Goal: Information Seeking & Learning: Find specific fact

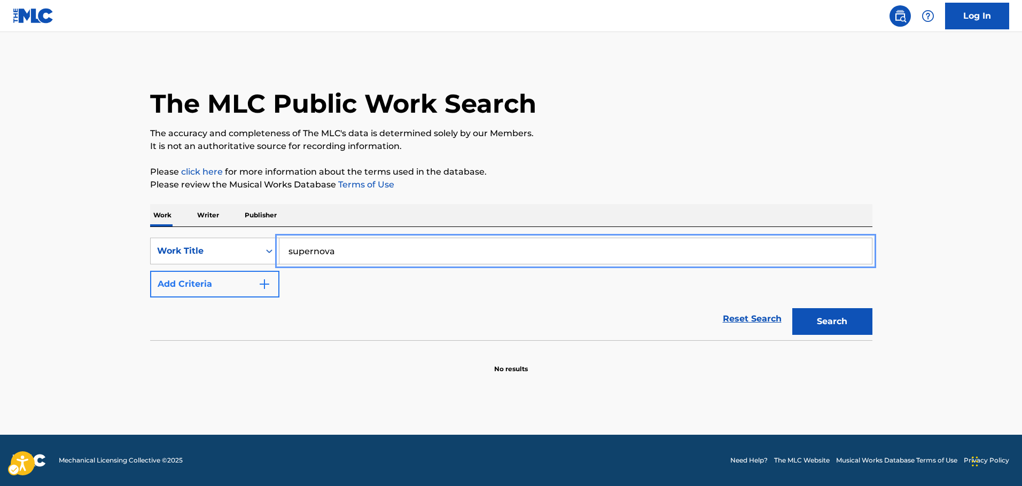
type input "supernova"
click at [259, 284] on img "Search Form" at bounding box center [264, 284] width 13 height 13
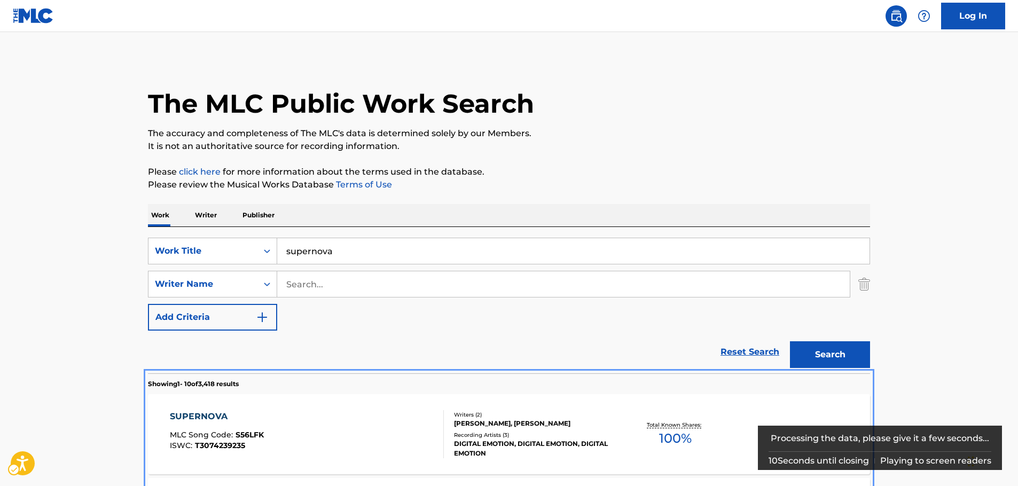
scroll to position [373, 0]
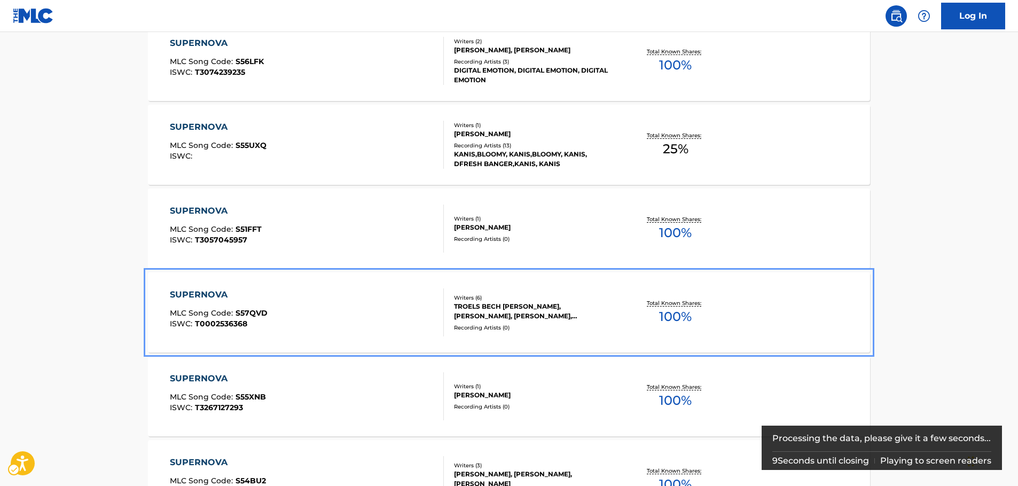
click at [320, 280] on div "SUPERNOVA MLC Song Code : S57QVD ISWC : T0002536368 Writers ( 6 ) [PERSON_NAME]…" at bounding box center [509, 312] width 722 height 80
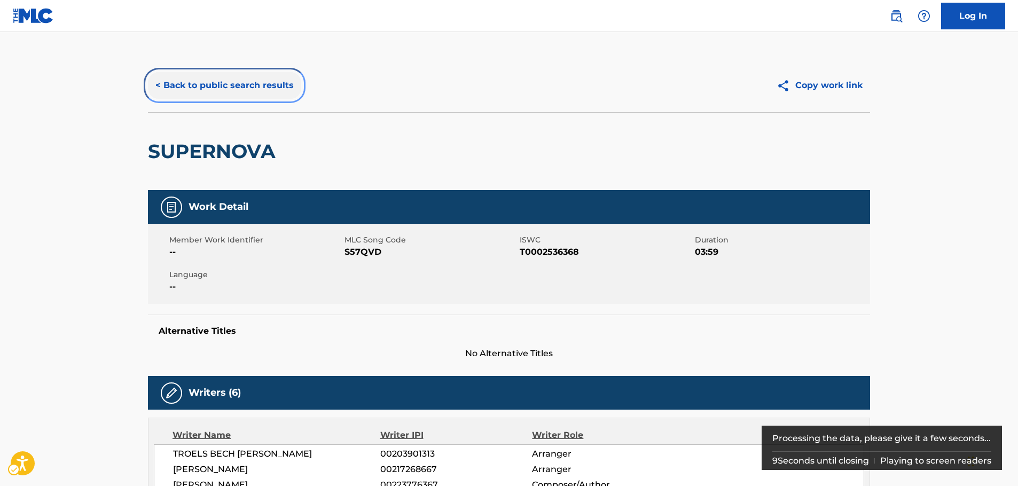
click at [219, 86] on button "< Back to public search results" at bounding box center [224, 85] width 153 height 27
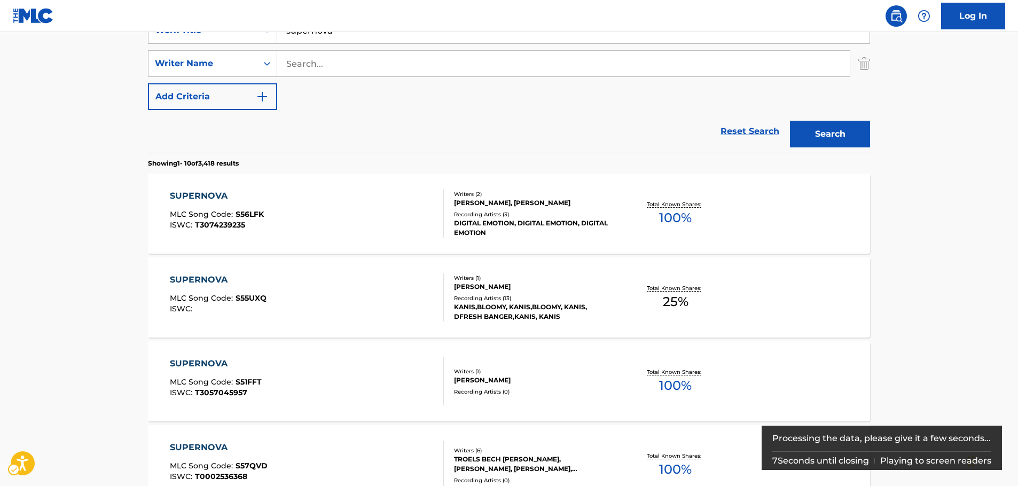
scroll to position [114, 0]
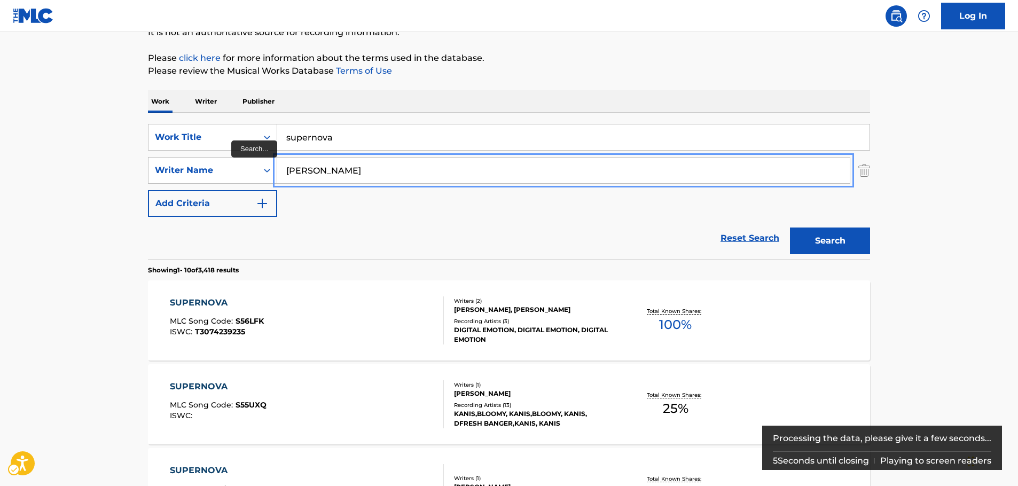
click at [790, 228] on button "Search" at bounding box center [830, 241] width 80 height 27
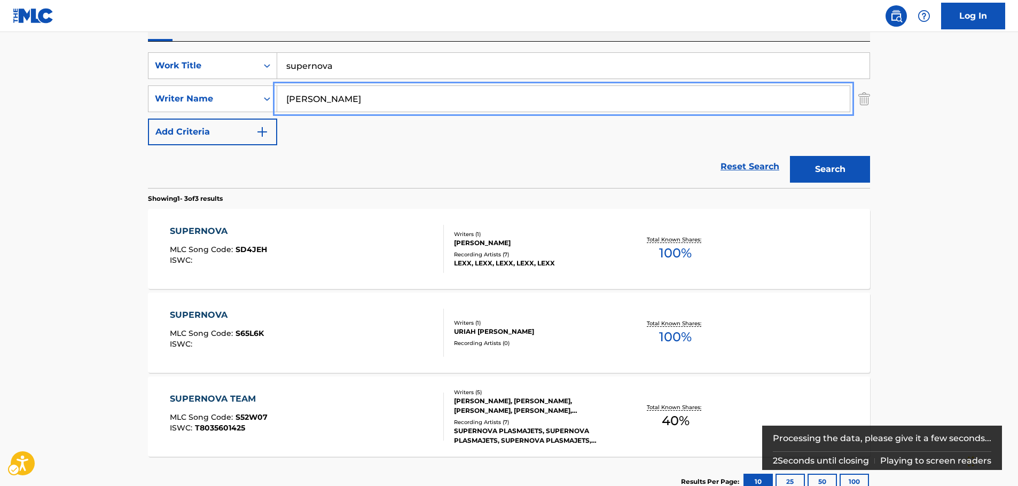
scroll to position [167, 0]
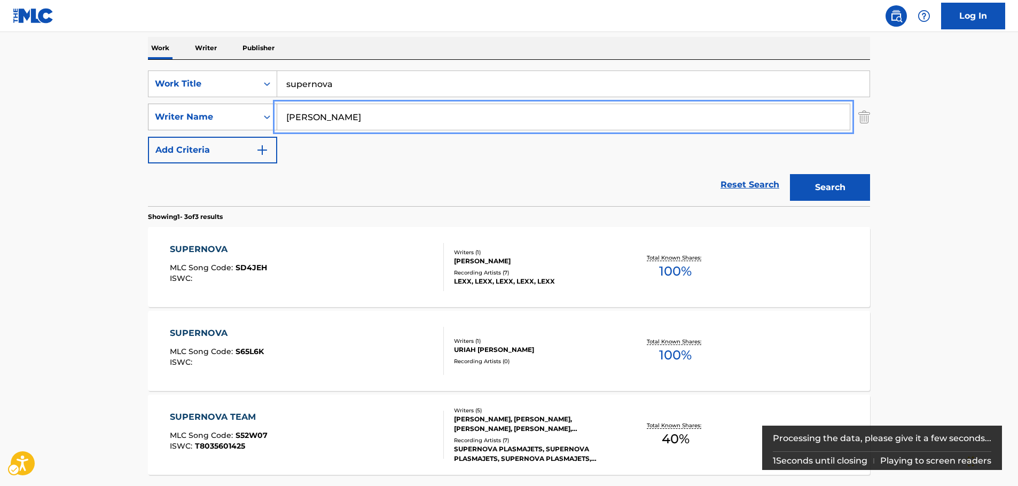
drag, startPoint x: 327, startPoint y: 121, endPoint x: 220, endPoint y: 112, distance: 107.7
click at [220, 112] on div "SearchWithCriteriad5c5945b-cf5a-4586-a203-a11d03ce5f59 Writer Name [PERSON_NAME]" at bounding box center [509, 117] width 722 height 27
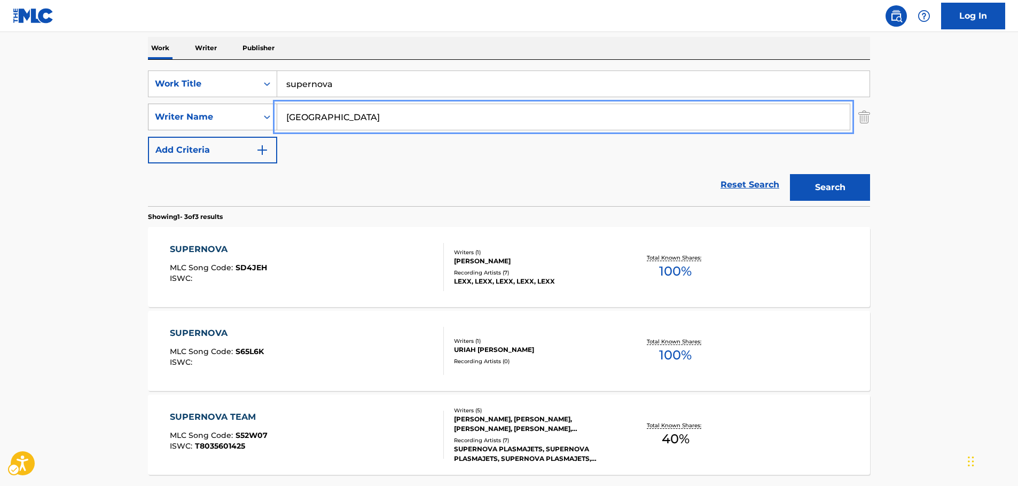
click at [790, 174] on button "Search" at bounding box center [830, 187] width 80 height 27
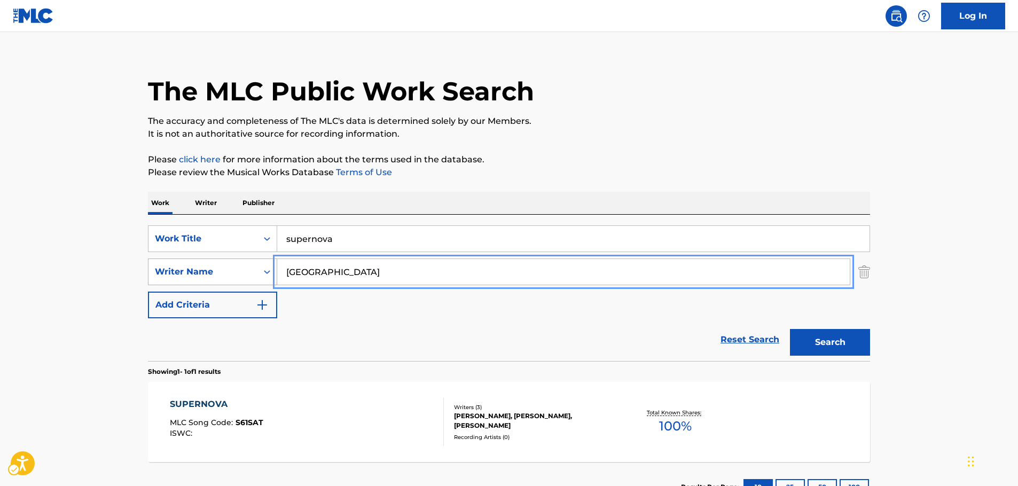
scroll to position [95, 0]
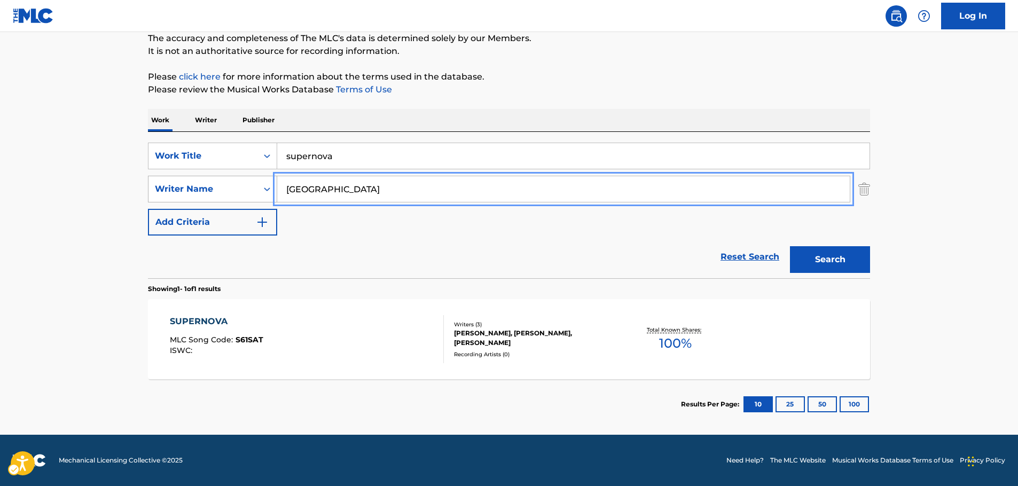
drag, startPoint x: 328, startPoint y: 198, endPoint x: 269, endPoint y: 196, distance: 59.3
click at [269, 196] on div "SearchWithCriteriad5c5945b-cf5a-4586-a203-a11d03ce5f59 Writer Name [GEOGRAPHIC_…" at bounding box center [509, 189] width 722 height 27
click at [790, 246] on button "Search" at bounding box center [830, 259] width 80 height 27
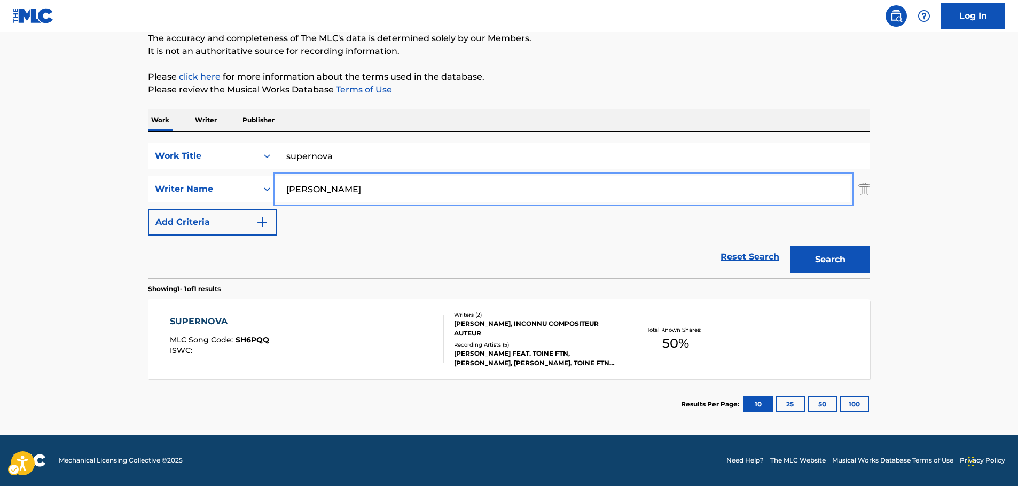
drag, startPoint x: 324, startPoint y: 185, endPoint x: 231, endPoint y: 181, distance: 93.0
click at [231, 181] on div "SearchWithCriteriad5c5945b-cf5a-4586-a203-a11d03ce5f59 Writer Name [PERSON_NAME]" at bounding box center [509, 189] width 722 height 27
type input "[PERSON_NAME]"
click at [790, 246] on button "Search" at bounding box center [830, 259] width 80 height 27
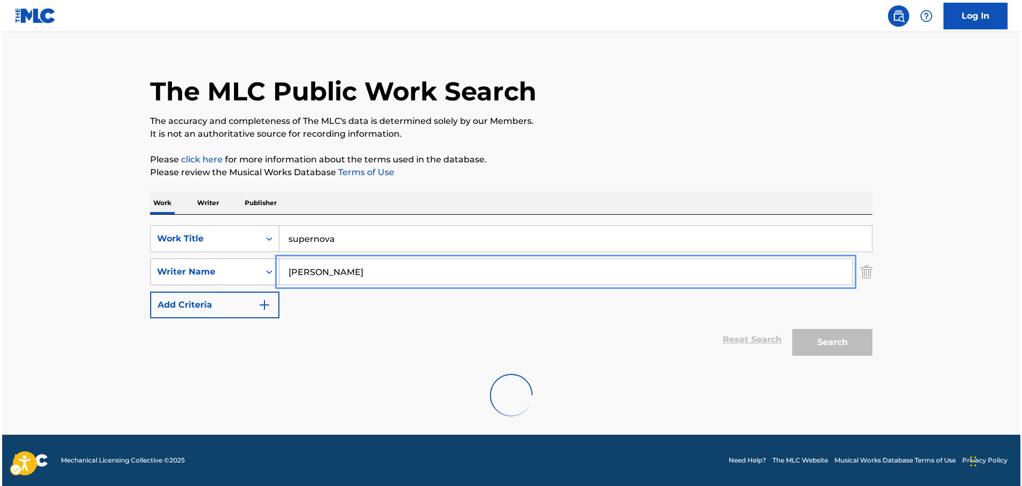
scroll to position [0, 0]
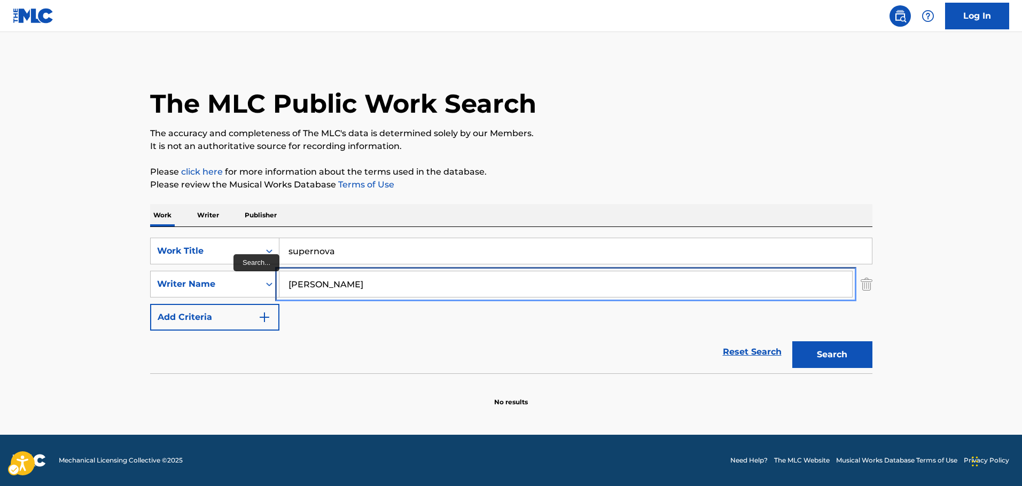
drag, startPoint x: 319, startPoint y: 280, endPoint x: 146, endPoint y: 271, distance: 173.3
click at [147, 271] on div "The MLC Public Work Search The accuracy and completeness of The MLC's data is d…" at bounding box center [511, 233] width 748 height 348
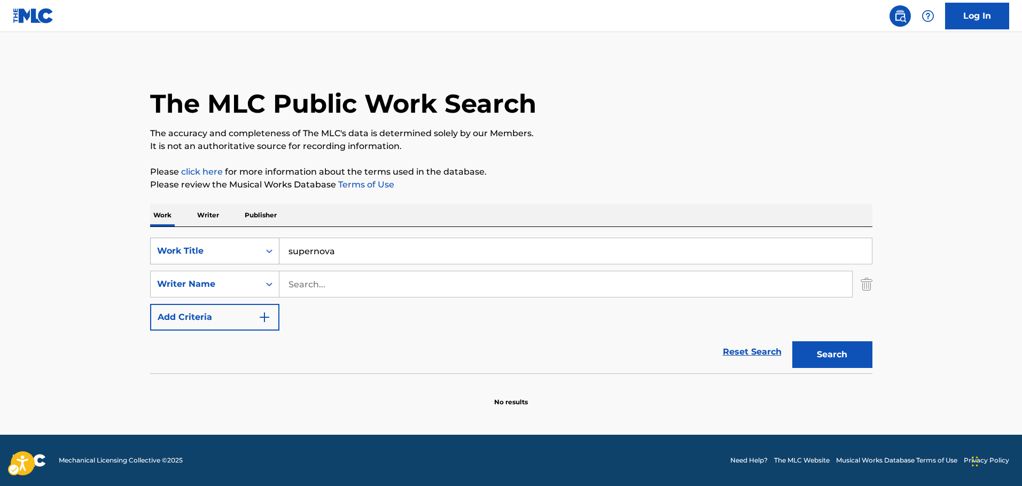
click at [260, 245] on div "Search Form" at bounding box center [269, 250] width 19 height 19
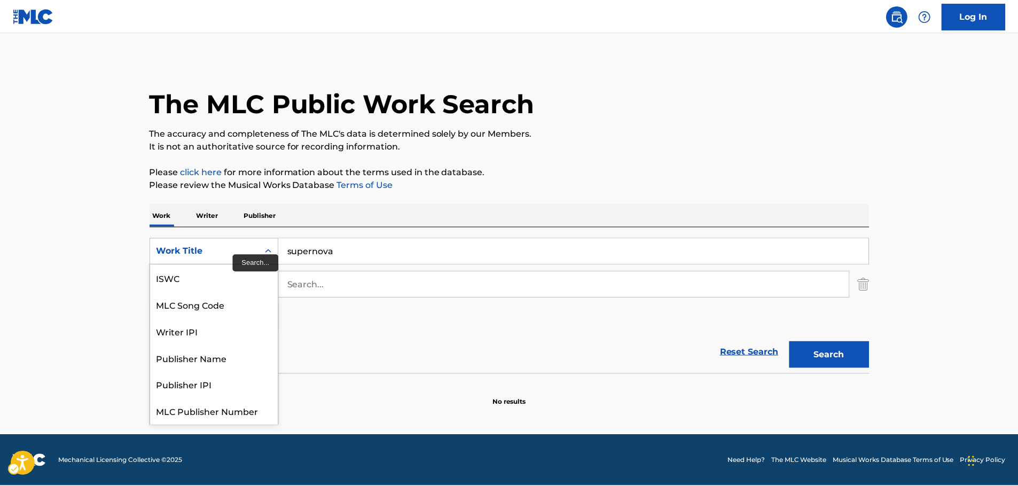
scroll to position [27, 0]
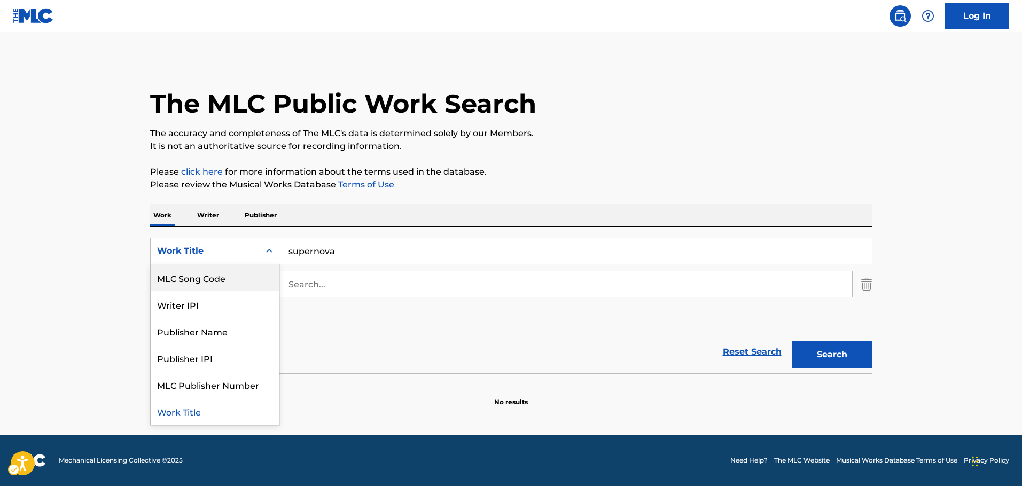
click at [222, 273] on div "MLC Song Code" at bounding box center [215, 277] width 128 height 27
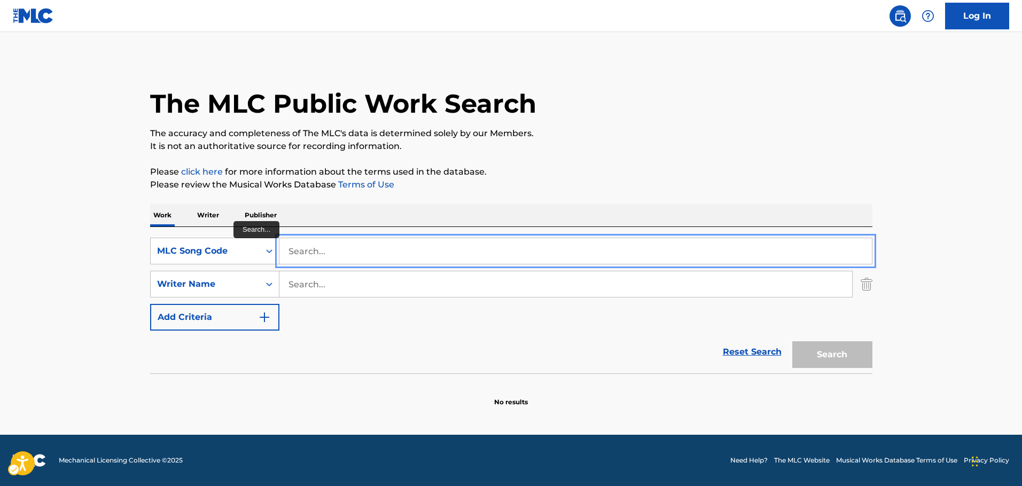
paste input "N05302"
type input "N05302"
click at [810, 350] on button "Search" at bounding box center [832, 354] width 80 height 27
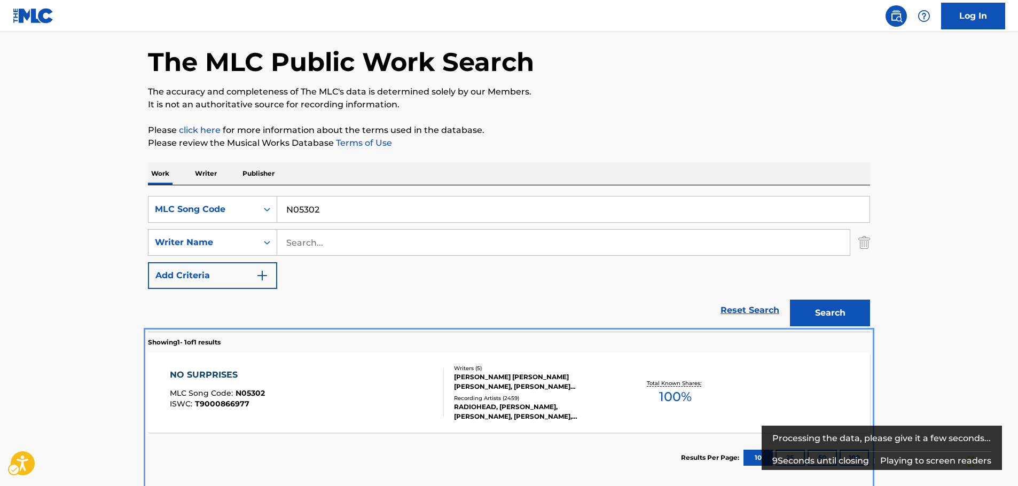
scroll to position [95, 0]
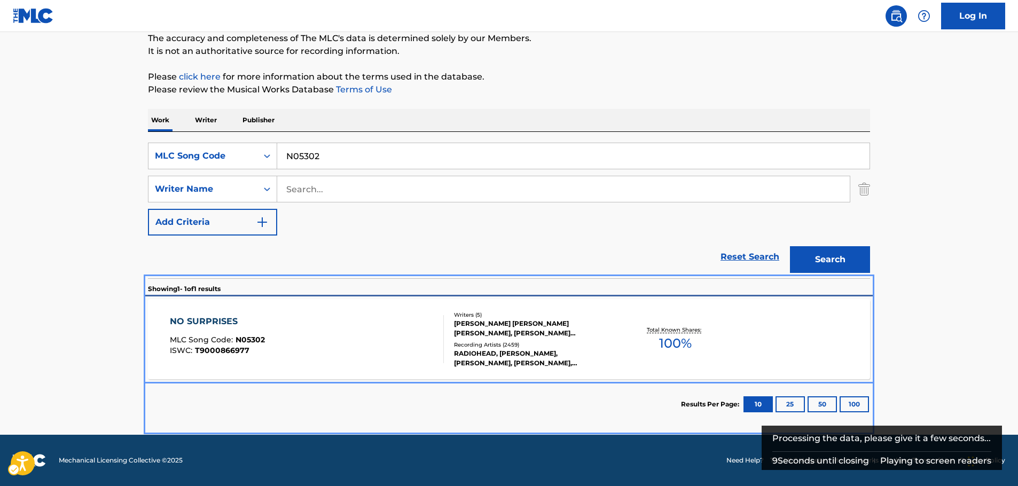
click at [286, 349] on div "NO SURPRISES MLC Song Code : N05302 ISWC : T9000866977" at bounding box center [307, 339] width 275 height 48
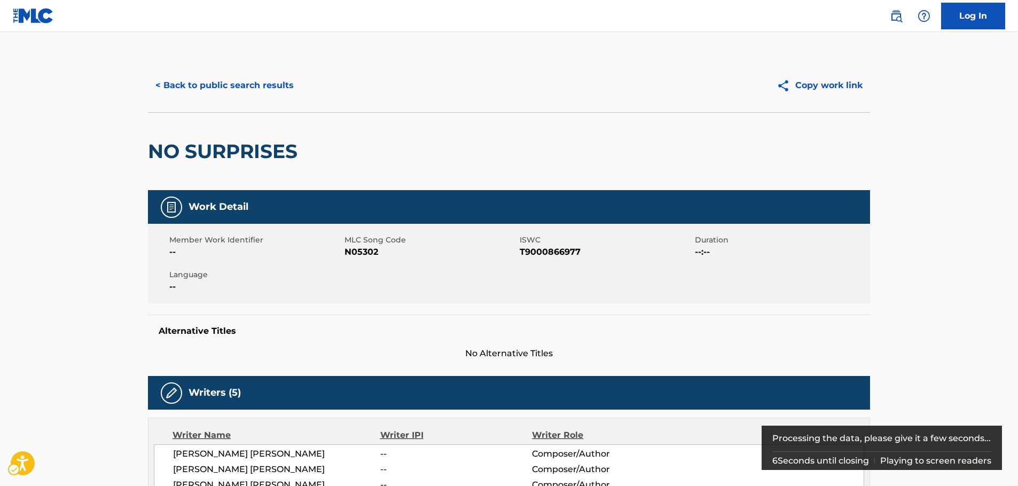
click at [562, 252] on span "ISWC - T9000866977" at bounding box center [606, 252] width 173 height 13
copy span "T9000866977"
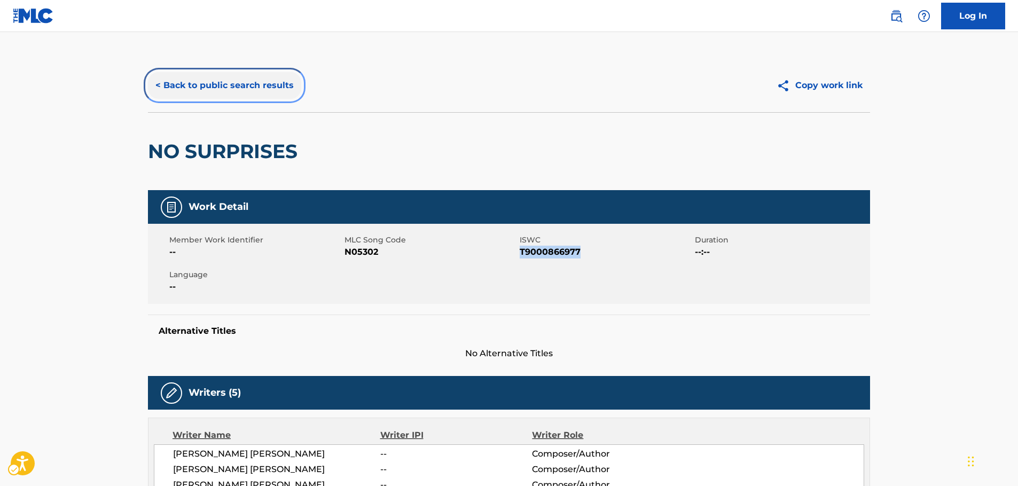
click at [239, 90] on button "< Back to public search results" at bounding box center [224, 85] width 153 height 27
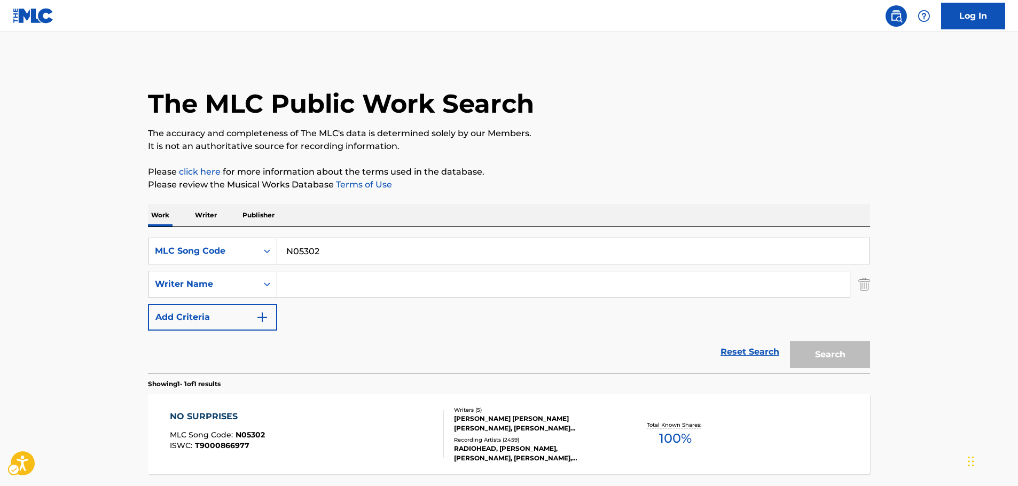
scroll to position [34, 0]
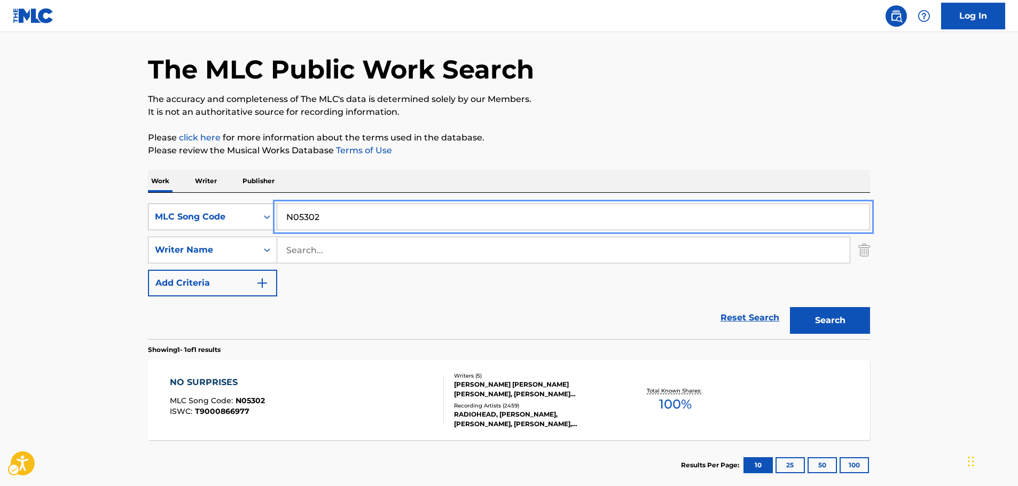
drag, startPoint x: 358, startPoint y: 218, endPoint x: 225, endPoint y: 216, distance: 133.0
paste input "UV7I5U"
type input "UV7I5U"
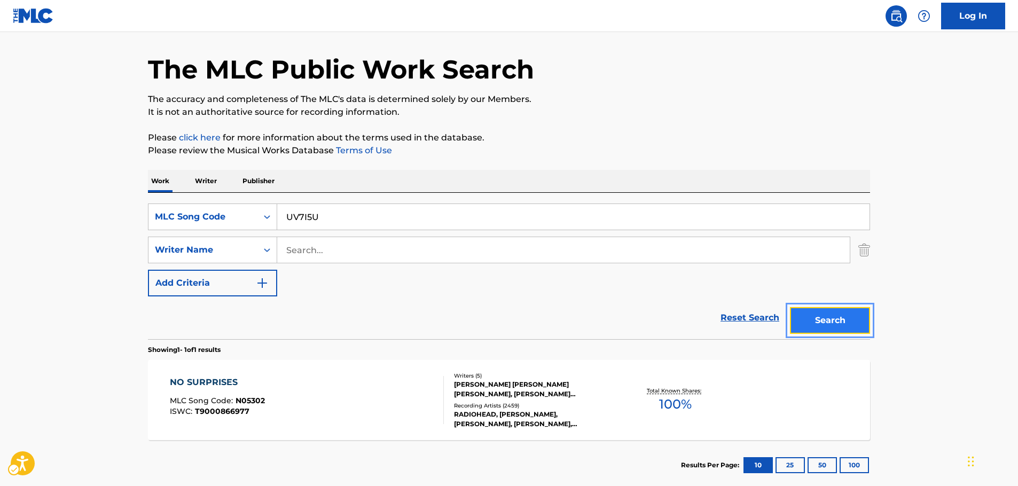
drag, startPoint x: 818, startPoint y: 323, endPoint x: 818, endPoint y: 309, distance: 13.4
click at [818, 323] on button "Search" at bounding box center [830, 320] width 80 height 27
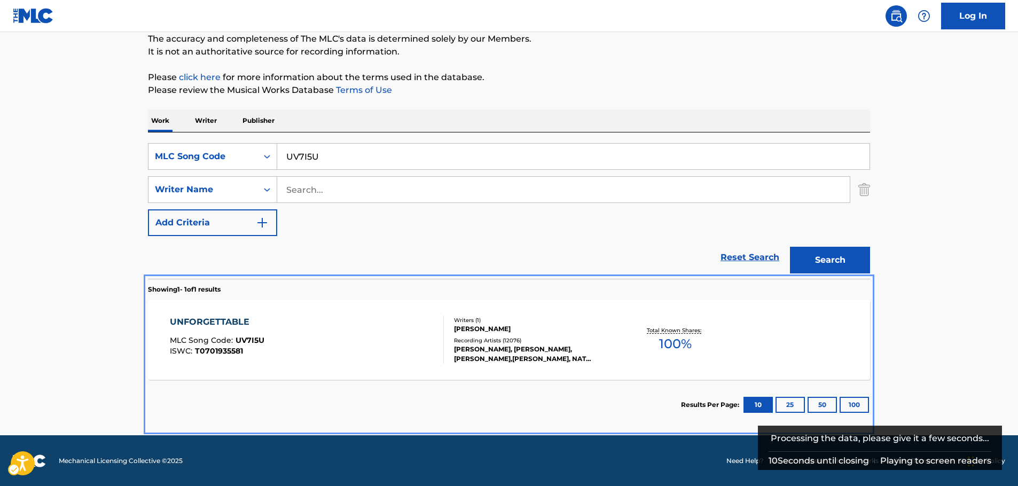
scroll to position [95, 0]
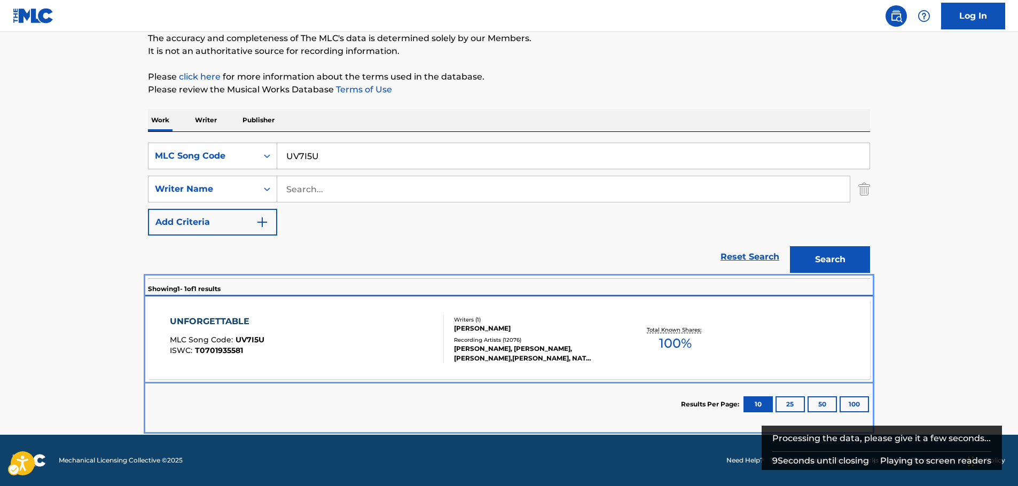
click at [325, 319] on div "UNFORGETTABLE MLC Song Code : UV7I5U ISWC : T0701935581" at bounding box center [307, 339] width 275 height 48
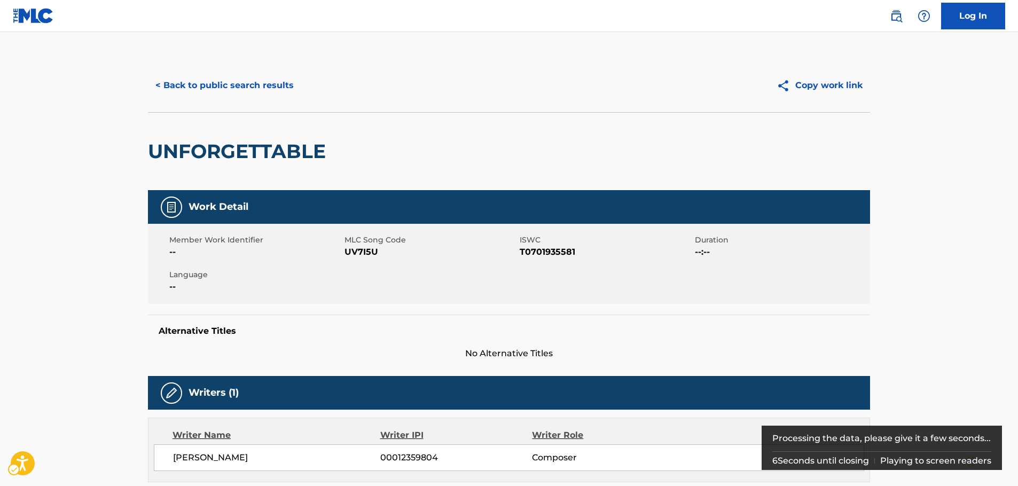
click at [551, 252] on span "ISWC - T0701935581" at bounding box center [606, 252] width 173 height 13
copy span "T0701935581"
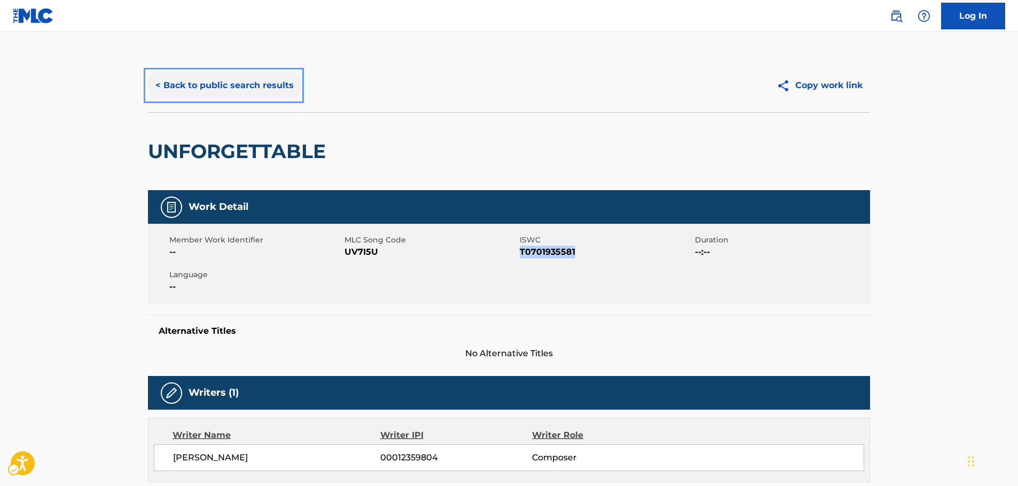
click at [215, 80] on button "< Back to public search results" at bounding box center [224, 85] width 153 height 27
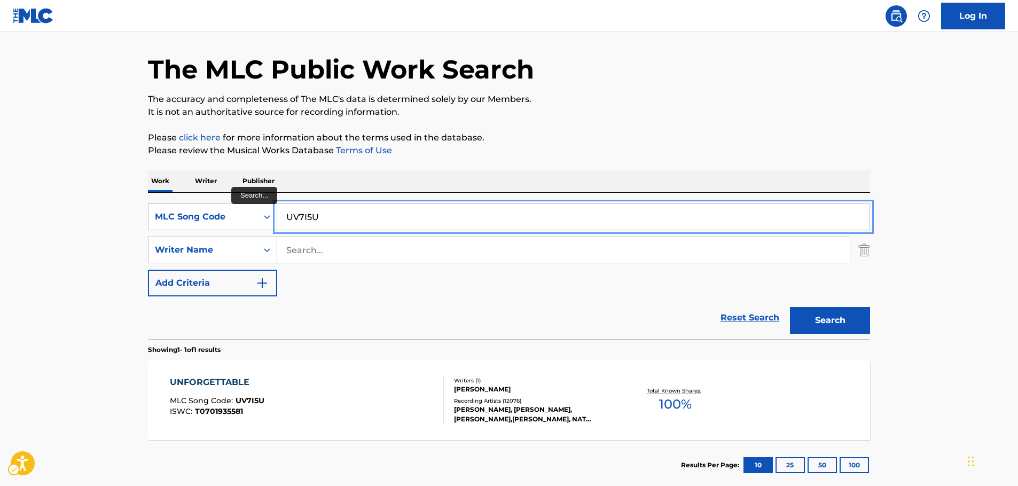
drag, startPoint x: 323, startPoint y: 210, endPoint x: 284, endPoint y: 221, distance: 40.8
paste input "W58100"
type input "W58100"
click at [824, 325] on button "Search" at bounding box center [830, 320] width 80 height 27
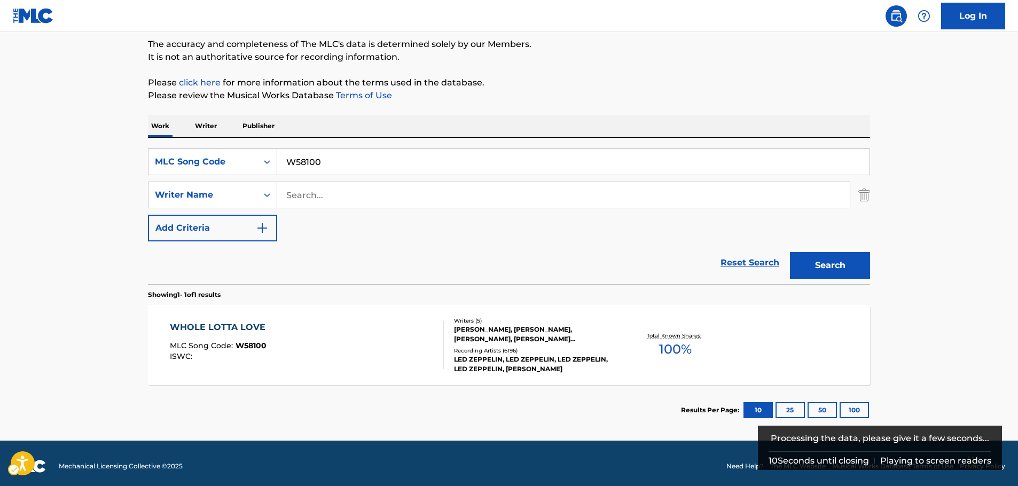
scroll to position [95, 0]
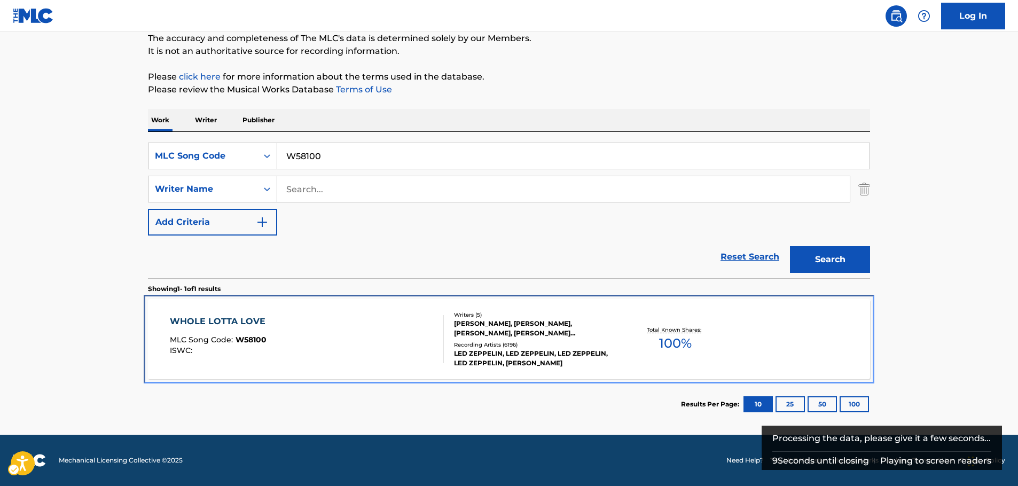
click at [288, 333] on div "WHOLE LOTTA LOVE MLC Song Code : W58100 ISWC :" at bounding box center [307, 339] width 275 height 48
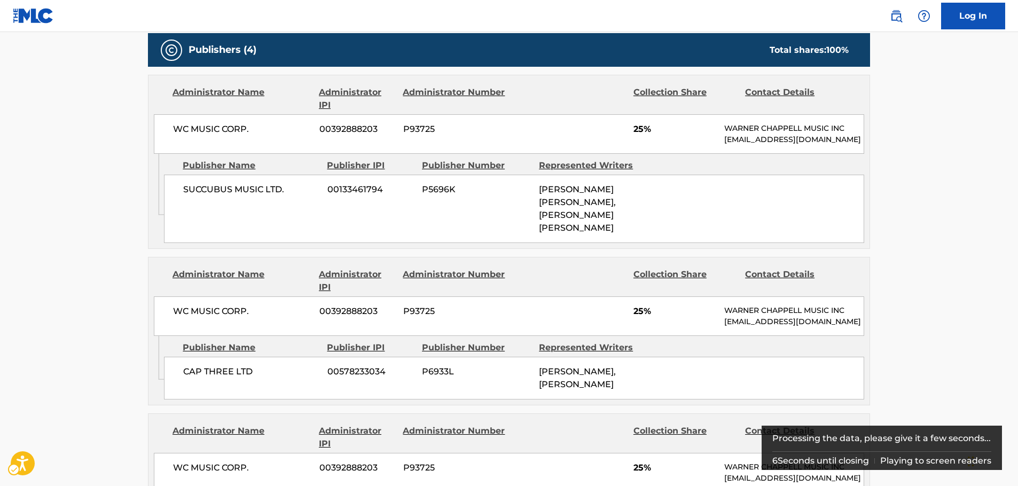
scroll to position [739, 0]
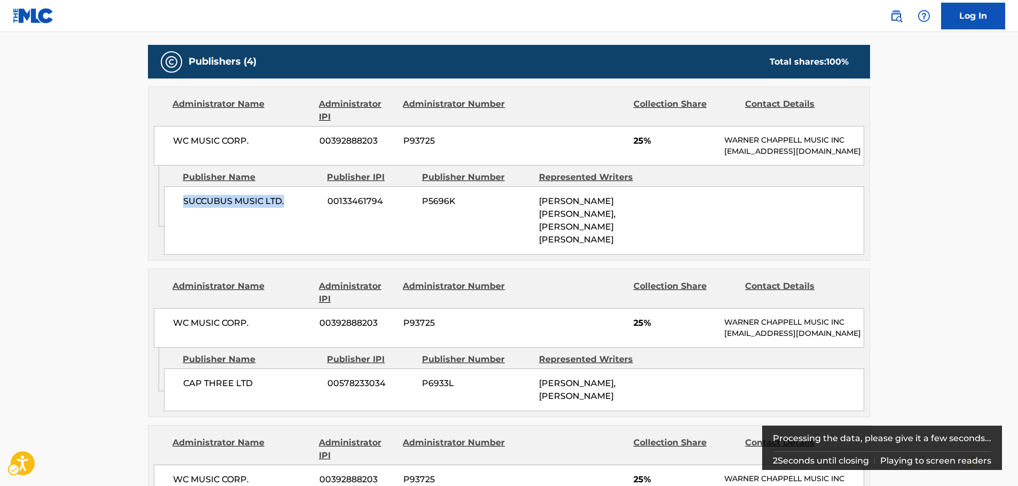
drag, startPoint x: 307, startPoint y: 214, endPoint x: 178, endPoint y: 208, distance: 129.4
click at [178, 208] on div "SUCCUBUS MUSIC LTD. 00133461794 P5696K [PERSON_NAME] [PERSON_NAME], [PERSON_NAM…" at bounding box center [514, 220] width 700 height 68
copy span "SUCCUBUS MUSIC LTD."
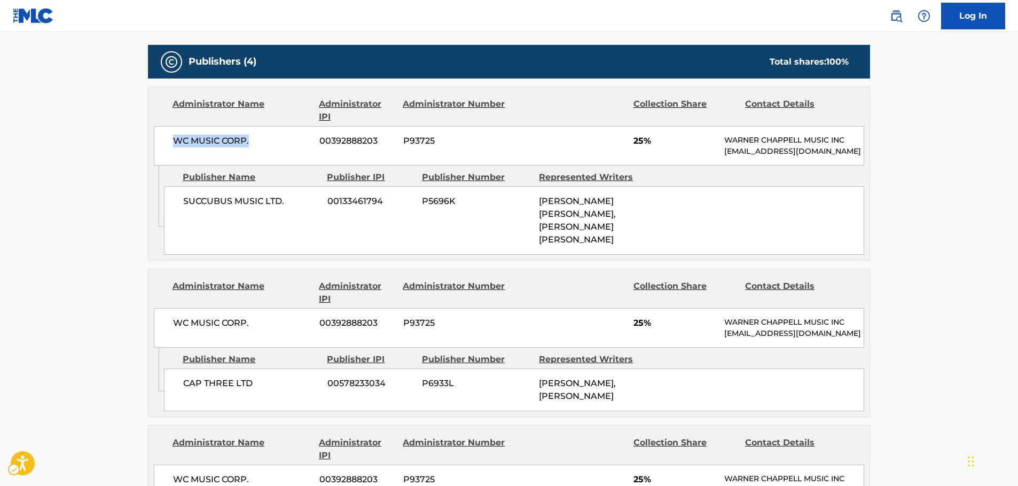
drag, startPoint x: 260, startPoint y: 136, endPoint x: 160, endPoint y: 131, distance: 100.0
click at [160, 131] on div "WC MUSIC CORP. 00392888203 P93725 25% [PERSON_NAME] MUSIC INC [EMAIL_ADDRESS][D…" at bounding box center [509, 146] width 710 height 40
copy span "WC MUSIC CORP."
drag, startPoint x: 207, startPoint y: 368, endPoint x: 176, endPoint y: 368, distance: 31.0
click at [176, 369] on div "CAP THREE LTD 00578233034 P6933L [PERSON_NAME], [PERSON_NAME]" at bounding box center [514, 390] width 700 height 43
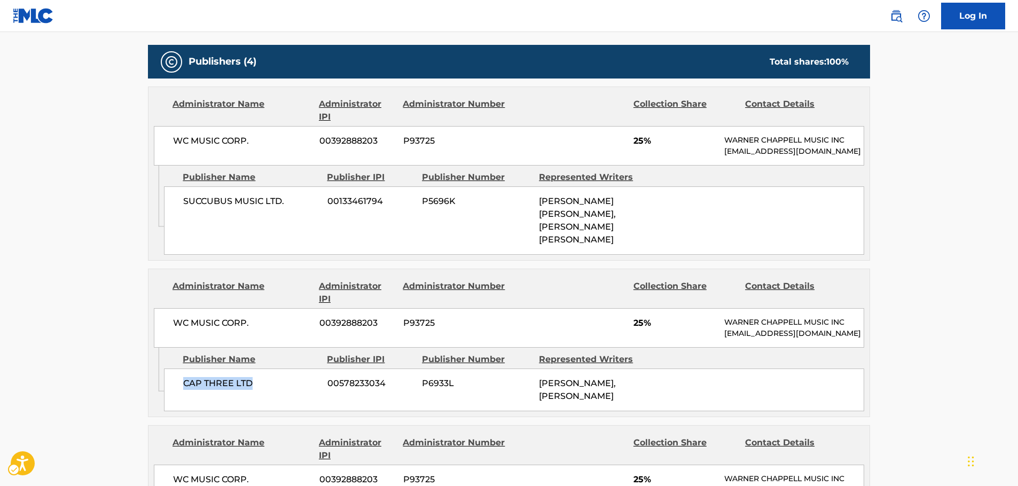
copy span "CAP THREE LTD"
drag, startPoint x: 192, startPoint y: 301, endPoint x: 169, endPoint y: 300, distance: 23.0
click at [169, 308] on div "WC MUSIC CORP. 00392888203 P93725 25% [PERSON_NAME] MUSIC INC [EMAIL_ADDRESS][D…" at bounding box center [509, 328] width 710 height 40
copy span "WC MUSIC CORP."
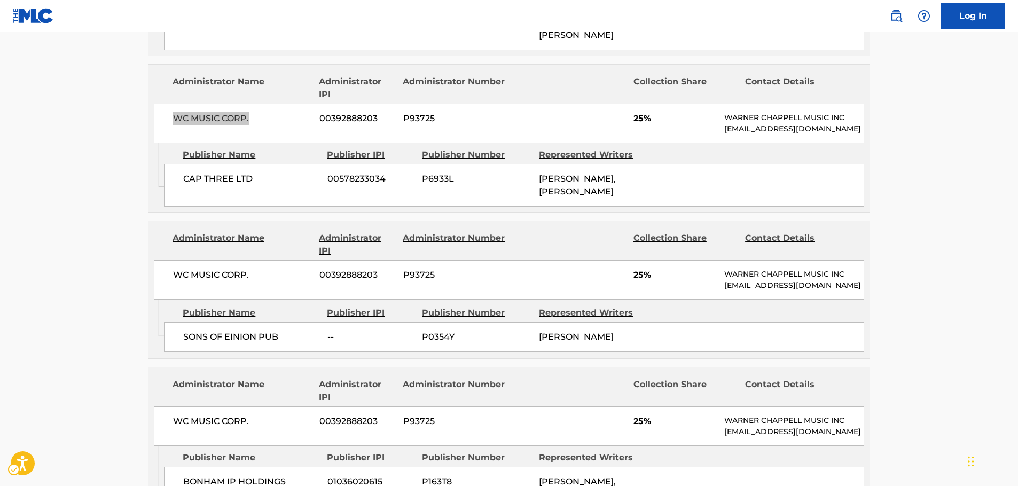
scroll to position [952, 0]
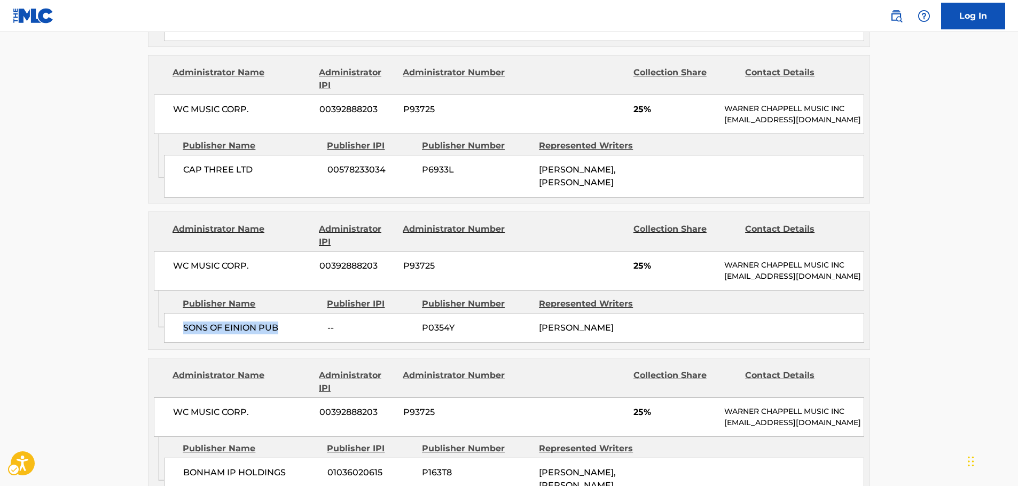
drag, startPoint x: 217, startPoint y: 325, endPoint x: 179, endPoint y: 324, distance: 37.9
click at [179, 324] on div "SONS OF EINION PUB -- P0354Y [PERSON_NAME]" at bounding box center [514, 328] width 700 height 30
copy span "SONS OF EINION PUB"
drag, startPoint x: 257, startPoint y: 252, endPoint x: 163, endPoint y: 250, distance: 94.0
click at [163, 251] on div "WC MUSIC CORP. 00392888203 P93725 25% [PERSON_NAME] MUSIC INC [EMAIL_ADDRESS][D…" at bounding box center [509, 271] width 710 height 40
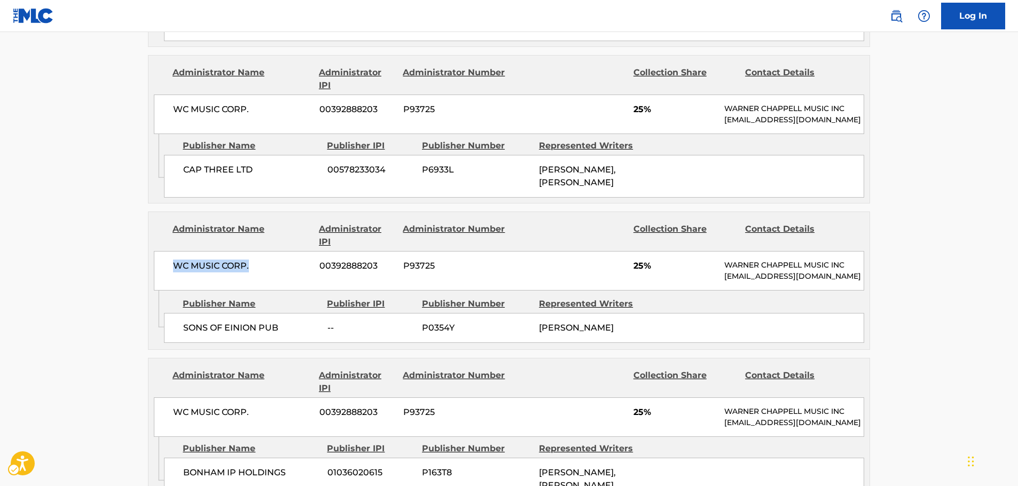
copy span "WC MUSIC CORP."
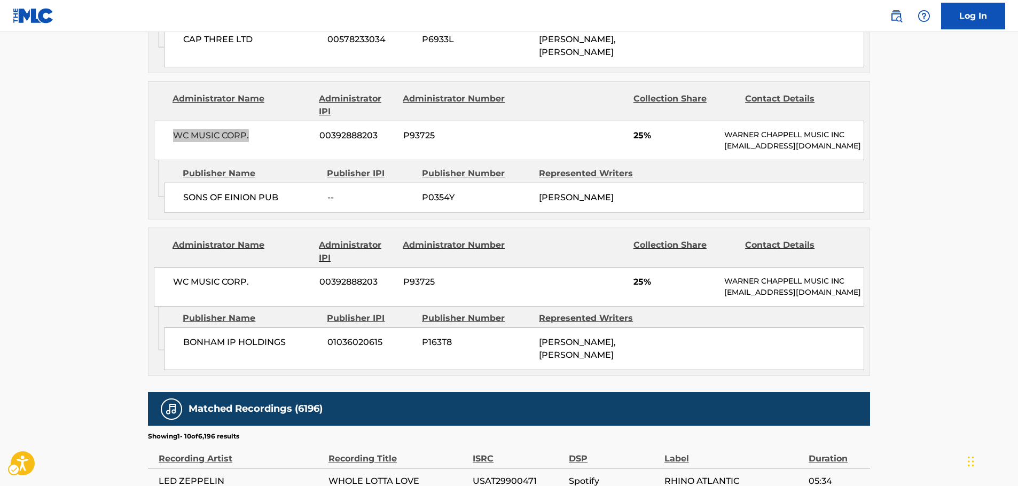
scroll to position [1113, 0]
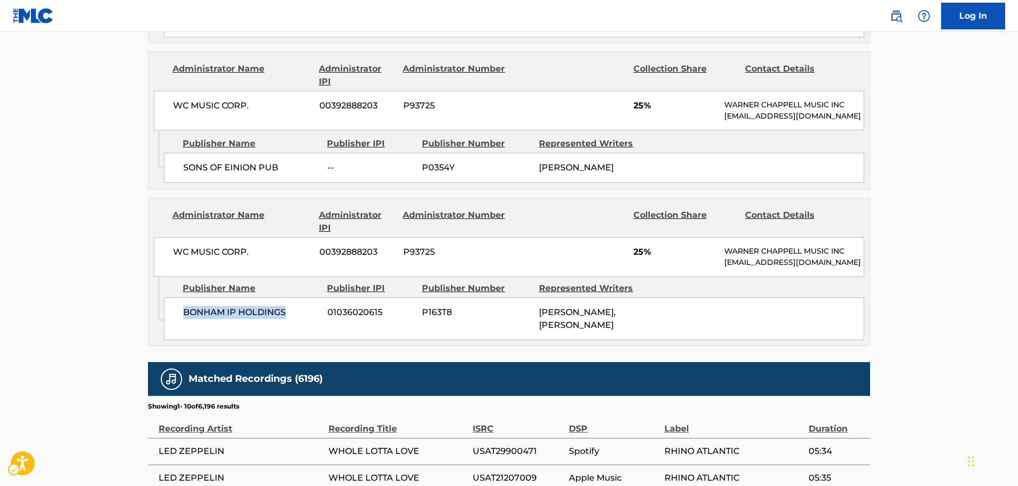
drag, startPoint x: 287, startPoint y: 316, endPoint x: 146, endPoint y: 322, distance: 141.1
click at [181, 319] on div "BONHAM IP HOLDINGS 01036020615 P163T8 [PERSON_NAME], [PERSON_NAME]" at bounding box center [514, 319] width 700 height 43
copy span "BONHAM IP HOLDINGS"
drag, startPoint x: 265, startPoint y: 251, endPoint x: 170, endPoint y: 252, distance: 95.6
click at [170, 252] on div "WC MUSIC CORP. 00392888203 P93725 25% [PERSON_NAME] MUSIC INC [EMAIL_ADDRESS][D…" at bounding box center [509, 257] width 710 height 40
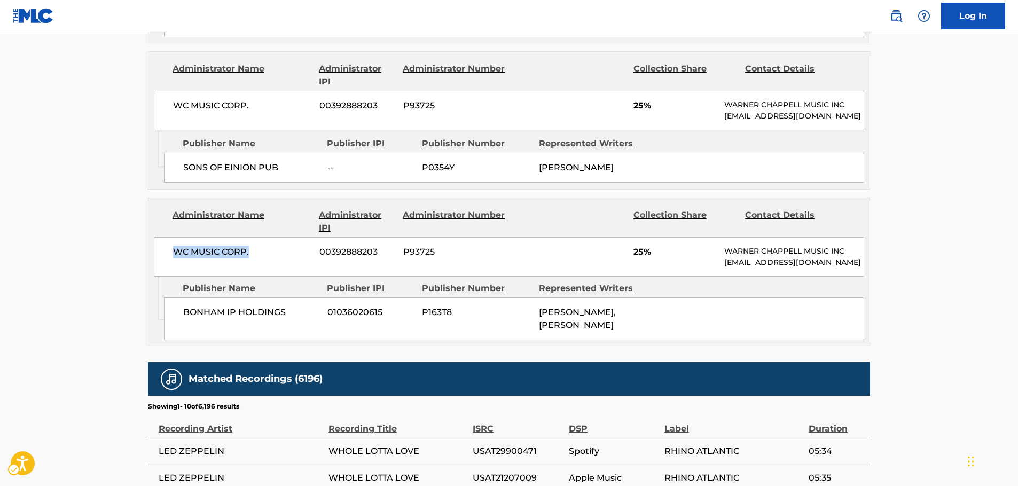
copy span "WC MUSIC CORP."
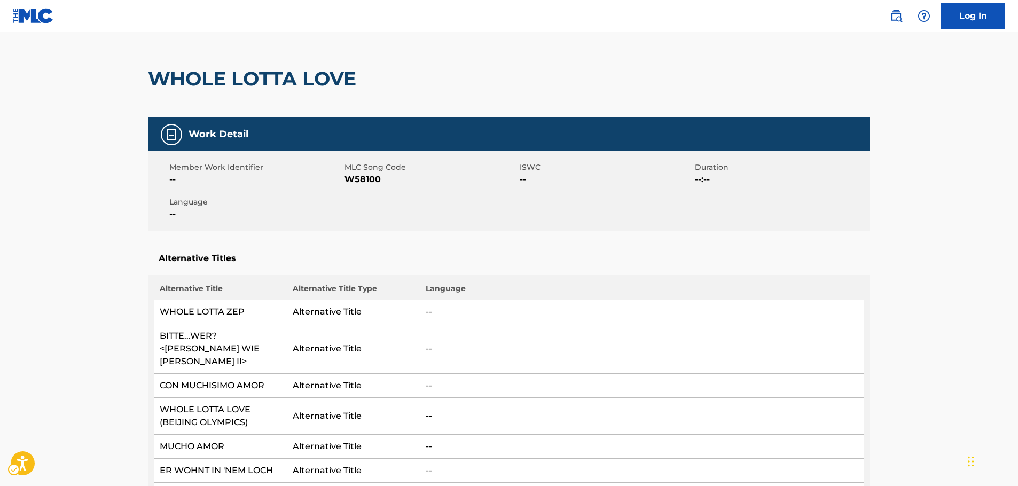
scroll to position [0, 0]
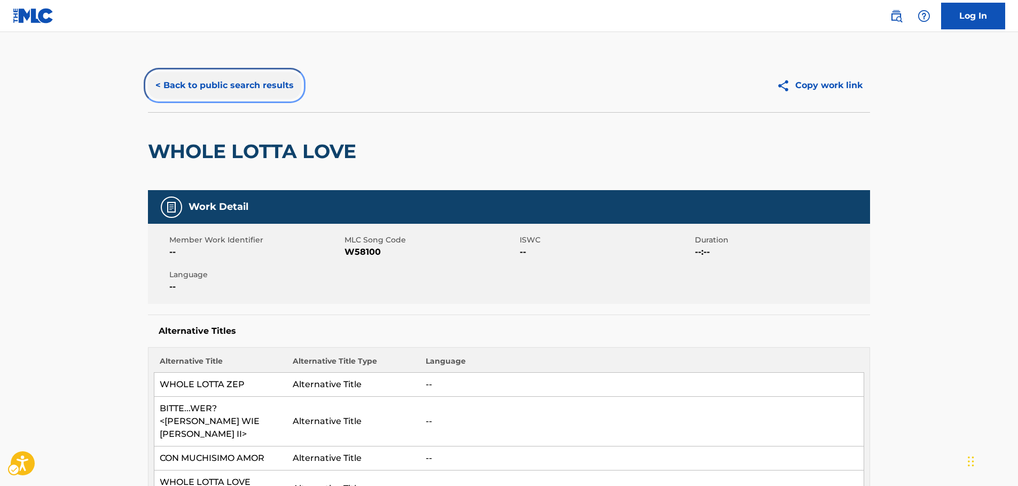
click at [224, 85] on button "< Back to public search results" at bounding box center [224, 85] width 153 height 27
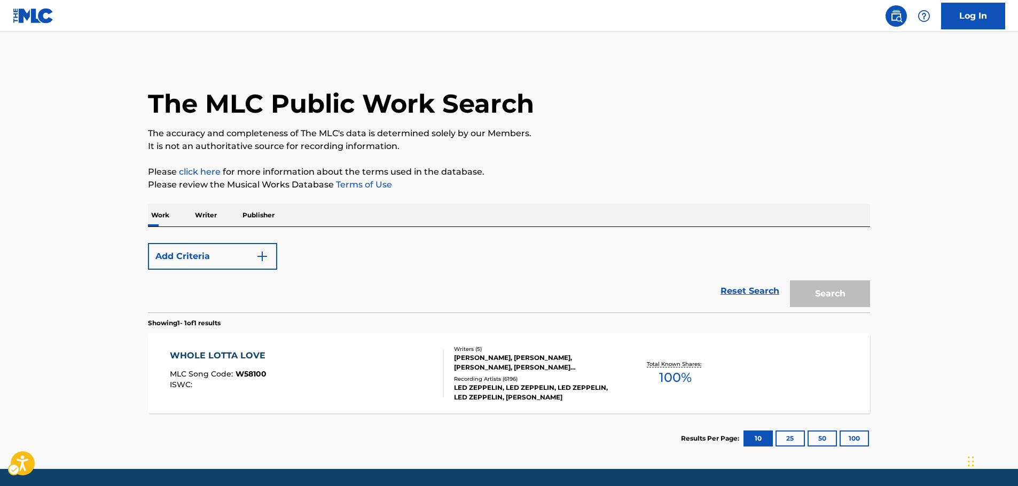
scroll to position [34, 0]
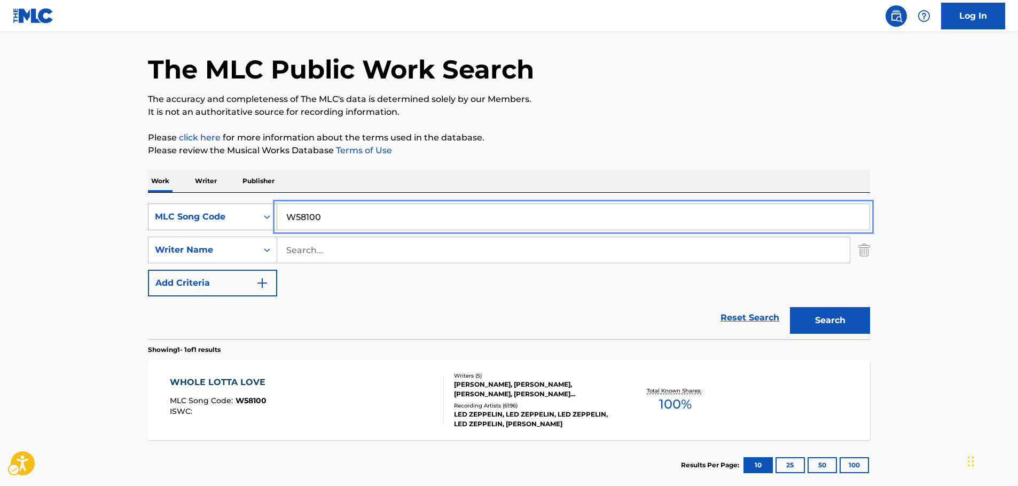
drag, startPoint x: 319, startPoint y: 217, endPoint x: 231, endPoint y: 217, distance: 88.1
paste input "B00617"
type input "B00617"
click at [816, 324] on button "Search" at bounding box center [830, 320] width 80 height 27
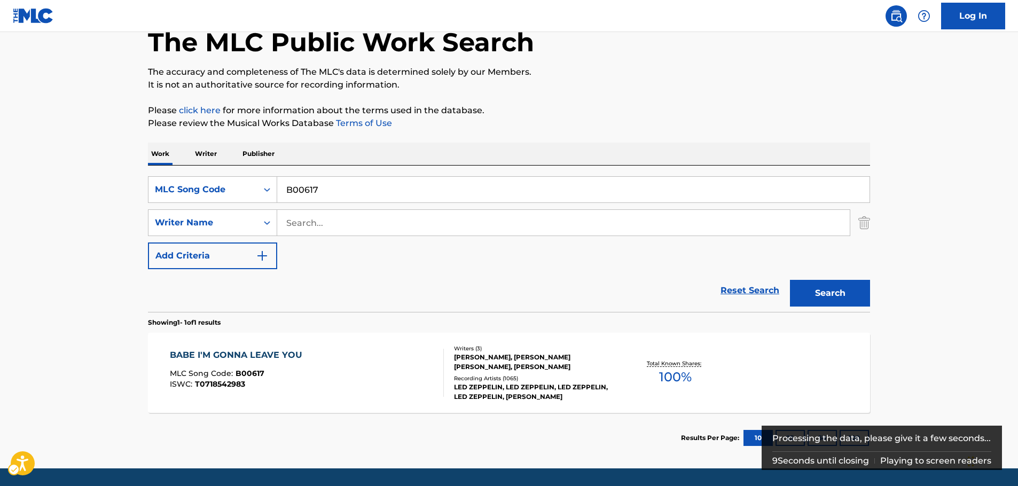
scroll to position [95, 0]
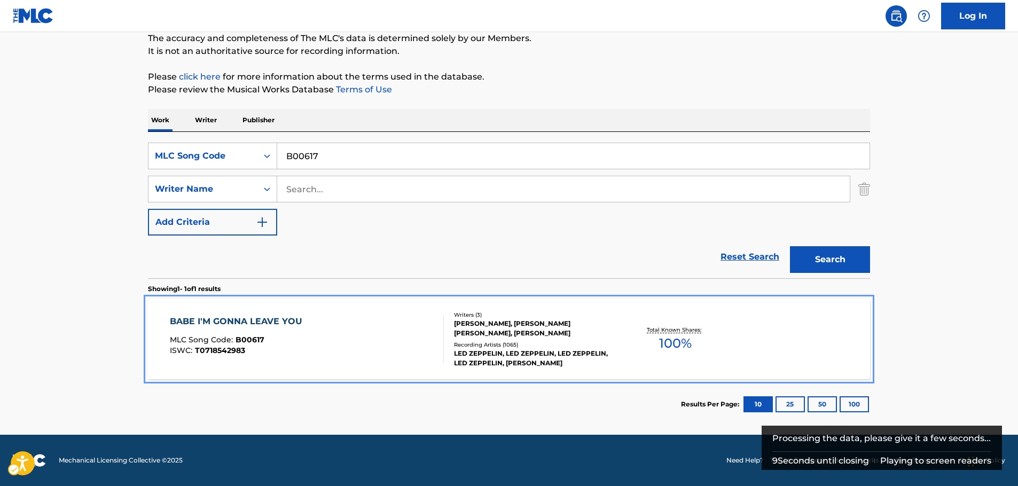
click at [303, 344] on div "MLC Song Code : B00617" at bounding box center [239, 341] width 138 height 11
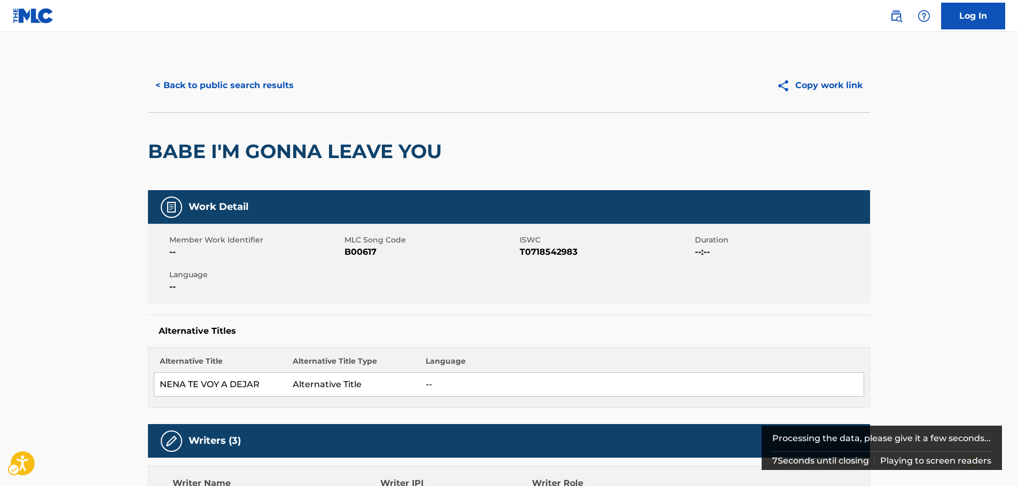
click at [540, 256] on span "ISWC - T0718542983" at bounding box center [606, 252] width 173 height 13
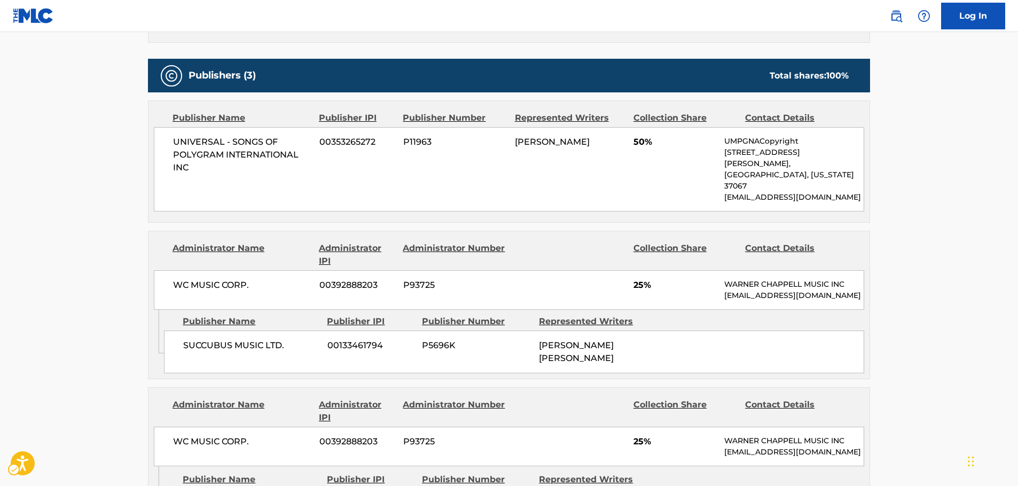
scroll to position [588, 0]
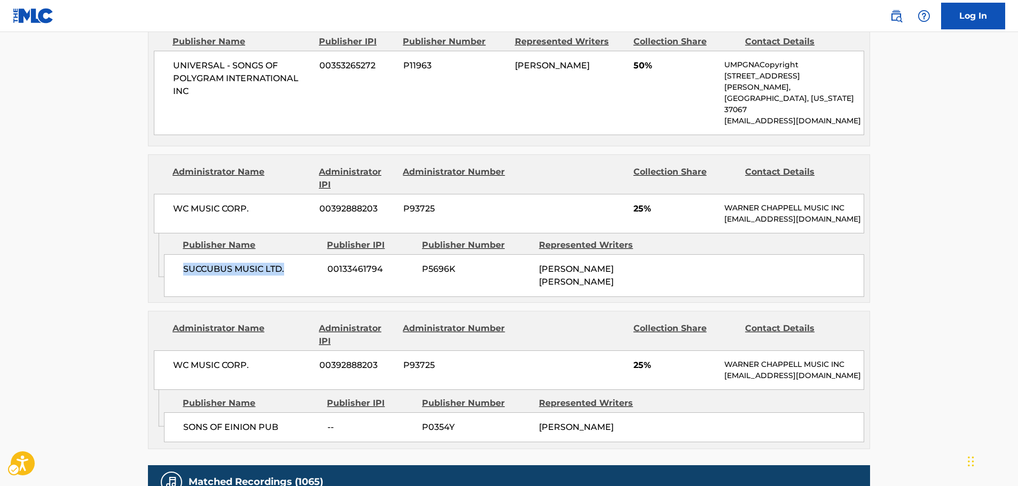
drag, startPoint x: 292, startPoint y: 264, endPoint x: 182, endPoint y: 266, distance: 109.5
click at [182, 266] on div "SUCCUBUS MUSIC LTD. 00133461794 P5696K [PERSON_NAME] [PERSON_NAME]" at bounding box center [514, 275] width 700 height 43
drag, startPoint x: 287, startPoint y: 420, endPoint x: 184, endPoint y: 421, distance: 102.6
click at [184, 421] on span "SONS OF EINION PUB" at bounding box center [251, 427] width 136 height 13
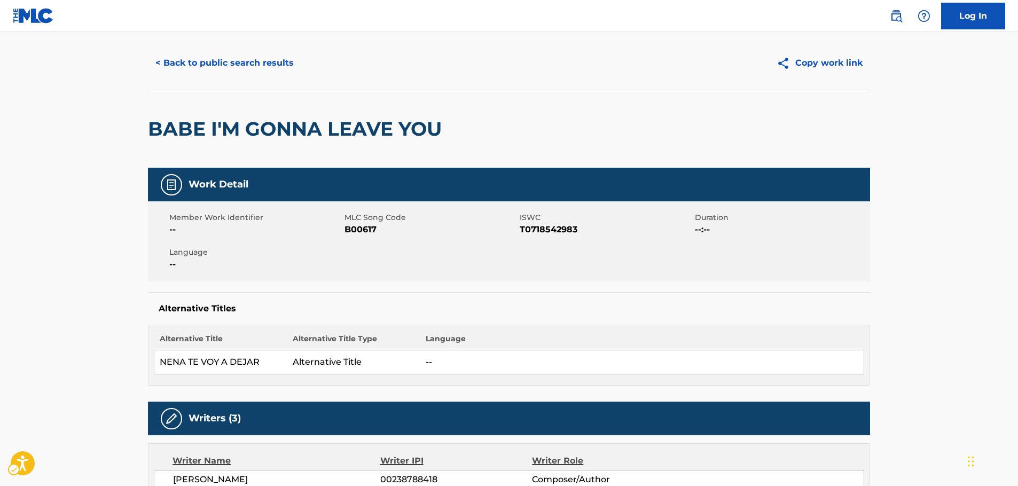
scroll to position [0, 0]
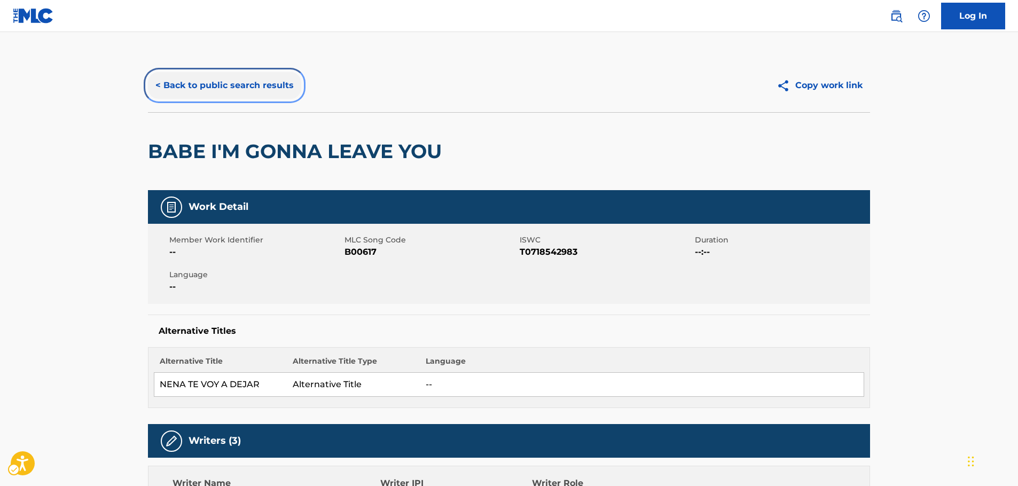
click at [244, 90] on button "< Back to public search results" at bounding box center [224, 85] width 153 height 27
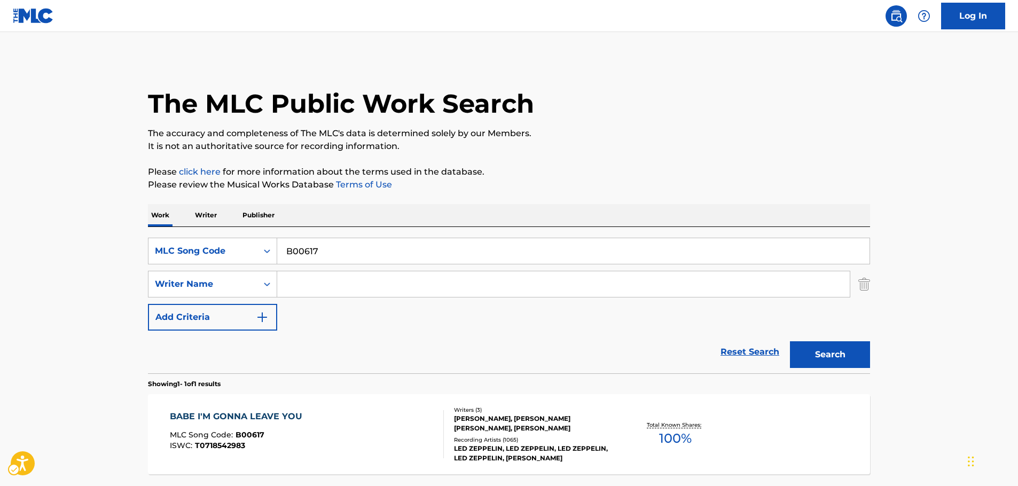
scroll to position [34, 0]
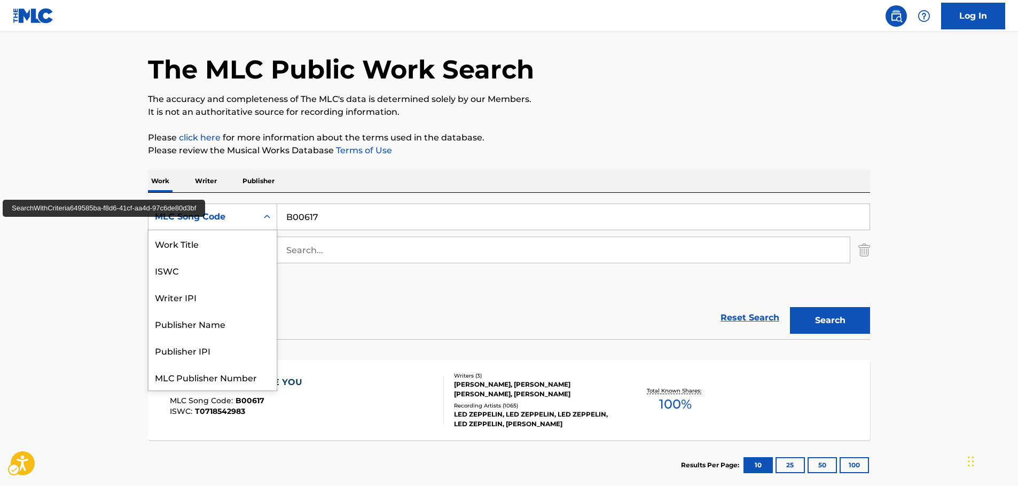
click at [246, 217] on div "MLC Song Code" at bounding box center [203, 216] width 96 height 13
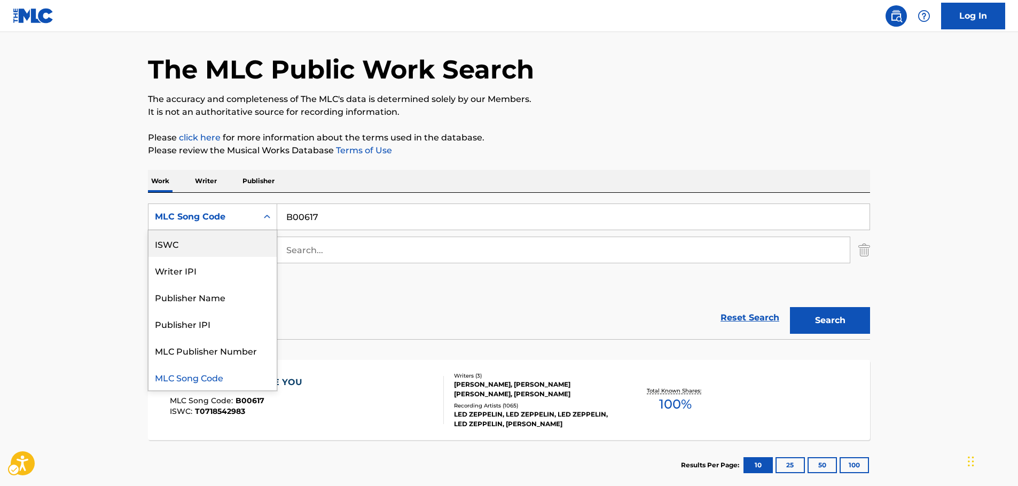
scroll to position [0, 0]
click at [228, 240] on div "Work Title" at bounding box center [212, 243] width 128 height 27
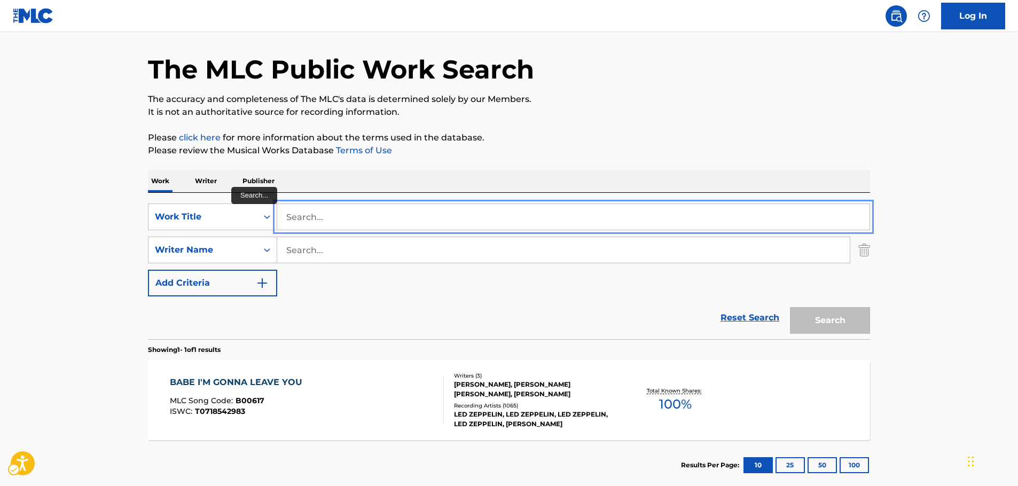
paste input "Hats Off To [PERSON_NAME]"
type input "Hats Off To [PERSON_NAME]"
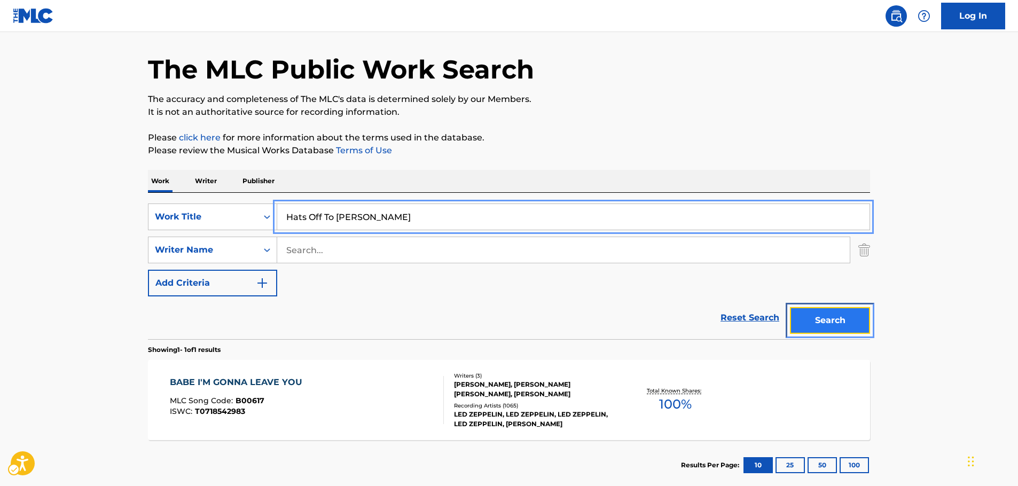
click at [829, 321] on button "Search" at bounding box center [830, 320] width 80 height 27
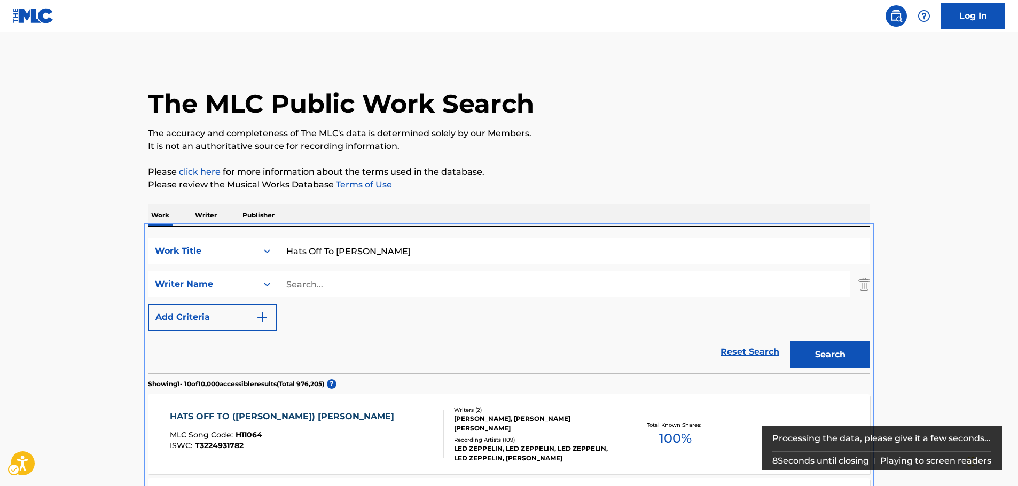
scroll to position [227, 0]
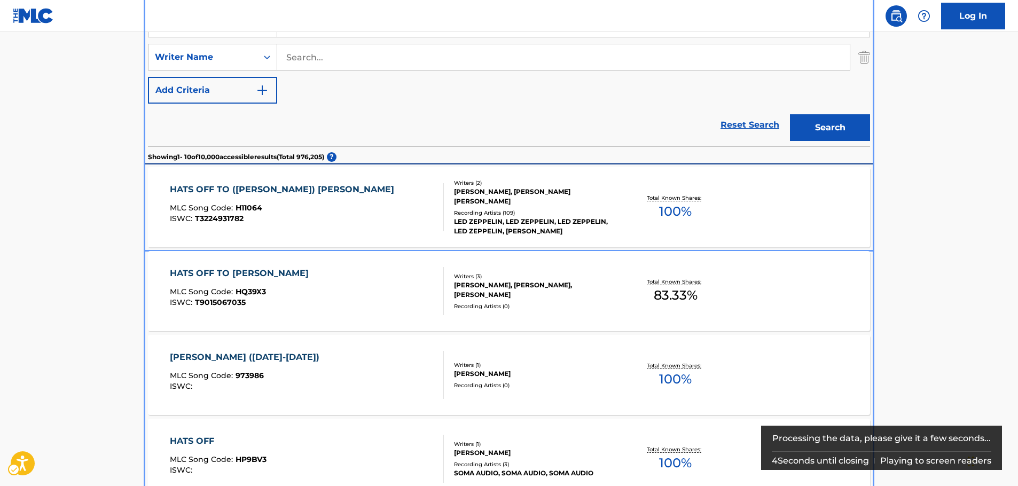
click at [283, 202] on div "HATS OFF TO ([PERSON_NAME]) [PERSON_NAME] MLC Song Code : H11064 ISWC : T322493…" at bounding box center [285, 207] width 230 height 48
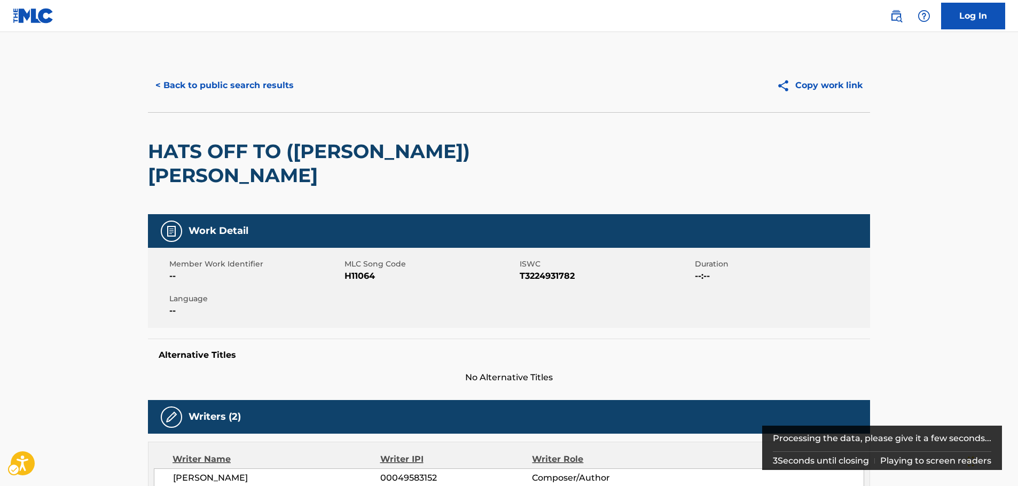
click at [358, 270] on span "H11064" at bounding box center [431, 276] width 173 height 13
click at [358, 270] on span "MLC Song Code - H11064" at bounding box center [431, 276] width 173 height 13
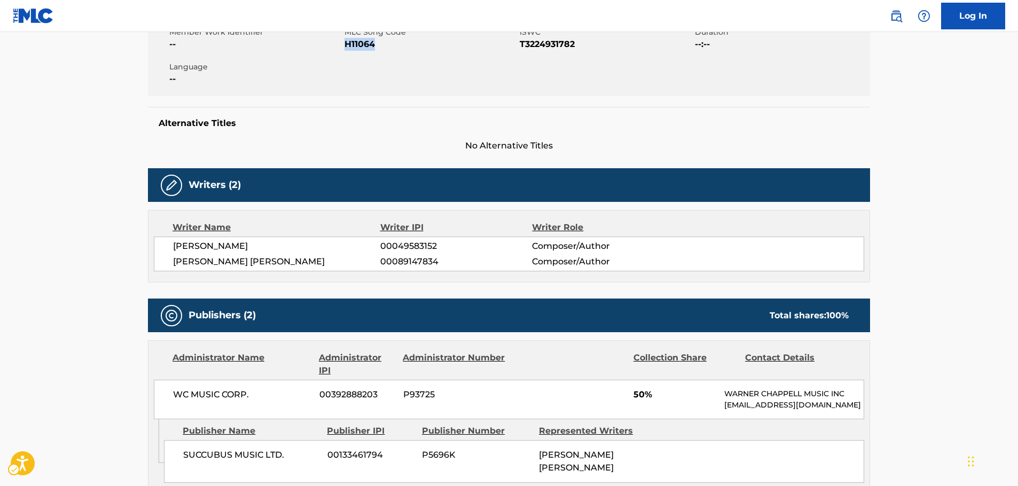
scroll to position [214, 0]
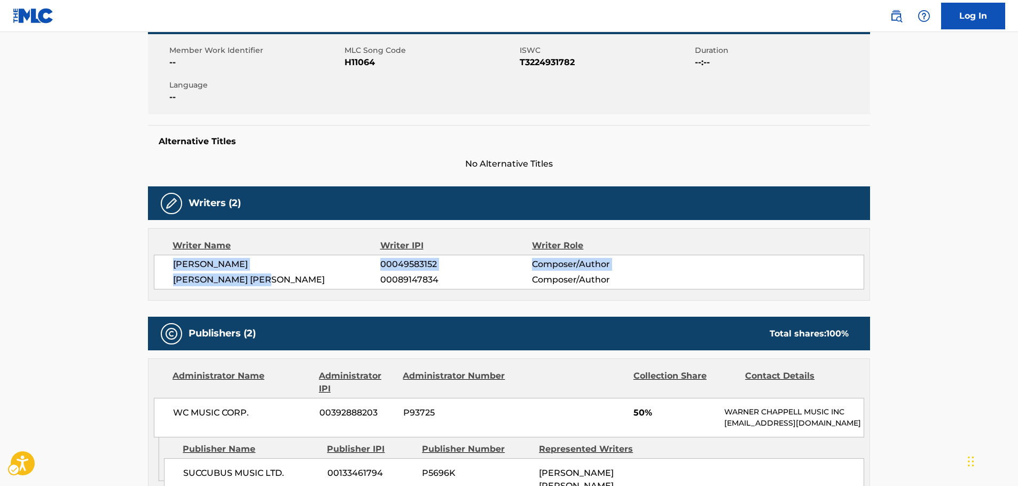
drag, startPoint x: 287, startPoint y: 254, endPoint x: 173, endPoint y: 243, distance: 114.9
click at [173, 255] on div "[PERSON_NAME] 00049583152 Composer/Author [PERSON_NAME] [PERSON_NAME] 000891478…" at bounding box center [509, 272] width 710 height 35
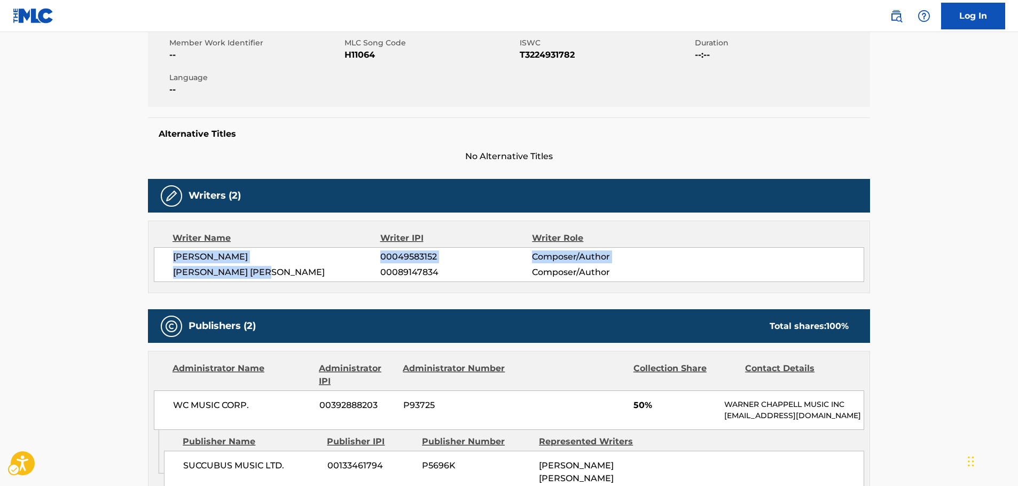
scroll to position [374, 0]
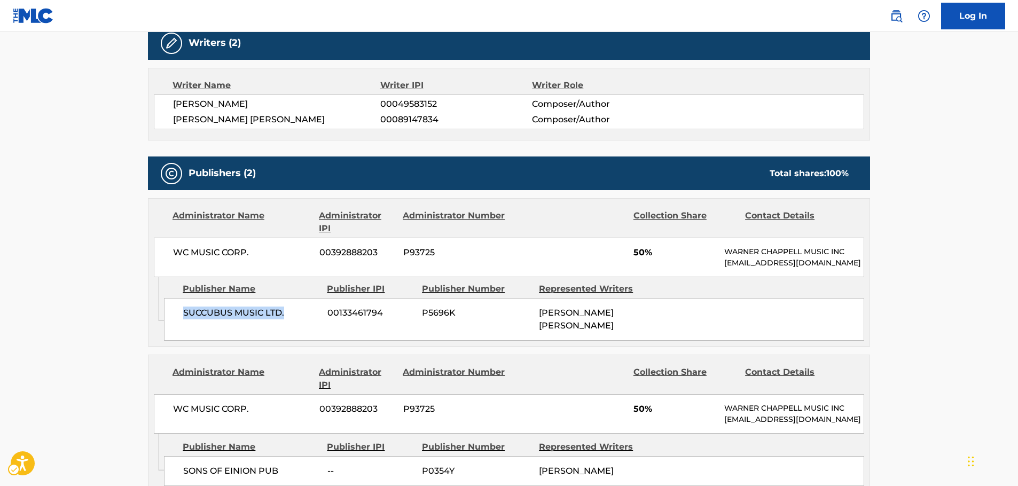
drag, startPoint x: 297, startPoint y: 298, endPoint x: 183, endPoint y: 300, distance: 114.3
click at [183, 300] on div "SUCCUBUS MUSIC LTD. 00133461794 P5696K [PERSON_NAME] [PERSON_NAME]" at bounding box center [514, 319] width 700 height 43
drag, startPoint x: 188, startPoint y: 236, endPoint x: 128, endPoint y: 252, distance: 62.3
click at [173, 238] on div "WC MUSIC CORP. 00392888203 P93725 50% [PERSON_NAME] MUSIC INC [EMAIL_ADDRESS][D…" at bounding box center [509, 258] width 710 height 40
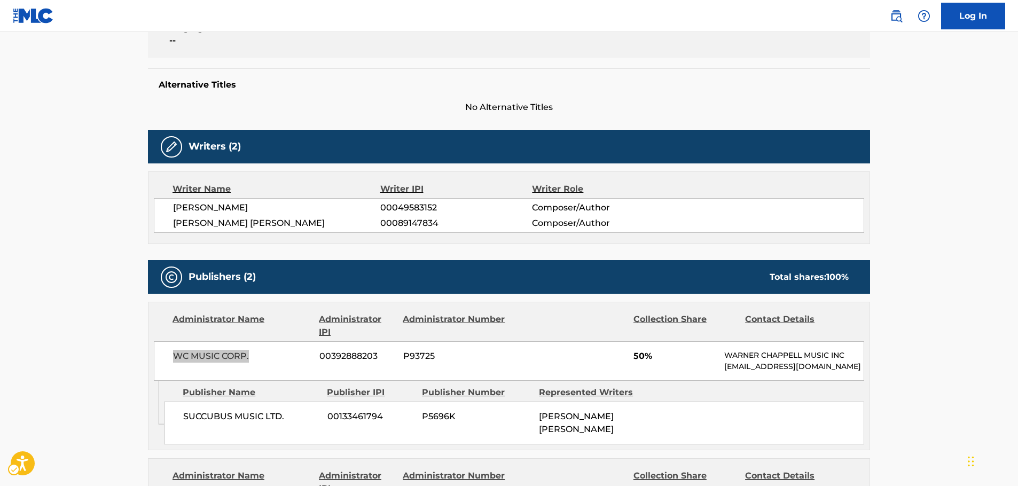
scroll to position [107, 0]
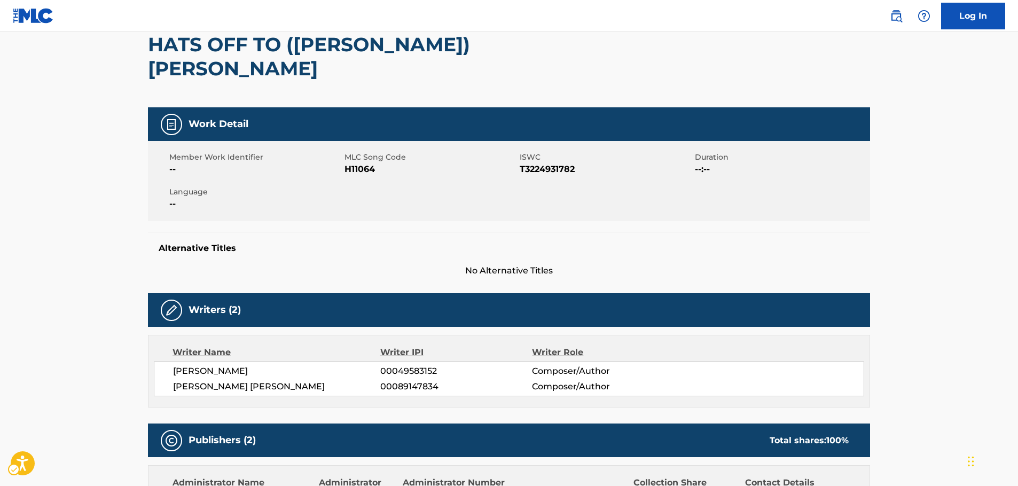
click at [550, 163] on span "ISWC - T3224931782" at bounding box center [606, 169] width 173 height 13
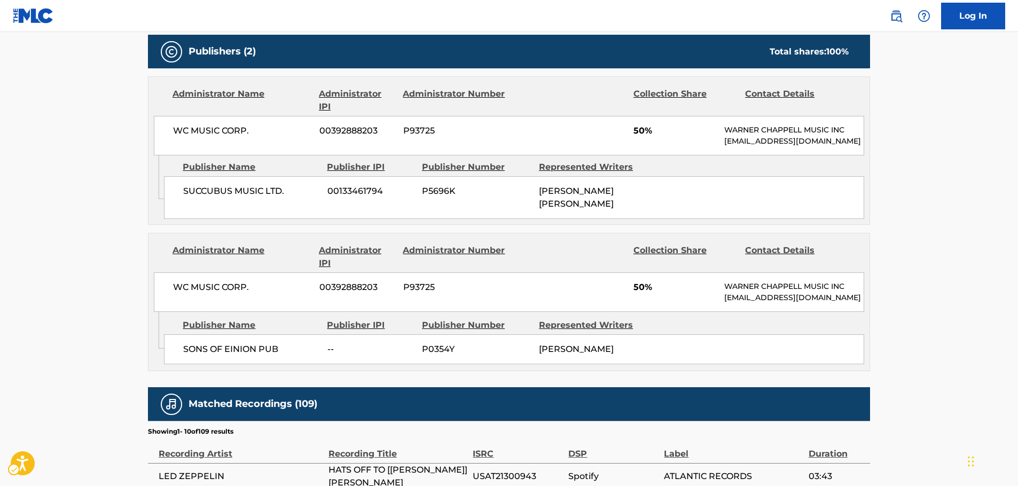
scroll to position [588, 0]
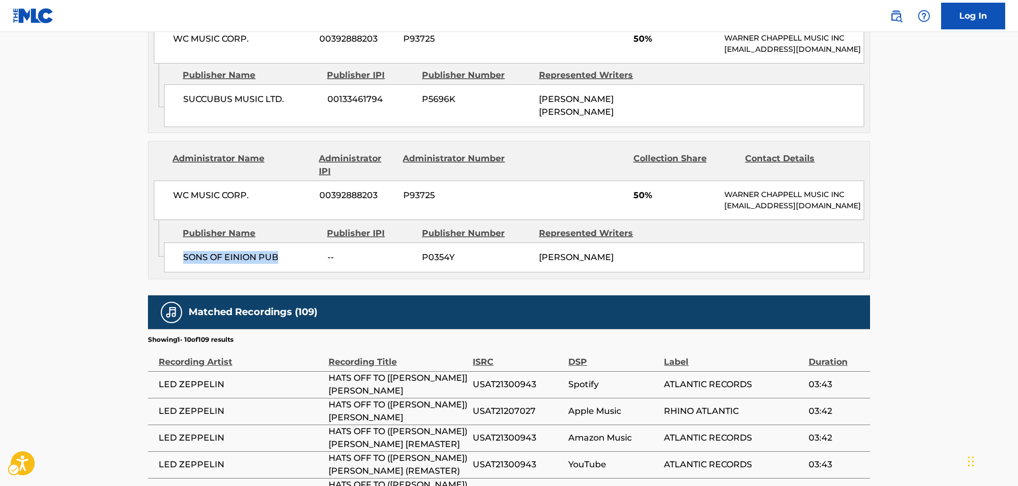
drag, startPoint x: 245, startPoint y: 247, endPoint x: 175, endPoint y: 248, distance: 70.5
click at [175, 248] on div "SONS OF EINION PUB -- P0354Y [PERSON_NAME]" at bounding box center [514, 258] width 700 height 30
drag, startPoint x: 232, startPoint y: 174, endPoint x: 2, endPoint y: 191, distance: 230.3
click at [167, 181] on div "WC MUSIC CORP. 00392888203 P93725 50% [PERSON_NAME] MUSIC INC [EMAIL_ADDRESS][D…" at bounding box center [509, 201] width 710 height 40
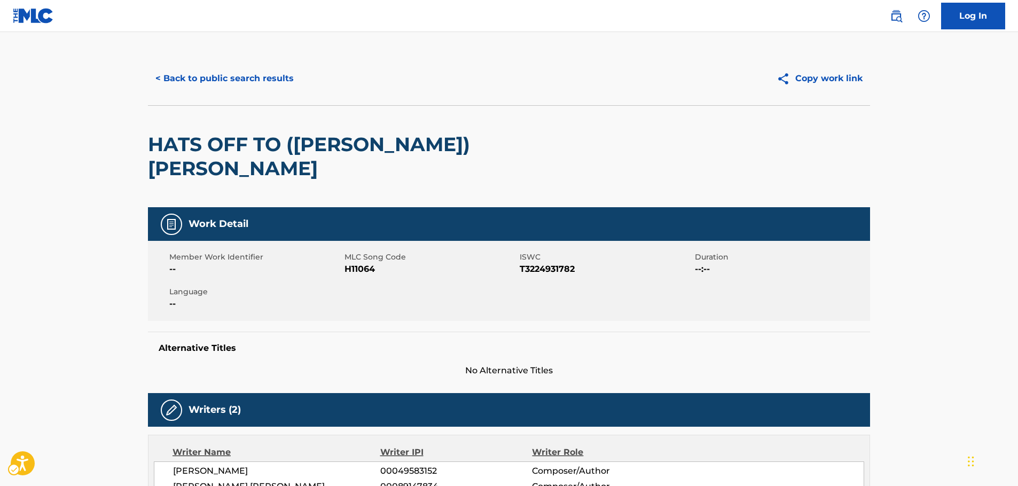
scroll to position [0, 0]
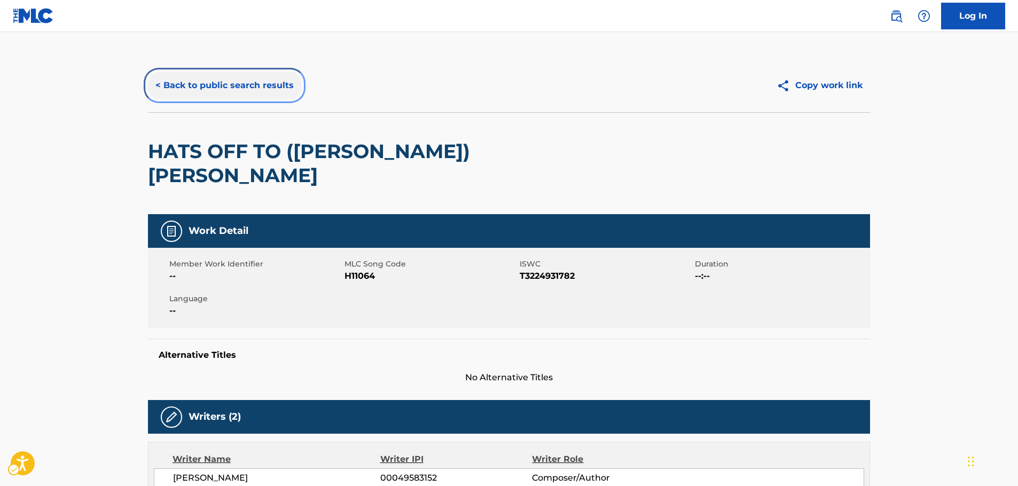
click at [196, 89] on button "< Back to public search results" at bounding box center [224, 85] width 153 height 27
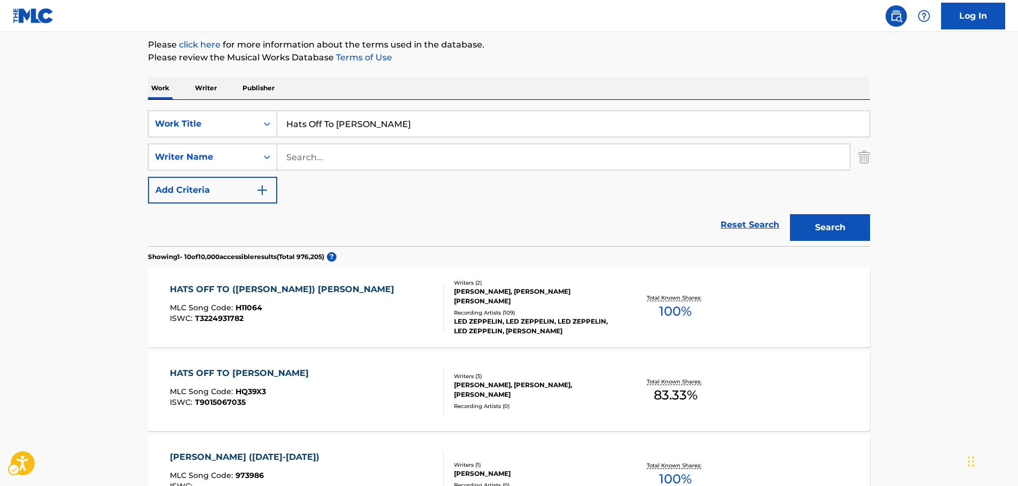
scroll to position [13, 0]
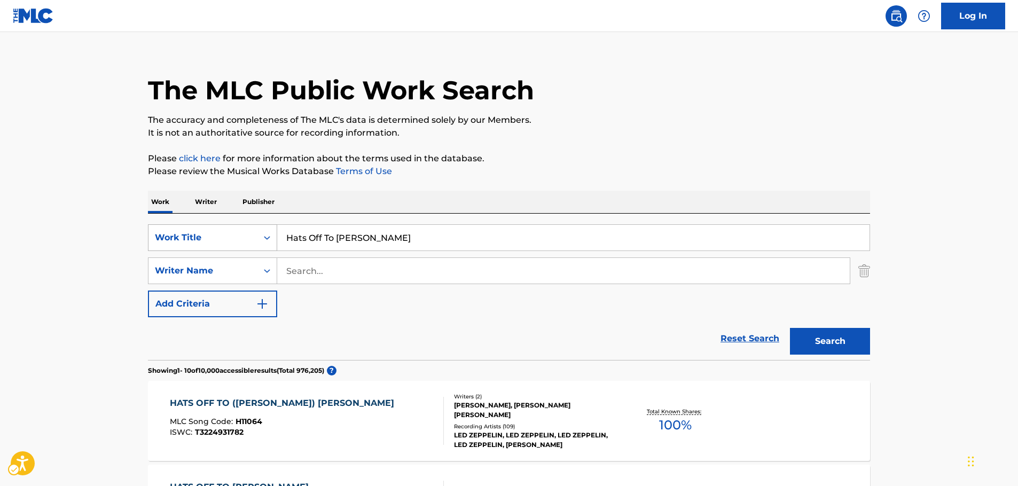
click at [264, 239] on icon "Search Form" at bounding box center [267, 237] width 11 height 11
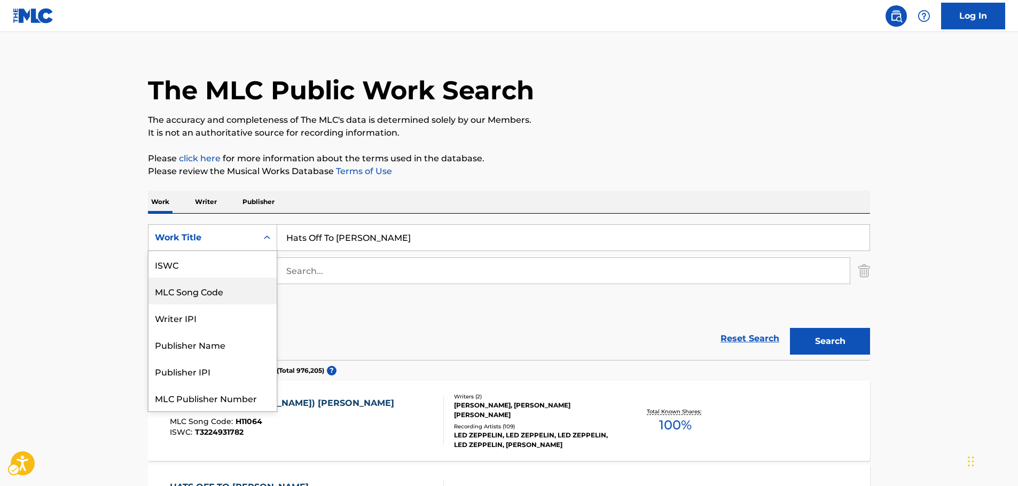
scroll to position [27, 0]
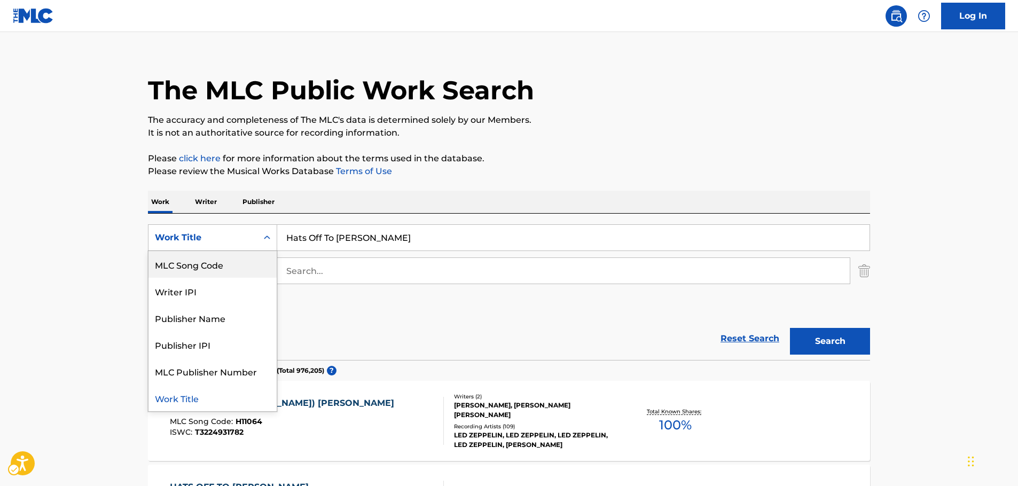
click at [240, 260] on div "MLC Song Code" at bounding box center [212, 264] width 128 height 27
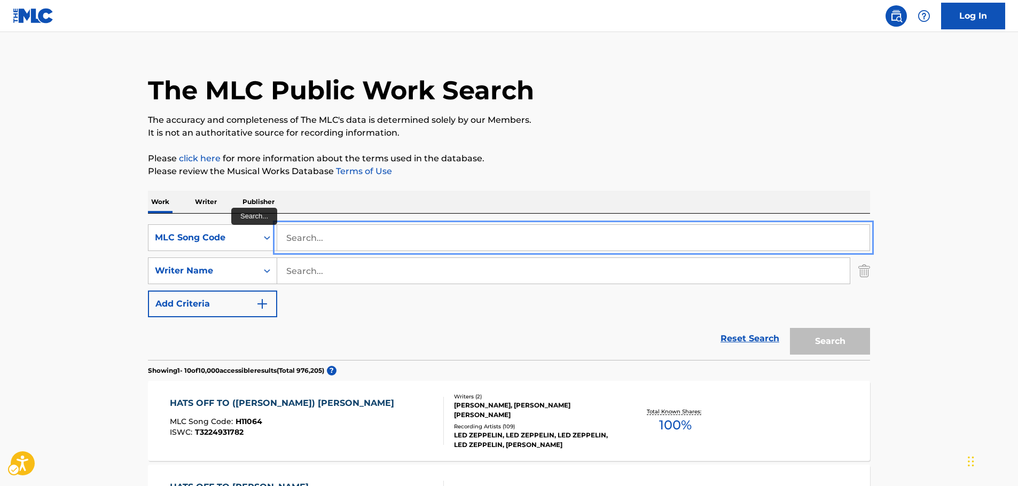
drag, startPoint x: 306, startPoint y: 242, endPoint x: 314, endPoint y: 243, distance: 8.0
paste input "N58118"
type input "N58118"
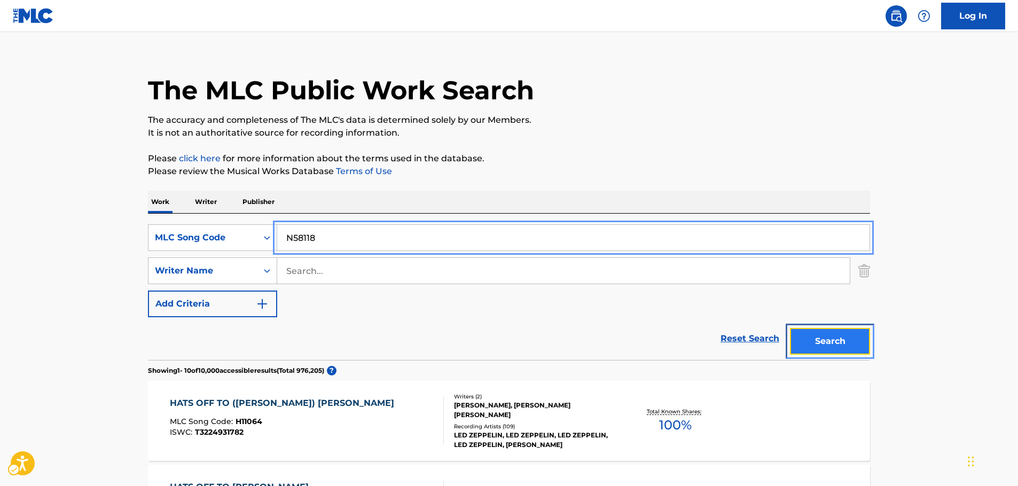
click at [852, 343] on button "Search" at bounding box center [830, 341] width 80 height 27
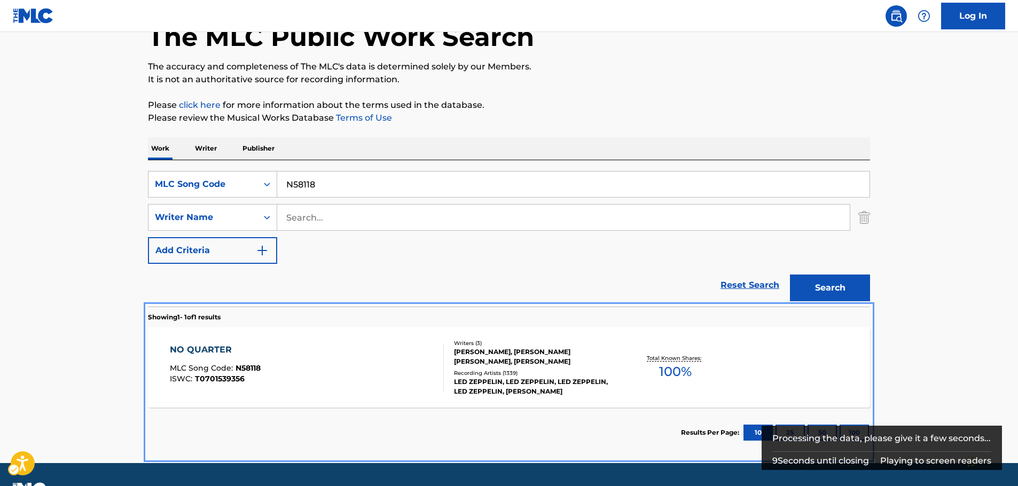
scroll to position [92, 0]
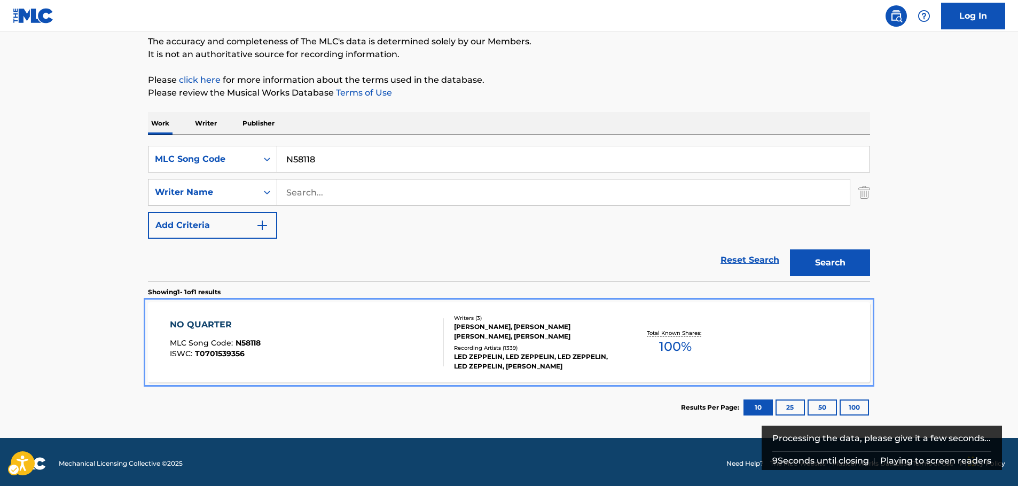
click at [316, 355] on div "NO QUARTER MLC Song Code : N58118 ISWC : T0701539356" at bounding box center [307, 342] width 275 height 48
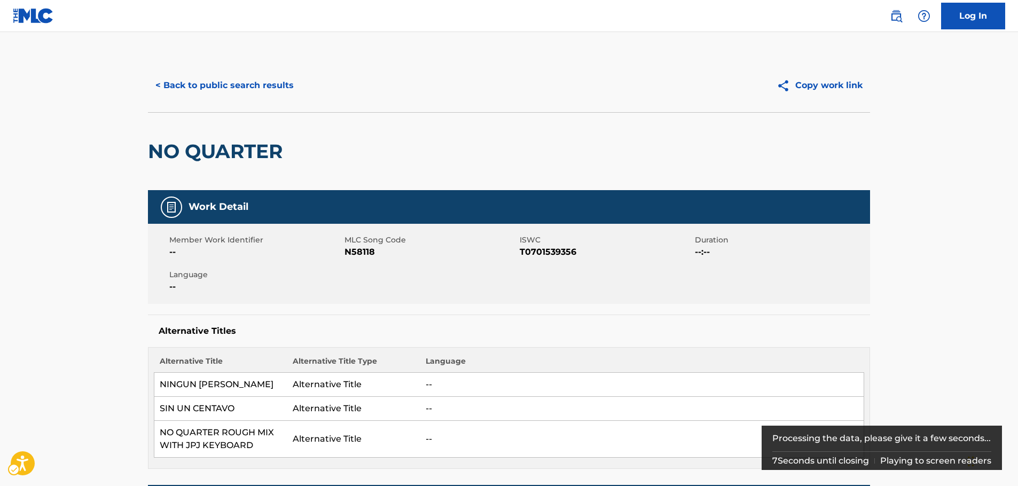
click at [557, 252] on span "ISWC - T0701539356" at bounding box center [606, 252] width 173 height 13
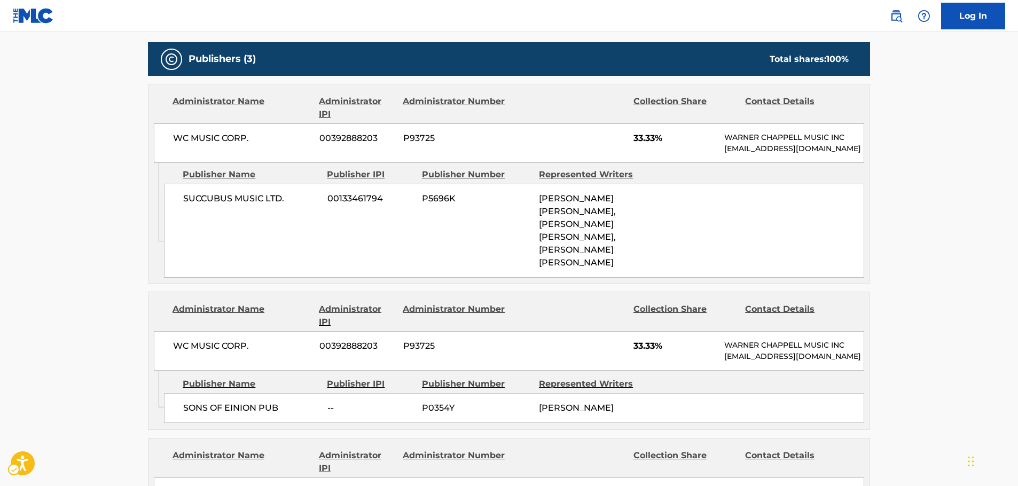
scroll to position [588, 0]
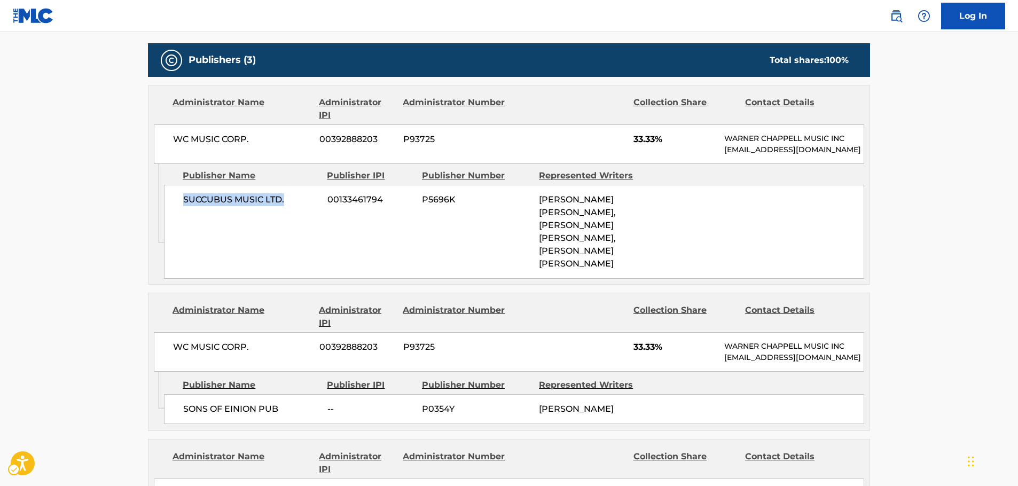
drag, startPoint x: 266, startPoint y: 222, endPoint x: 180, endPoint y: 220, distance: 86.0
click at [180, 220] on div "SUCCUBUS MUSIC LTD. 00133461794 P5696K [PERSON_NAME] [PERSON_NAME], [PERSON_NAM…" at bounding box center [514, 232] width 700 height 94
drag, startPoint x: 200, startPoint y: 140, endPoint x: 175, endPoint y: 141, distance: 25.1
click at [175, 141] on span "WC MUSIC CORP." at bounding box center [242, 139] width 138 height 13
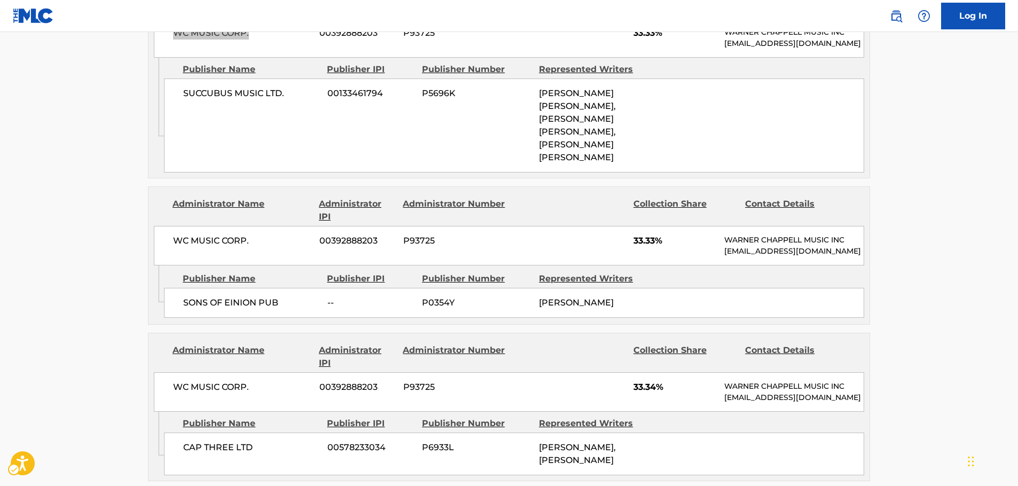
scroll to position [694, 0]
drag, startPoint x: 299, startPoint y: 292, endPoint x: 184, endPoint y: 291, distance: 115.4
click at [184, 296] on span "SONS OF EINION PUB" at bounding box center [251, 302] width 136 height 13
drag, startPoint x: 273, startPoint y: 215, endPoint x: 163, endPoint y: 215, distance: 110.0
click at [163, 225] on div "WC MUSIC CORP. 00392888203 P93725 33.33% [PERSON_NAME] MUSIC INC [EMAIL_ADDRESS…" at bounding box center [509, 245] width 710 height 40
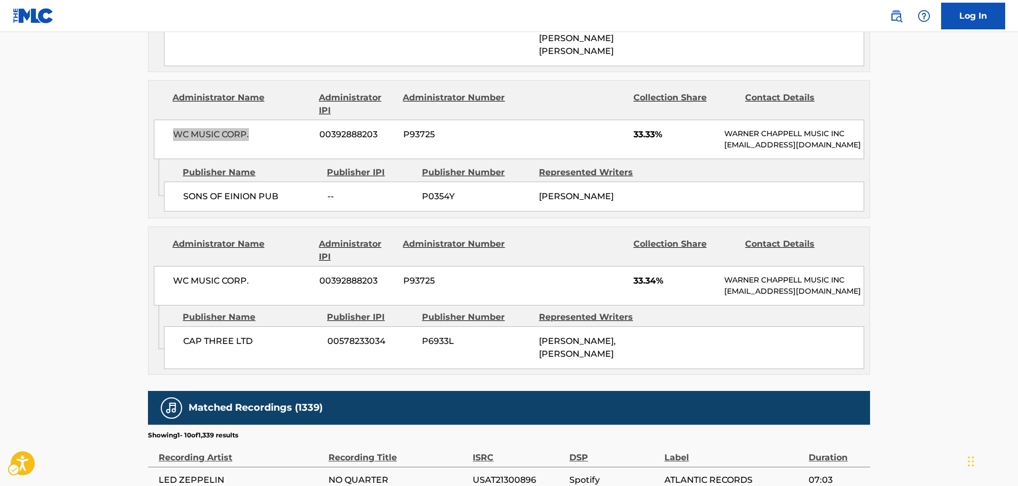
scroll to position [801, 0]
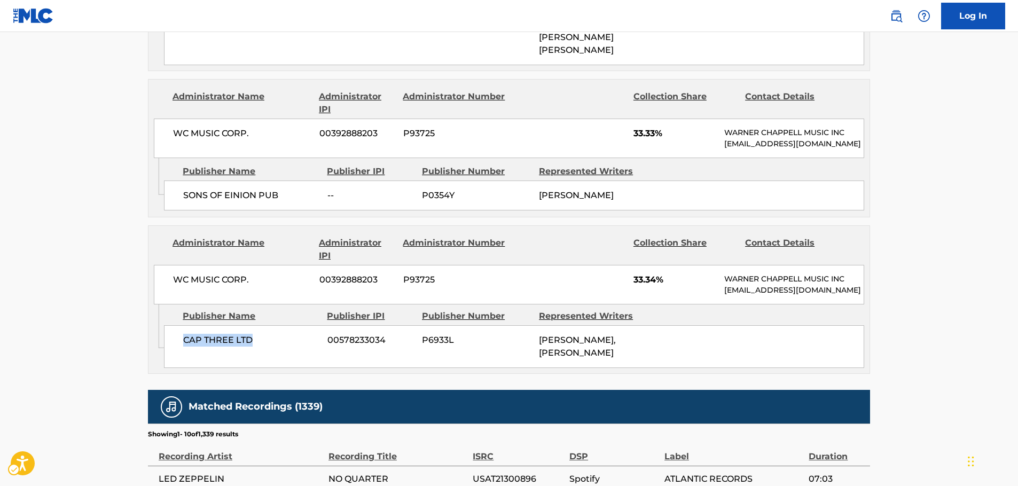
drag, startPoint x: 260, startPoint y: 335, endPoint x: 175, endPoint y: 336, distance: 84.9
click at [175, 336] on div "CAP THREE LTD 00578233034 P6933L [PERSON_NAME], [PERSON_NAME]" at bounding box center [514, 346] width 700 height 43
drag, startPoint x: 214, startPoint y: 267, endPoint x: 175, endPoint y: 268, distance: 39.0
click at [175, 273] on span "WC MUSIC CORP." at bounding box center [242, 279] width 138 height 13
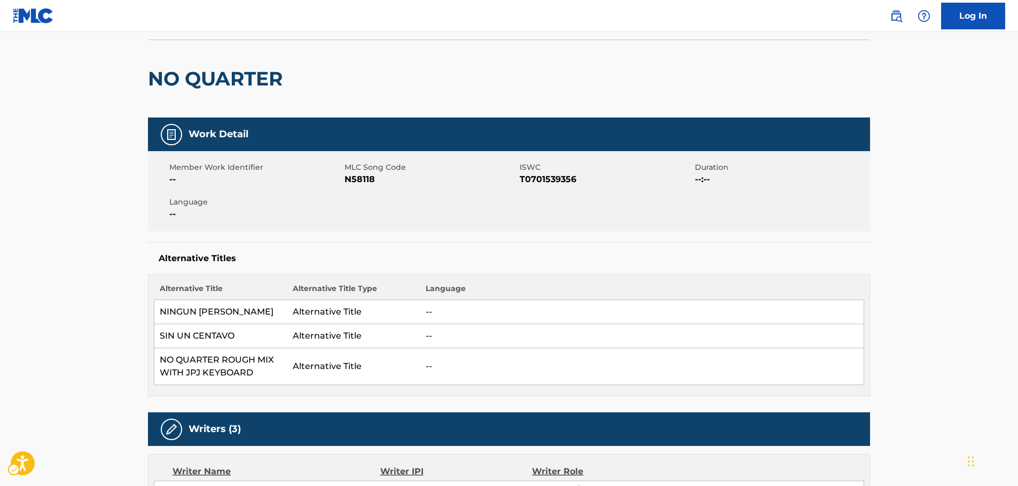
scroll to position [0, 0]
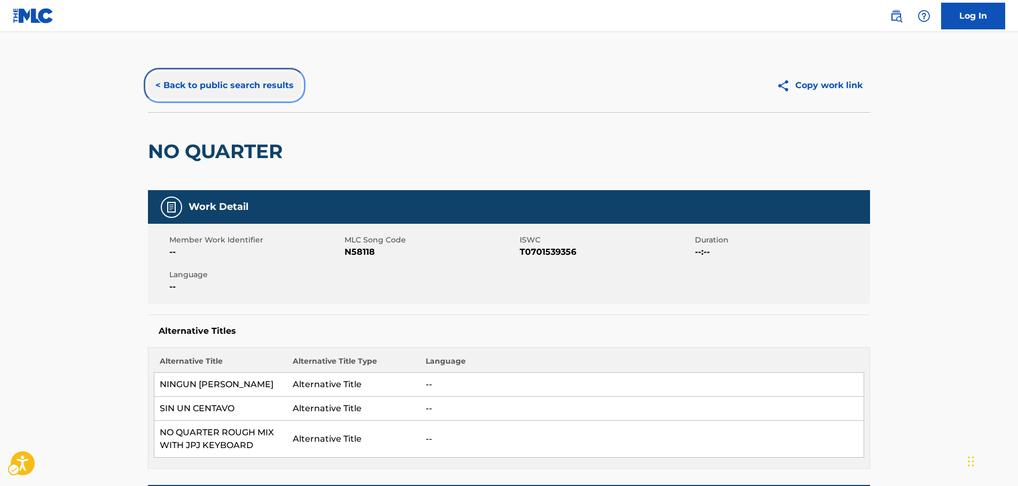
click at [192, 92] on button "< Back to public search results" at bounding box center [224, 85] width 153 height 27
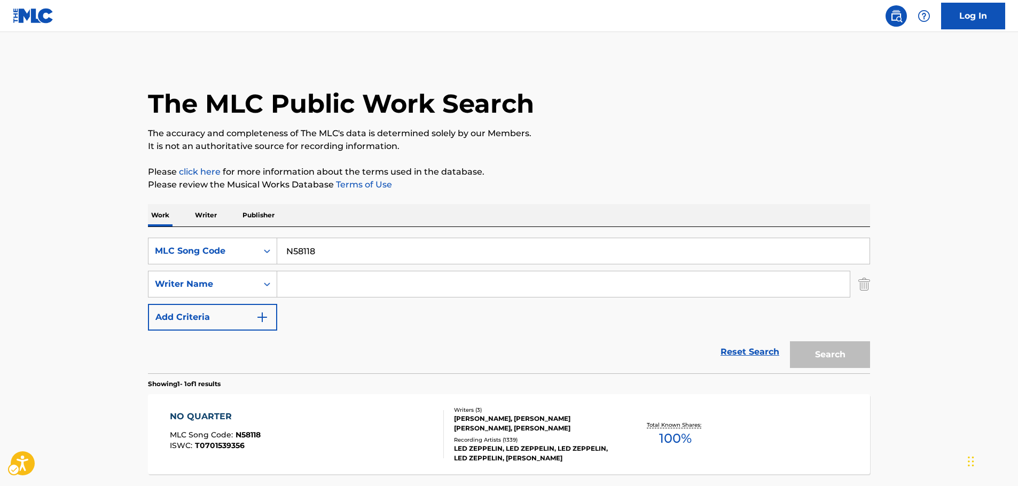
scroll to position [34, 0]
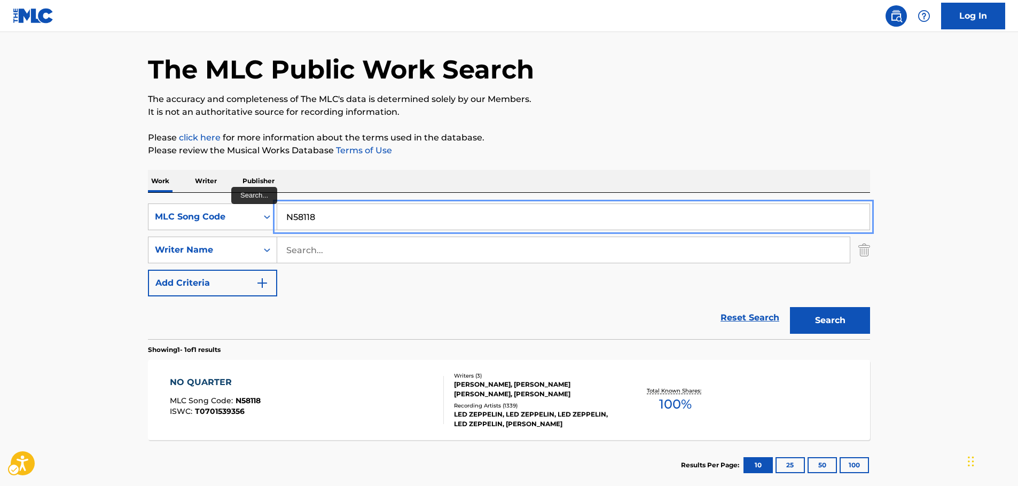
drag, startPoint x: 309, startPoint y: 216, endPoint x: 327, endPoint y: 239, distance: 29.7
paste input "B1615I"
type input "B1615I"
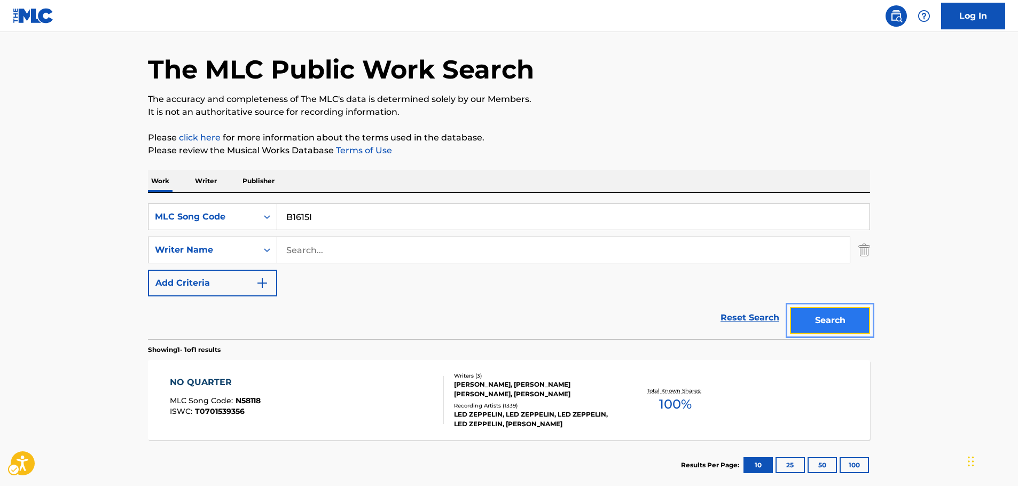
click at [840, 315] on button "Search" at bounding box center [830, 320] width 80 height 27
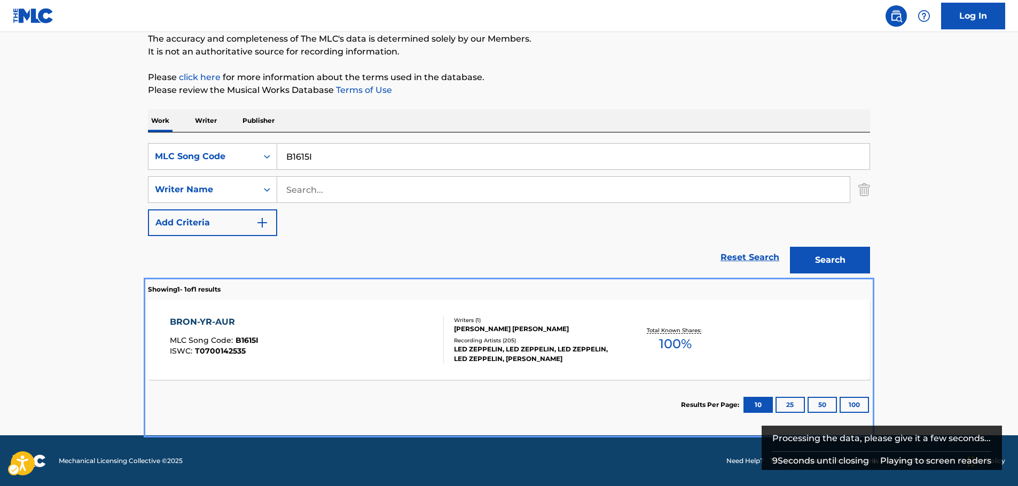
scroll to position [95, 0]
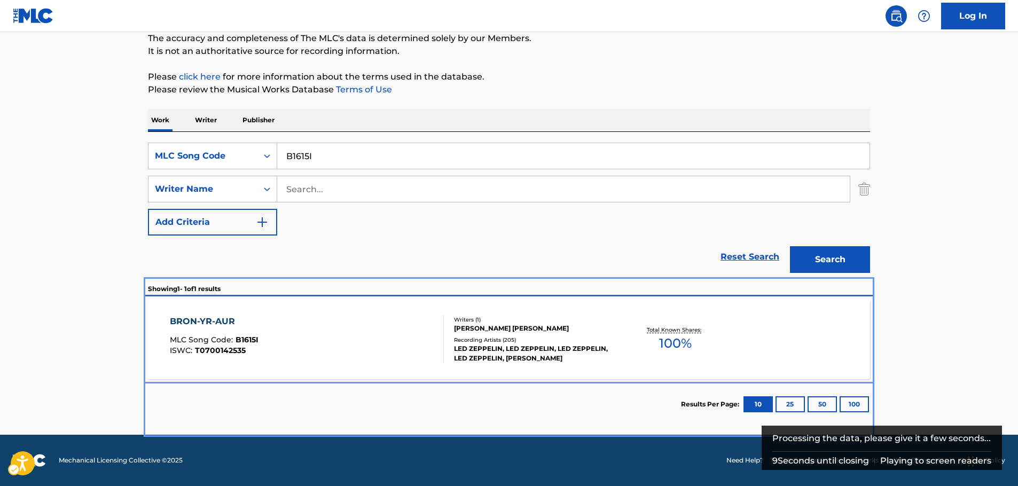
click at [315, 331] on div "BRON-YR-AUR MLC Song Code : B1615I ISWC : T0700142535" at bounding box center [307, 339] width 275 height 48
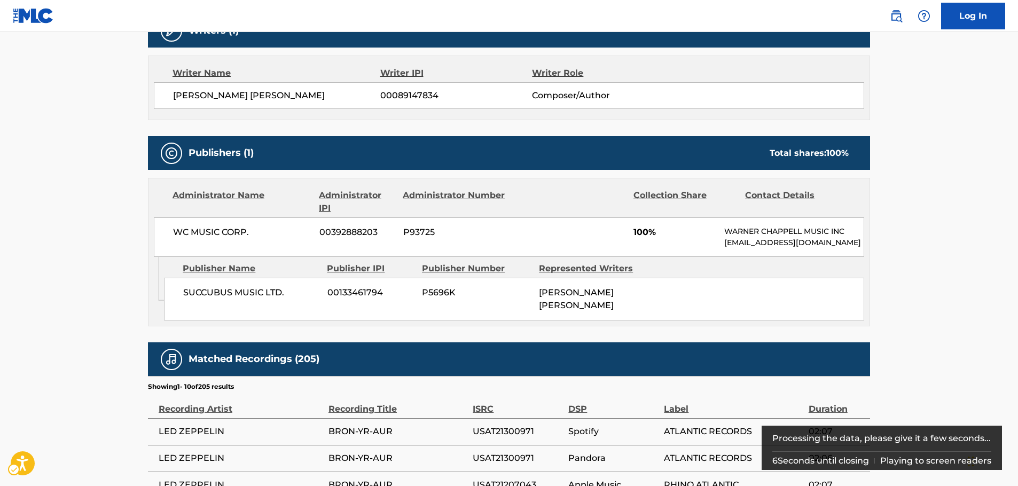
scroll to position [95, 0]
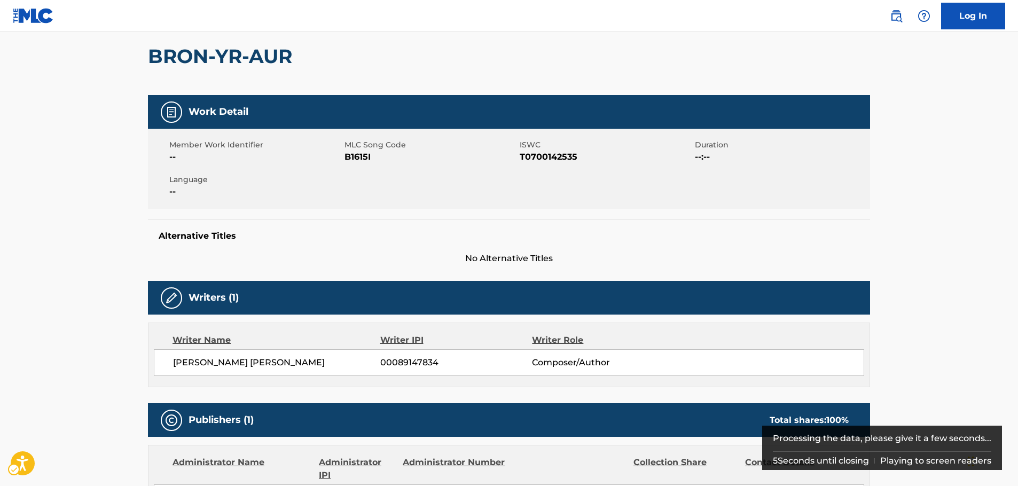
click at [537, 159] on span "ISWC - T0700142535" at bounding box center [606, 157] width 173 height 13
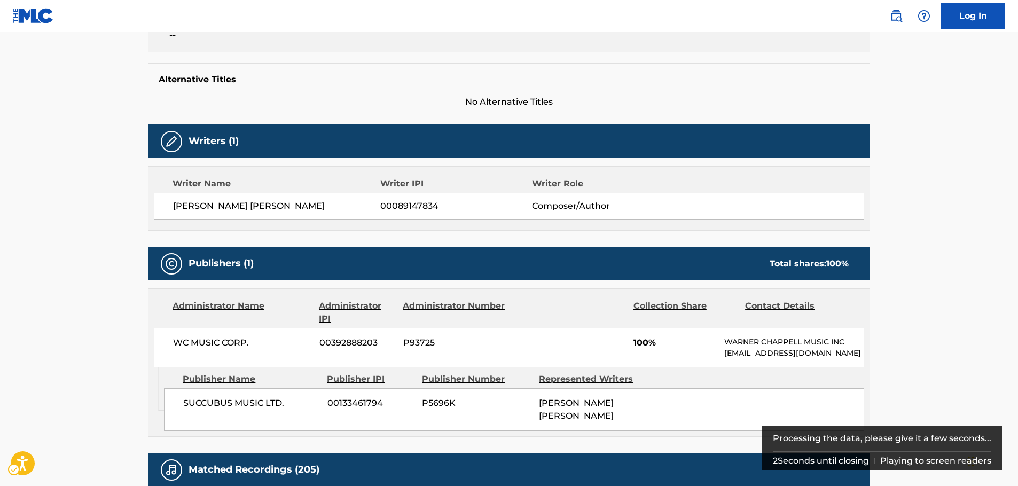
scroll to position [362, 0]
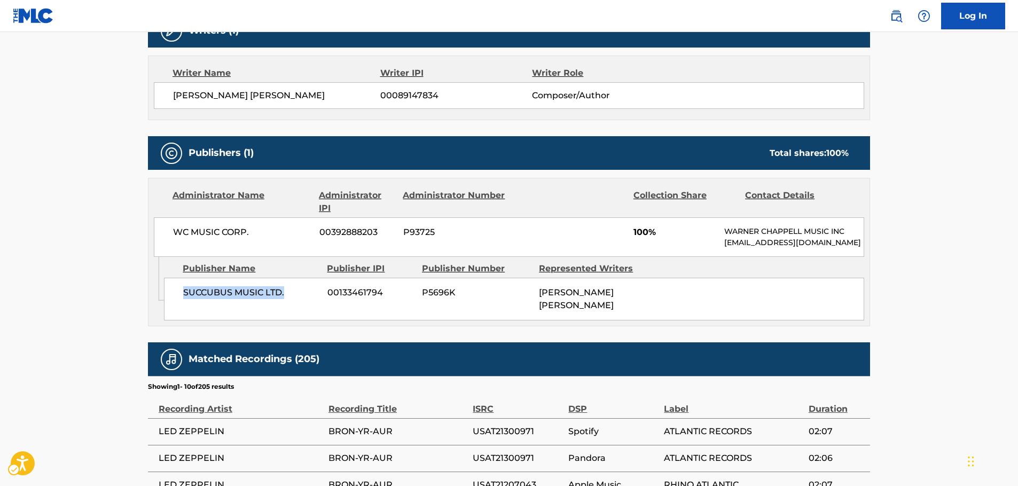
drag, startPoint x: 303, startPoint y: 311, endPoint x: 184, endPoint y: 315, distance: 119.2
click at [184, 315] on div "SUCCUBUS MUSIC LTD. 00133461794 P5696K [PERSON_NAME] [PERSON_NAME]" at bounding box center [514, 299] width 700 height 43
drag, startPoint x: 269, startPoint y: 228, endPoint x: 168, endPoint y: 231, distance: 101.0
click at [168, 231] on div "WC MUSIC CORP. 00392888203 P93725 100% [PERSON_NAME] MUSIC INC [EMAIL_ADDRESS][…" at bounding box center [509, 237] width 710 height 40
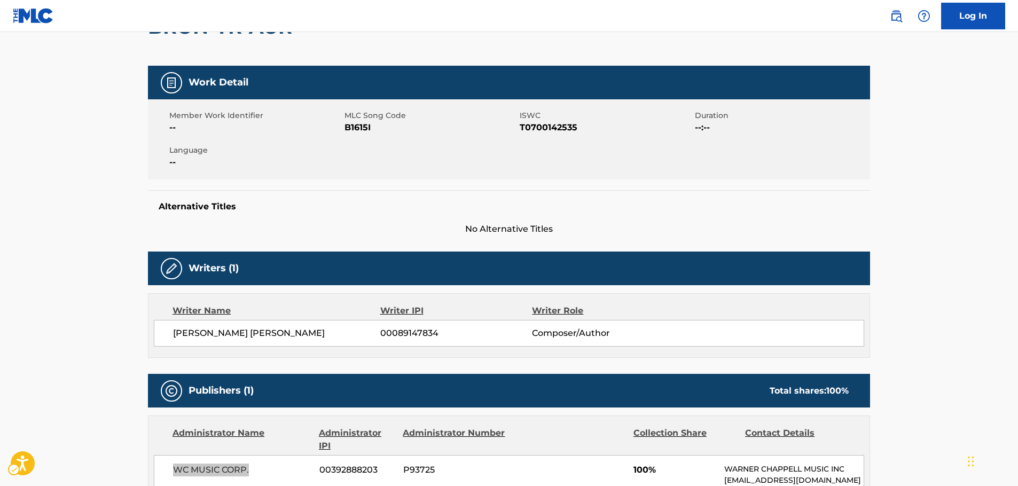
scroll to position [0, 0]
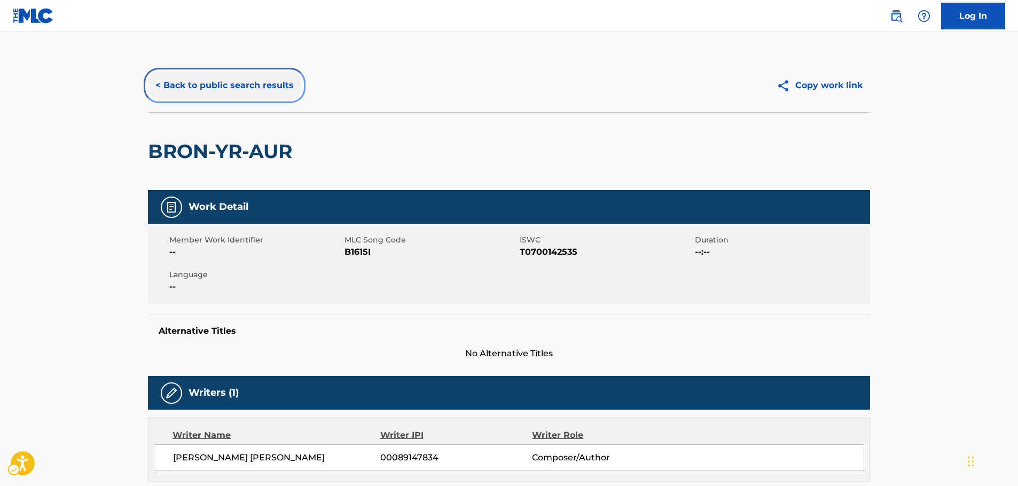
click at [204, 82] on button "< Back to public search results" at bounding box center [224, 85] width 153 height 27
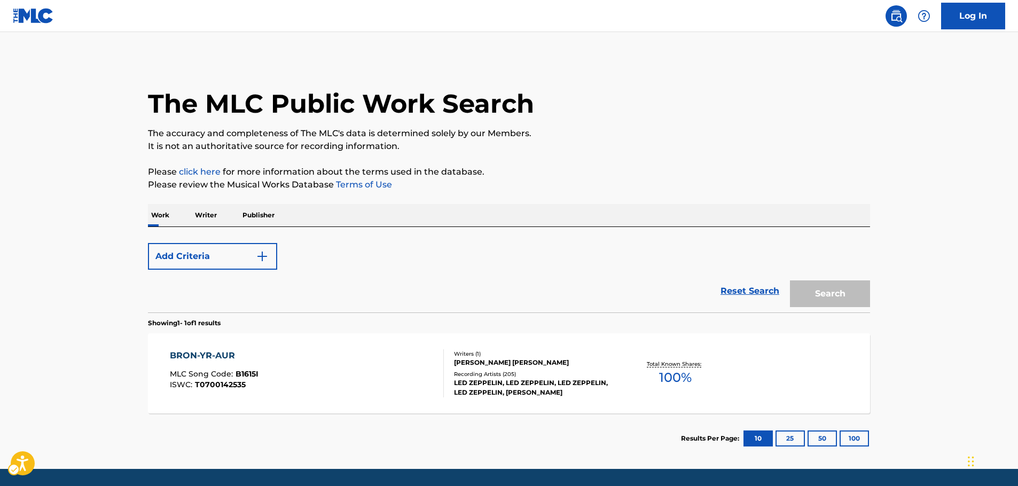
scroll to position [34, 0]
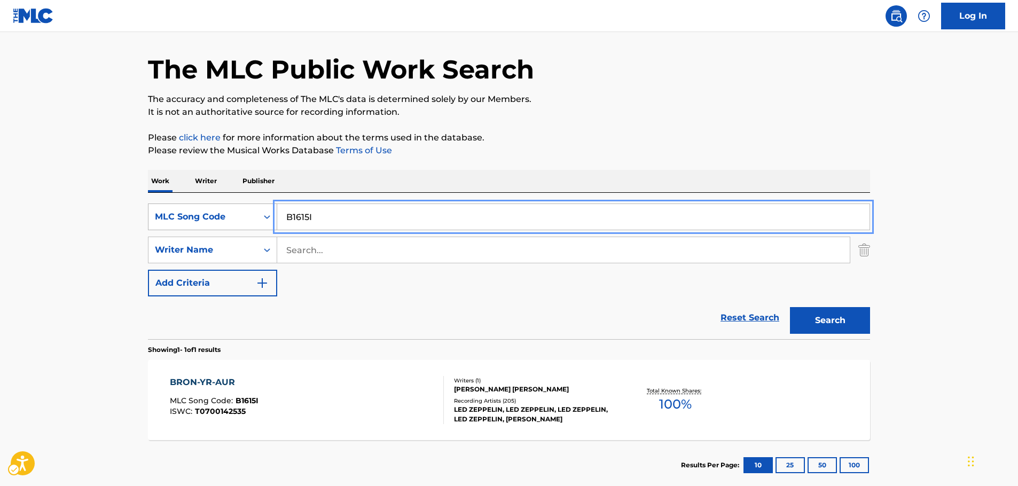
drag, startPoint x: 251, startPoint y: 214, endPoint x: 530, endPoint y: 268, distance: 285.1
paste input "G40740"
type input "G40740"
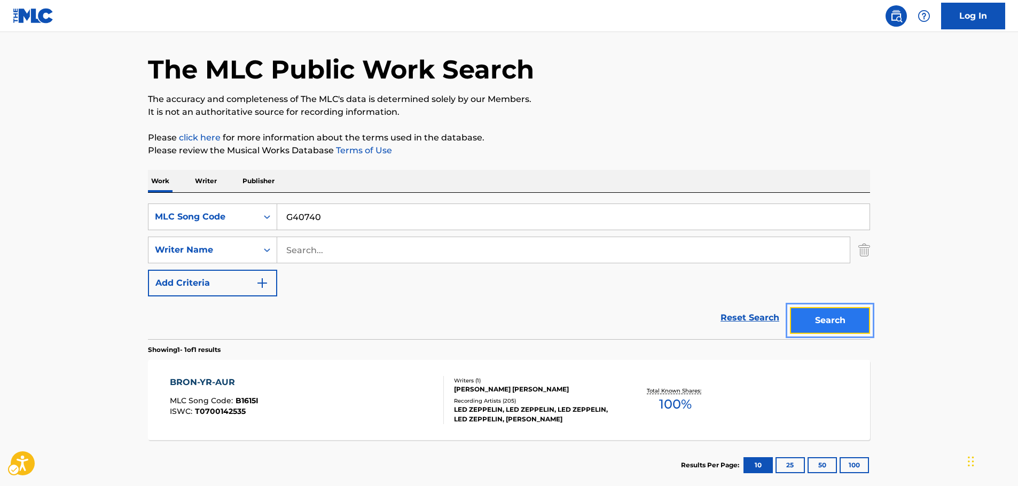
click at [822, 320] on button "Search" at bounding box center [830, 320] width 80 height 27
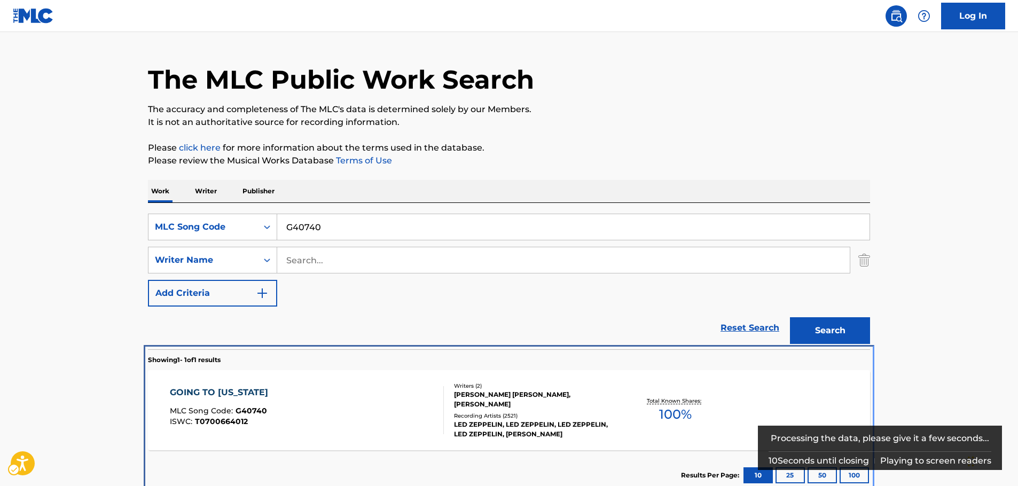
scroll to position [95, 0]
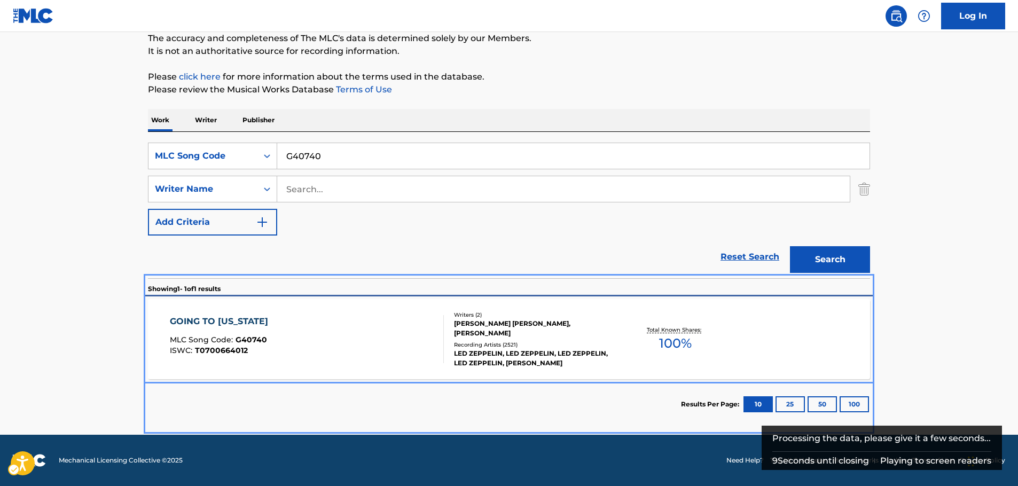
click at [331, 347] on div "GOING TO [US_STATE] MLC Song Code : G40740 ISWC : T0700664012" at bounding box center [307, 339] width 275 height 48
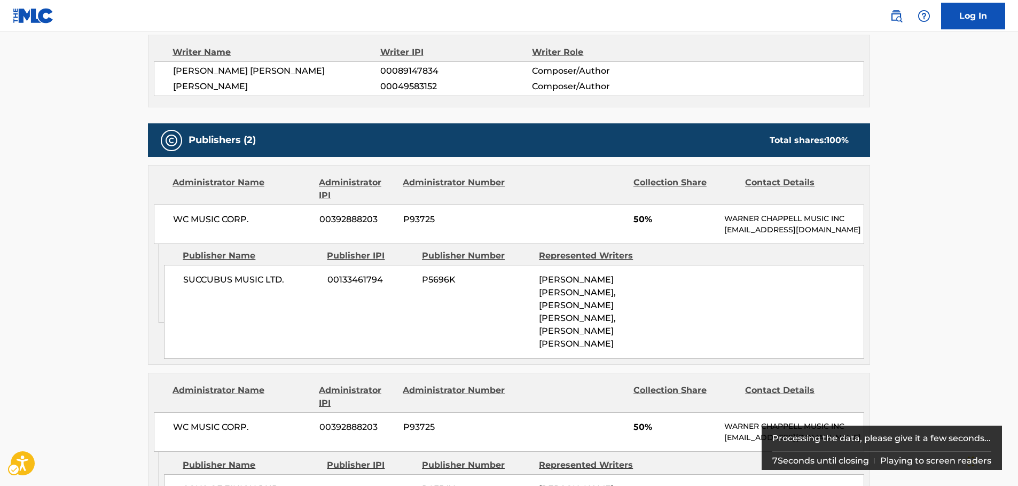
scroll to position [65, 0]
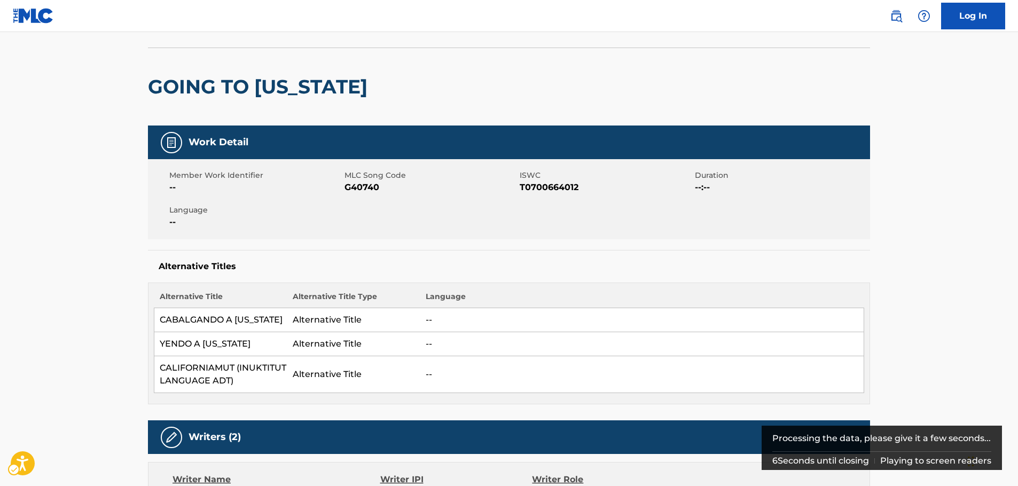
click at [549, 186] on span "ISWC - T0700664012" at bounding box center [606, 187] width 173 height 13
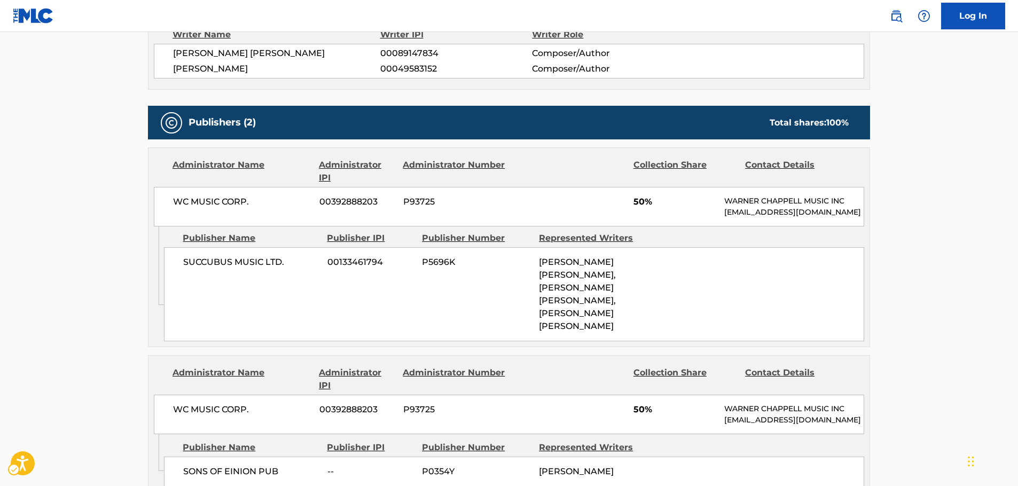
scroll to position [545, 0]
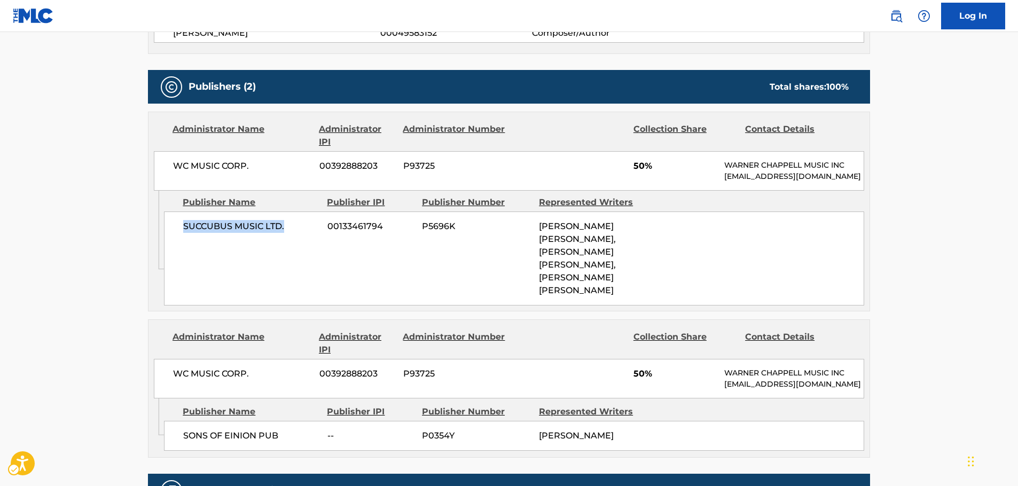
drag, startPoint x: 288, startPoint y: 253, endPoint x: 185, endPoint y: 255, distance: 103.1
click at [185, 233] on span "SUCCUBUS MUSIC LTD." at bounding box center [251, 226] width 136 height 13
drag, startPoint x: 204, startPoint y: 178, endPoint x: 1, endPoint y: 230, distance: 209.0
click at [161, 179] on div "WC MUSIC CORP. 00392888203 P93725 50% [PERSON_NAME] MUSIC INC [EMAIL_ADDRESS][D…" at bounding box center [509, 171] width 710 height 40
drag, startPoint x: 284, startPoint y: 431, endPoint x: 221, endPoint y: 381, distance: 80.3
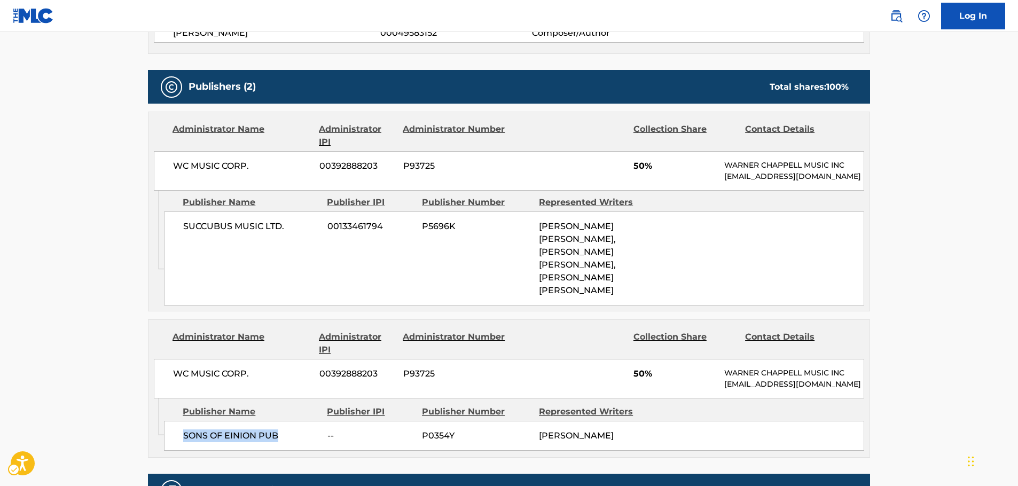
click at [179, 433] on div "SONS OF EINION PUB -- P0354Y [PERSON_NAME]" at bounding box center [514, 436] width 700 height 30
drag, startPoint x: 258, startPoint y: 365, endPoint x: 157, endPoint y: 363, distance: 101.5
click at [157, 363] on div "WC MUSIC CORP. 00392888203 P93725 50% [PERSON_NAME] MUSIC INC [EMAIL_ADDRESS][D…" at bounding box center [509, 379] width 710 height 40
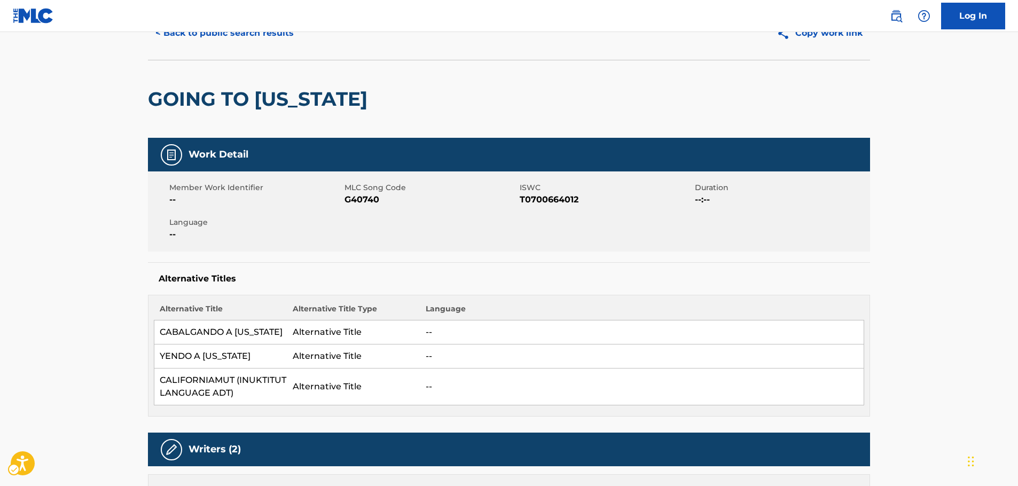
scroll to position [0, 0]
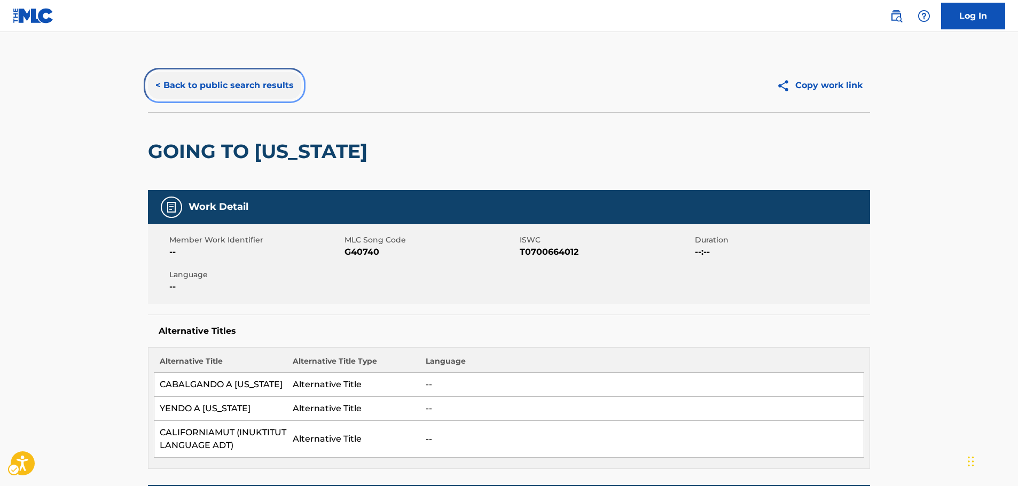
click at [238, 80] on button "< Back to public search results" at bounding box center [224, 85] width 153 height 27
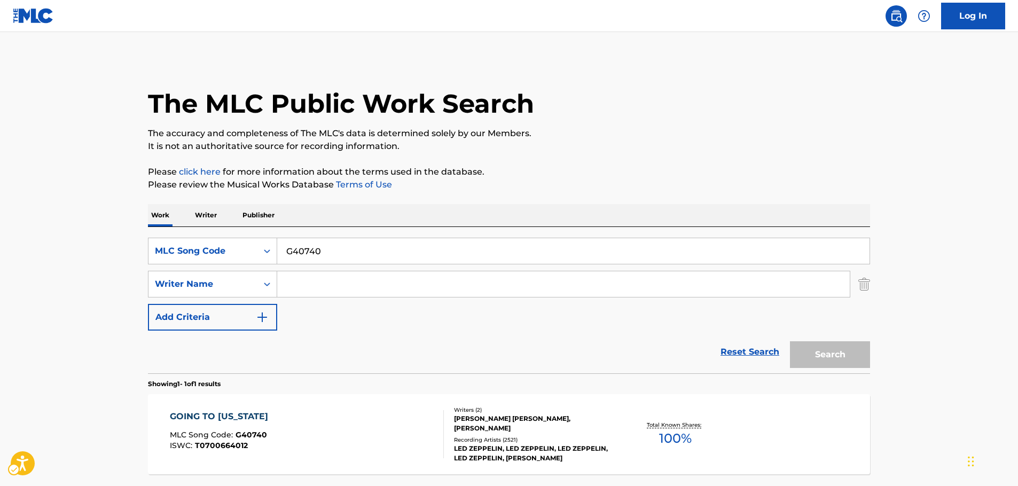
scroll to position [34, 0]
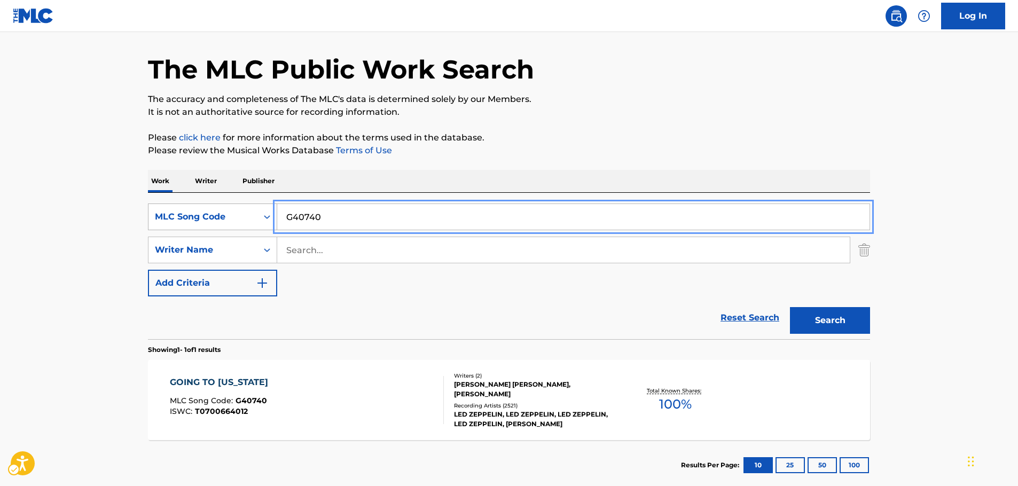
drag, startPoint x: 309, startPoint y: 218, endPoint x: 232, endPoint y: 220, distance: 76.4
paste input "0108"
type input "G01080"
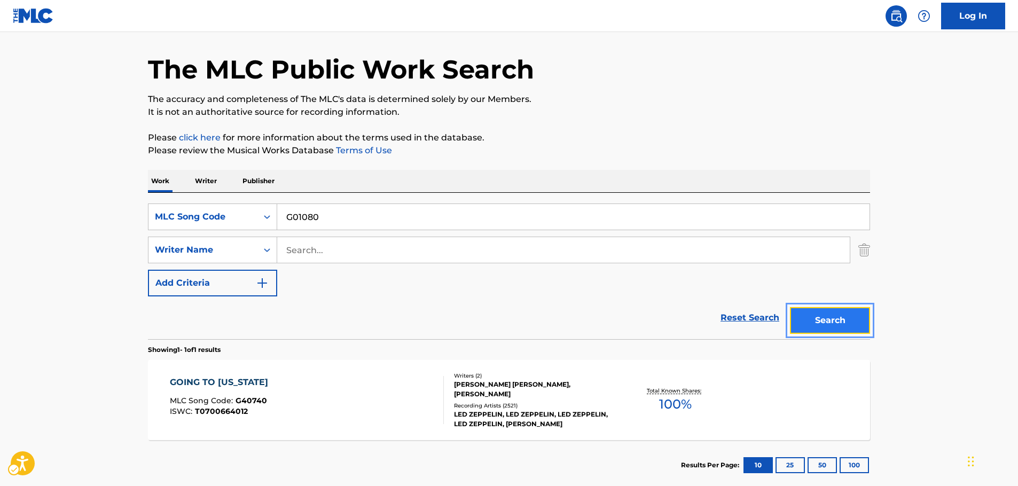
click at [857, 322] on button "Search" at bounding box center [830, 320] width 80 height 27
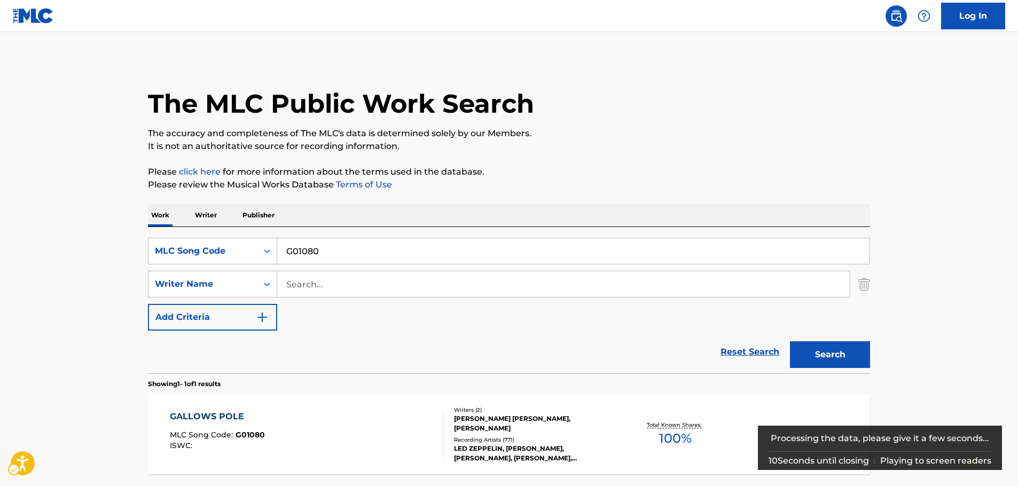
scroll to position [53, 0]
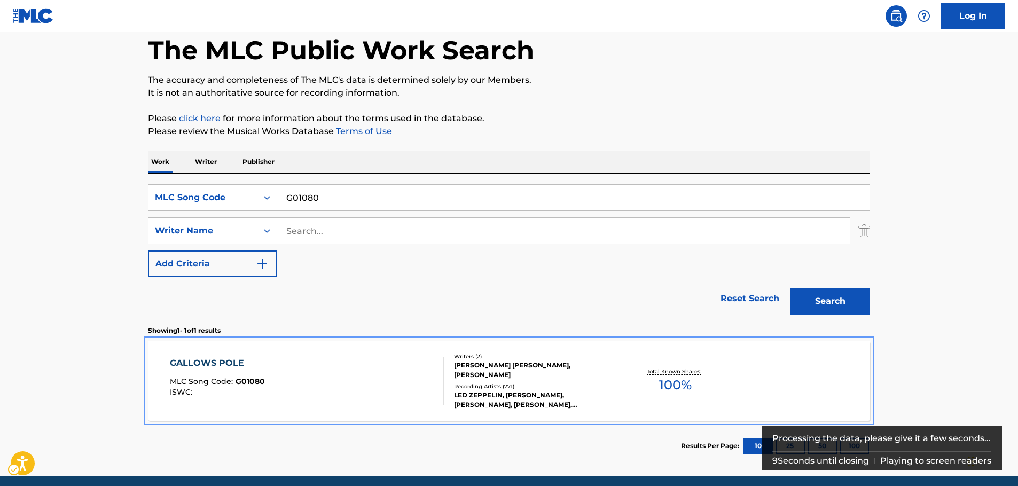
click at [284, 366] on div "GALLOWS POLE MLC Song Code : G01080 ISWC :" at bounding box center [307, 381] width 275 height 48
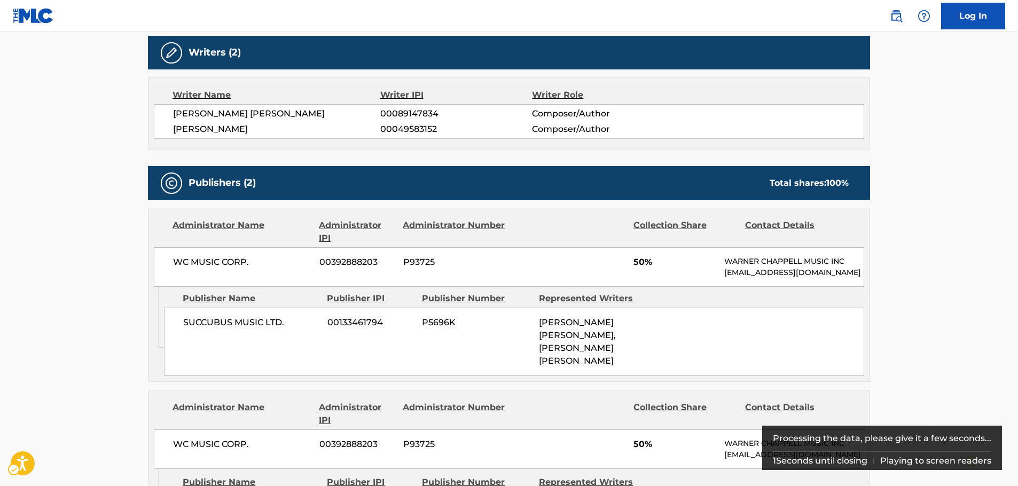
scroll to position [427, 0]
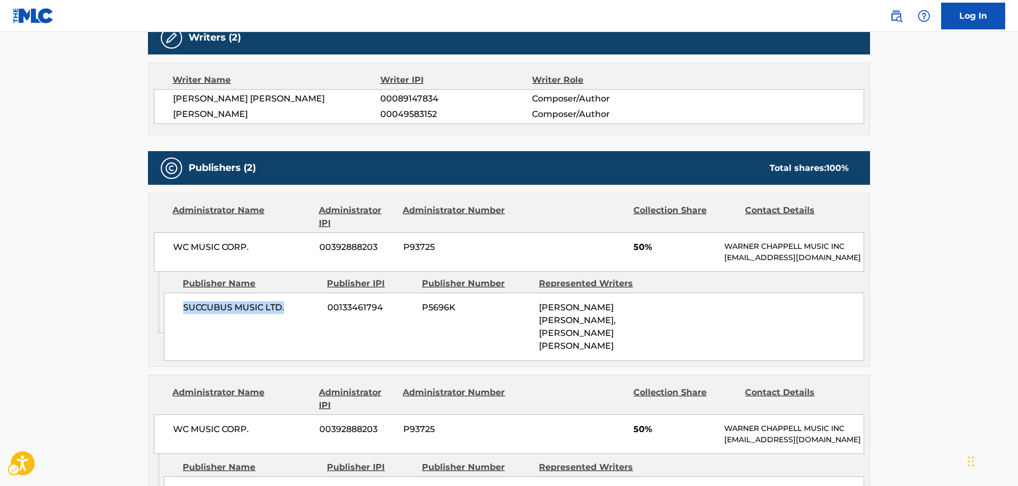
drag, startPoint x: 292, startPoint y: 323, endPoint x: 179, endPoint y: 322, distance: 112.2
click at [179, 322] on div "SUCCUBUS MUSIC LTD. 00133461794 P5696K [PERSON_NAME] [PERSON_NAME], [PERSON_NAM…" at bounding box center [514, 327] width 700 height 68
drag, startPoint x: 257, startPoint y: 252, endPoint x: 32, endPoint y: 248, distance: 225.5
click at [168, 250] on div "WC MUSIC CORP. 00392888203 P93725 50% [PERSON_NAME] MUSIC INC [EMAIL_ADDRESS][D…" at bounding box center [509, 252] width 710 height 40
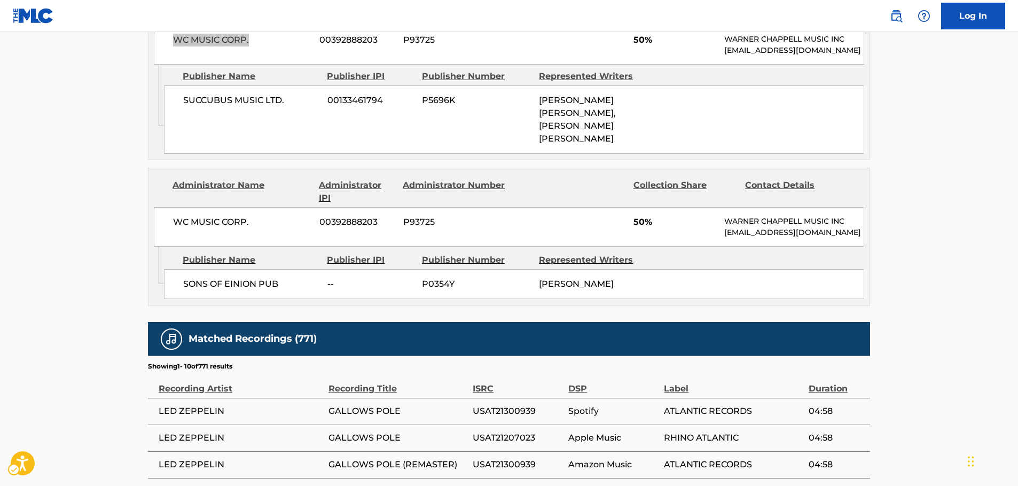
scroll to position [641, 0]
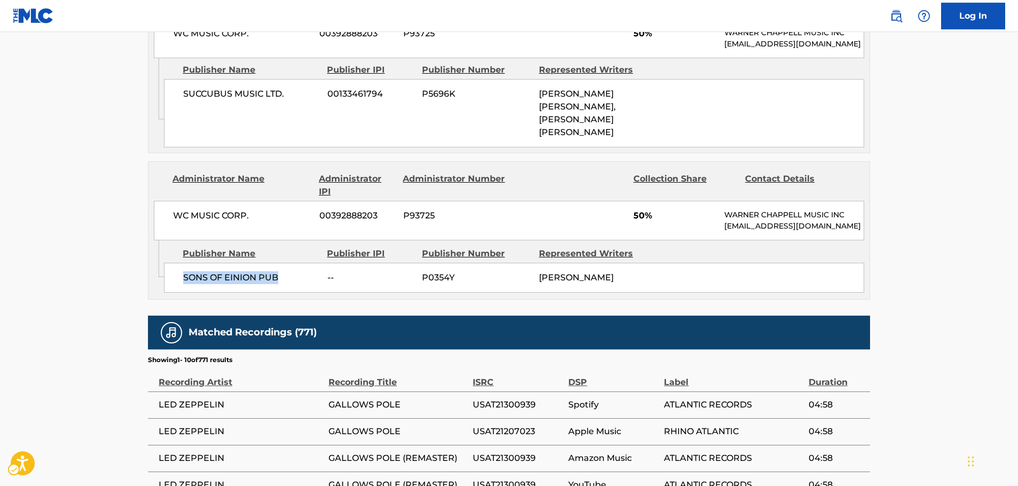
drag, startPoint x: 292, startPoint y: 279, endPoint x: 181, endPoint y: 282, distance: 111.1
click at [181, 282] on div "SONS OF EINION PUB -- P0354Y [PERSON_NAME]" at bounding box center [514, 278] width 700 height 30
drag, startPoint x: 236, startPoint y: 199, endPoint x: 166, endPoint y: 200, distance: 70.0
click at [167, 201] on div "WC MUSIC CORP. 00392888203 P93725 50% [PERSON_NAME] MUSIC INC [EMAIL_ADDRESS][D…" at bounding box center [509, 221] width 710 height 40
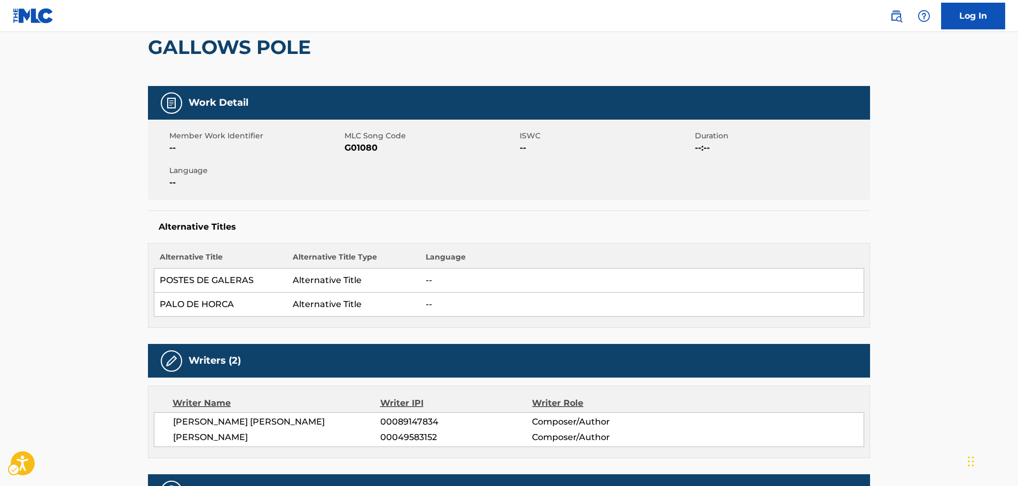
scroll to position [0, 0]
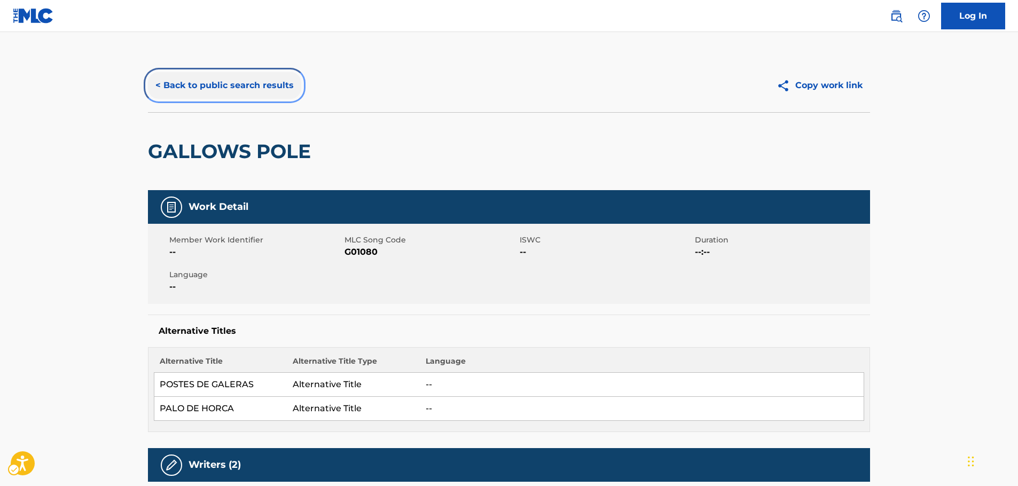
click at [218, 91] on button "< Back to public search results" at bounding box center [224, 85] width 153 height 27
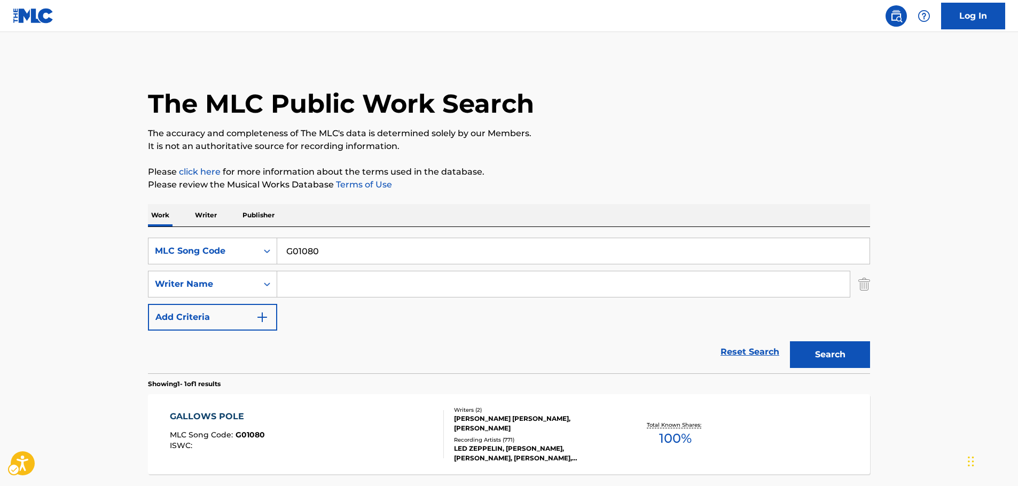
scroll to position [34, 0]
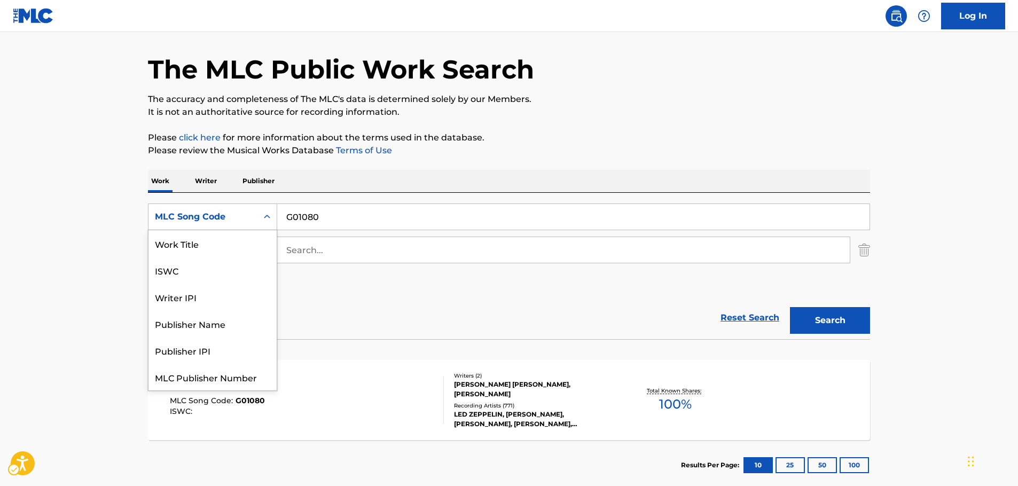
click at [264, 221] on icon "Search Form" at bounding box center [267, 217] width 11 height 11
click at [204, 242] on div "Work Title" at bounding box center [212, 243] width 128 height 27
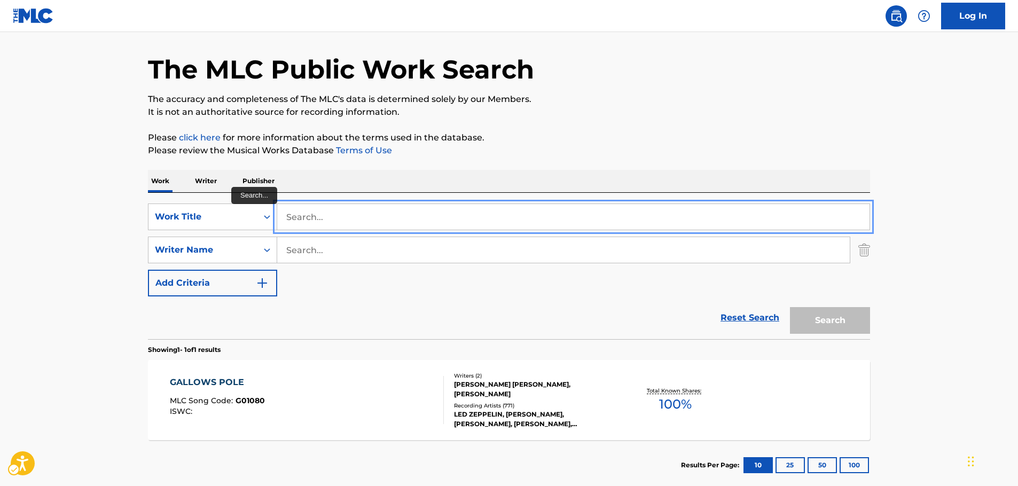
paste input "Travelling Riverside Blues"
type input "Travelling Riverside Blues"
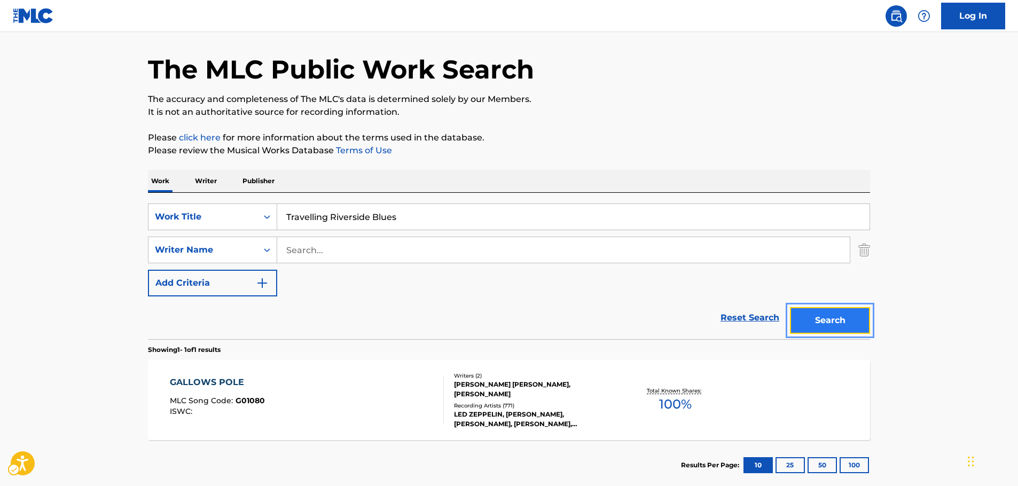
click at [822, 316] on button "Search" at bounding box center [830, 320] width 80 height 27
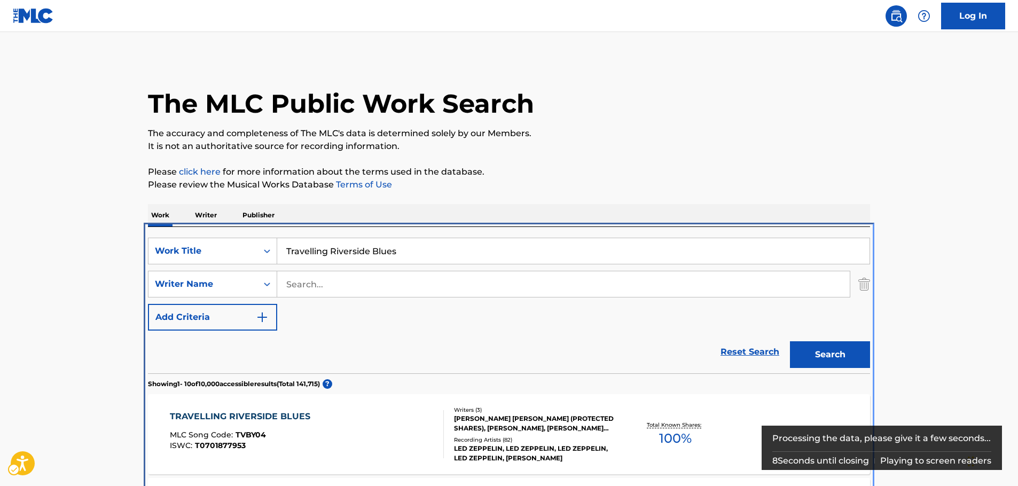
scroll to position [227, 0]
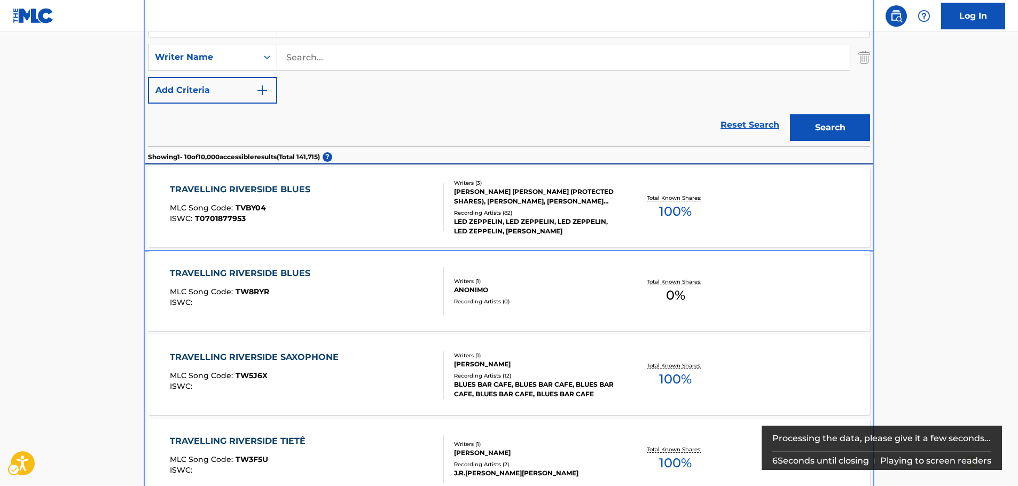
click at [275, 196] on div "TRAVELLING RIVERSIDE BLUES MLC Song Code : TVBY04 ISWC : T0701877953" at bounding box center [243, 207] width 146 height 48
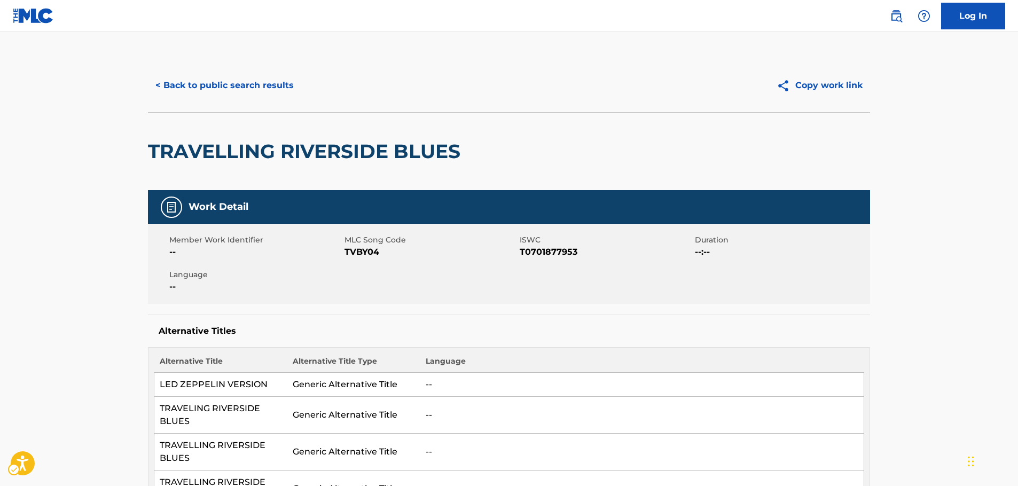
click at [363, 251] on span "MLC Song Code - TVBY04" at bounding box center [431, 252] width 173 height 13
click at [557, 252] on span "ISWC - T0701877953" at bounding box center [606, 252] width 173 height 13
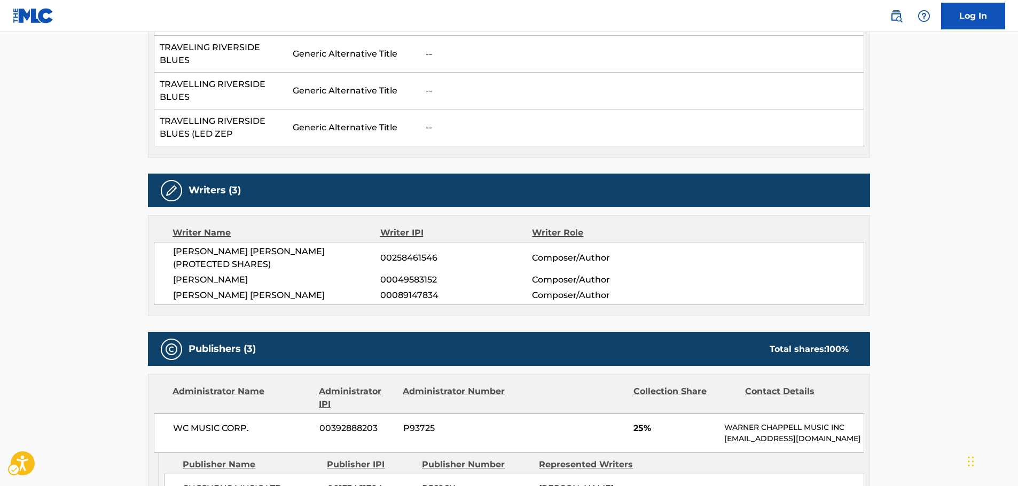
scroll to position [374, 0]
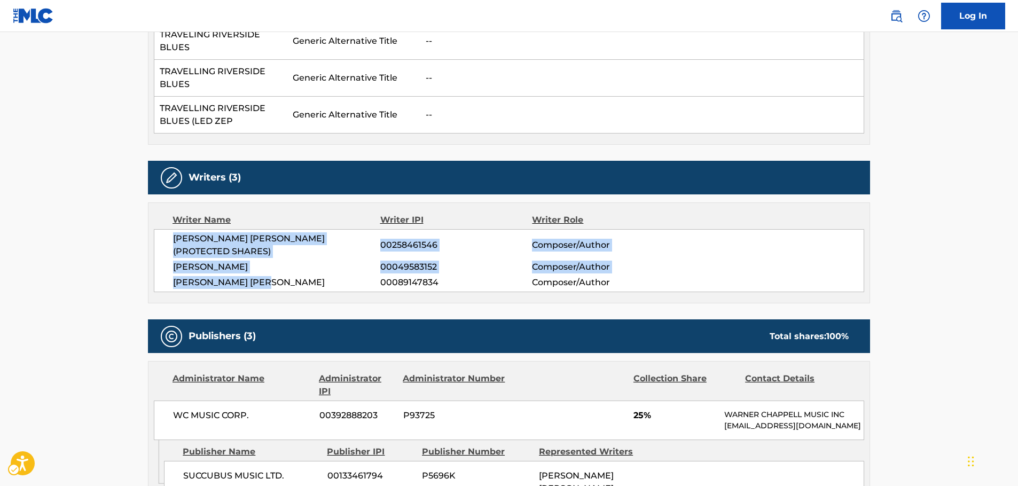
drag, startPoint x: 279, startPoint y: 282, endPoint x: 168, endPoint y: 241, distance: 117.8
click at [168, 241] on div "[PERSON_NAME] [PERSON_NAME] (PROTECTED SHARES) 00258461546 Composer/Author [PER…" at bounding box center [509, 260] width 710 height 63
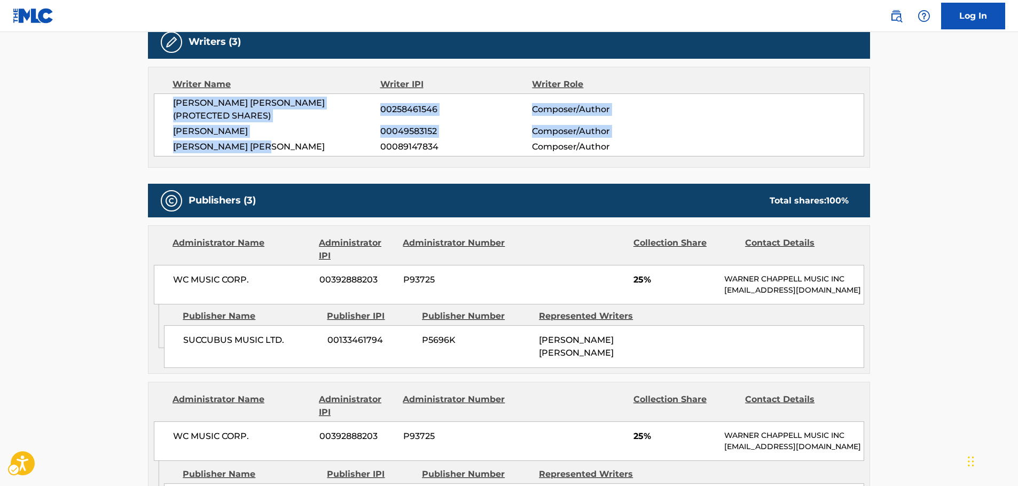
scroll to position [588, 0]
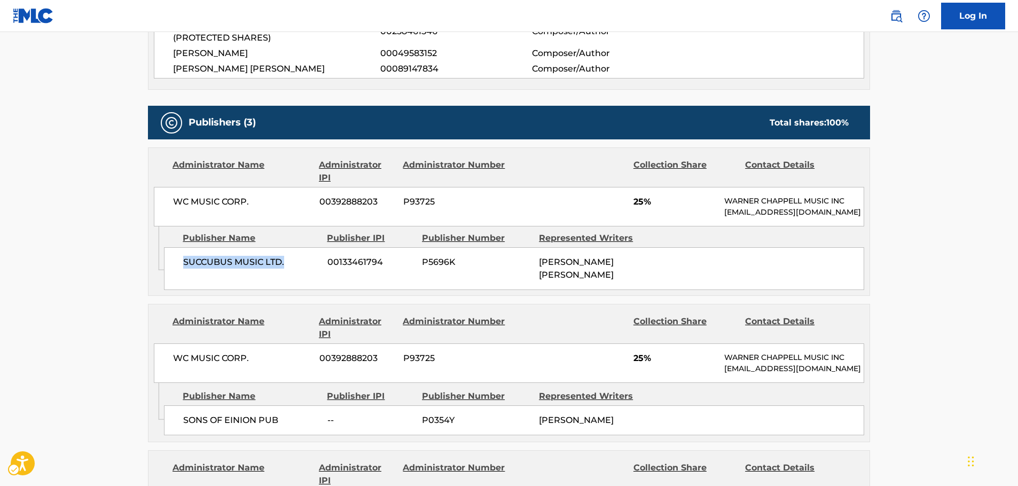
drag, startPoint x: 291, startPoint y: 279, endPoint x: 182, endPoint y: 282, distance: 109.6
click at [182, 282] on div "SUCCUBUS MUSIC LTD. 00133461794 P5696K [PERSON_NAME] [PERSON_NAME]" at bounding box center [514, 268] width 700 height 43
drag, startPoint x: 252, startPoint y: 204, endPoint x: 162, endPoint y: 208, distance: 89.8
click at [165, 207] on div "WC MUSIC CORP. 00392888203 P93725 25% [PERSON_NAME] MUSIC INC [EMAIL_ADDRESS][D…" at bounding box center [509, 207] width 710 height 40
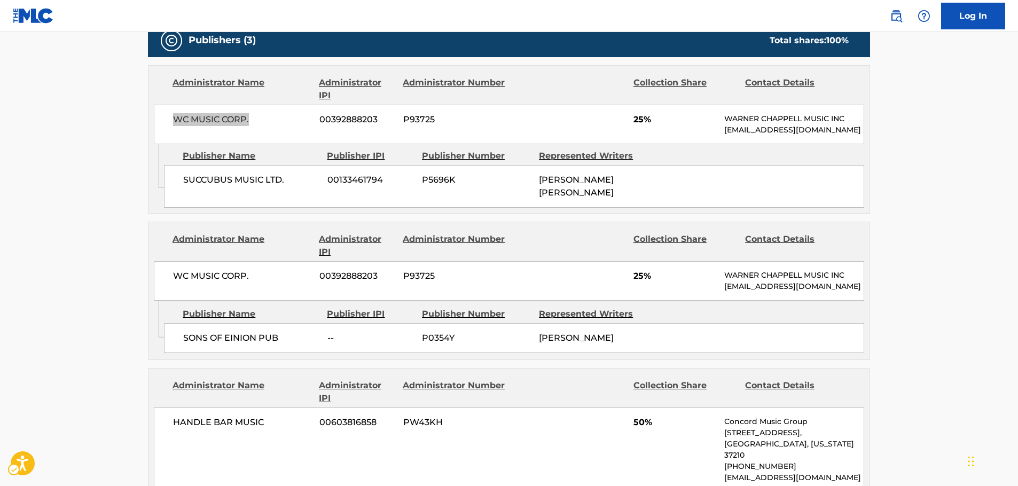
scroll to position [694, 0]
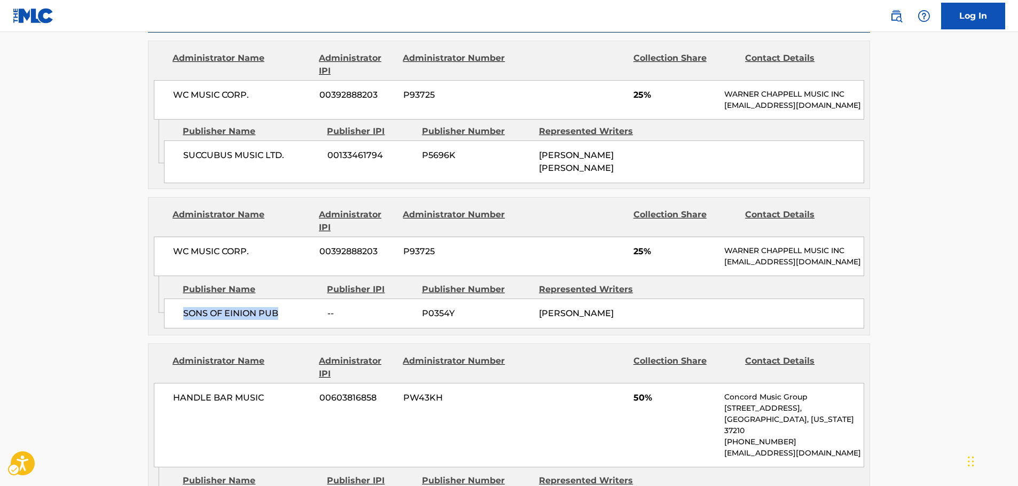
drag, startPoint x: 287, startPoint y: 325, endPoint x: 180, endPoint y: 329, distance: 107.4
click at [180, 329] on div "SONS OF EINION PUB -- P0354Y [PERSON_NAME]" at bounding box center [514, 314] width 700 height 30
drag, startPoint x: 228, startPoint y: 256, endPoint x: 167, endPoint y: 257, distance: 61.4
click at [167, 257] on div "WC MUSIC CORP. 00392888203 P93725 25% [PERSON_NAME] MUSIC INC [EMAIL_ADDRESS][D…" at bounding box center [509, 257] width 710 height 40
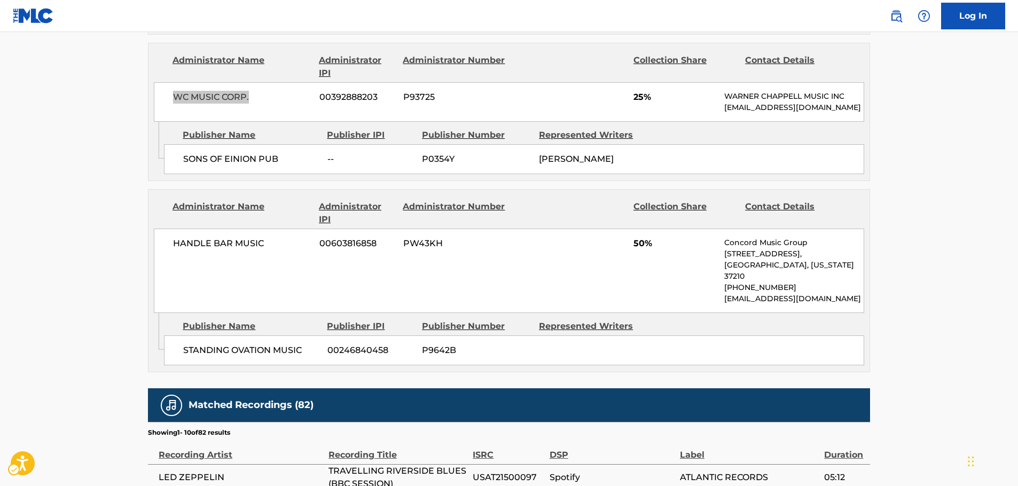
scroll to position [855, 0]
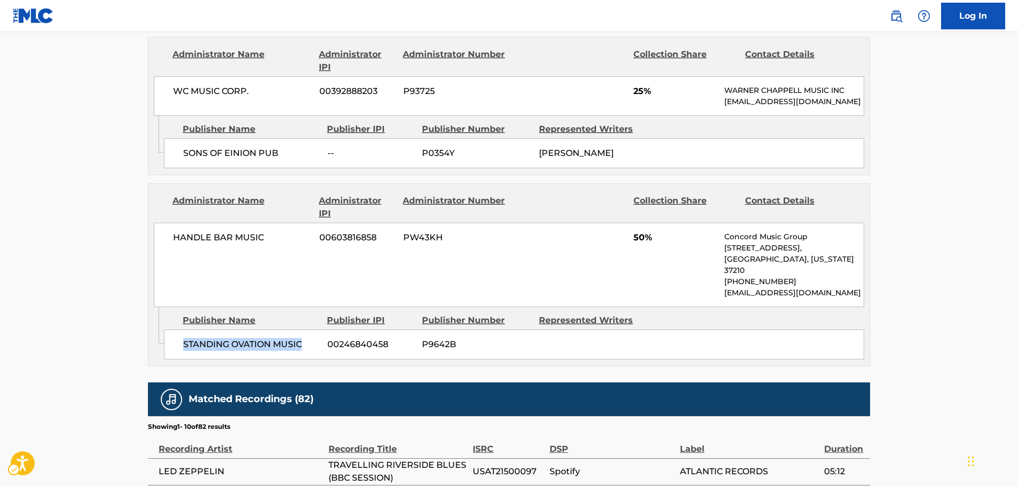
drag, startPoint x: 307, startPoint y: 349, endPoint x: 174, endPoint y: 349, distance: 133.0
click at [174, 349] on div "STANDING OVATION MUSIC 00246840458 P9642B" at bounding box center [514, 345] width 700 height 30
drag, startPoint x: 264, startPoint y: 249, endPoint x: 173, endPoint y: 252, distance: 91.4
click at [173, 244] on span "HANDLE BAR MUSIC" at bounding box center [242, 237] width 138 height 13
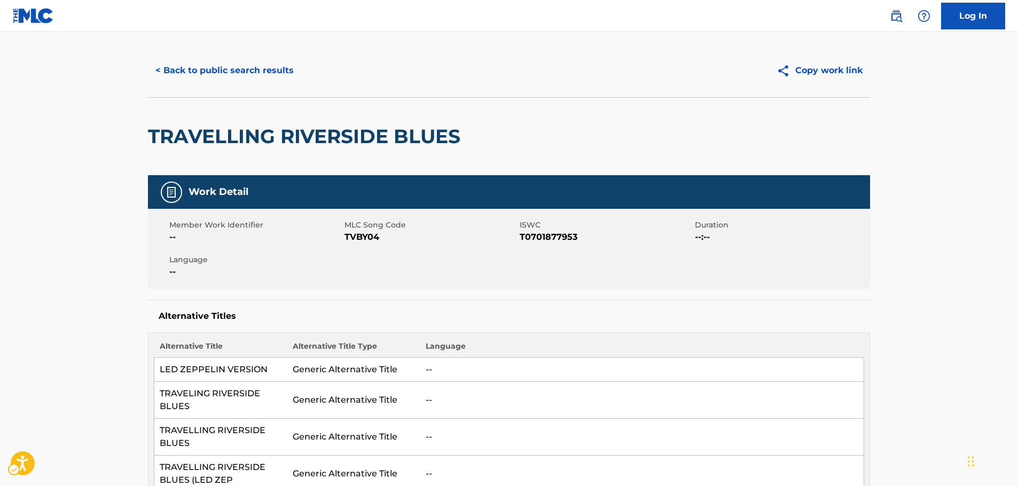
scroll to position [0, 0]
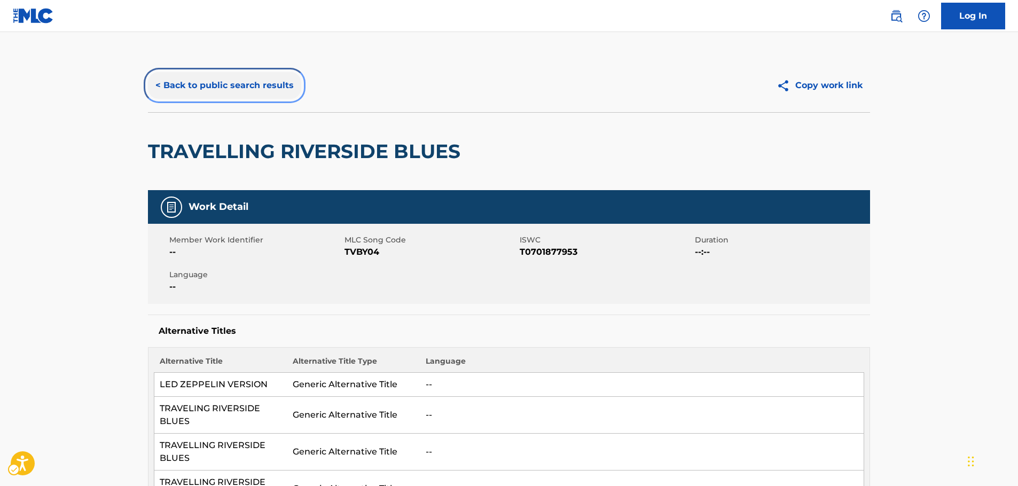
drag, startPoint x: 209, startPoint y: 82, endPoint x: 149, endPoint y: 101, distance: 63.0
click at [209, 82] on button "< Back to public search results" at bounding box center [224, 85] width 153 height 27
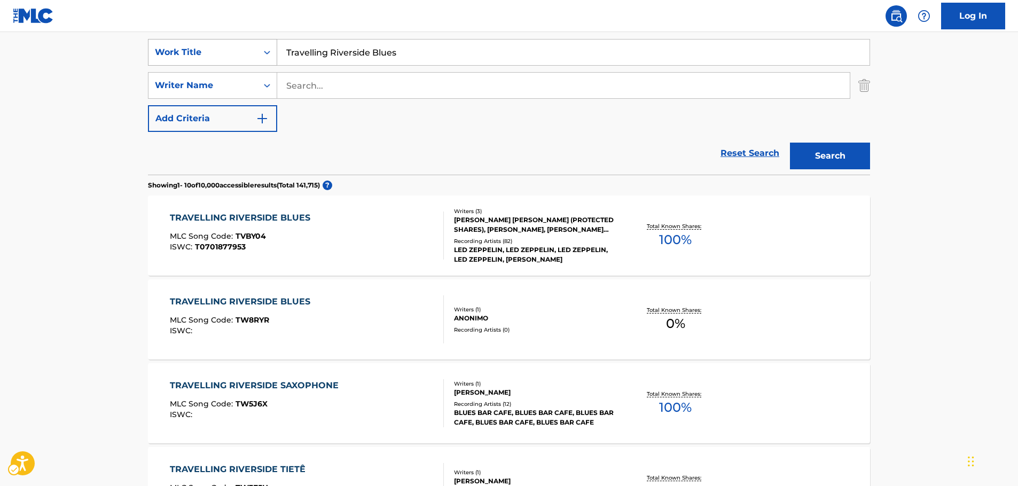
scroll to position [174, 0]
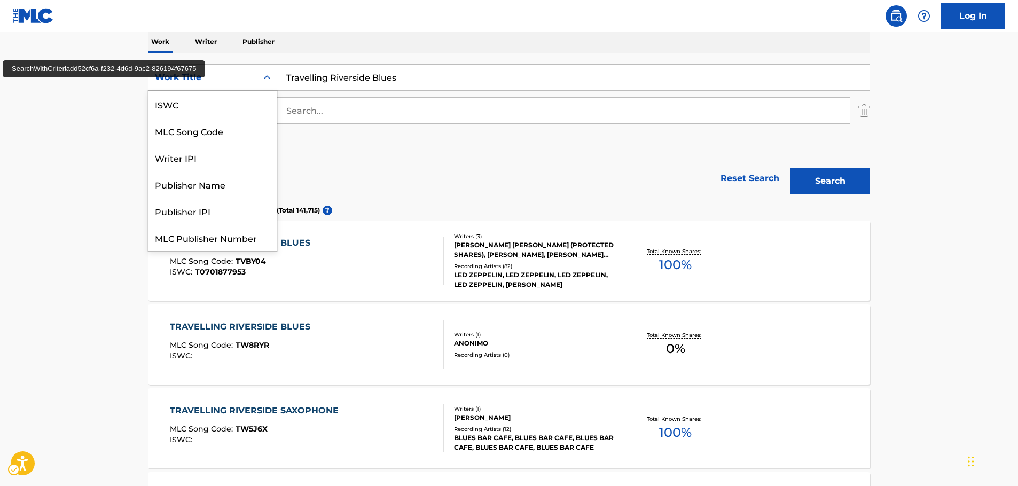
click at [263, 77] on icon "Search Form" at bounding box center [267, 77] width 11 height 11
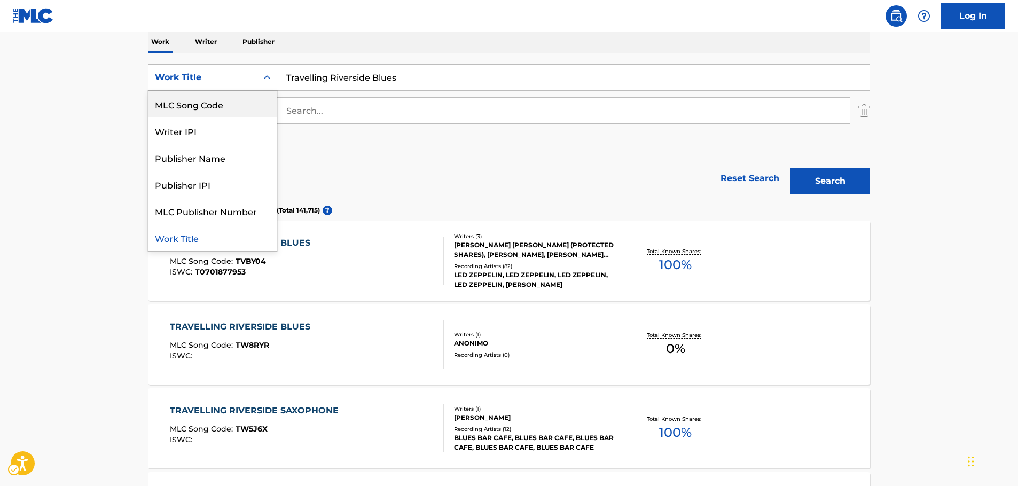
click at [233, 103] on div "MLC Song Code" at bounding box center [212, 104] width 128 height 27
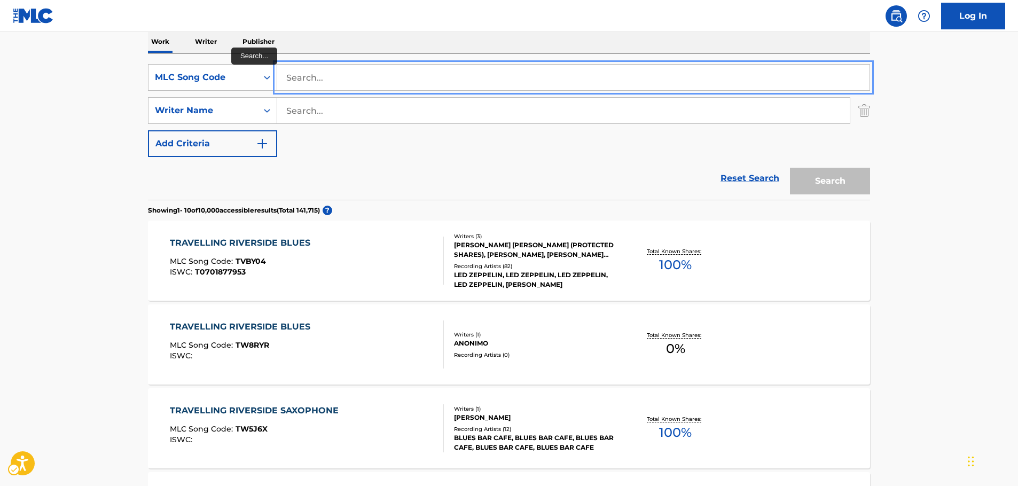
paste input "F70480"
type input "F70480"
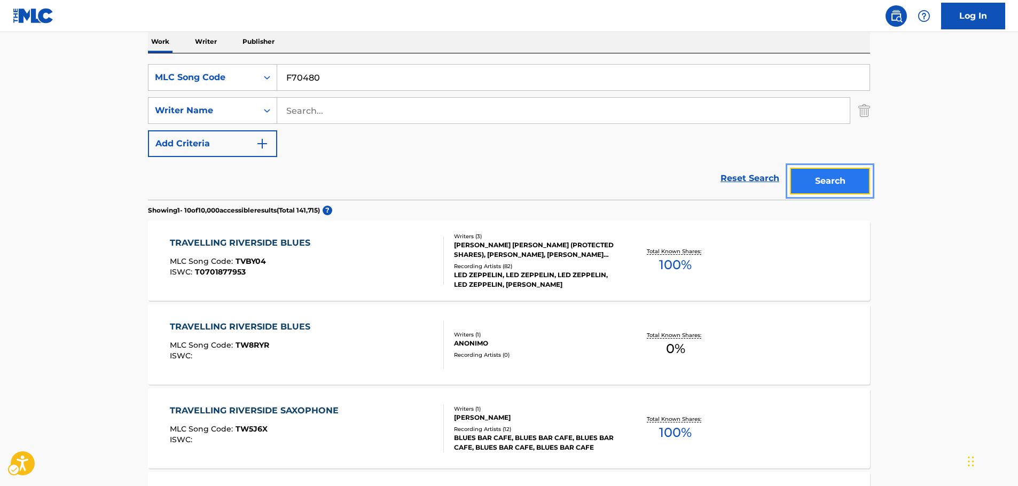
click at [824, 177] on button "Search" at bounding box center [830, 181] width 80 height 27
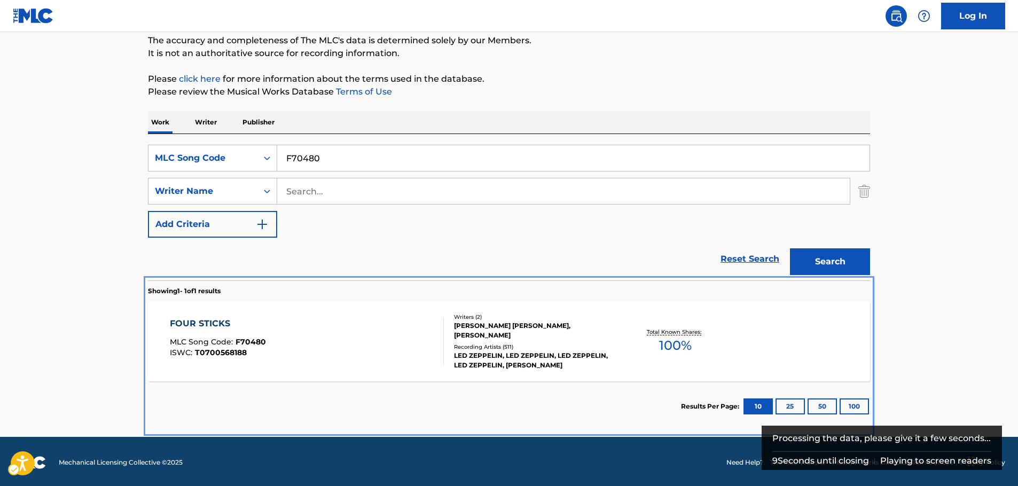
scroll to position [95, 0]
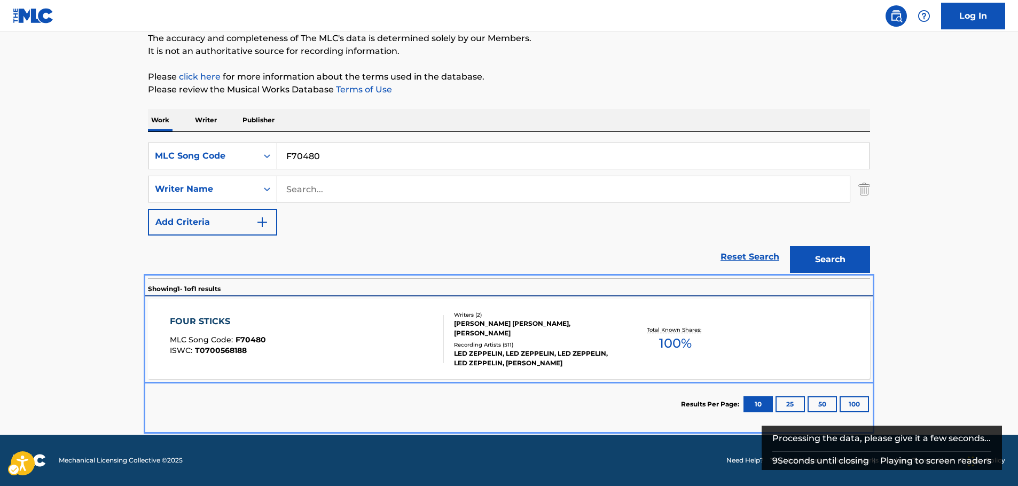
click at [296, 352] on div "FOUR STICKS MLC Song Code : F70480 ISWC : T0700568188" at bounding box center [307, 339] width 275 height 48
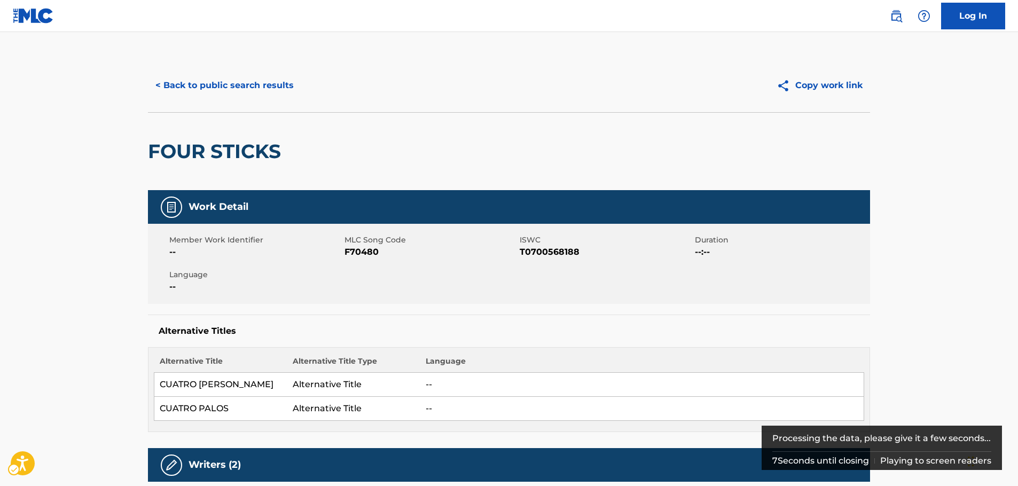
click at [561, 252] on span "ISWC - T0700568188" at bounding box center [606, 252] width 173 height 13
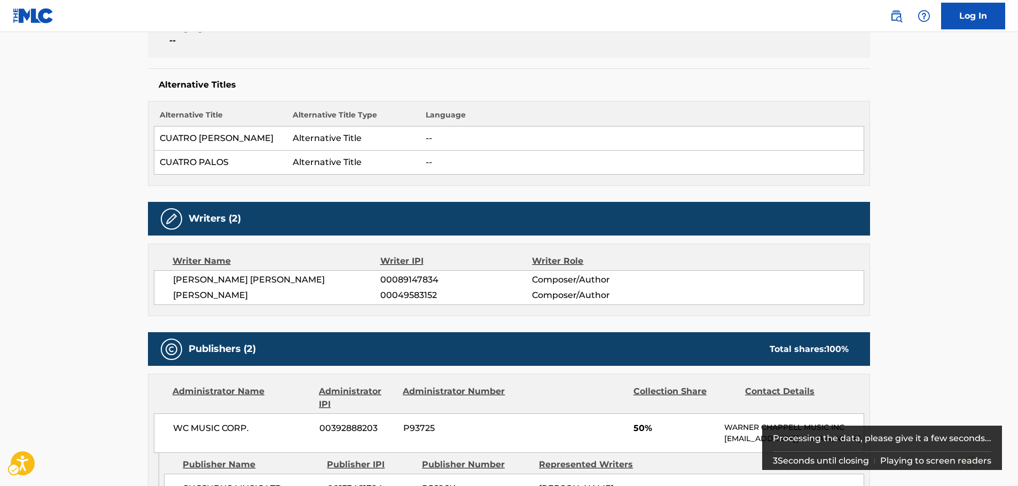
scroll to position [427, 0]
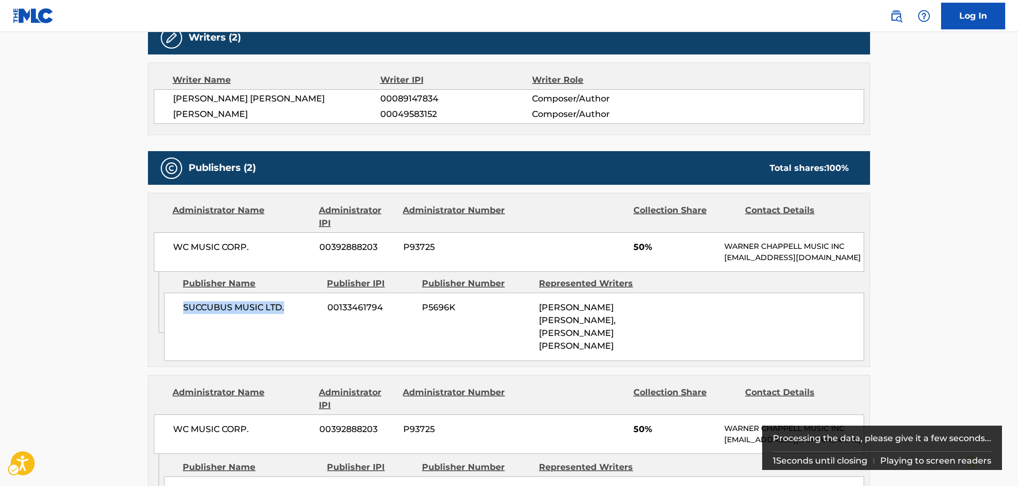
drag, startPoint x: 295, startPoint y: 322, endPoint x: 184, endPoint y: 325, distance: 111.7
click at [184, 325] on div "SUCCUBUS MUSIC LTD. 00133461794 P5696K [PERSON_NAME] [PERSON_NAME], [PERSON_NAM…" at bounding box center [514, 327] width 700 height 68
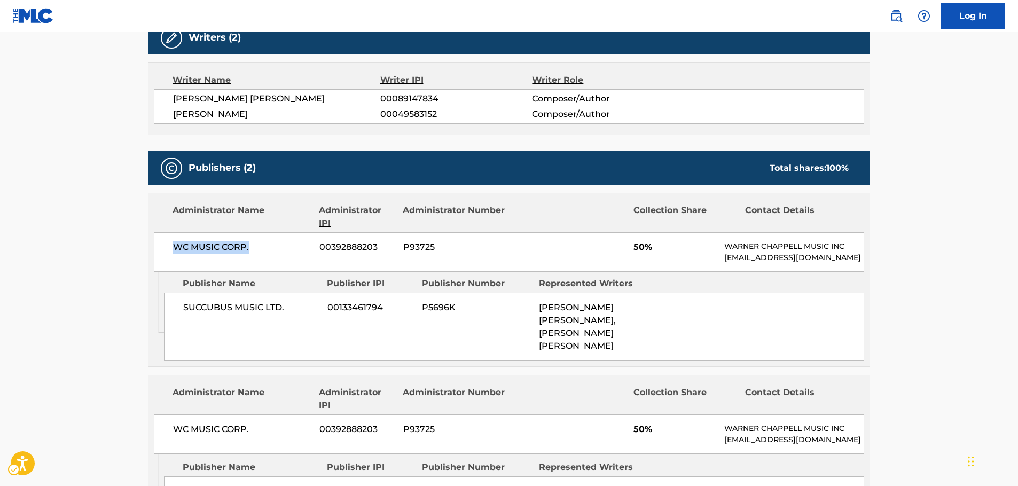
drag, startPoint x: 257, startPoint y: 248, endPoint x: 173, endPoint y: 249, distance: 83.9
click at [173, 249] on span "WC MUSIC CORP." at bounding box center [242, 247] width 138 height 13
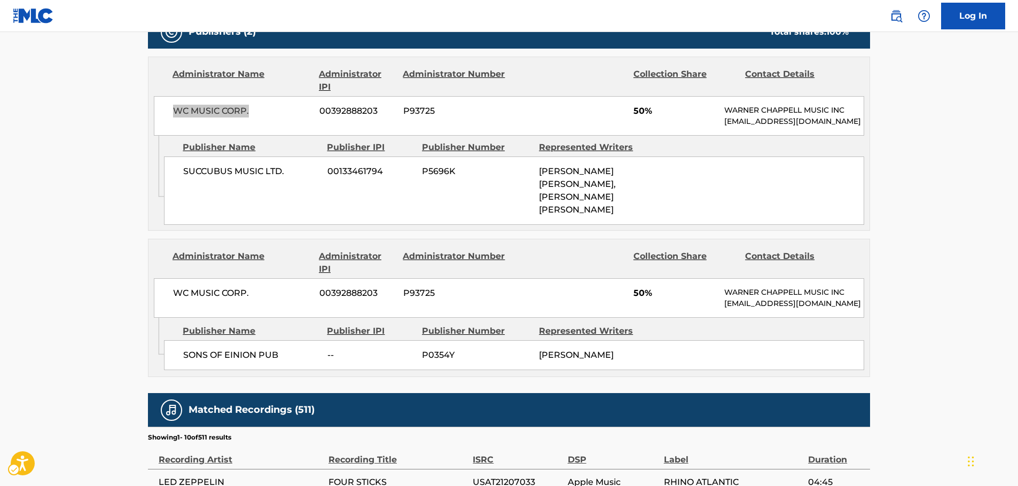
scroll to position [588, 0]
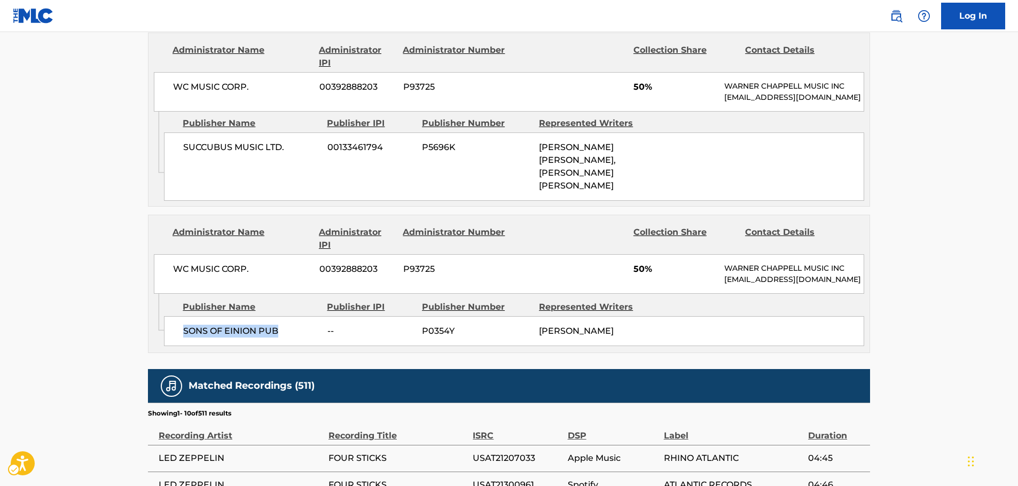
drag, startPoint x: 284, startPoint y: 324, endPoint x: 183, endPoint y: 327, distance: 101.6
click at [183, 327] on div "SONS OF EINION PUB -- P0354Y [PERSON_NAME]" at bounding box center [514, 331] width 700 height 30
drag, startPoint x: 261, startPoint y: 256, endPoint x: 144, endPoint y: 256, distance: 117.0
click at [144, 256] on div "< Back to public search results Copy work link FOUR STICKS Work Detail Member W…" at bounding box center [509, 110] width 748 height 1279
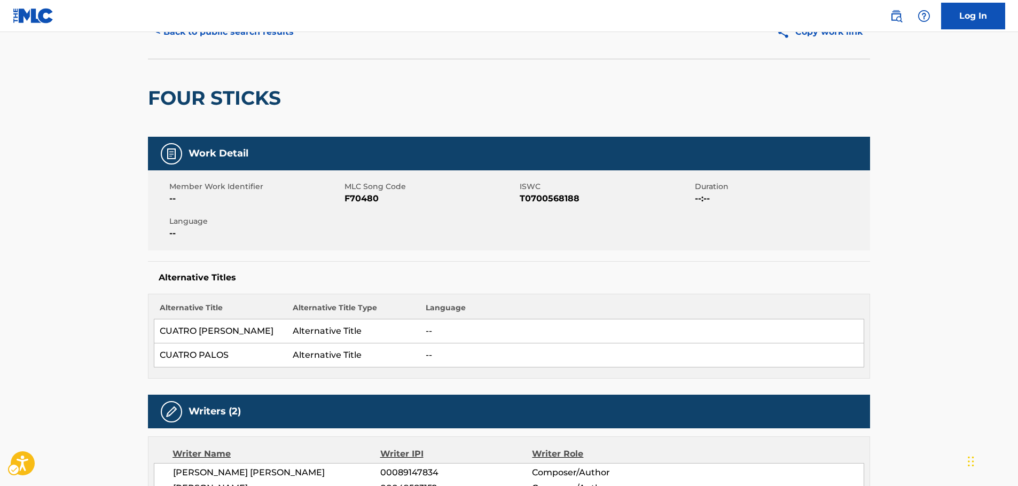
scroll to position [0, 0]
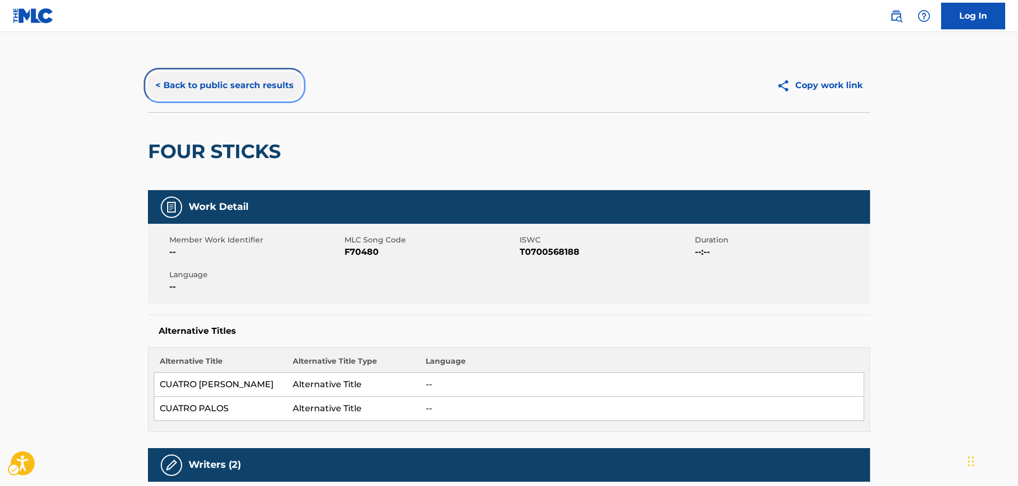
drag, startPoint x: 241, startPoint y: 79, endPoint x: 15, endPoint y: 194, distance: 253.5
click at [241, 79] on button "< Back to public search results" at bounding box center [224, 85] width 153 height 27
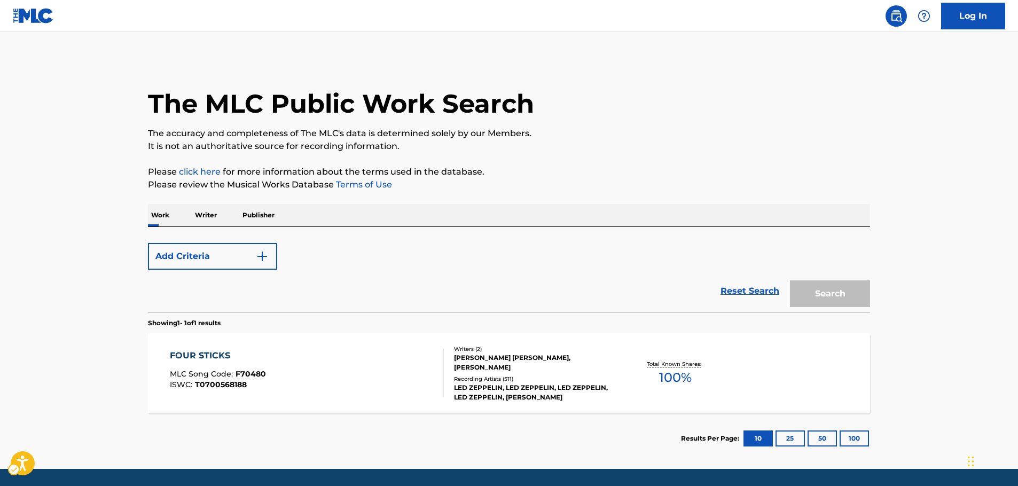
scroll to position [34, 0]
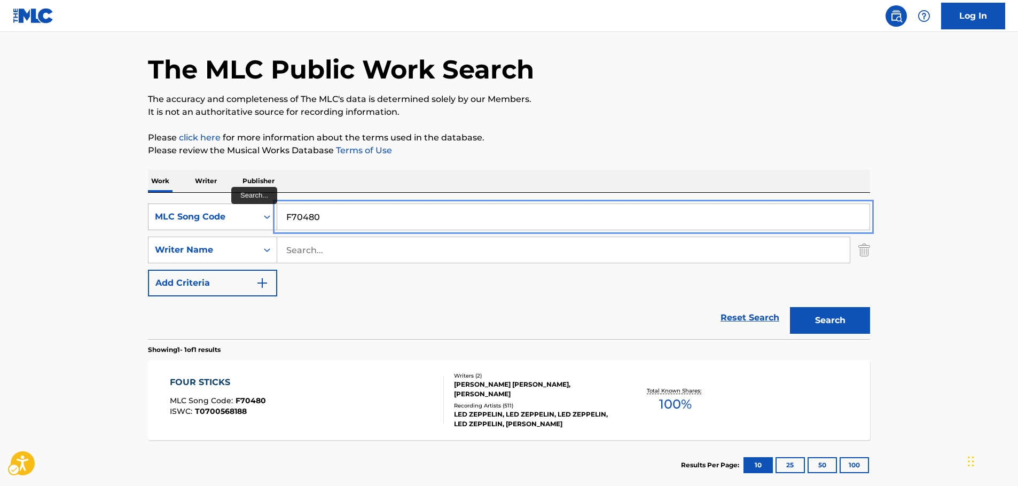
drag, startPoint x: 322, startPoint y: 215, endPoint x: 205, endPoint y: 220, distance: 117.6
paste input "G08699"
type input "G08699"
click at [846, 322] on button "Search" at bounding box center [830, 320] width 80 height 27
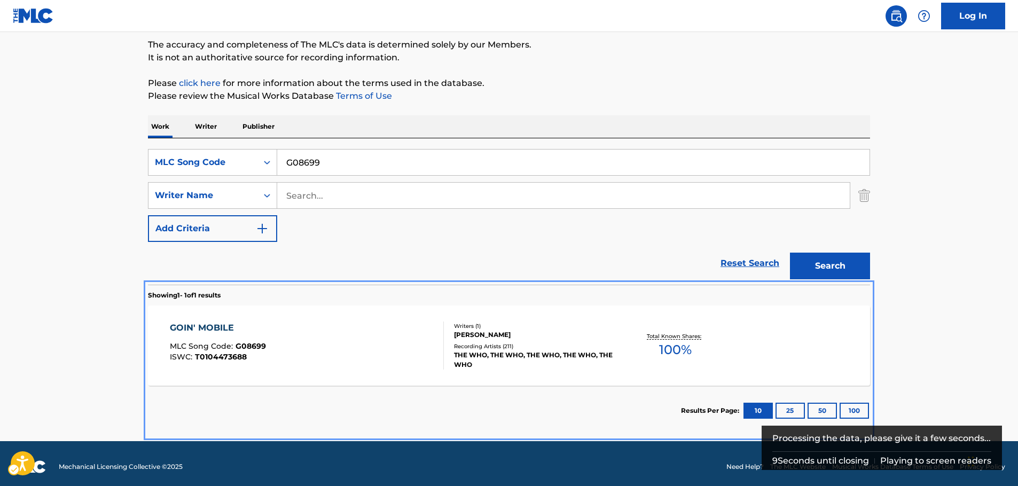
scroll to position [95, 0]
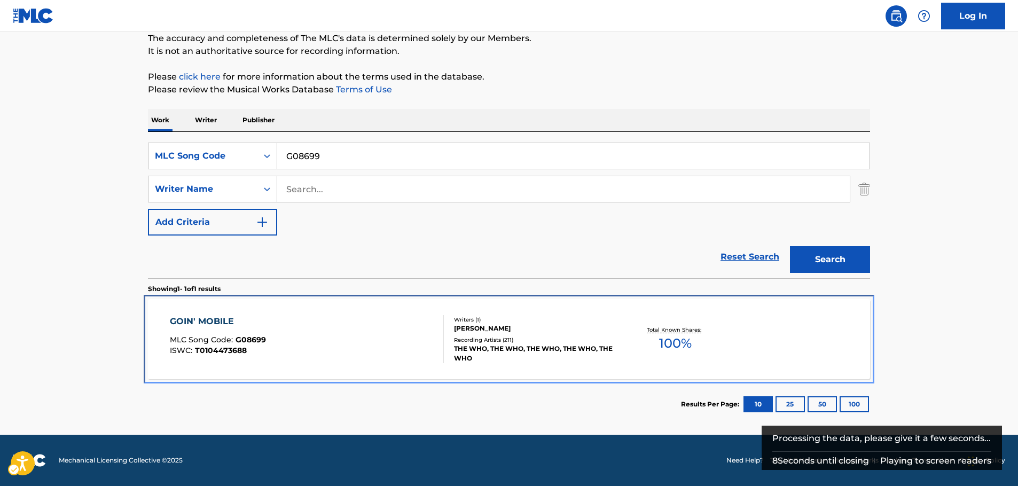
click at [342, 348] on div "GOIN' MOBILE MLC Song Code : G08699 ISWC : T0104473688" at bounding box center [307, 339] width 275 height 48
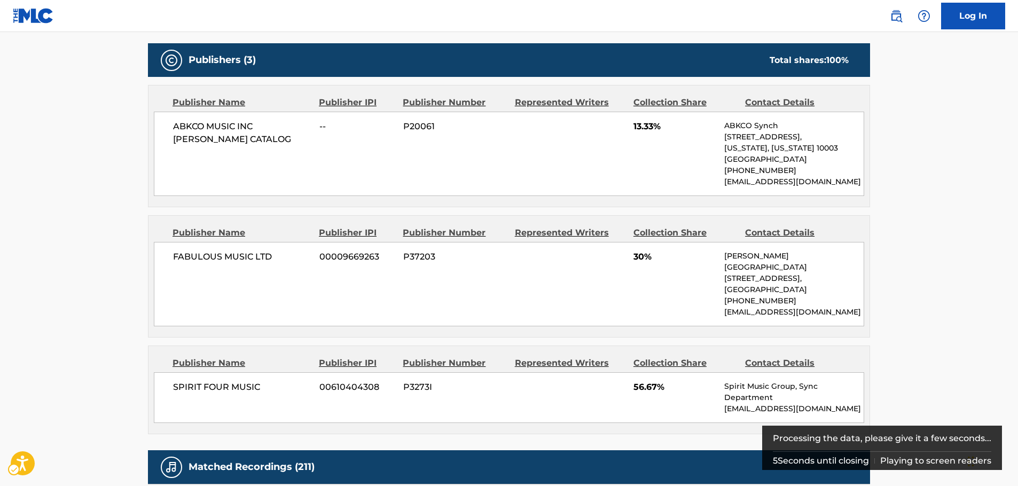
scroll to position [545, 0]
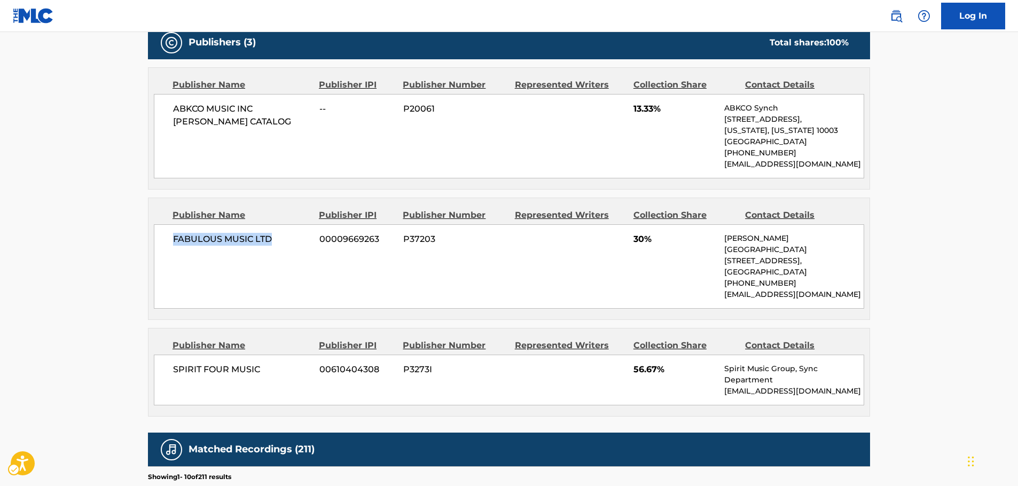
drag, startPoint x: 278, startPoint y: 245, endPoint x: 167, endPoint y: 247, distance: 111.1
click at [167, 247] on div "FABULOUS MUSIC LTD 00009669263 P37203 30% [PERSON_NAME][GEOGRAPHIC_DATA][STREET…" at bounding box center [509, 266] width 710 height 84
drag, startPoint x: 280, startPoint y: 371, endPoint x: 163, endPoint y: 370, distance: 116.5
click at [163, 370] on div "SPIRIT FOUR MUSIC 00610404308 P3273I 56.67% Spirit Music Group, Sync Department…" at bounding box center [509, 380] width 710 height 51
drag, startPoint x: 298, startPoint y: 123, endPoint x: 168, endPoint y: 112, distance: 130.3
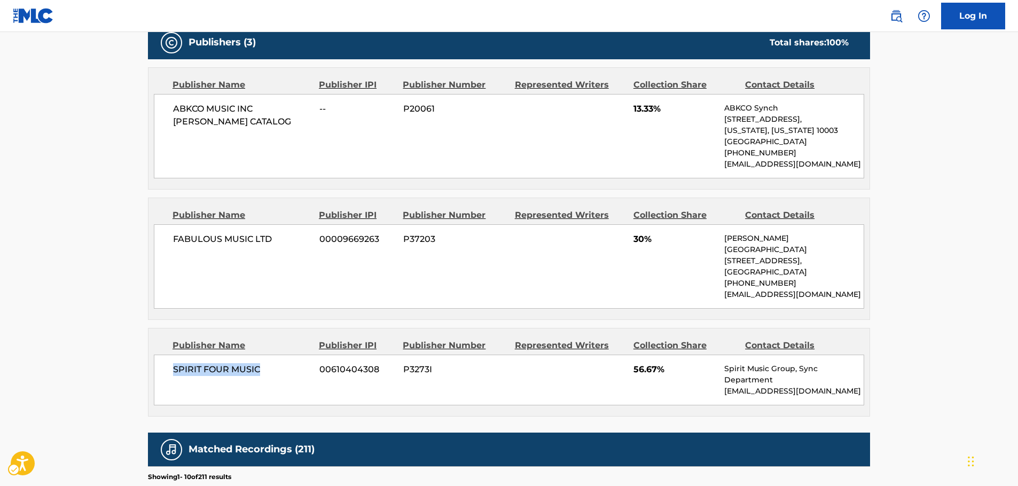
click at [168, 112] on div "ABKCO MUSIC INC [PERSON_NAME] CATALOG -- P20061 13.33% ABKCO Synch [STREET_ADDR…" at bounding box center [509, 136] width 710 height 84
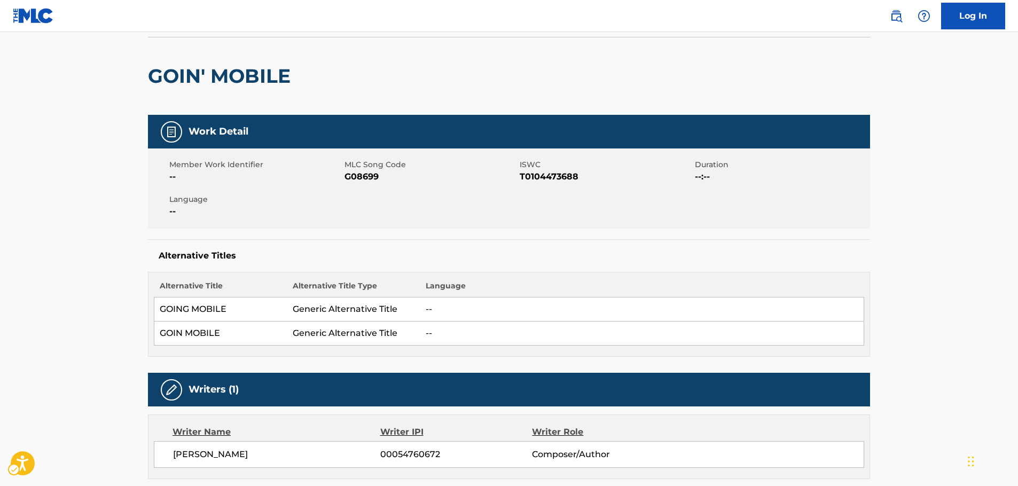
scroll to position [0, 0]
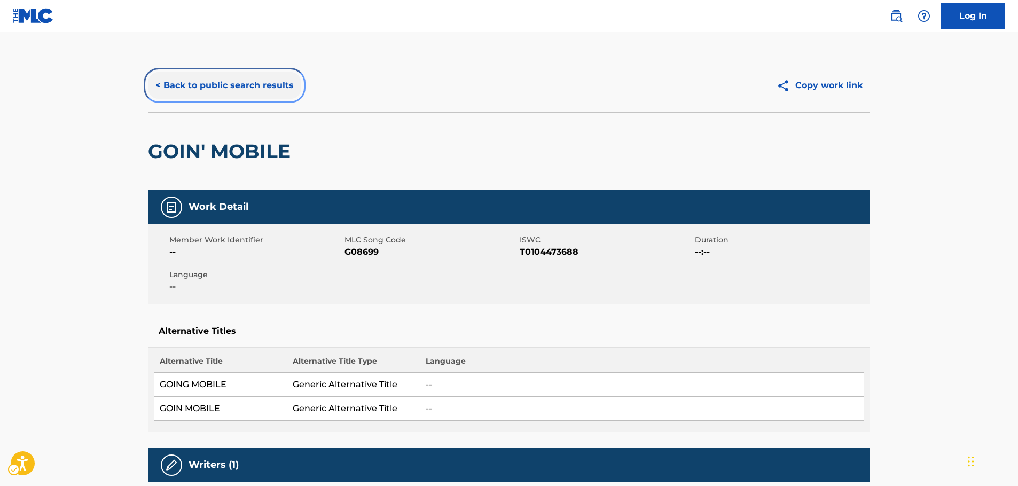
click at [180, 85] on button "< Back to public search results" at bounding box center [224, 85] width 153 height 27
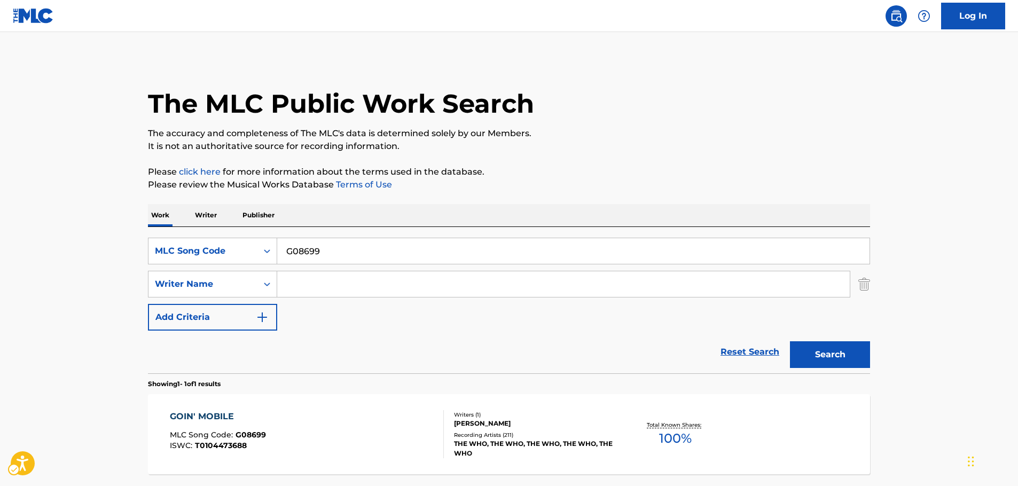
scroll to position [34, 0]
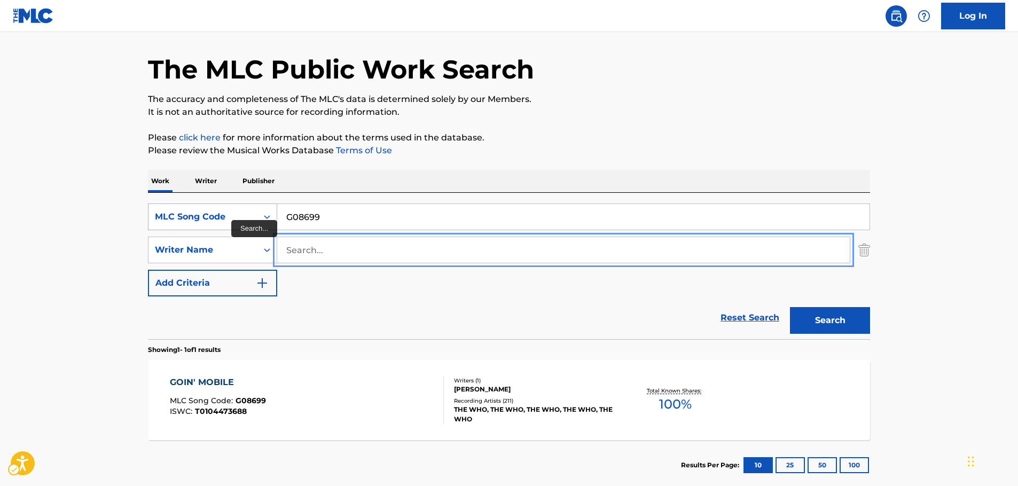
paste input "[PERSON_NAME]"
type input "[PERSON_NAME]"
click at [262, 216] on icon "Search Form" at bounding box center [267, 217] width 11 height 11
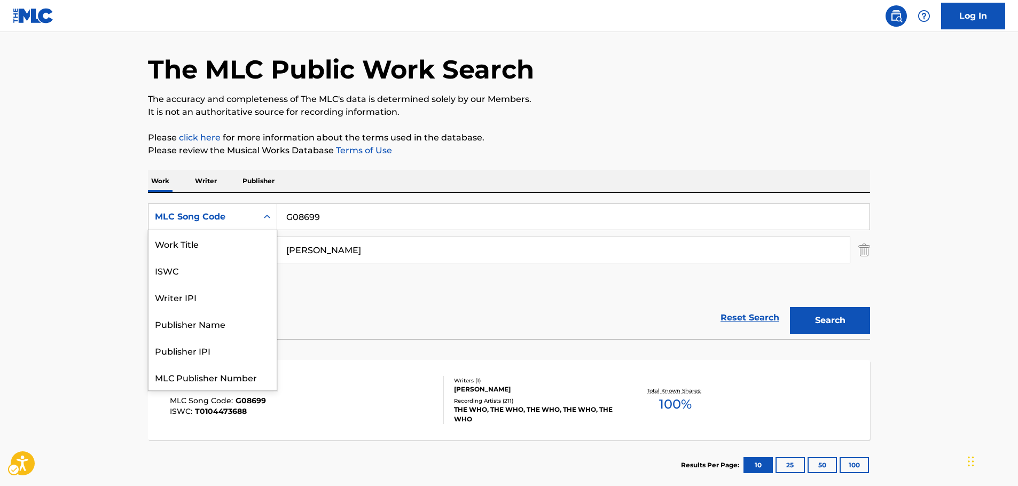
scroll to position [0, 0]
click at [218, 243] on div "Work Title" at bounding box center [212, 243] width 128 height 27
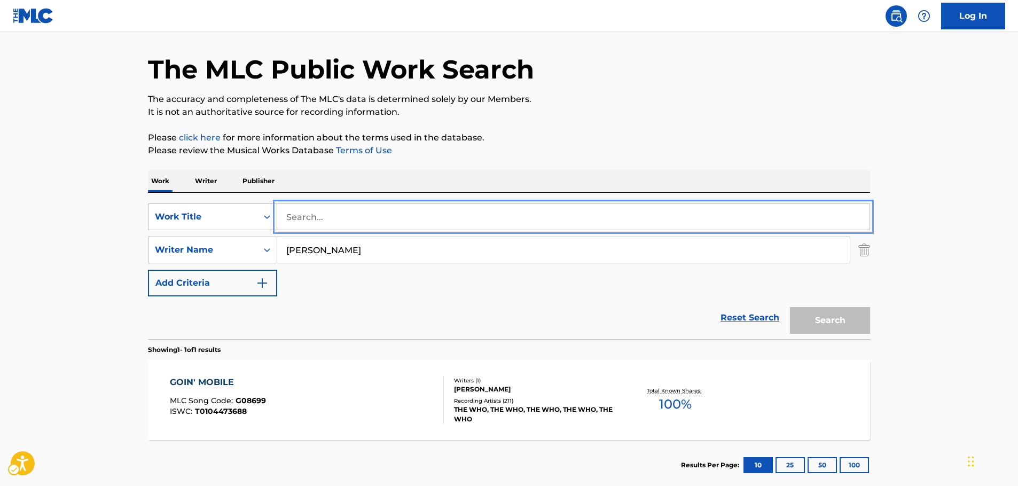
paste input "Not for the Innocent"
type input "Not for the Innocent"
click at [820, 319] on button "Search" at bounding box center [830, 320] width 80 height 27
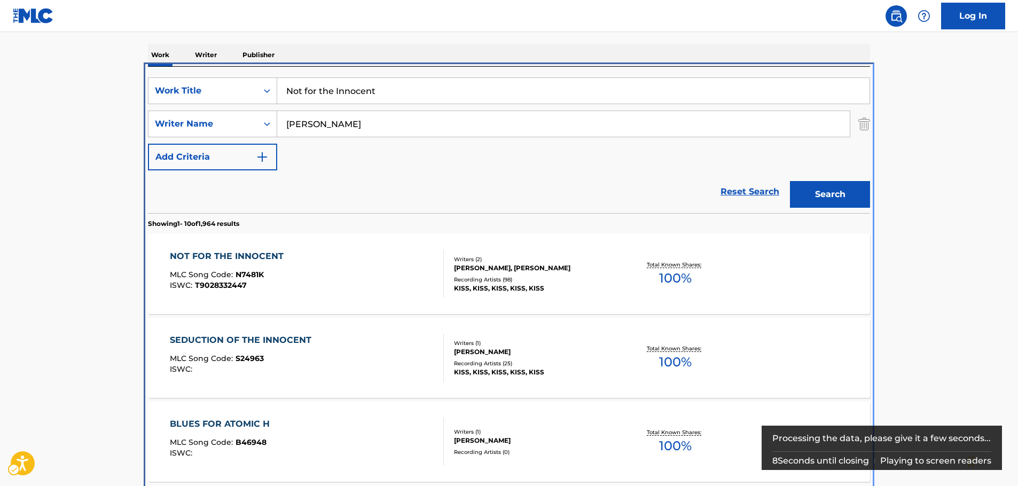
scroll to position [227, 0]
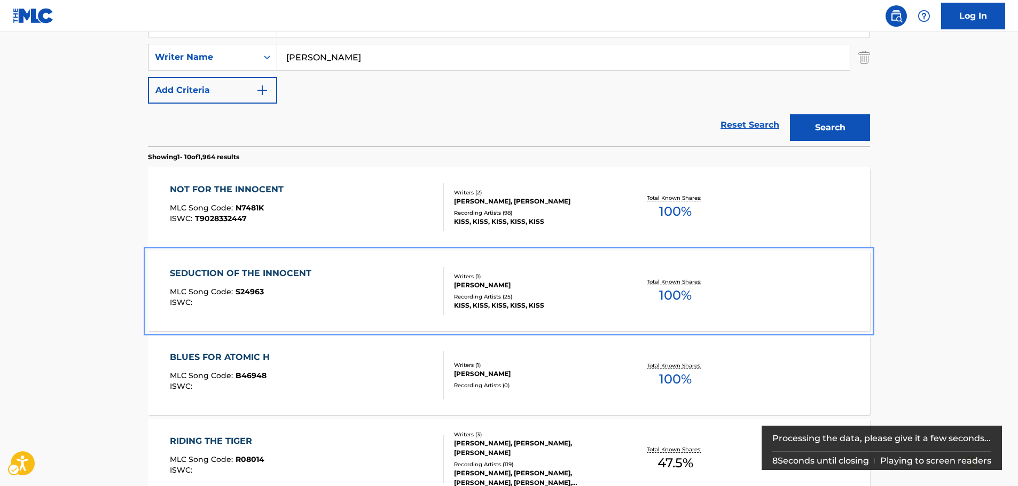
click at [249, 271] on div "SEDUCTION OF THE INNOCENT" at bounding box center [243, 273] width 147 height 13
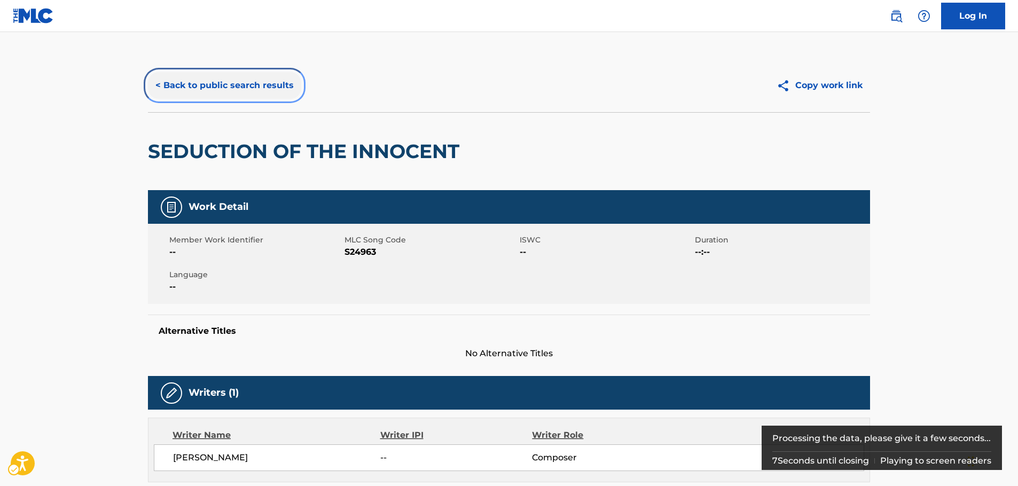
click at [221, 90] on button "< Back to public search results" at bounding box center [224, 85] width 153 height 27
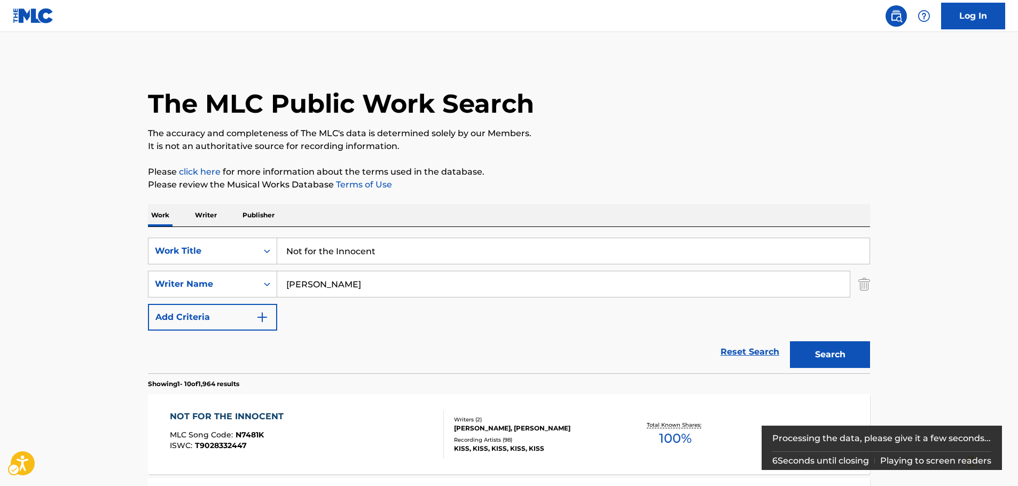
scroll to position [227, 0]
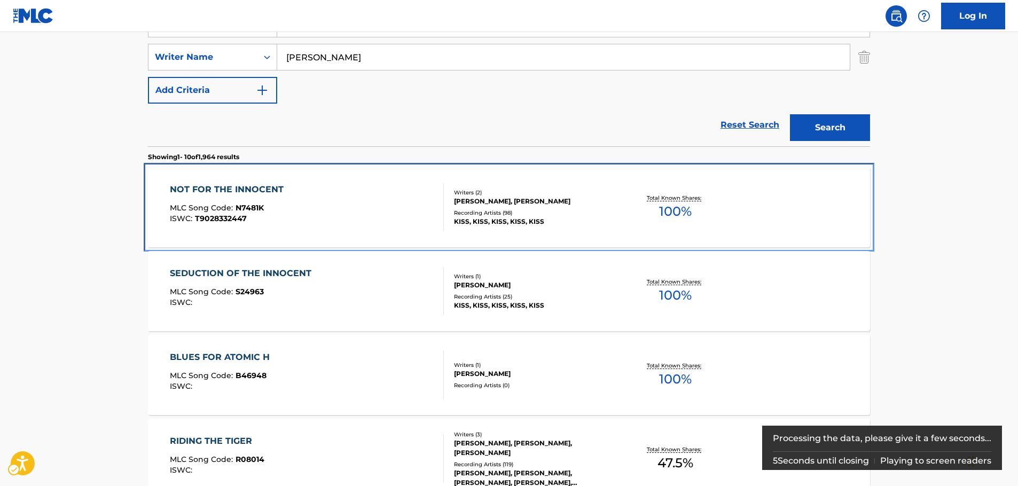
click at [327, 202] on div "NOT FOR THE INNOCENT MLC Song Code : N7481K ISWC : T9028332447" at bounding box center [307, 207] width 275 height 48
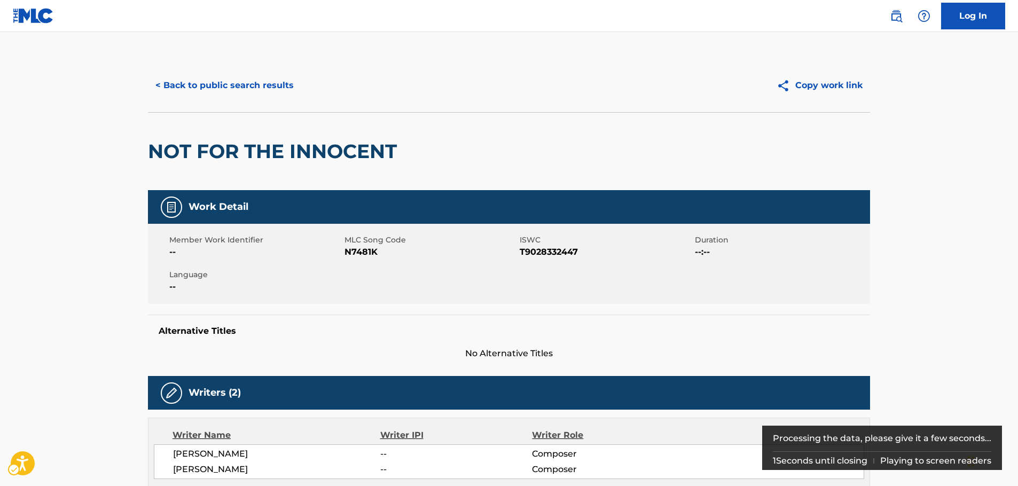
click at [360, 251] on span "MLC Song Code - N7481K" at bounding box center [431, 252] width 173 height 13
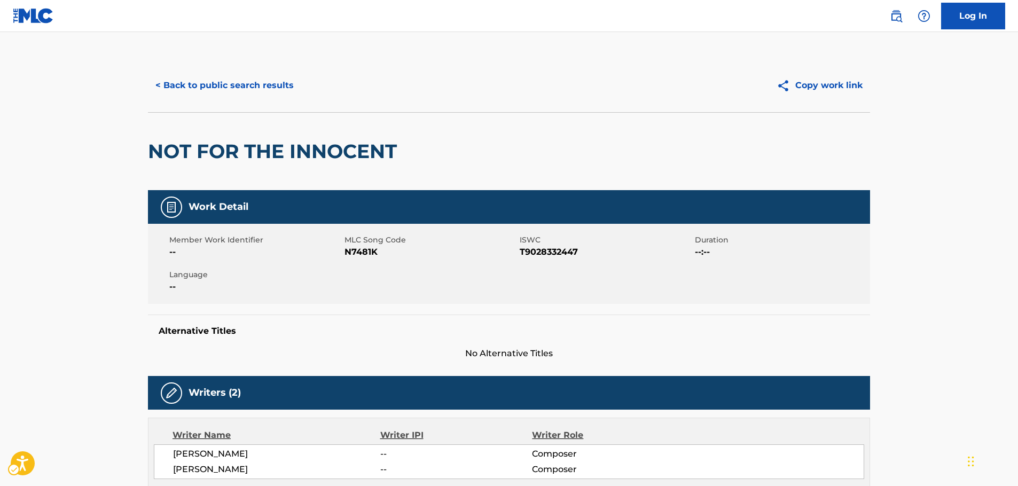
click at [566, 253] on span "ISWC - T9028332447" at bounding box center [606, 252] width 173 height 13
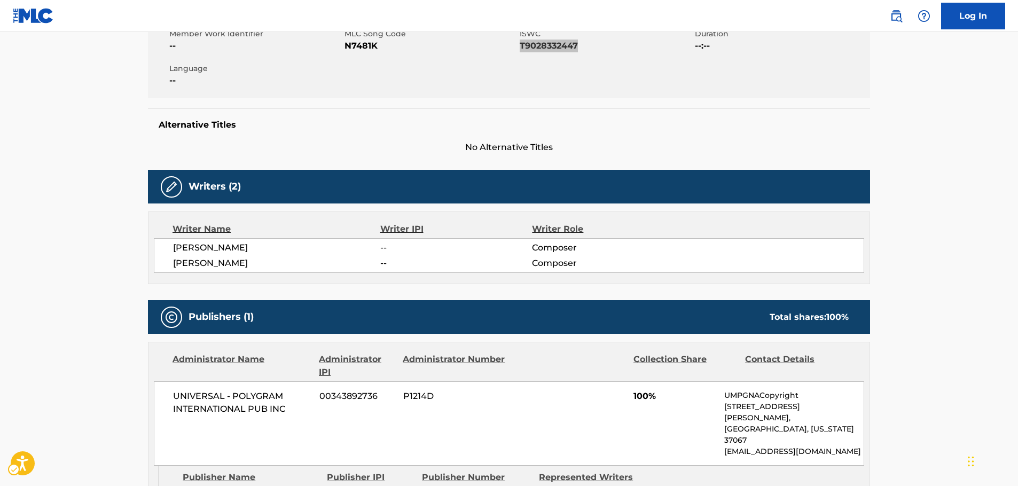
scroll to position [214, 0]
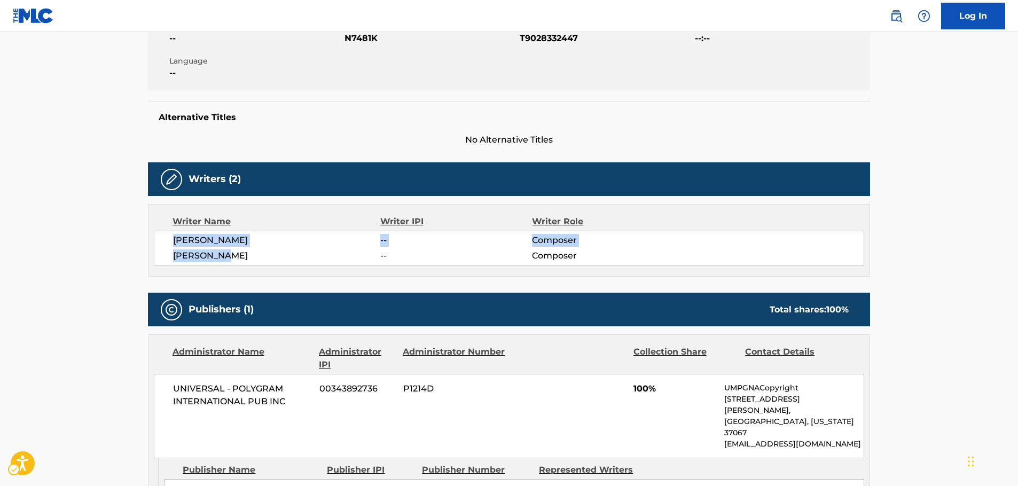
drag, startPoint x: 253, startPoint y: 254, endPoint x: 168, endPoint y: 245, distance: 84.9
click at [168, 245] on div "[PERSON_NAME] -- Composer [PERSON_NAME] -- Composer" at bounding box center [509, 248] width 710 height 35
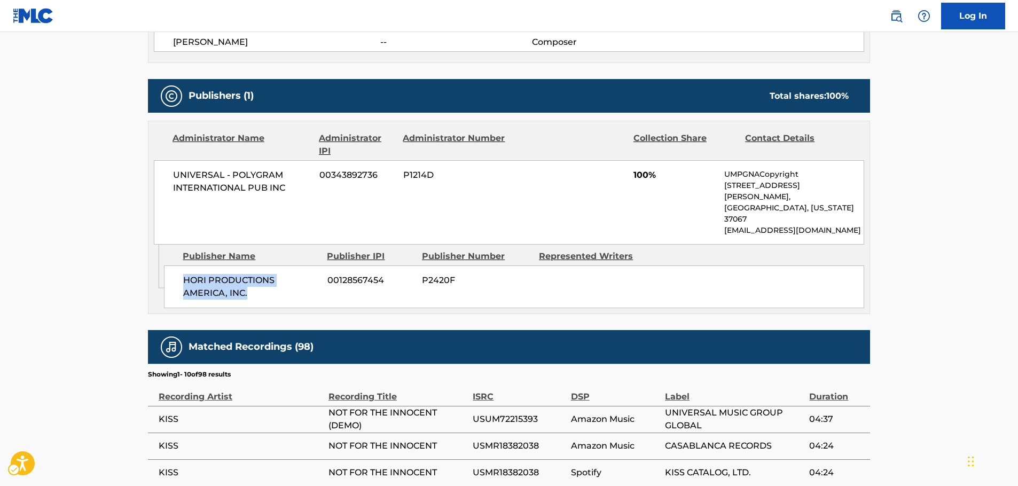
drag, startPoint x: 213, startPoint y: 267, endPoint x: 186, endPoint y: 259, distance: 27.7
click at [186, 274] on span "HORI PRODUCTIONS AMERICA, INC." at bounding box center [251, 287] width 136 height 26
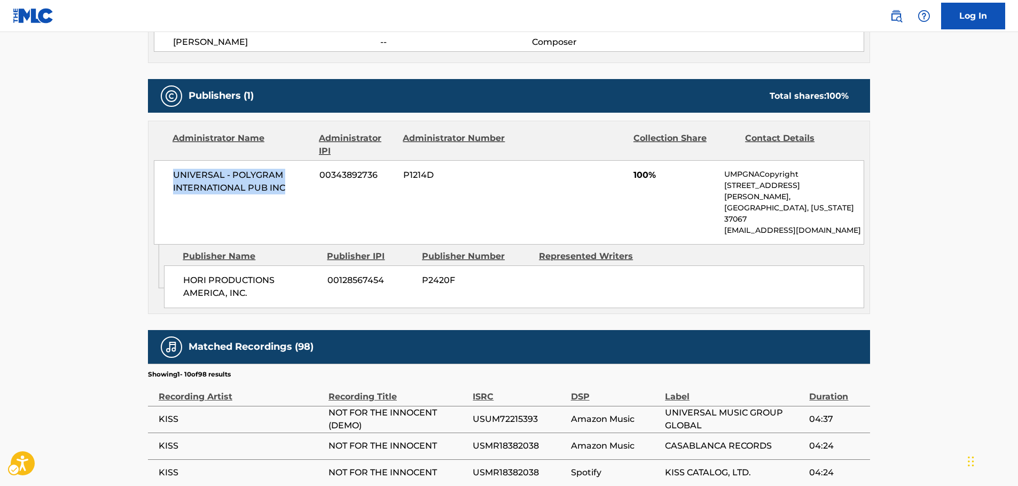
drag, startPoint x: 293, startPoint y: 182, endPoint x: 165, endPoint y: 175, distance: 128.9
click at [165, 175] on div "UNIVERSAL - POLYGRAM INTERNATIONAL PUB INC 00343892736 P1214D 100% UMPGNACopyri…" at bounding box center [509, 202] width 710 height 84
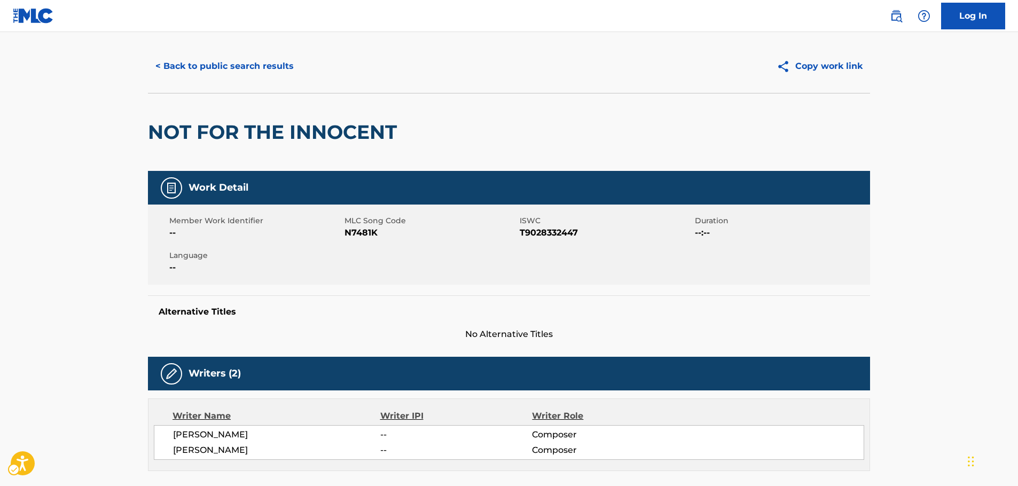
scroll to position [0, 0]
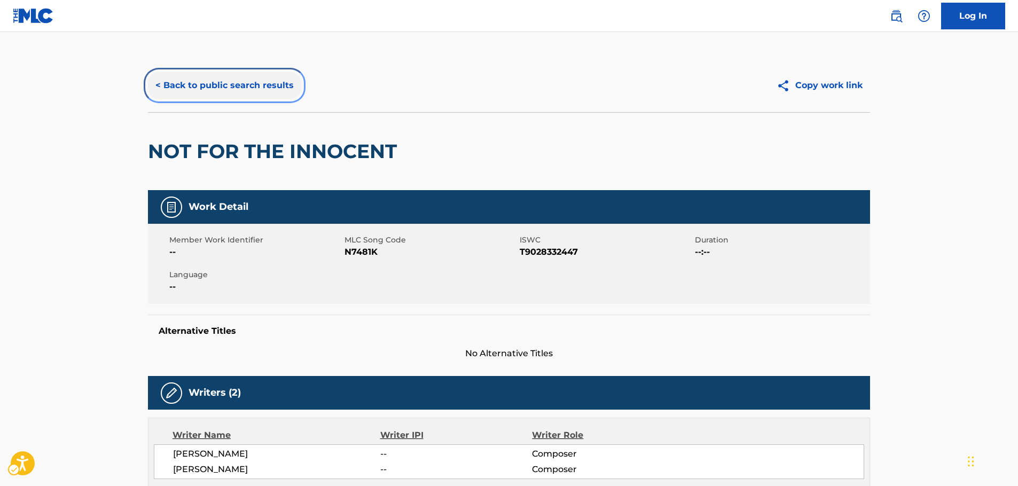
click at [181, 78] on button "< Back to public search results" at bounding box center [224, 85] width 153 height 27
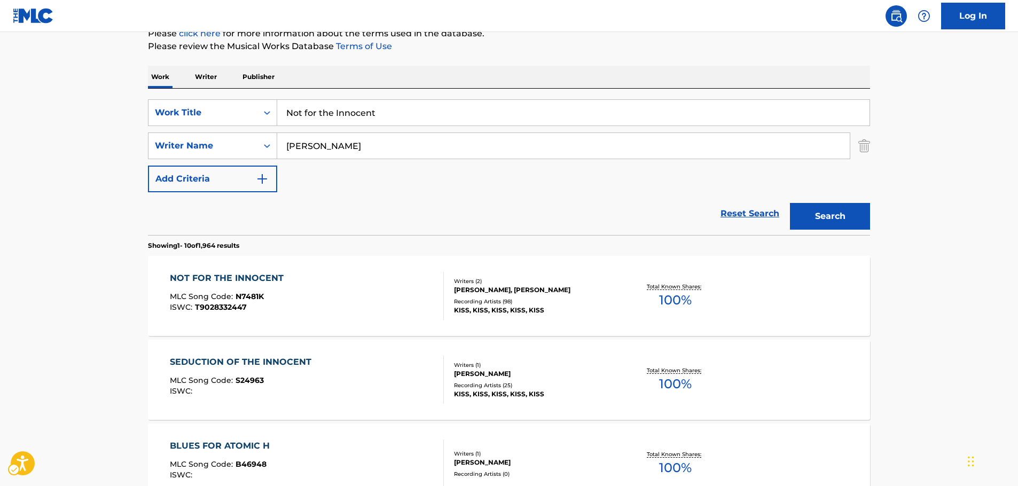
scroll to position [67, 0]
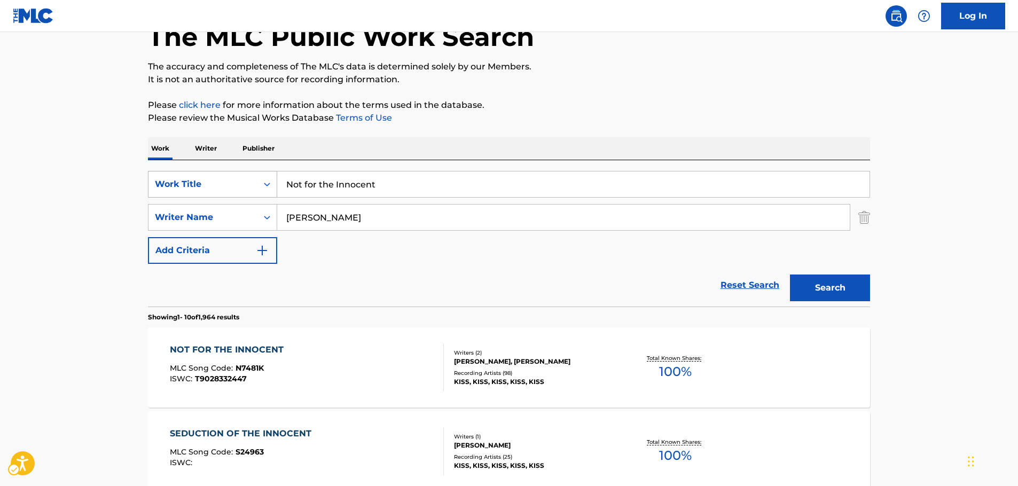
drag, startPoint x: 269, startPoint y: 179, endPoint x: 263, endPoint y: 186, distance: 9.1
click at [269, 179] on icon "Search Form" at bounding box center [267, 184] width 11 height 11
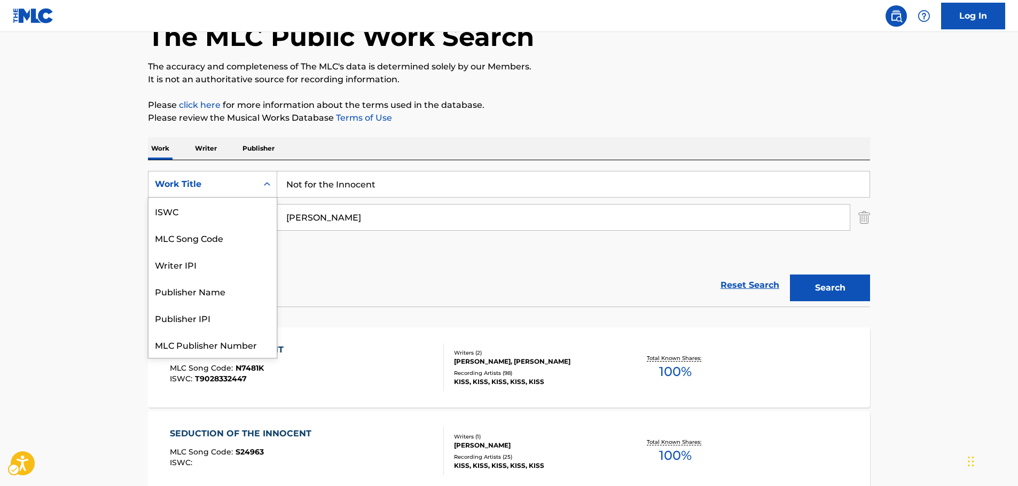
scroll to position [27, 0]
click at [229, 207] on div "MLC Song Code" at bounding box center [212, 211] width 128 height 27
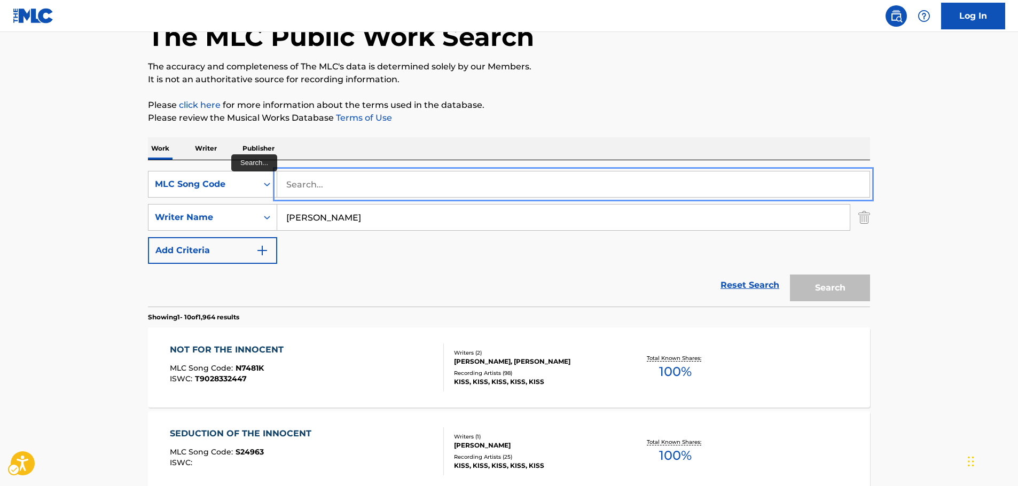
paste input "B11506"
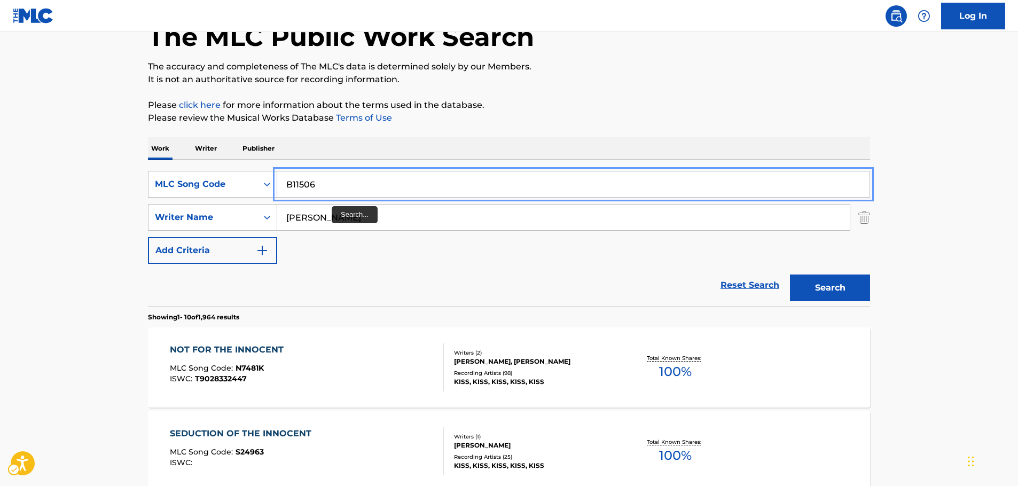
type input "B11506"
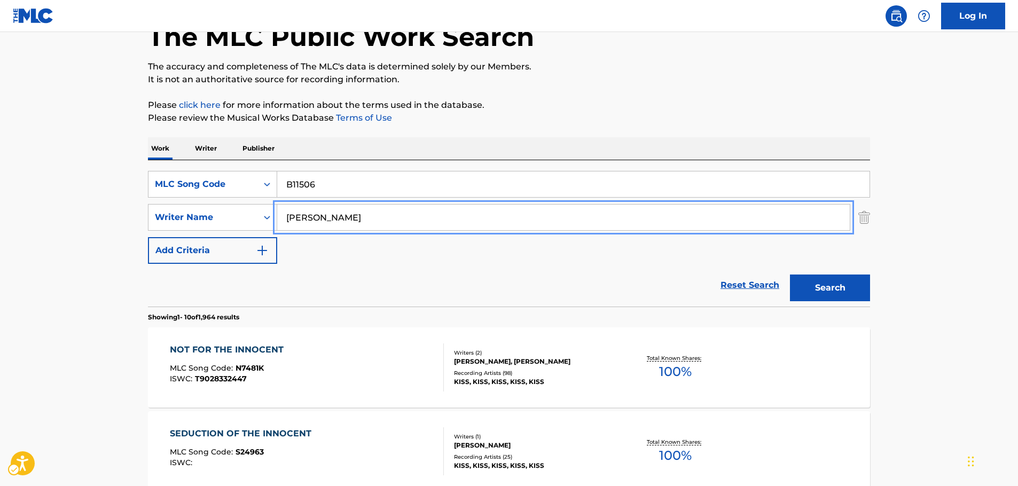
drag, startPoint x: 318, startPoint y: 214, endPoint x: 114, endPoint y: 216, distance: 204.1
click at [790, 275] on button "Search" at bounding box center [830, 288] width 80 height 27
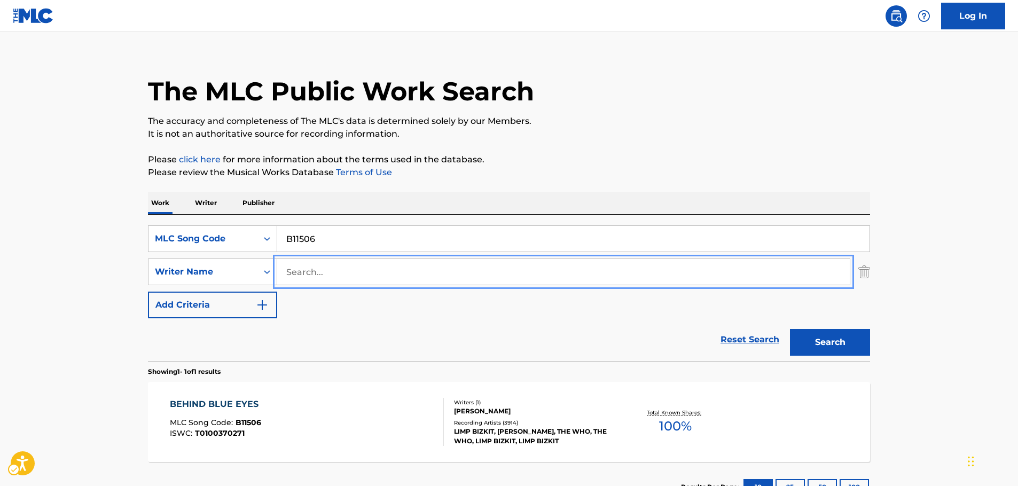
scroll to position [67, 0]
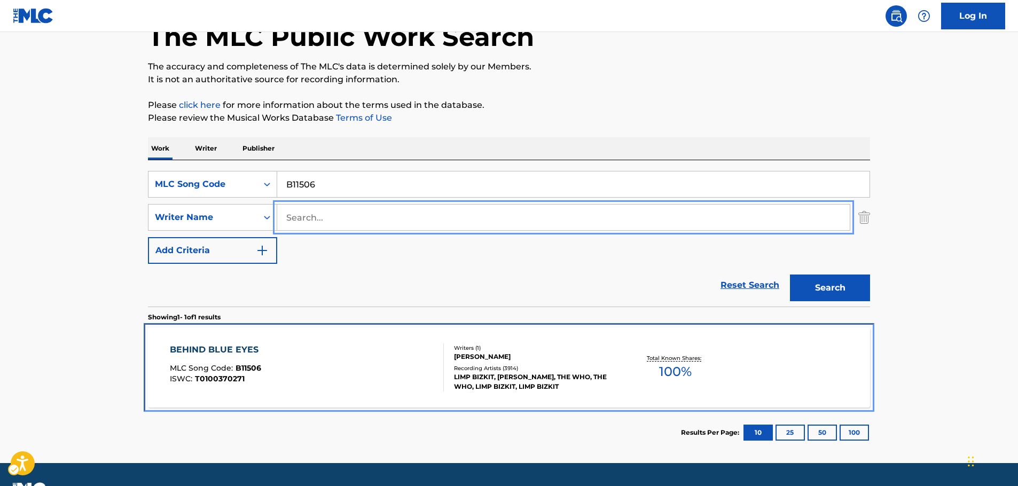
click at [369, 378] on div "BEHIND BLUE EYES MLC Song Code : B11506 ISWC : T0100370271" at bounding box center [307, 367] width 275 height 48
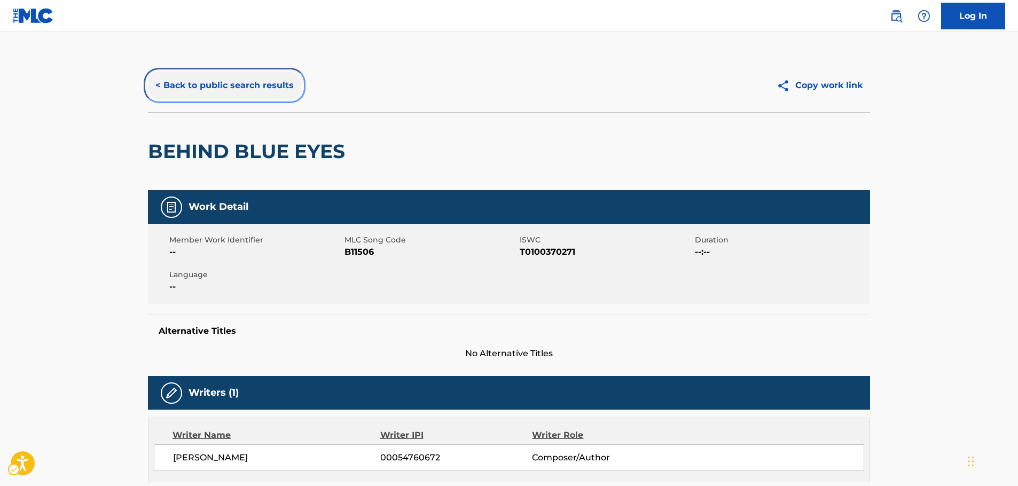
drag, startPoint x: 207, startPoint y: 88, endPoint x: 29, endPoint y: 114, distance: 179.7
click at [207, 88] on button "< Back to public search results" at bounding box center [224, 85] width 153 height 27
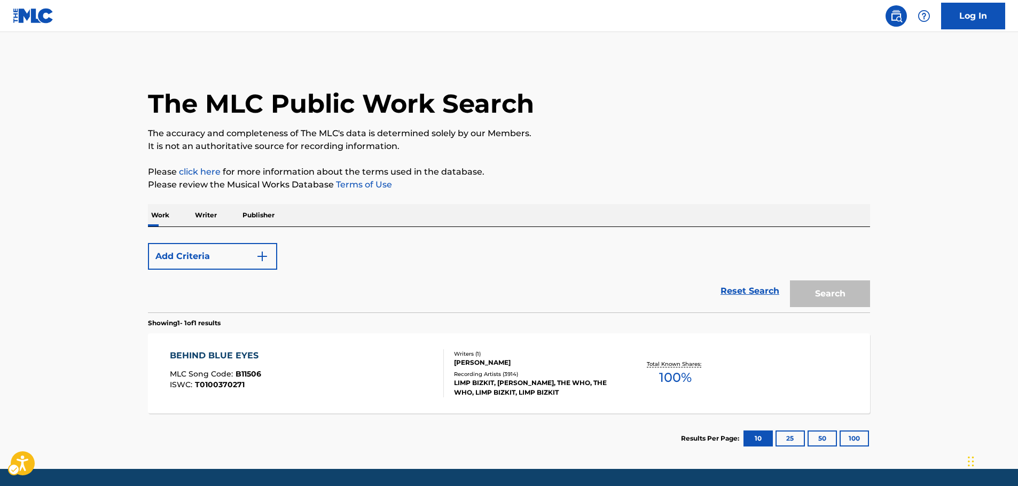
scroll to position [34, 0]
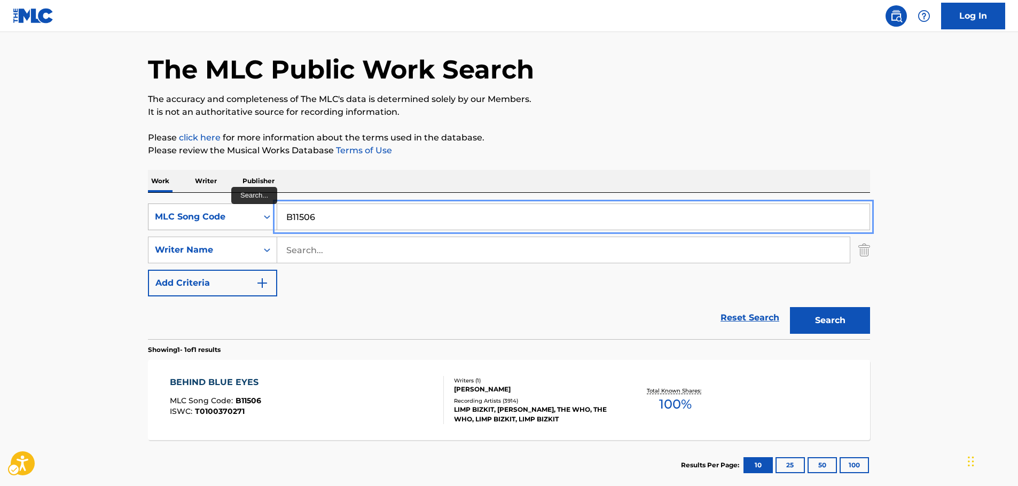
drag, startPoint x: 302, startPoint y: 217, endPoint x: 221, endPoint y: 217, distance: 81.7
paste input "U88653"
type input "U88653"
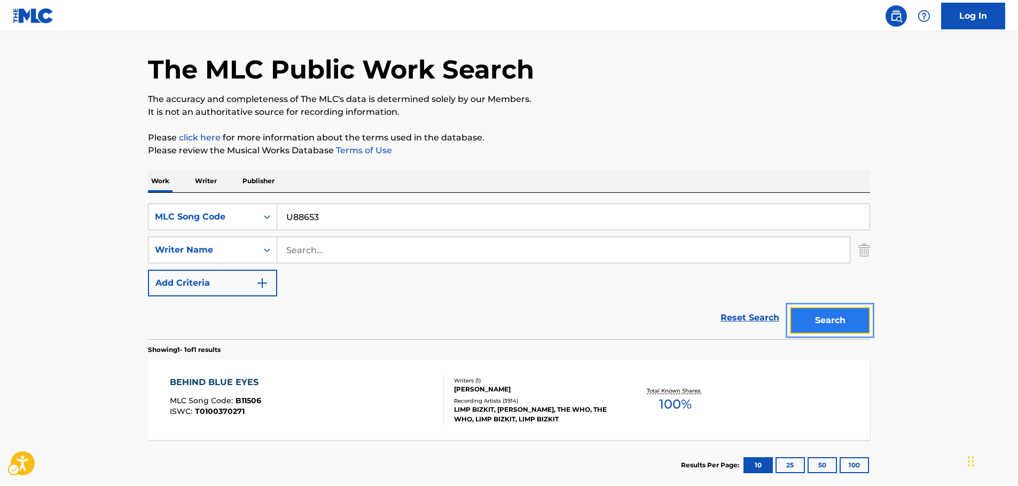
click at [823, 324] on button "Search" at bounding box center [830, 320] width 80 height 27
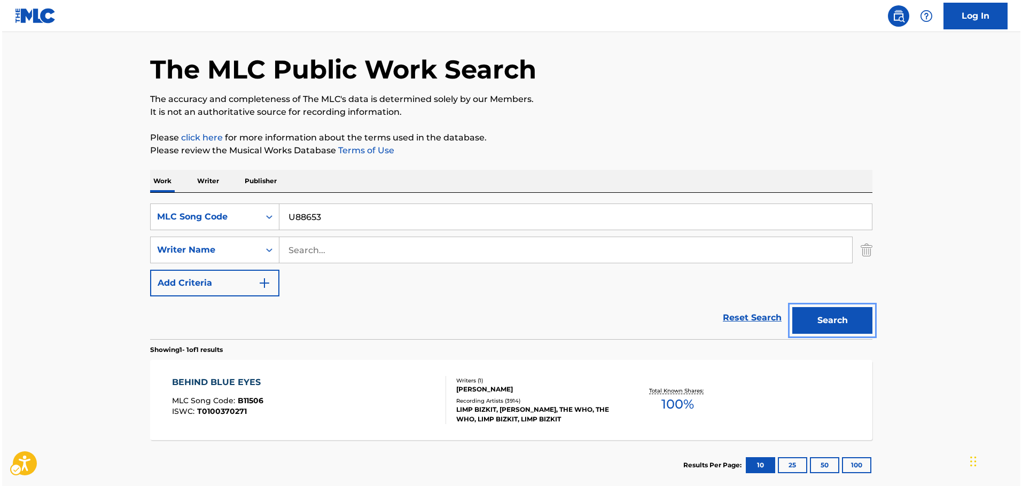
scroll to position [0, 0]
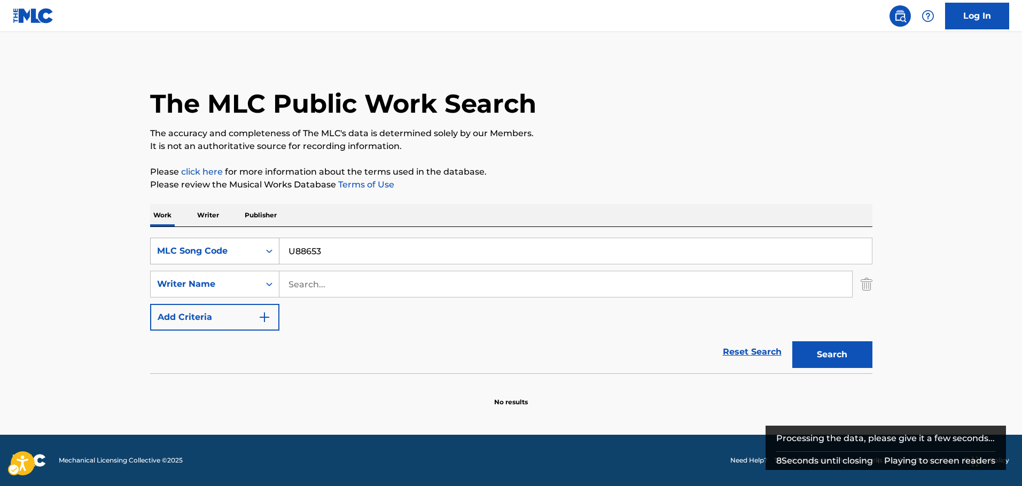
drag, startPoint x: 263, startPoint y: 247, endPoint x: 236, endPoint y: 261, distance: 30.1
click at [263, 247] on div "Search Form" at bounding box center [269, 250] width 19 height 19
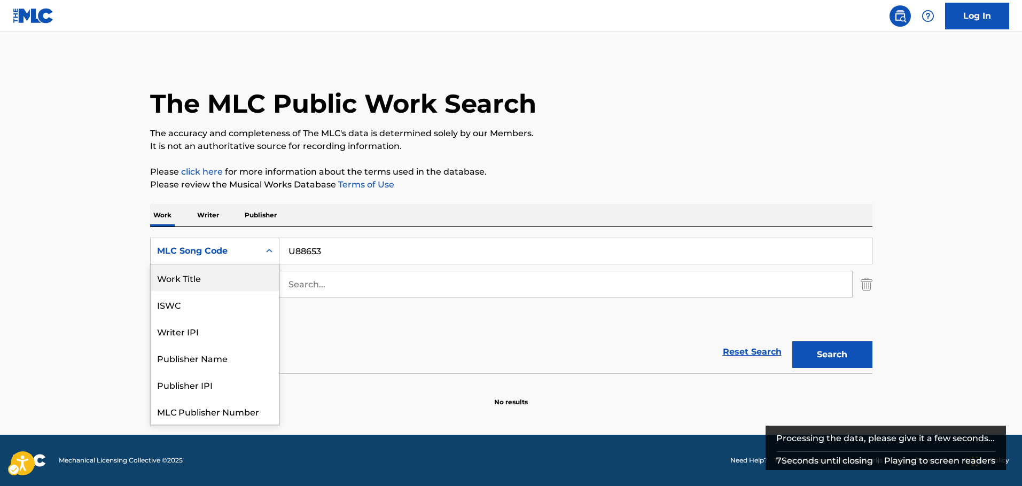
click at [220, 279] on div "Work Title" at bounding box center [215, 277] width 128 height 27
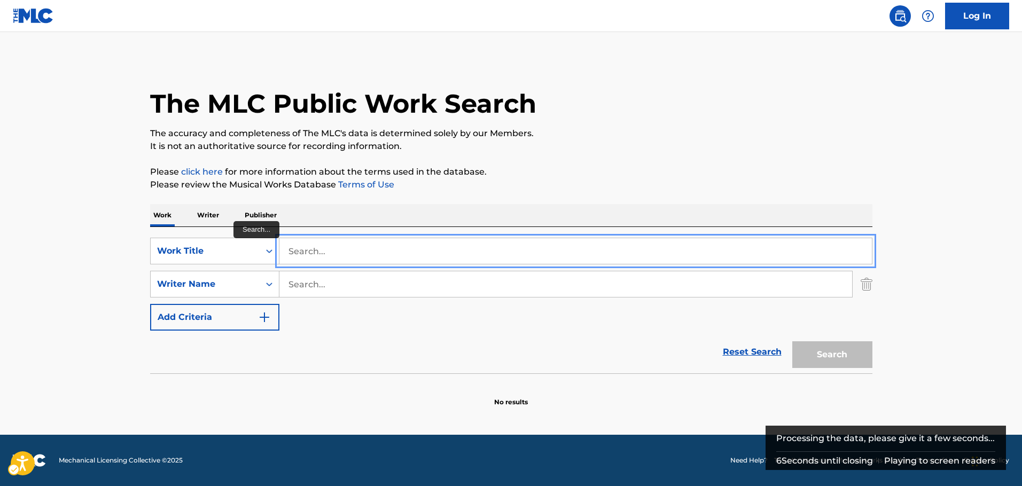
paste input "Us and Them"
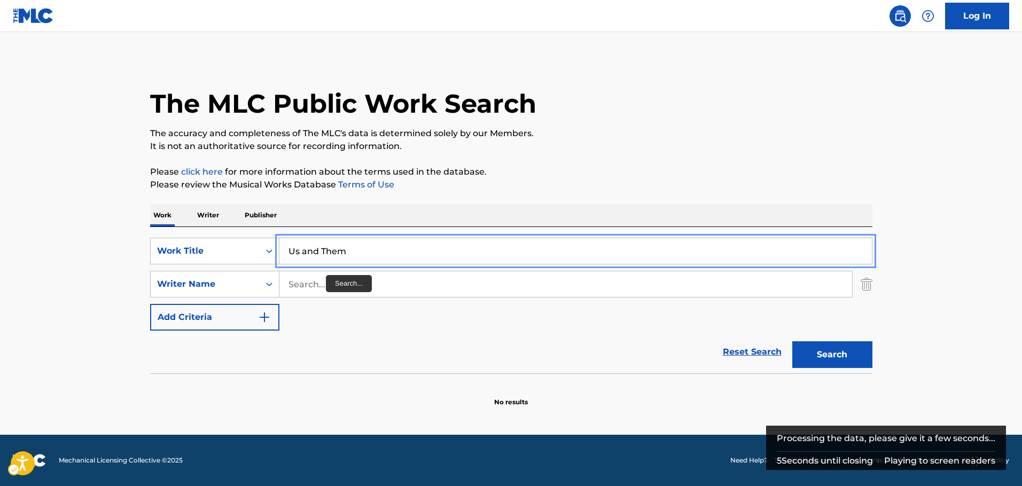
type input "Us and Them"
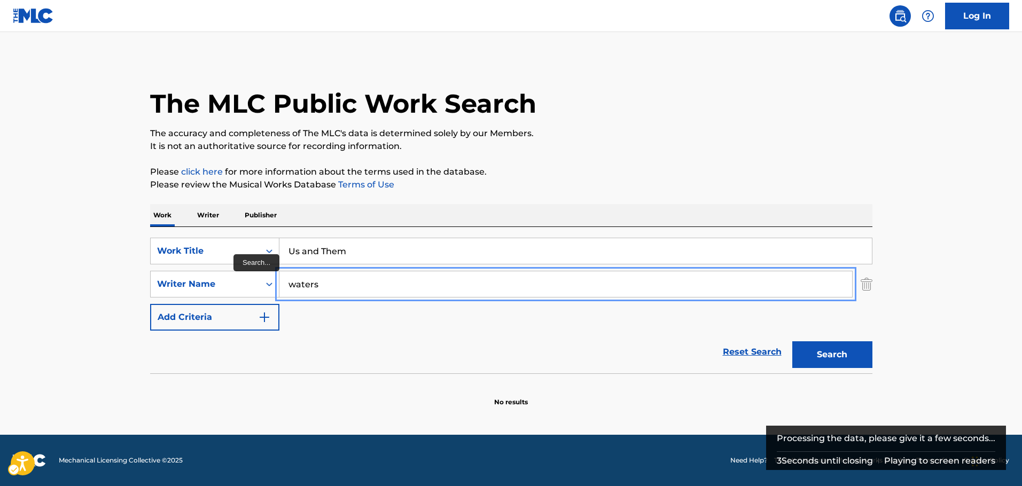
type input "waters"
click at [792, 341] on button "Search" at bounding box center [832, 354] width 80 height 27
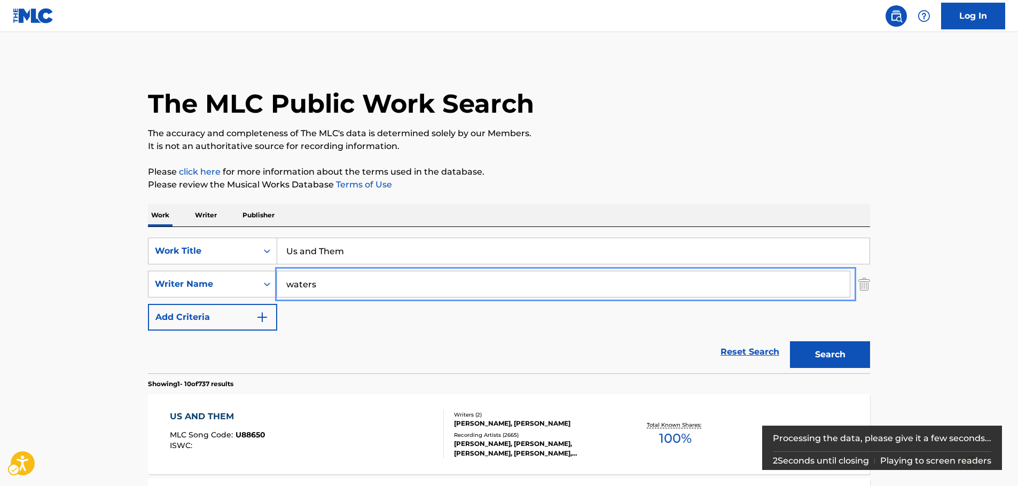
scroll to position [160, 0]
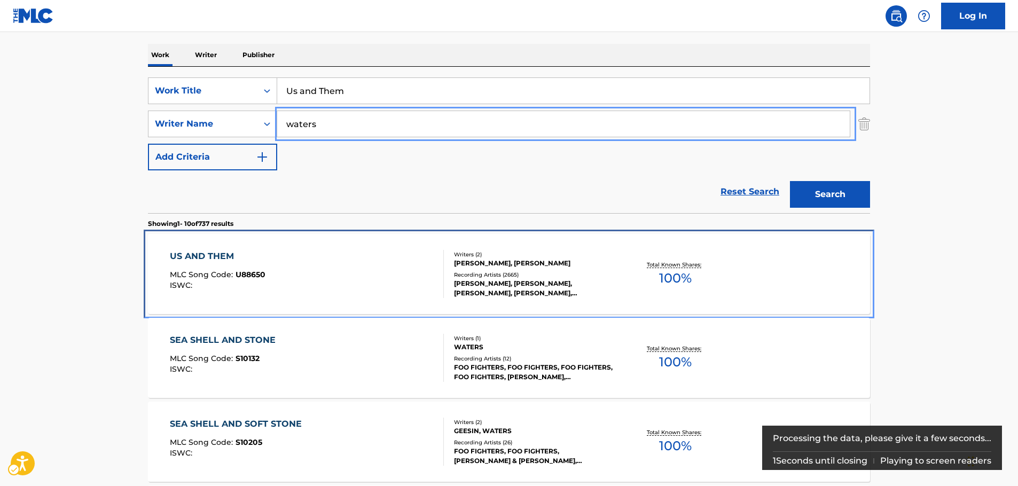
click at [329, 268] on div "US AND THEM MLC Song Code : U88650 ISWC :" at bounding box center [307, 274] width 275 height 48
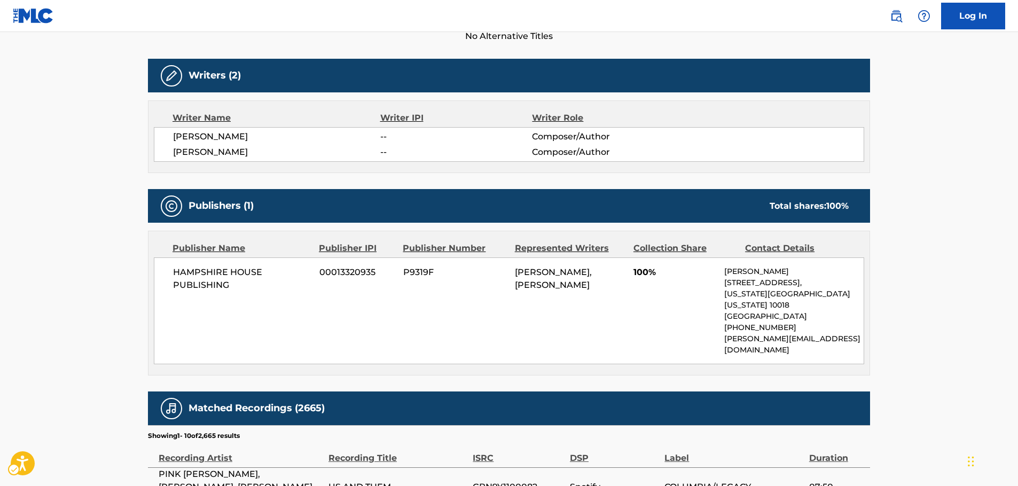
scroll to position [320, 0]
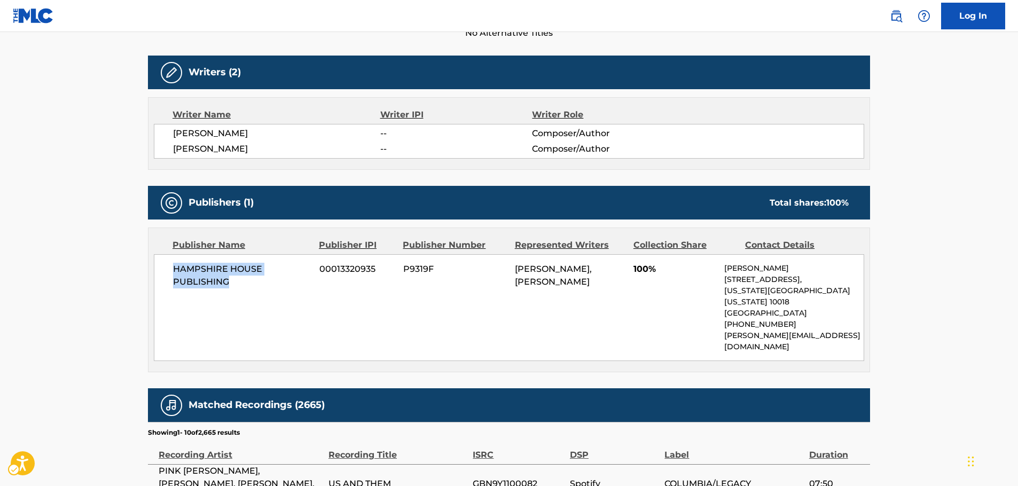
drag, startPoint x: 237, startPoint y: 282, endPoint x: 160, endPoint y: 272, distance: 77.0
click at [160, 272] on div "HAMPSHIRE HOUSE PUBLISHING 00013320935 P9319F [PERSON_NAME], [PERSON_NAME] 100%…" at bounding box center [509, 307] width 710 height 107
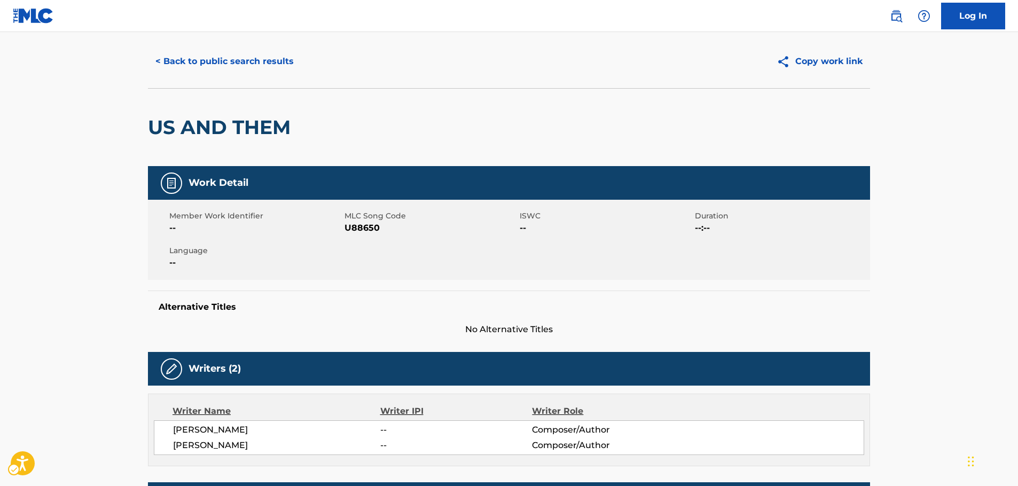
scroll to position [0, 0]
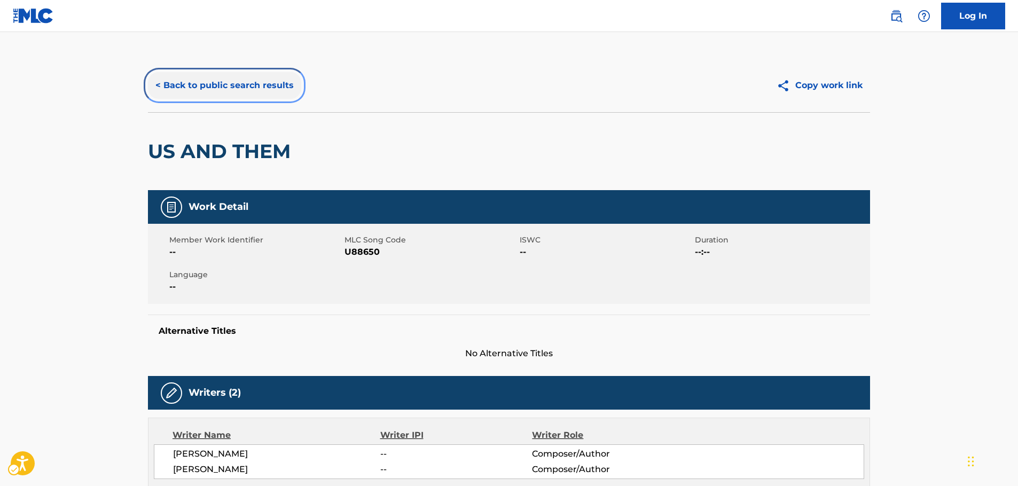
drag, startPoint x: 243, startPoint y: 83, endPoint x: 270, endPoint y: 142, distance: 65.3
click at [243, 83] on button "< Back to public search results" at bounding box center [224, 85] width 153 height 27
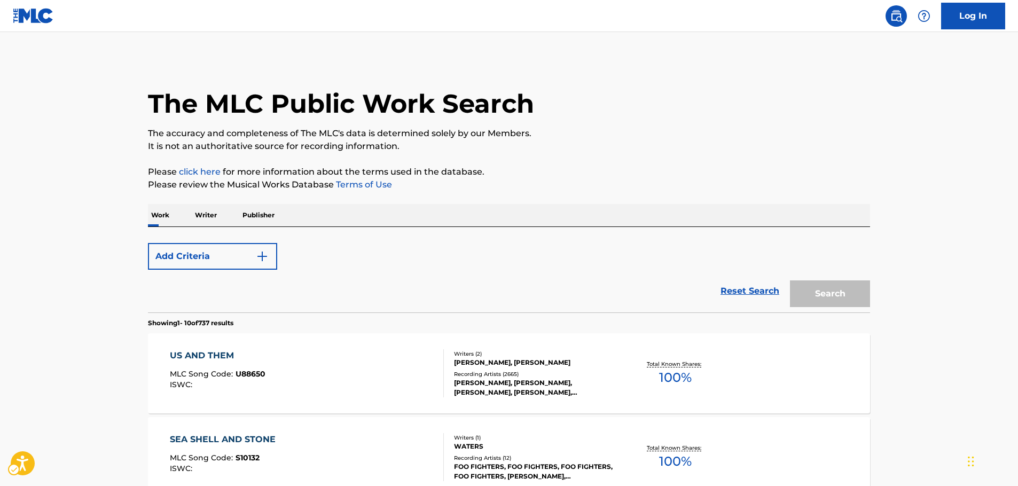
scroll to position [160, 0]
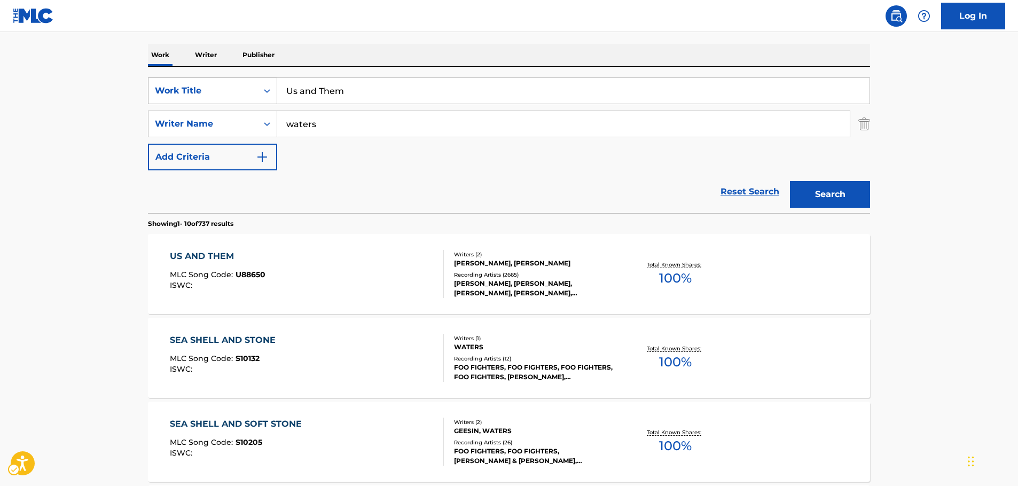
click at [263, 98] on div "Search Form" at bounding box center [266, 90] width 19 height 19
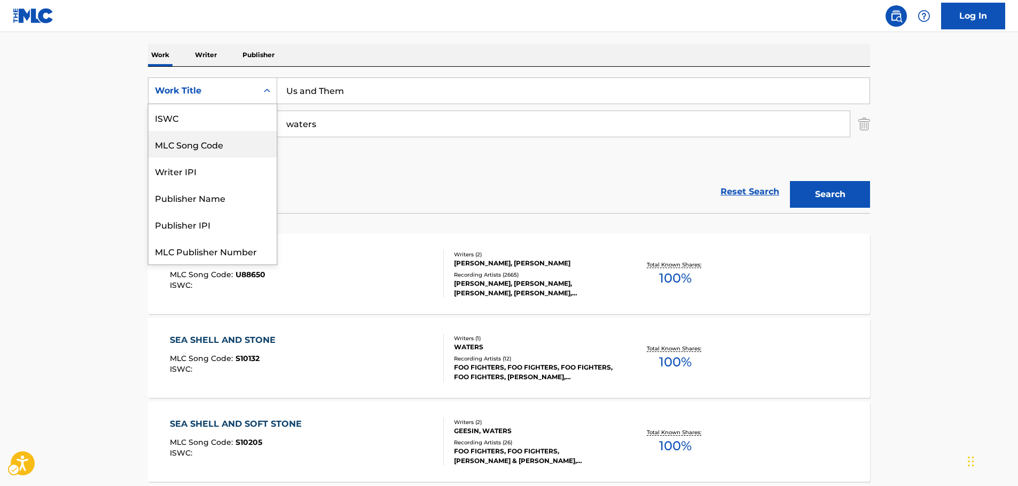
scroll to position [27, 0]
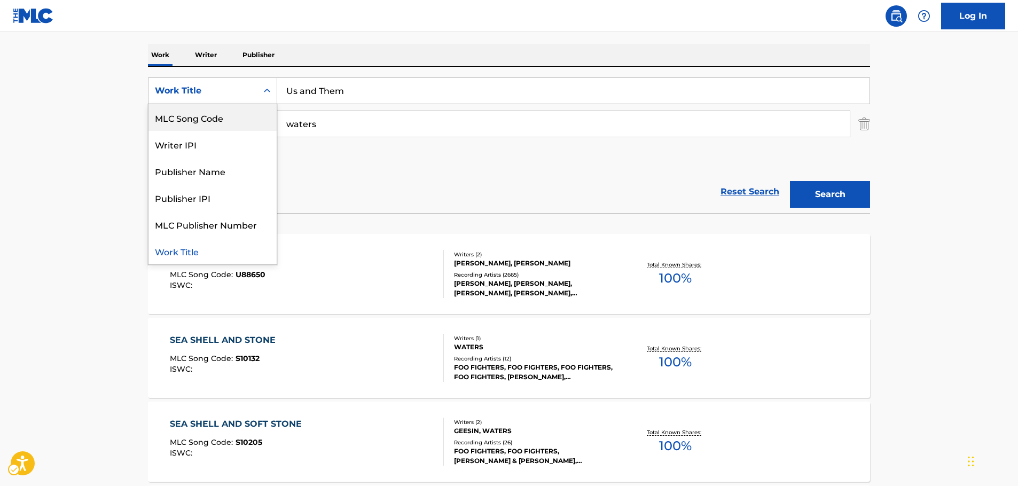
click at [218, 117] on div "MLC Song Code" at bounding box center [212, 117] width 128 height 27
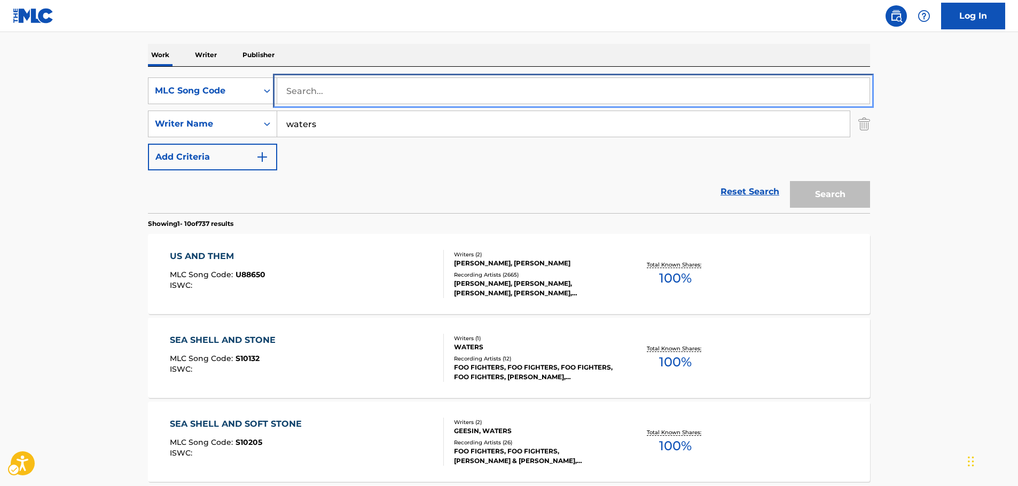
drag, startPoint x: 251, startPoint y: 110, endPoint x: 315, endPoint y: 88, distance: 67.7
paste input "B10258"
type input "B10258"
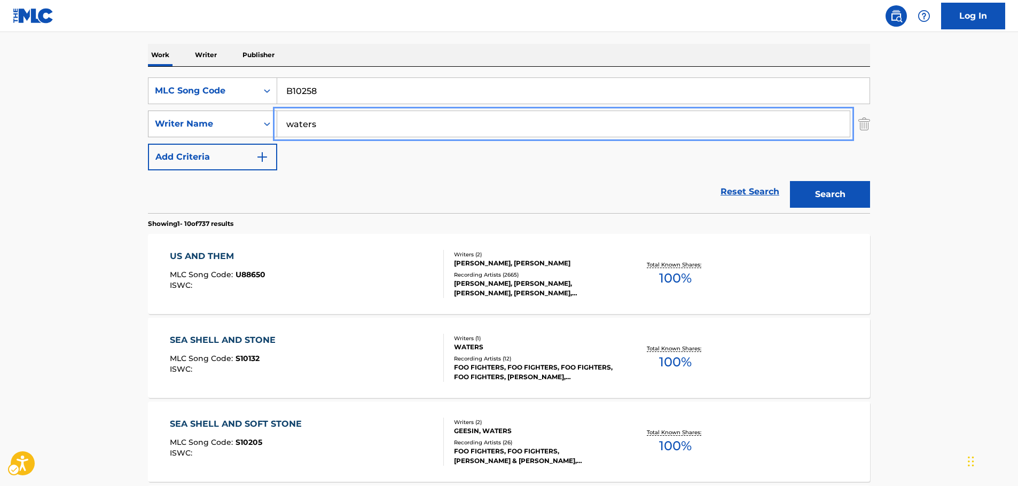
drag, startPoint x: 236, startPoint y: 127, endPoint x: 228, endPoint y: 126, distance: 8.6
click at [790, 181] on button "Search" at bounding box center [830, 194] width 80 height 27
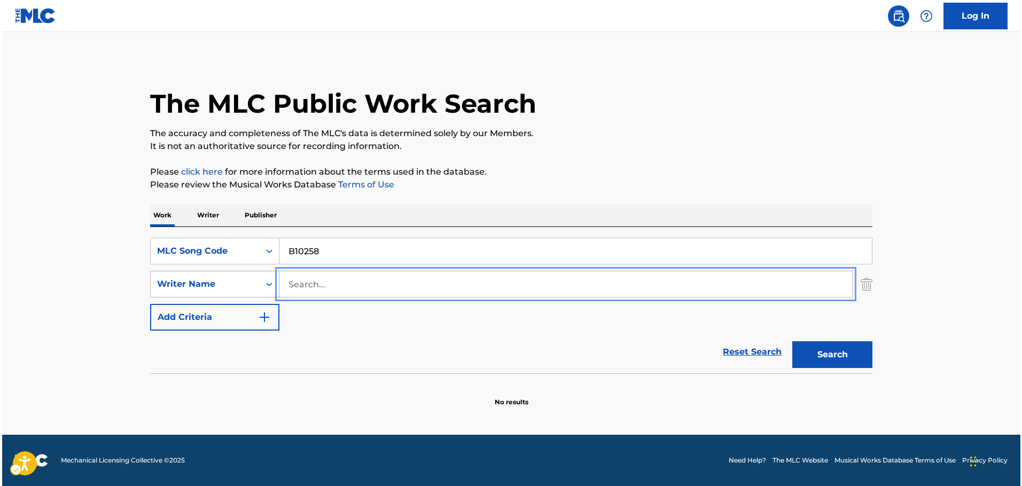
scroll to position [0, 0]
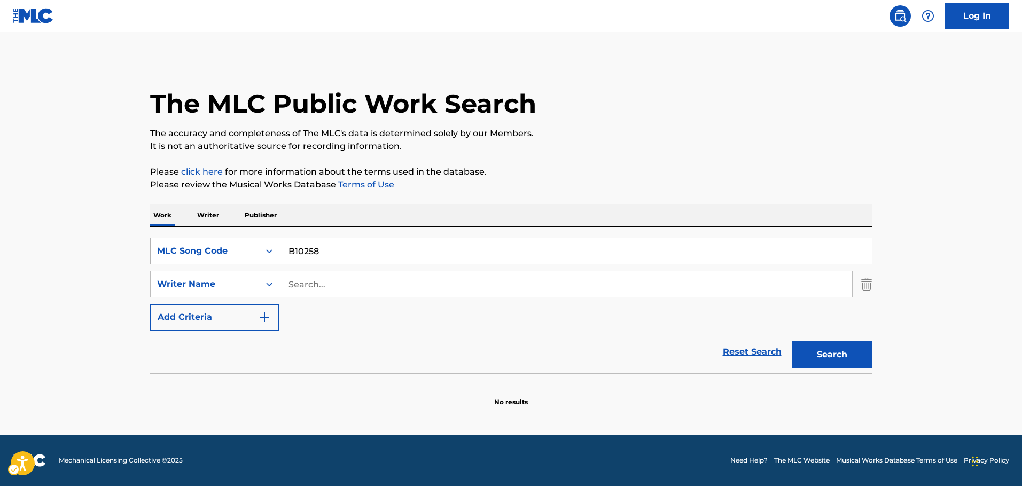
click at [246, 248] on div "MLC Song Code" at bounding box center [205, 251] width 96 height 13
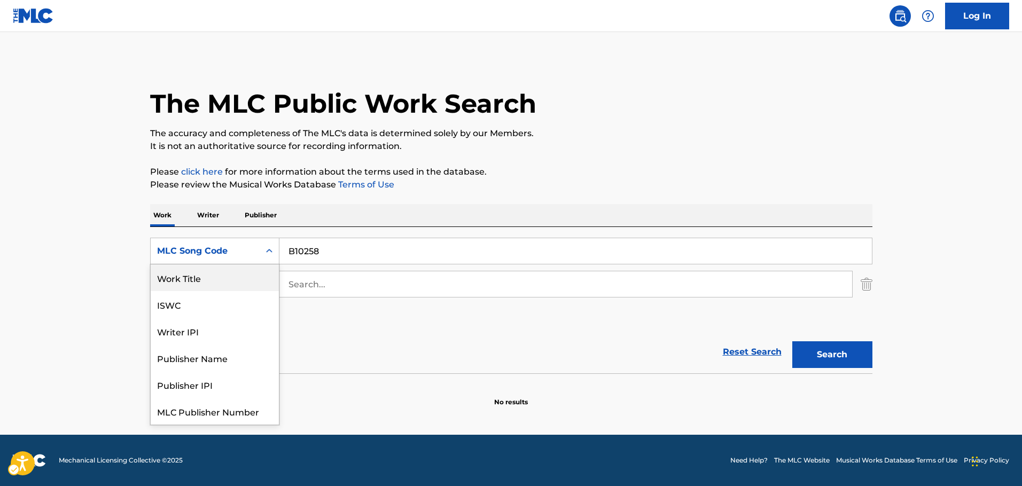
click at [209, 276] on div "Work Title" at bounding box center [215, 277] width 128 height 27
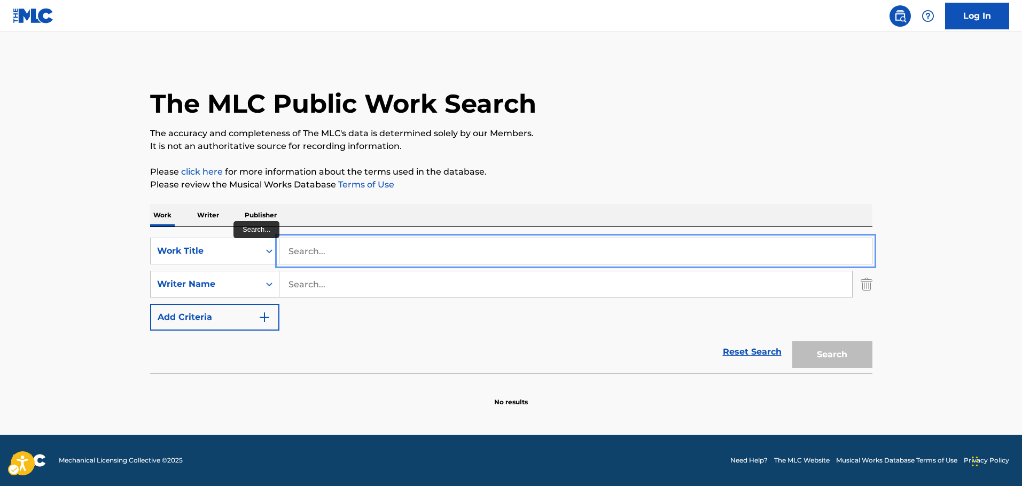
paste input "Bitter Sweet Symphony"
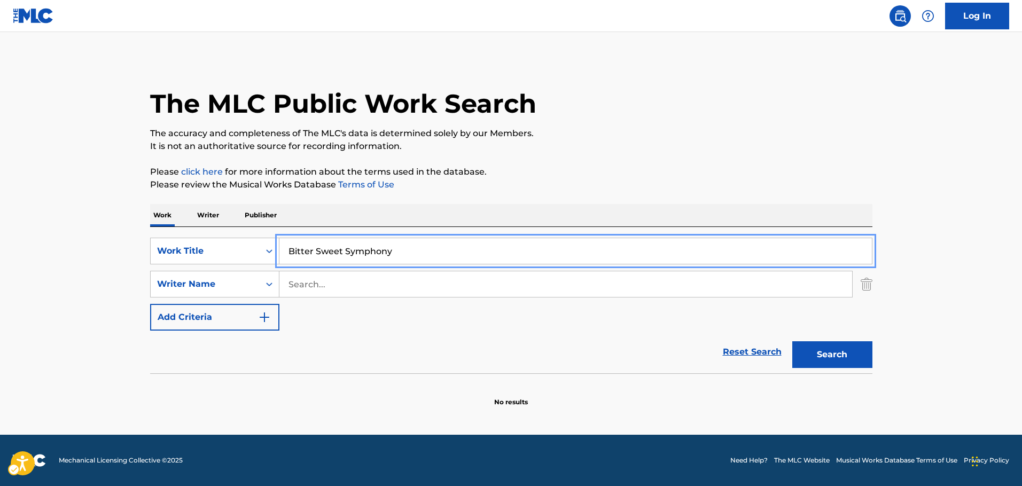
type input "Bitter Sweet Symphony"
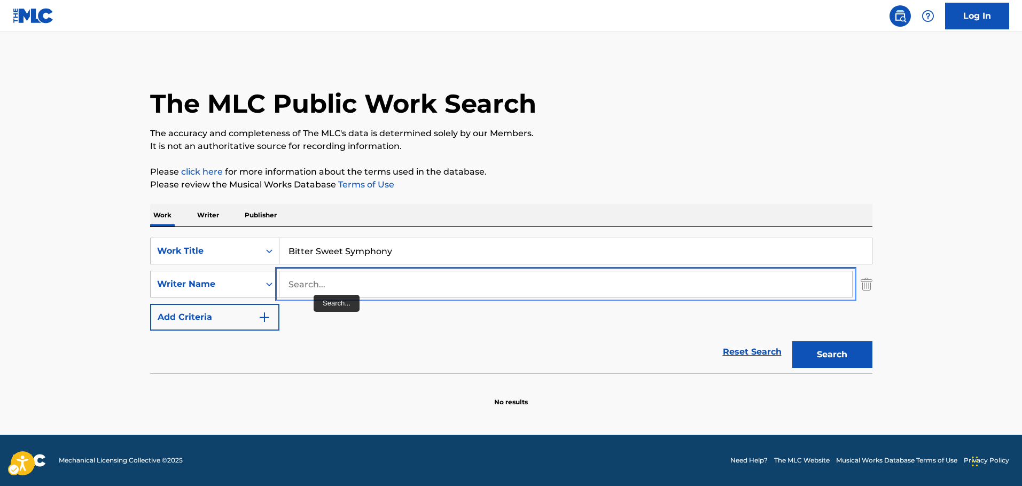
click at [315, 288] on input "Search..." at bounding box center [565, 284] width 573 height 26
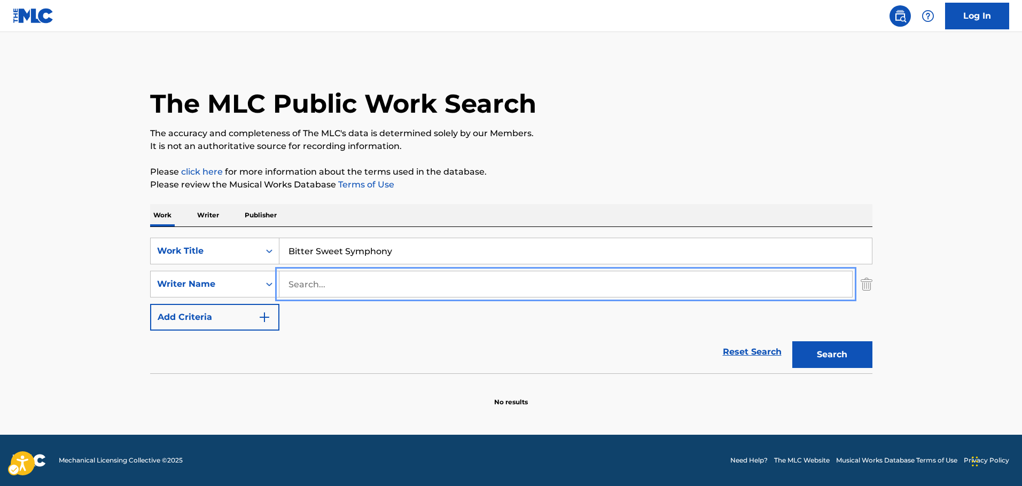
paste input "[PERSON_NAME]"
type input "[PERSON_NAME]"
click at [852, 352] on button "Search" at bounding box center [832, 354] width 80 height 27
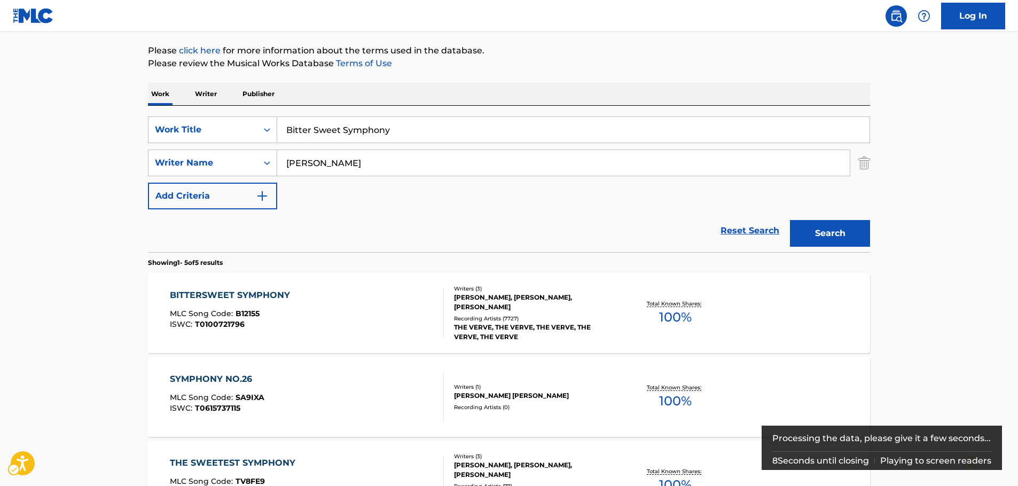
scroll to position [228, 0]
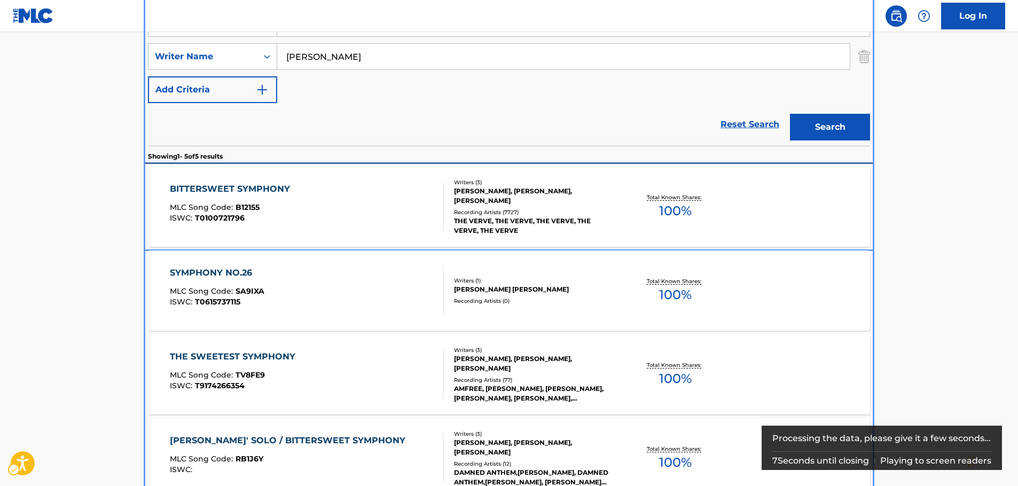
click at [307, 208] on div "BITTERSWEET SYMPHONY MLC Song Code : B12155 ISWC : T0100721796" at bounding box center [307, 207] width 275 height 48
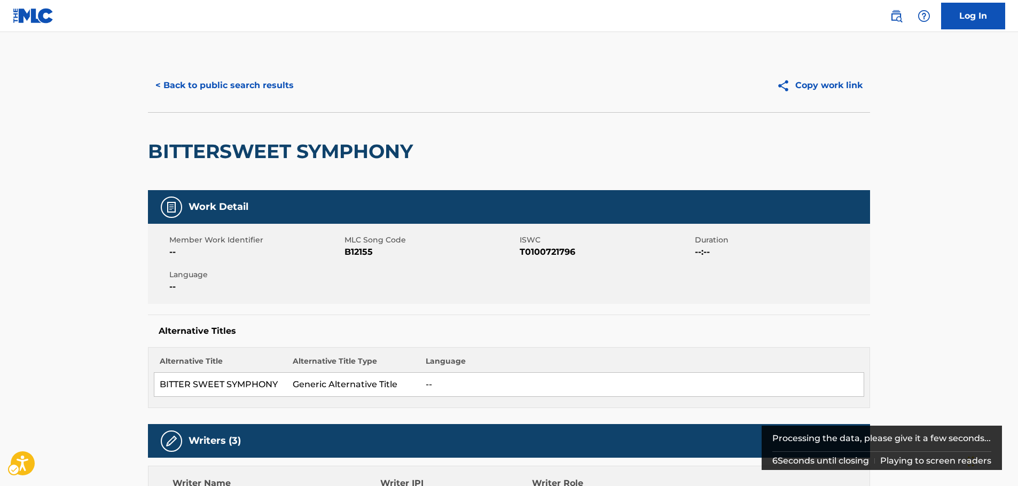
click at [544, 253] on span "ISWC - T0100721796" at bounding box center [606, 252] width 173 height 13
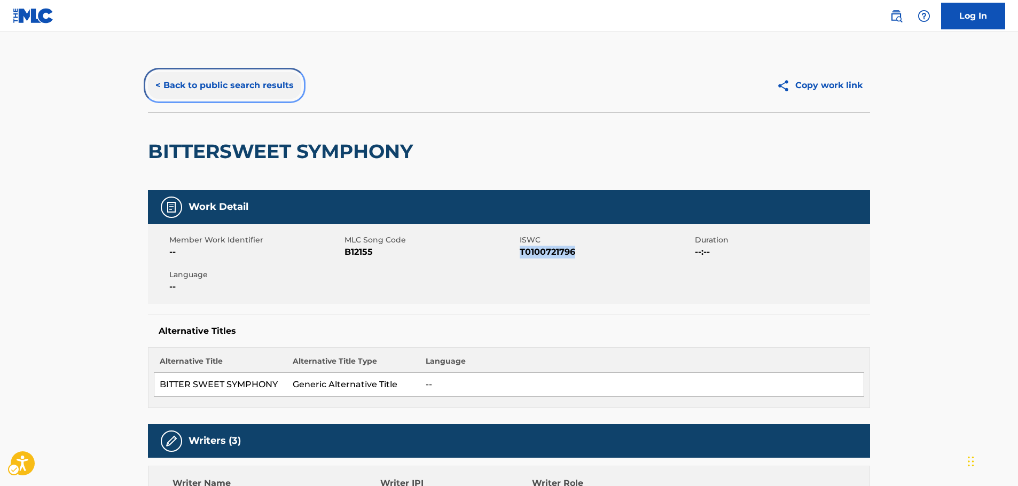
click at [241, 85] on button "< Back to public search results" at bounding box center [224, 85] width 153 height 27
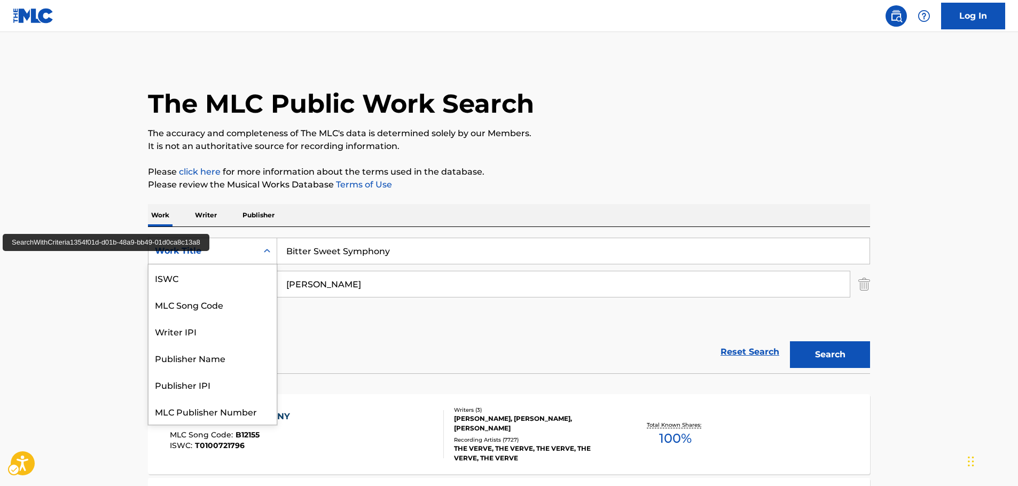
click at [244, 251] on div "Work Title" at bounding box center [203, 251] width 96 height 13
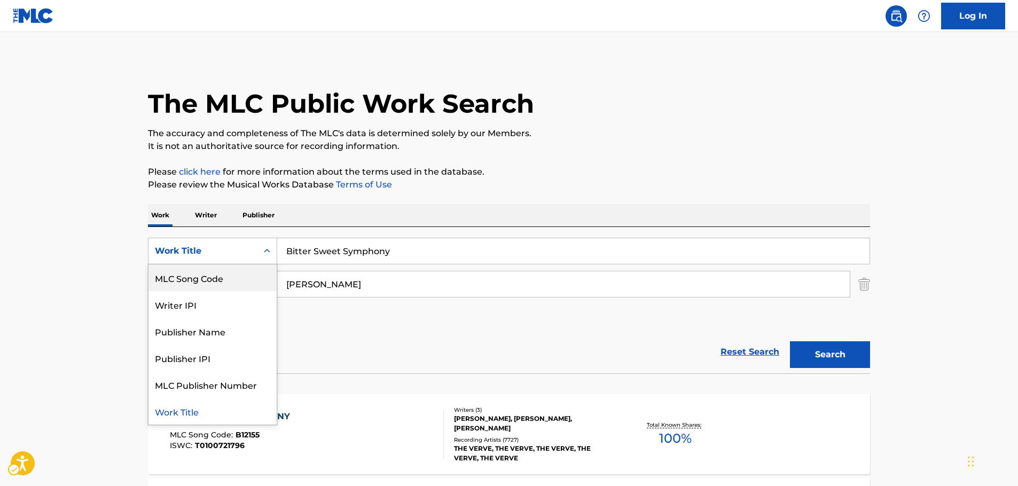
click at [228, 275] on div "MLC Song Code" at bounding box center [212, 277] width 128 height 27
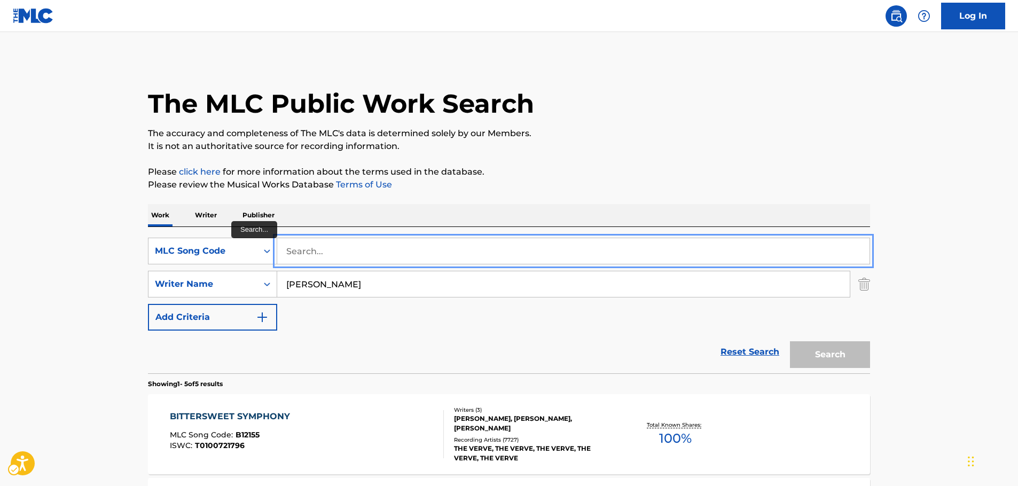
paste input "G68697"
type input "G68697"
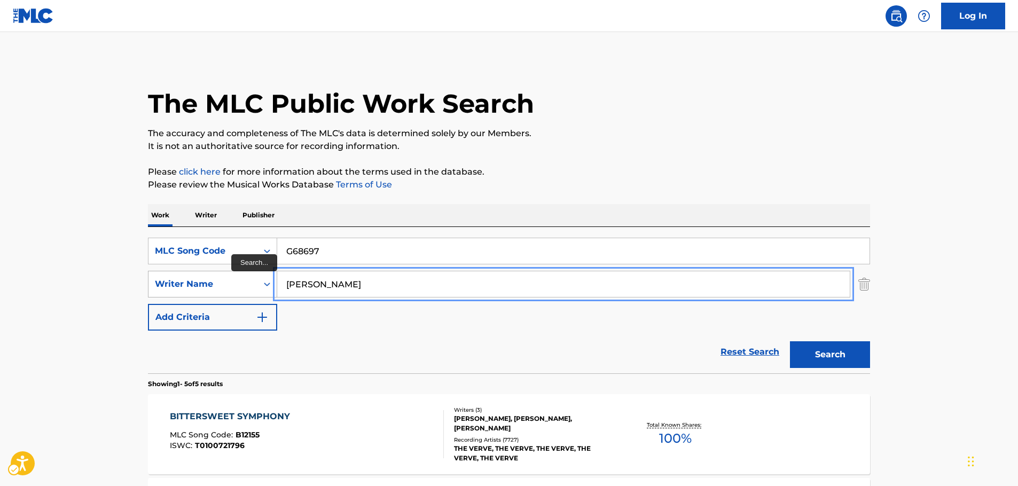
drag, startPoint x: 319, startPoint y: 284, endPoint x: 224, endPoint y: 285, distance: 95.6
click at [790, 341] on button "Search" at bounding box center [830, 354] width 80 height 27
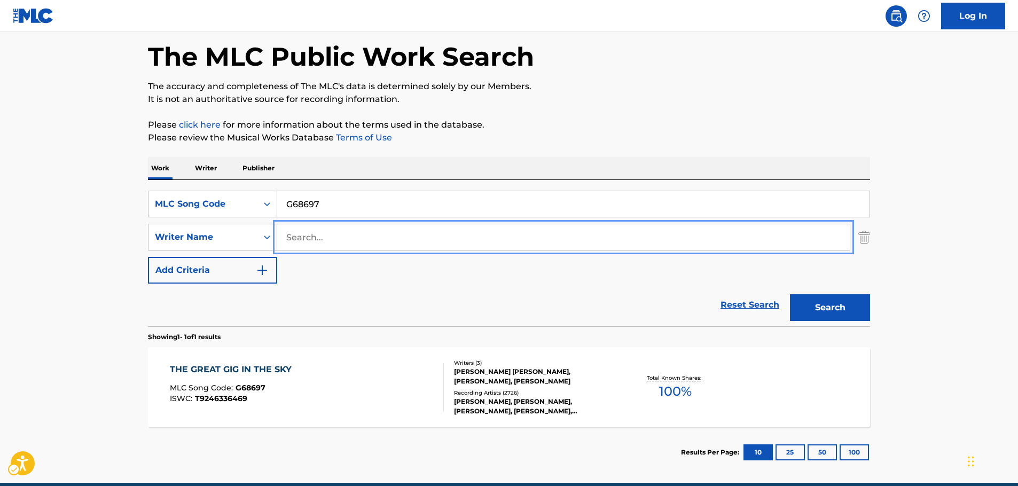
scroll to position [95, 0]
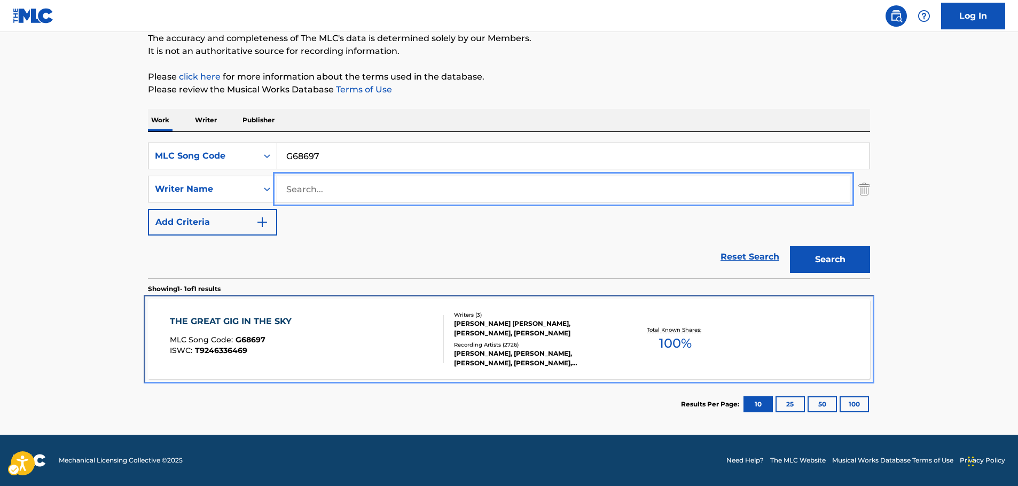
click at [326, 351] on div "THE GREAT GIG IN THE SKY MLC Song Code : G68697 ISWC : T9246336469" at bounding box center [307, 339] width 275 height 48
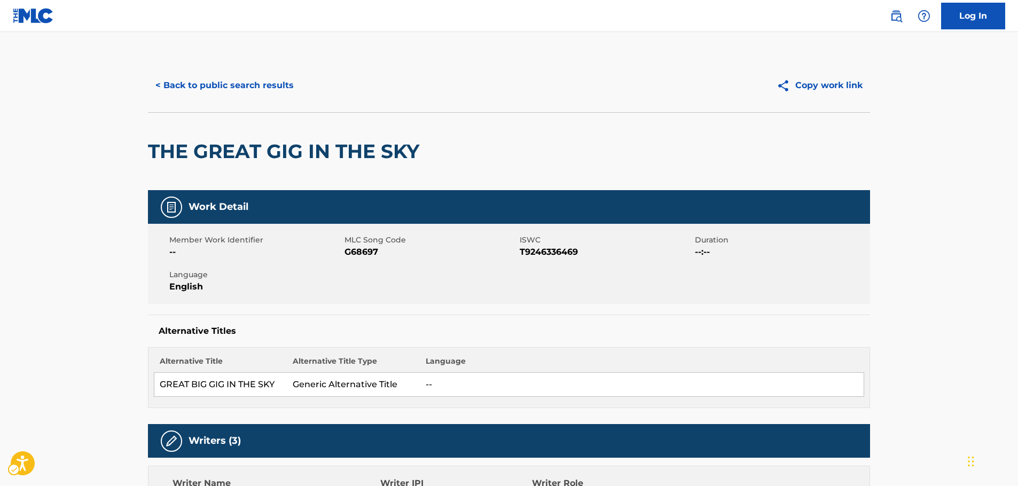
click at [534, 249] on span "ISWC - T9246336469" at bounding box center [606, 252] width 173 height 13
drag, startPoint x: 189, startPoint y: 87, endPoint x: 11, endPoint y: 162, distance: 193.4
click at [189, 87] on button "< Back to public search results" at bounding box center [224, 85] width 153 height 27
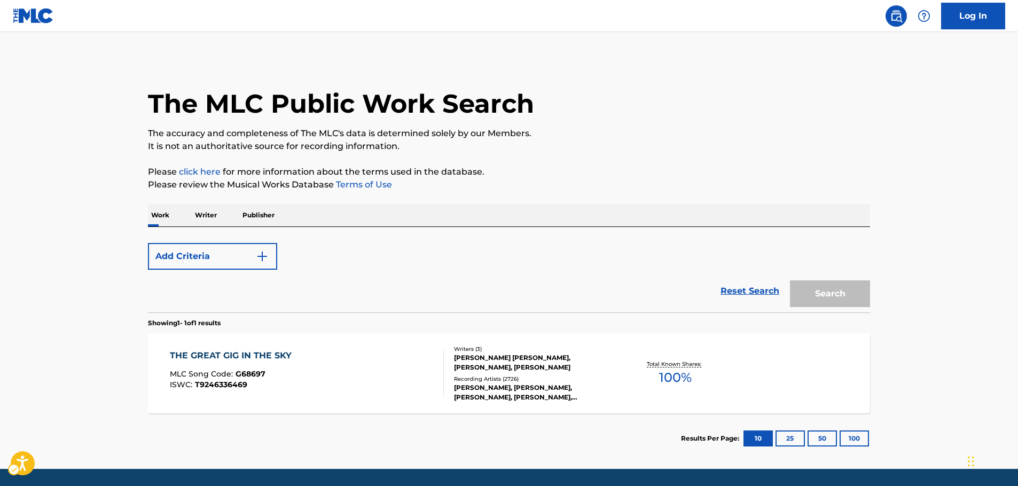
scroll to position [34, 0]
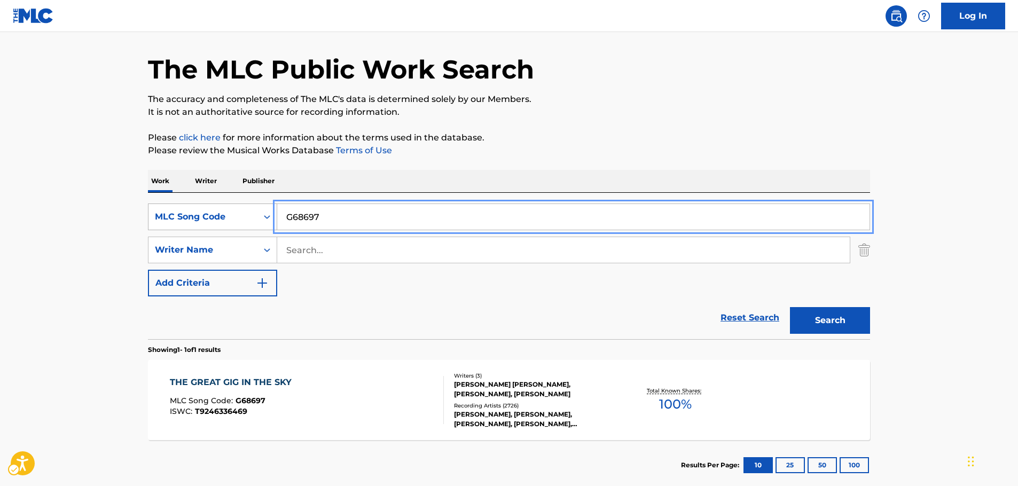
drag, startPoint x: 302, startPoint y: 218, endPoint x: 237, endPoint y: 214, distance: 65.3
paste input "N52120"
type input "N52120"
click at [856, 319] on button "Search" at bounding box center [830, 320] width 80 height 27
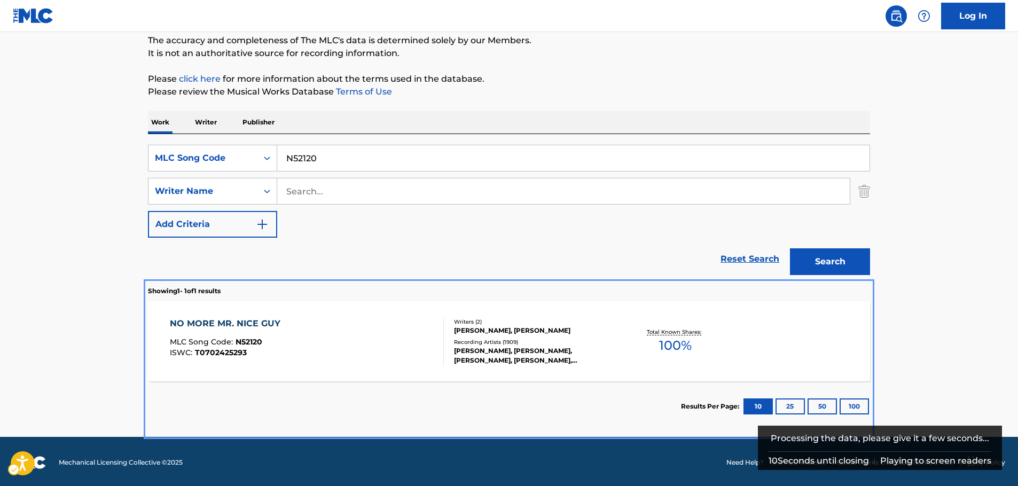
scroll to position [95, 0]
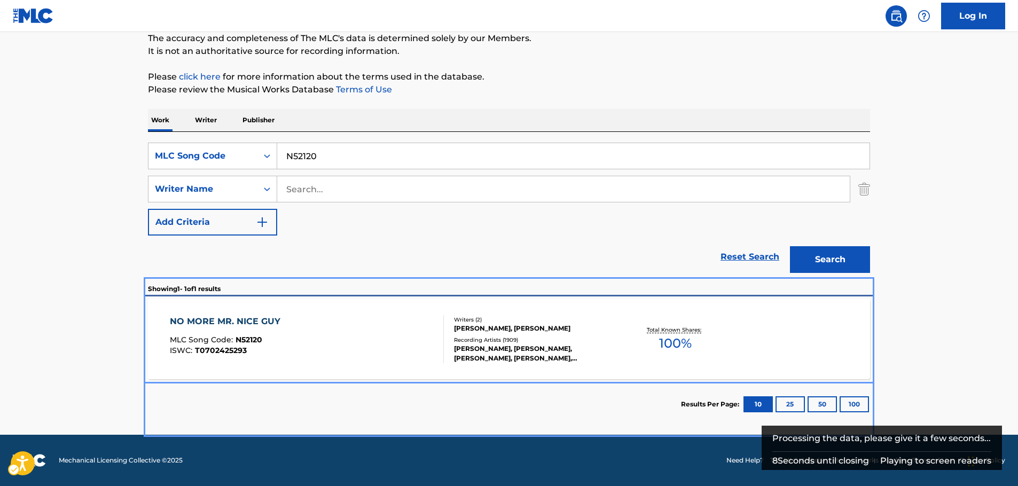
click at [318, 348] on div "NO MORE MR. NICE GUY MLC Song Code : N52120 ISWC : T0702425293" at bounding box center [307, 339] width 275 height 48
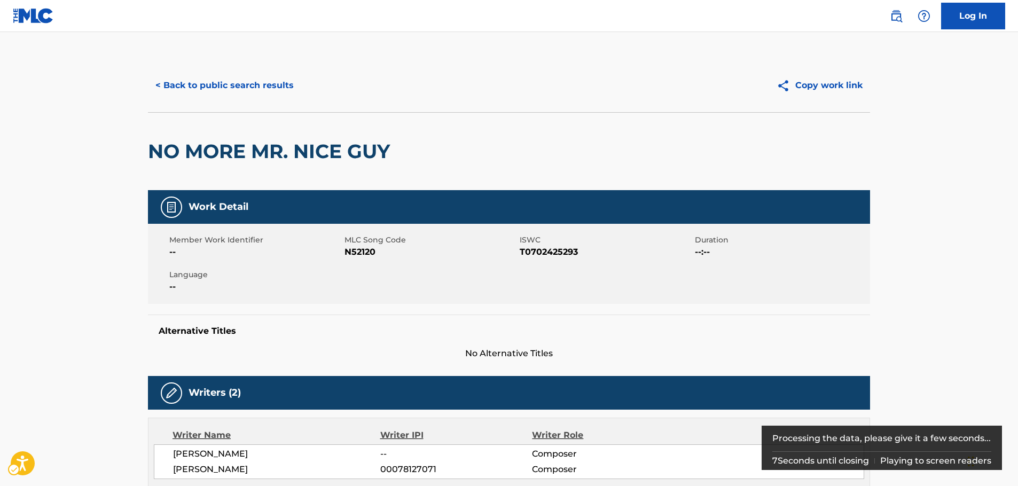
click at [553, 255] on span "ISWC - T0702425293" at bounding box center [606, 252] width 173 height 13
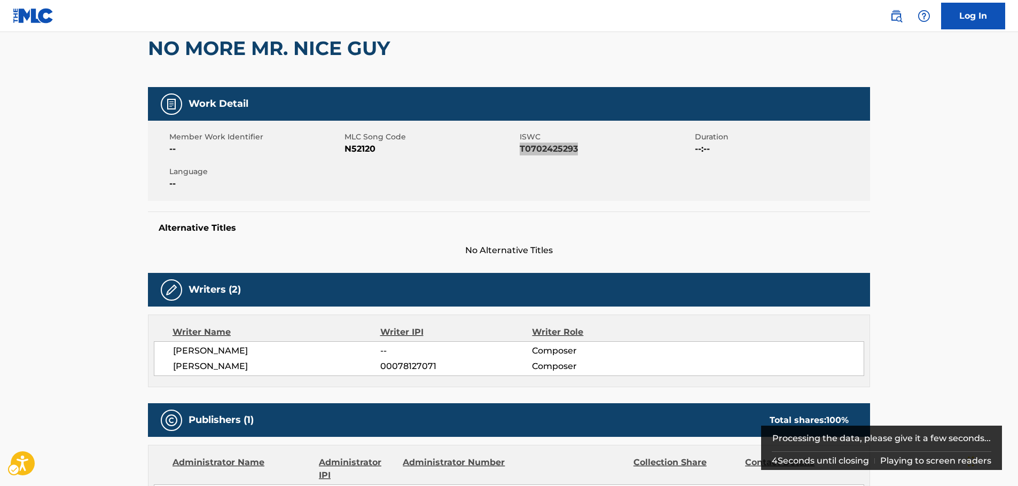
scroll to position [267, 0]
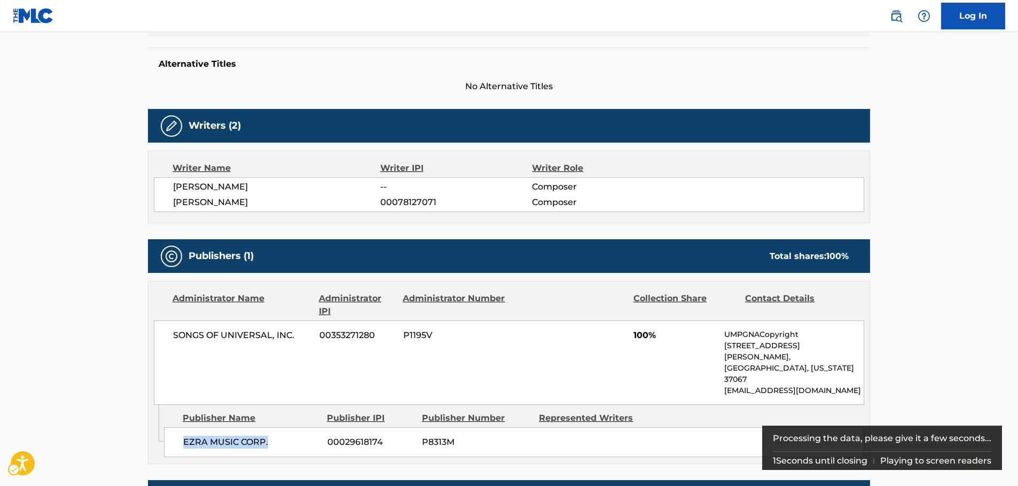
drag, startPoint x: 274, startPoint y: 422, endPoint x: 183, endPoint y: 420, distance: 91.4
click at [183, 427] on div "EZRA MUSIC CORP. 00029618174 P8313M" at bounding box center [514, 442] width 700 height 30
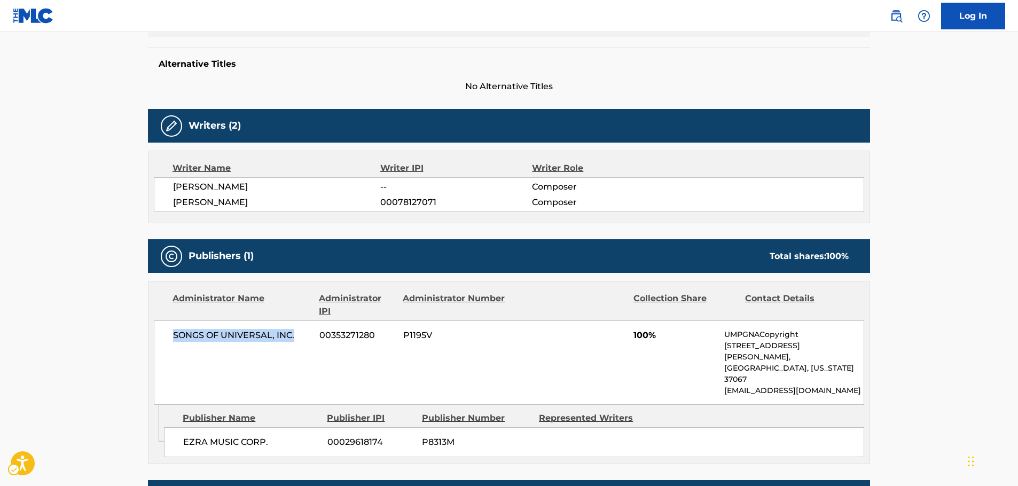
drag, startPoint x: 304, startPoint y: 338, endPoint x: 17, endPoint y: 317, distance: 288.2
click at [166, 334] on div "SONGS OF UNIVERSAL, INC. 00353271280 P1195V 100% UMPGNACopyright [STREET_ADDRES…" at bounding box center [509, 362] width 710 height 84
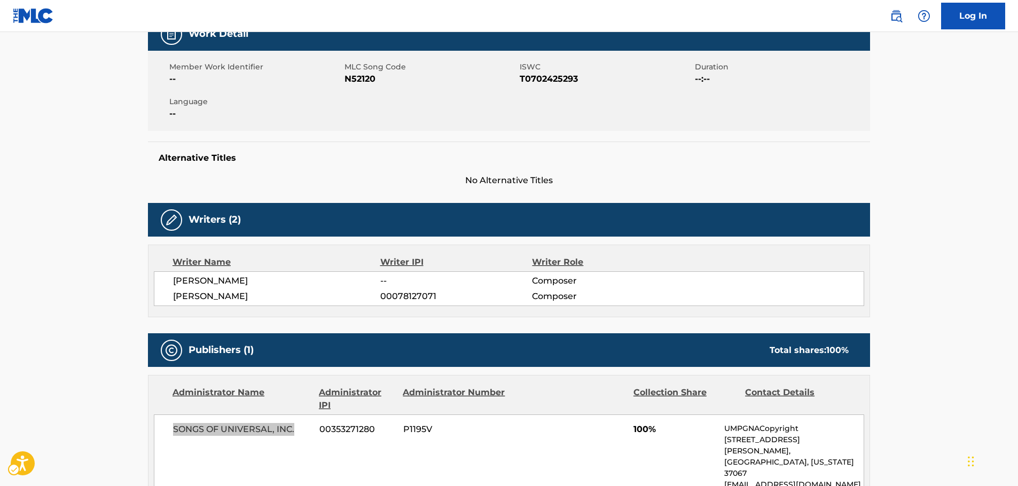
scroll to position [0, 0]
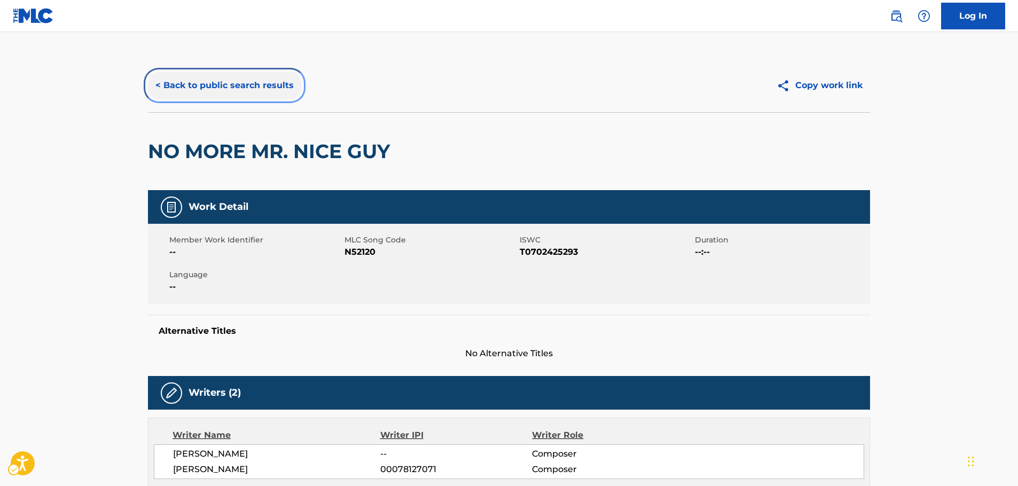
click at [244, 85] on button "< Back to public search results" at bounding box center [224, 85] width 153 height 27
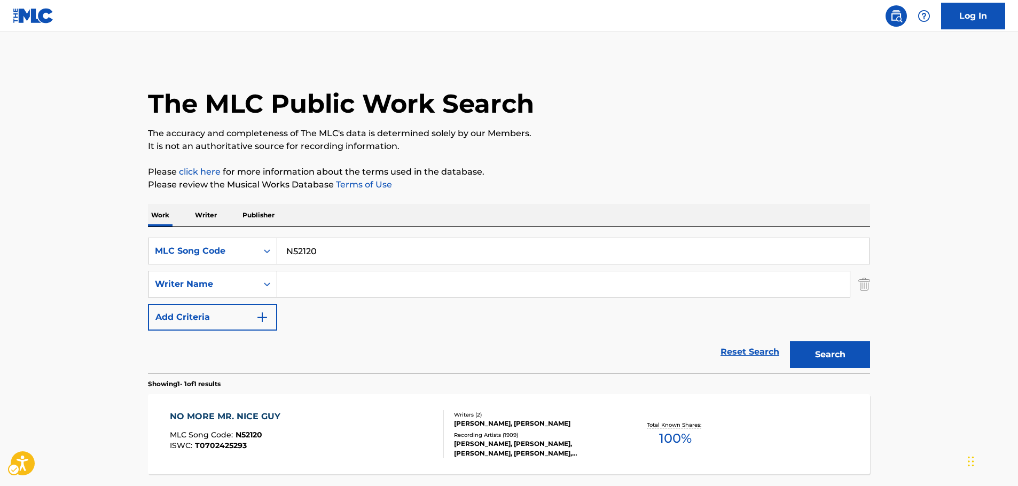
scroll to position [34, 0]
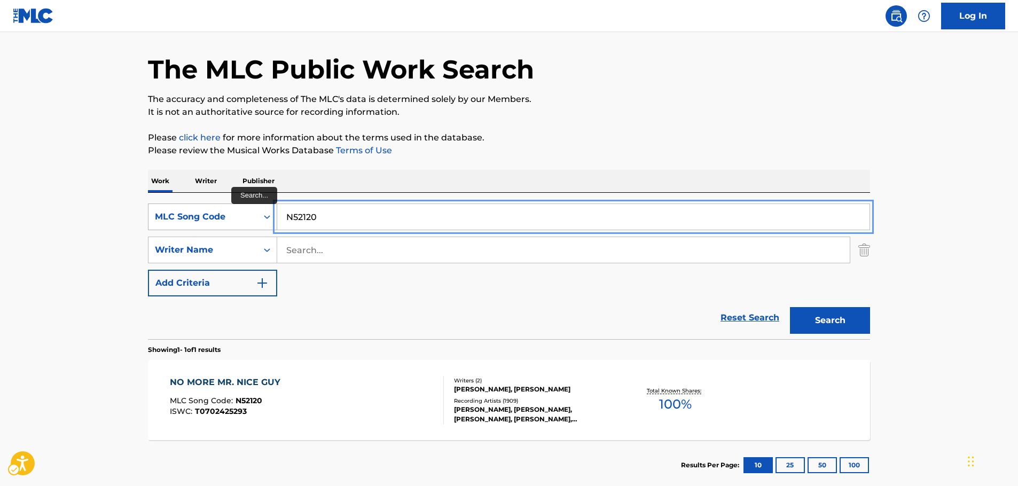
drag, startPoint x: 280, startPoint y: 213, endPoint x: 230, endPoint y: 215, distance: 50.3
paste input "A34372"
type input "A34372"
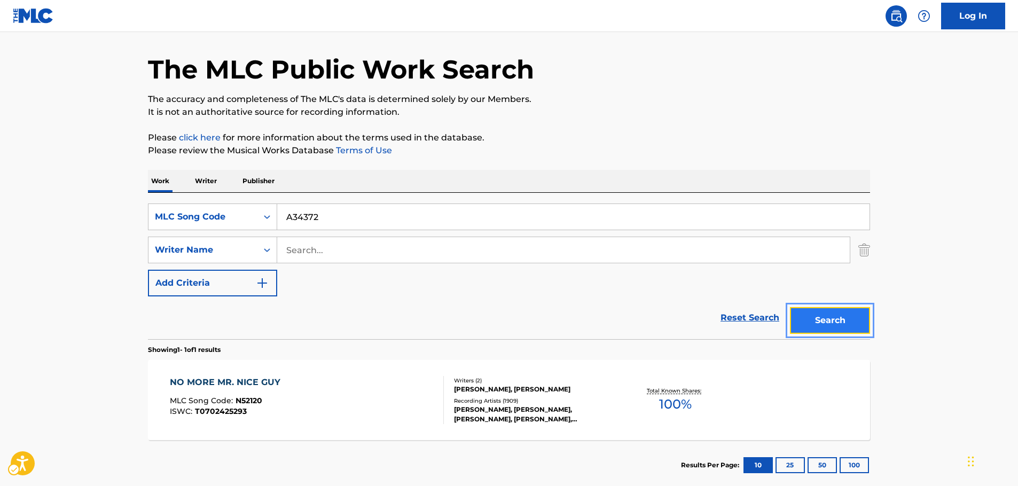
click at [845, 322] on button "Search" at bounding box center [830, 320] width 80 height 27
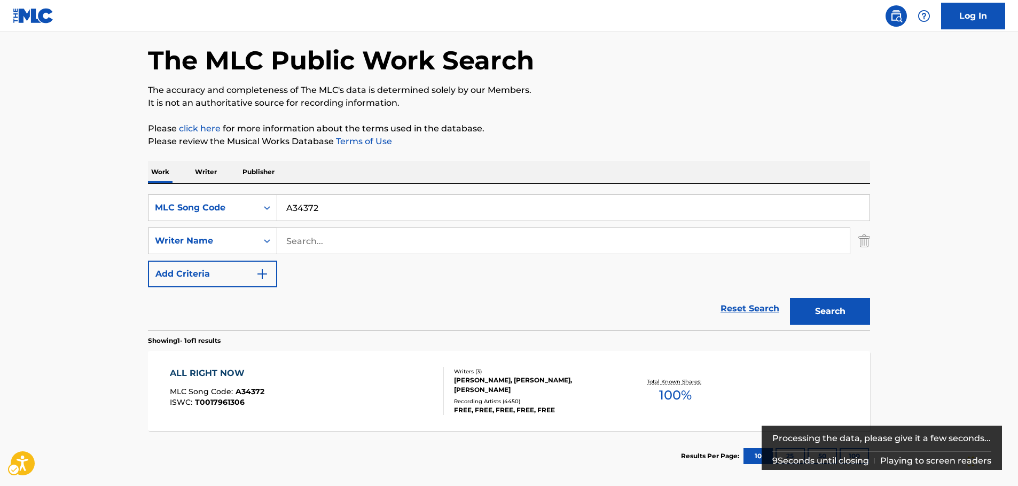
scroll to position [95, 0]
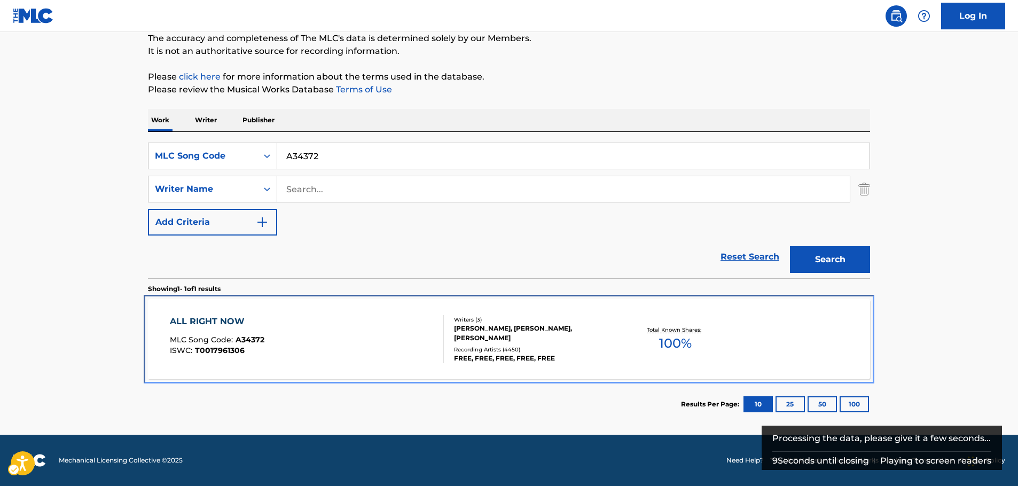
click at [403, 345] on div "ALL RIGHT NOW MLC Song Code : A34372 ISWC : T0017961306" at bounding box center [307, 339] width 275 height 48
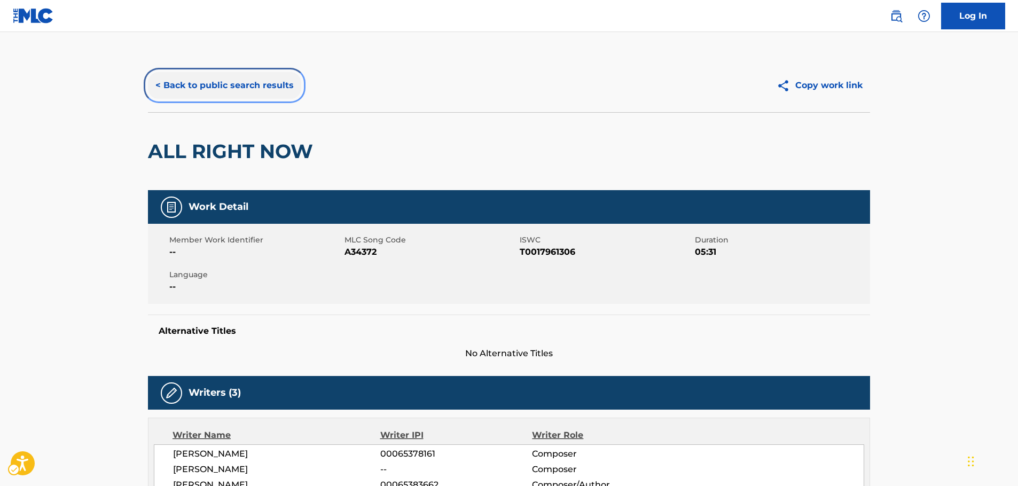
click at [253, 86] on button "< Back to public search results" at bounding box center [224, 85] width 153 height 27
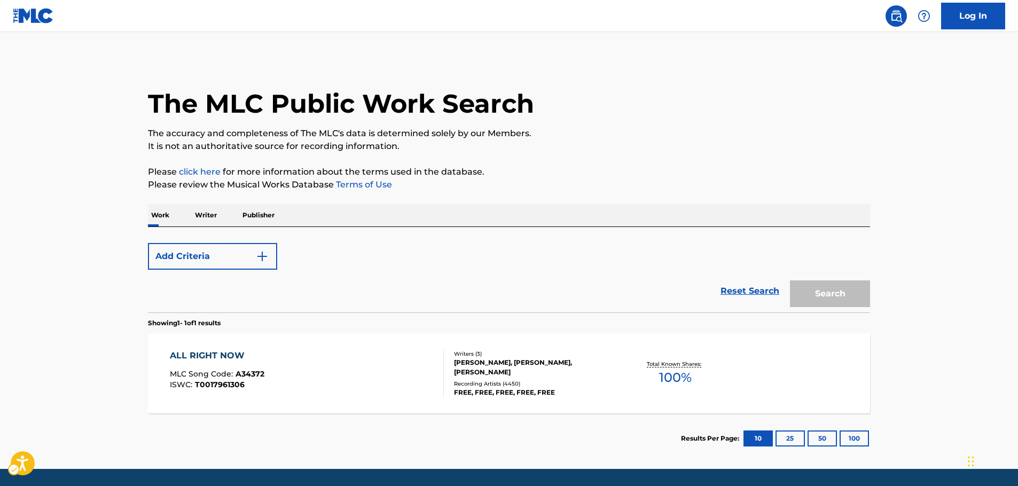
scroll to position [34, 0]
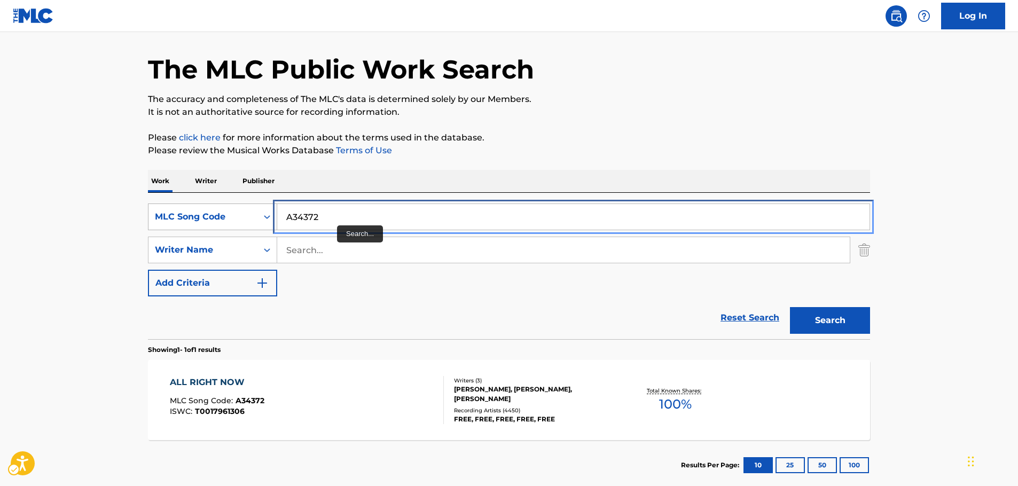
drag, startPoint x: 338, startPoint y: 212, endPoint x: 234, endPoint y: 214, distance: 103.6
paste input "RVAR2K"
type input "RVAR2K"
click at [833, 316] on button "Search" at bounding box center [830, 320] width 80 height 27
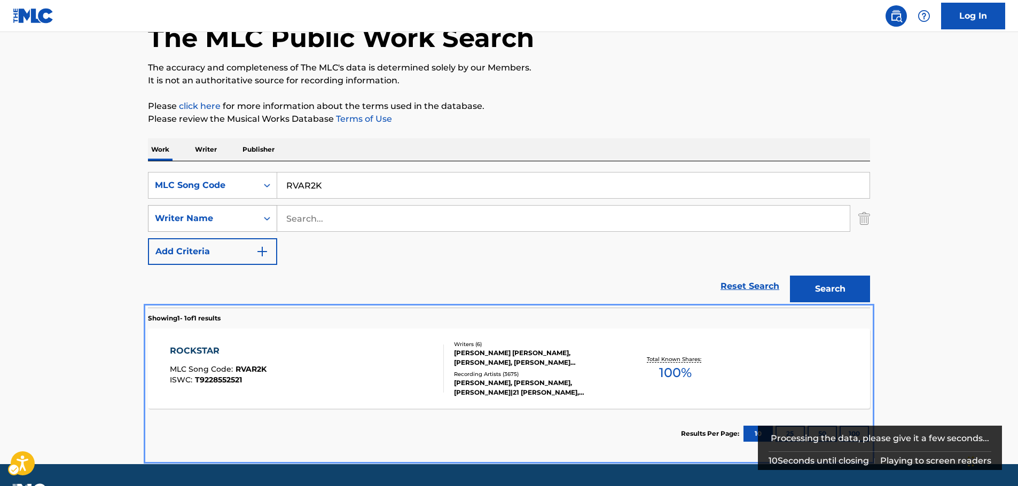
scroll to position [92, 0]
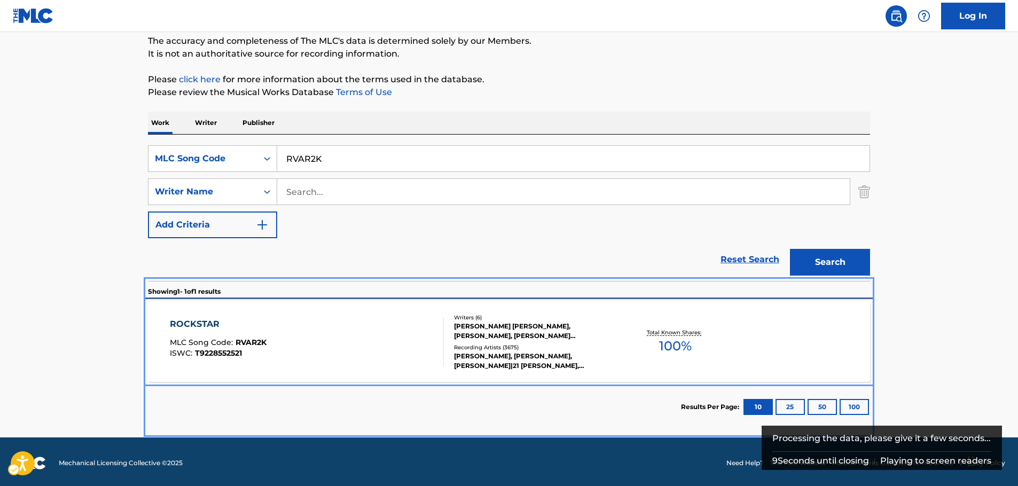
click at [320, 340] on div "ROCKSTAR MLC Song Code : RVAR2K ISWC : T9228552521" at bounding box center [307, 342] width 275 height 48
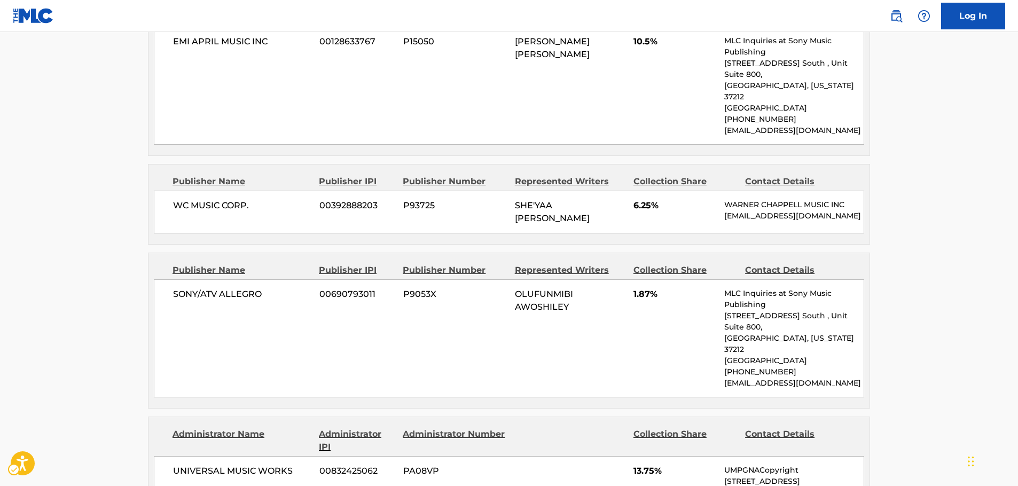
scroll to position [715, 0]
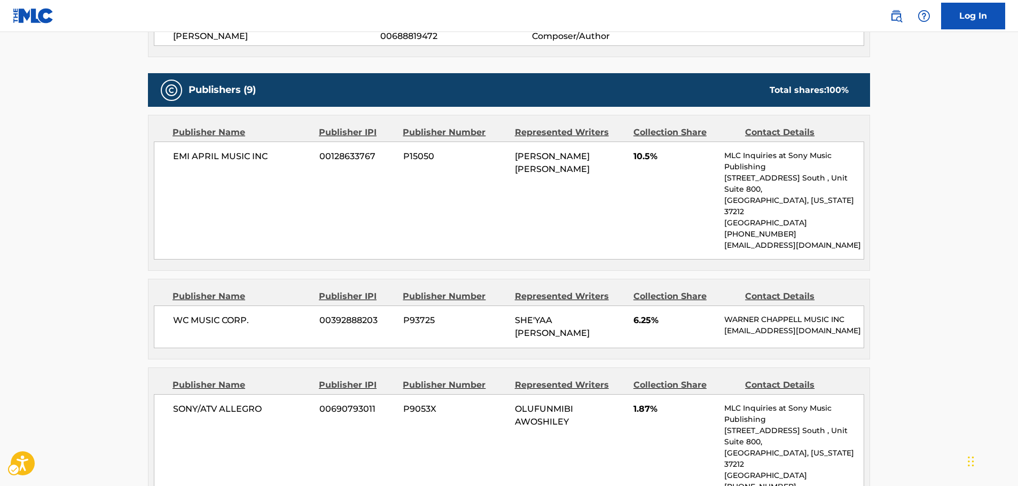
click at [187, 306] on div "WC MUSIC CORP. 00392888203 P93725 SHE'YAA [PERSON_NAME] 6.25% [PERSON_NAME] MUS…" at bounding box center [509, 327] width 710 height 43
drag, startPoint x: 249, startPoint y: 301, endPoint x: 172, endPoint y: 301, distance: 77.5
click at [172, 306] on div "WC MUSIC CORP. 00392888203 P93725 SHE'YAA [PERSON_NAME] 6.25% [PERSON_NAME] MUS…" at bounding box center [509, 327] width 710 height 43
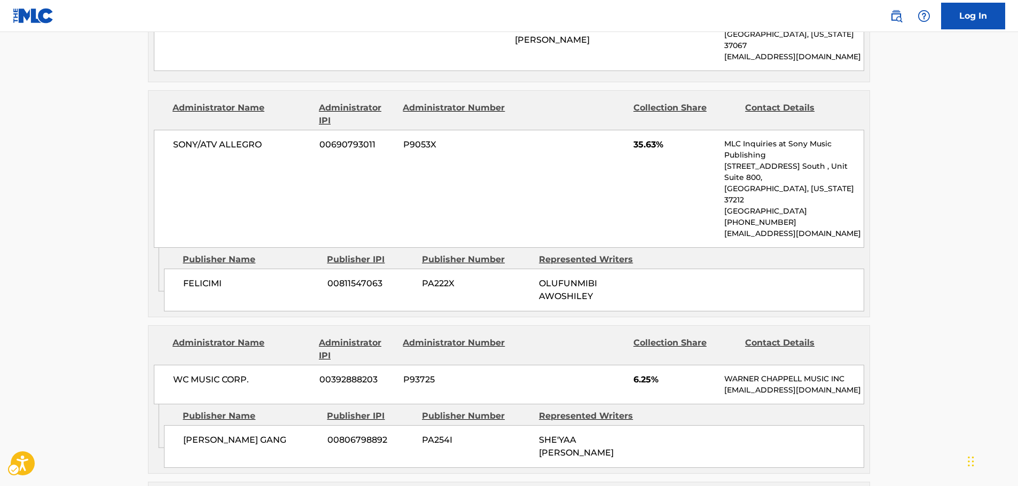
scroll to position [1516, 0]
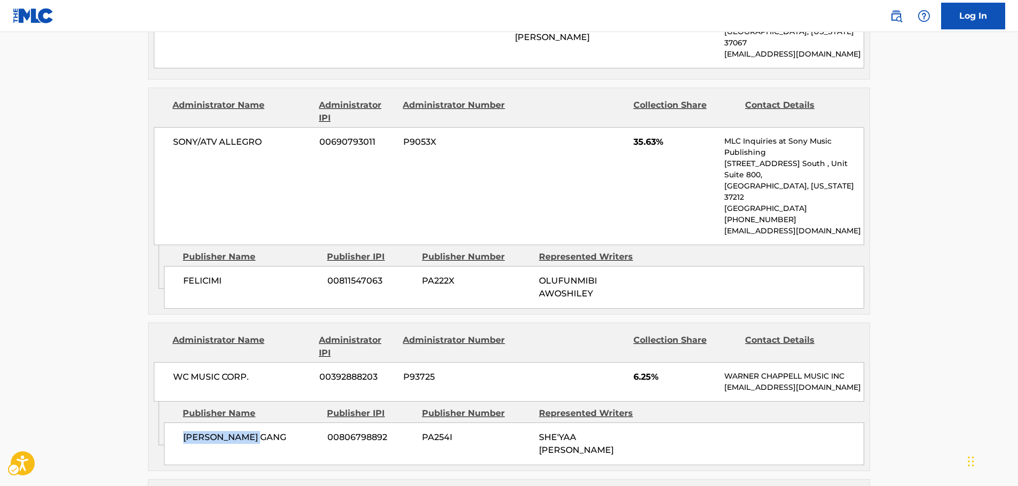
drag, startPoint x: 281, startPoint y: 315, endPoint x: 179, endPoint y: 319, distance: 102.1
click at [179, 423] on div "[PERSON_NAME] GANG 00806798892 PA254I [PERSON_NAME]" at bounding box center [514, 444] width 700 height 43
drag, startPoint x: 273, startPoint y: 258, endPoint x: 172, endPoint y: 251, distance: 101.8
click at [173, 362] on div "WC MUSIC CORP. 00392888203 P93725 6.25% [PERSON_NAME] MUSIC INC [EMAIL_ADDRESS]…" at bounding box center [509, 382] width 710 height 40
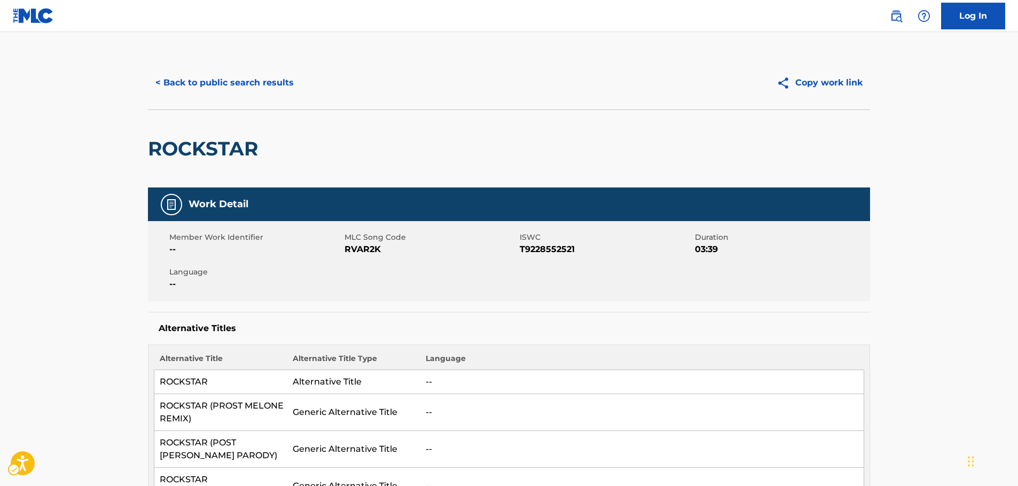
scroll to position [0, 0]
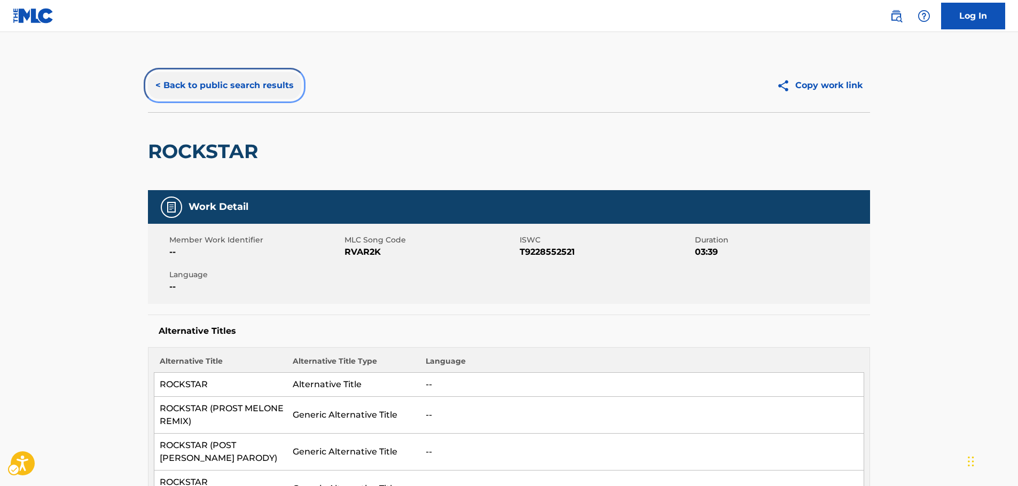
click at [185, 88] on button "< Back to public search results" at bounding box center [224, 85] width 153 height 27
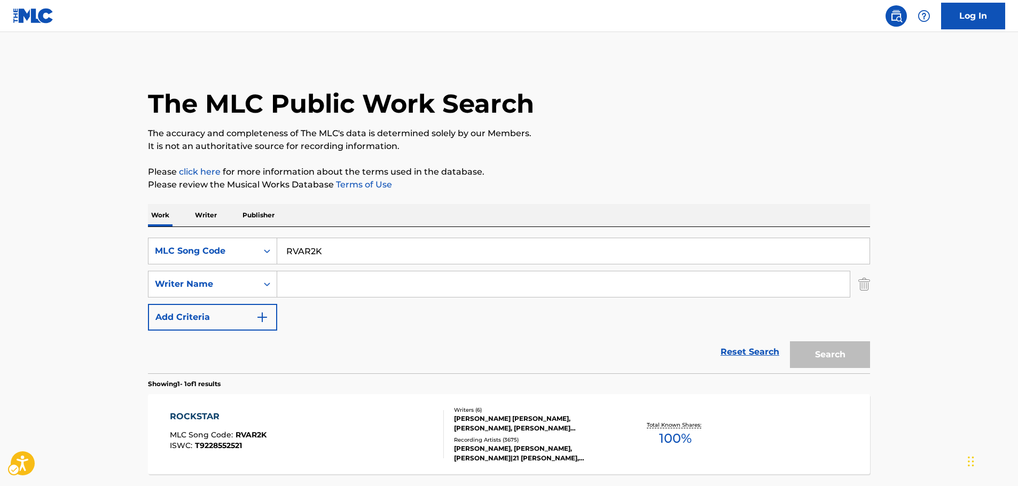
scroll to position [34, 0]
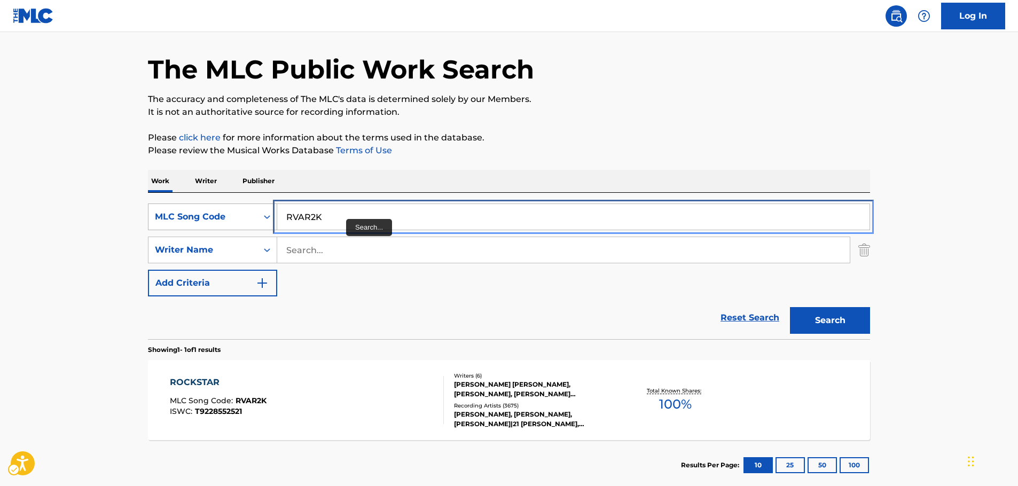
drag, startPoint x: 343, startPoint y: 210, endPoint x: 211, endPoint y: 214, distance: 132.0
paste input "S27020"
type input "S27020"
click at [815, 326] on button "Search" at bounding box center [830, 320] width 80 height 27
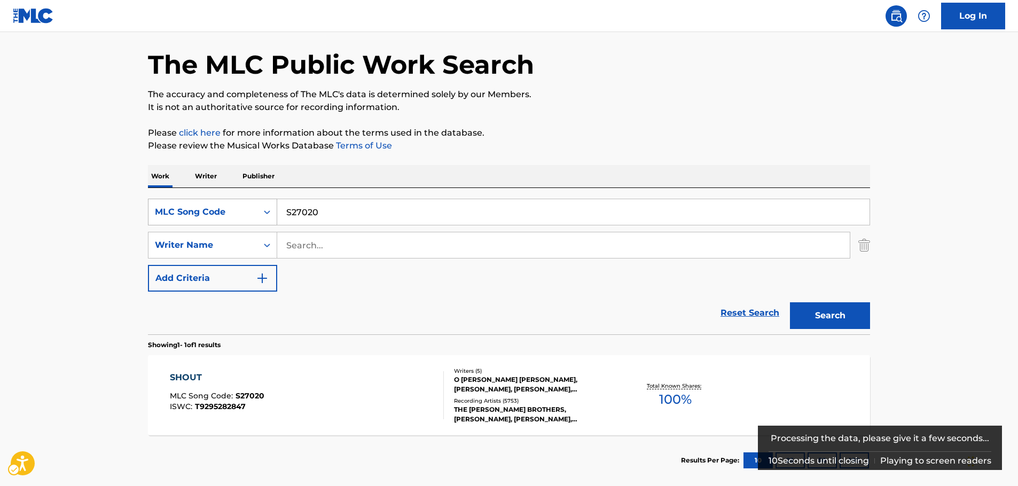
scroll to position [95, 0]
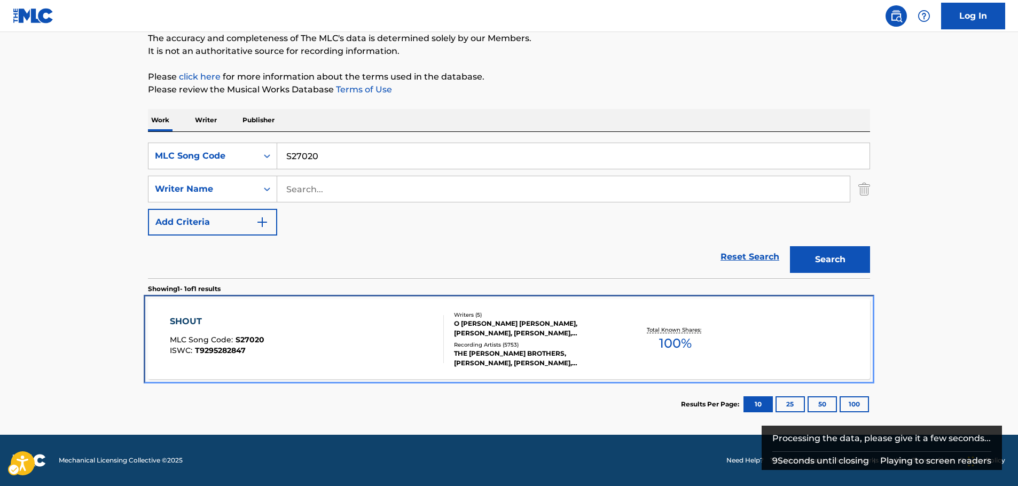
click at [319, 342] on div "SHOUT MLC Song Code : S27020 ISWC : T9295282847" at bounding box center [307, 339] width 275 height 48
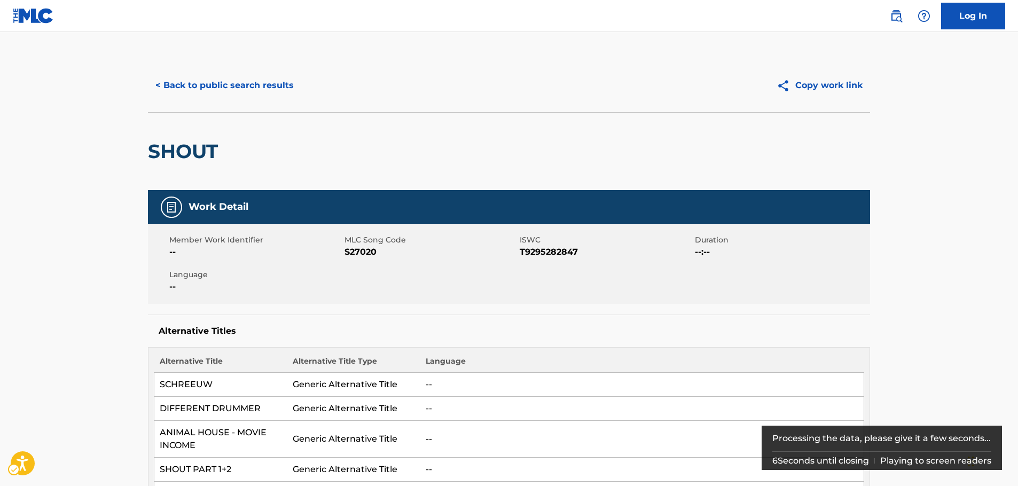
click at [549, 254] on span "ISWC - T9295282847" at bounding box center [606, 252] width 173 height 13
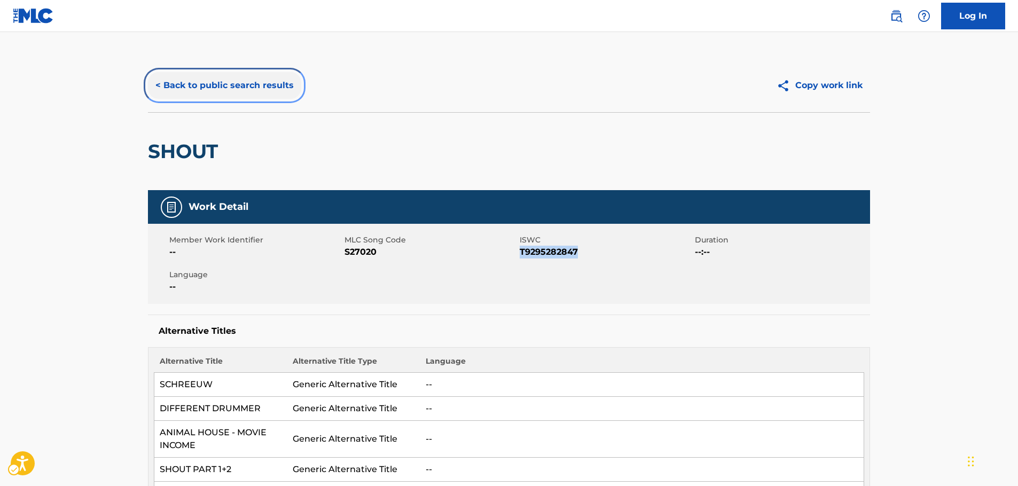
click at [191, 83] on button "< Back to public search results" at bounding box center [224, 85] width 153 height 27
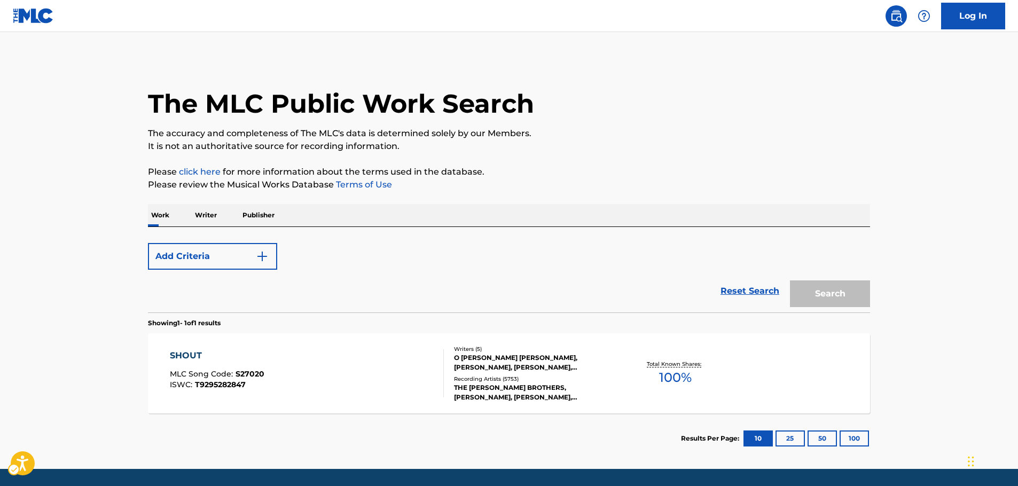
scroll to position [34, 0]
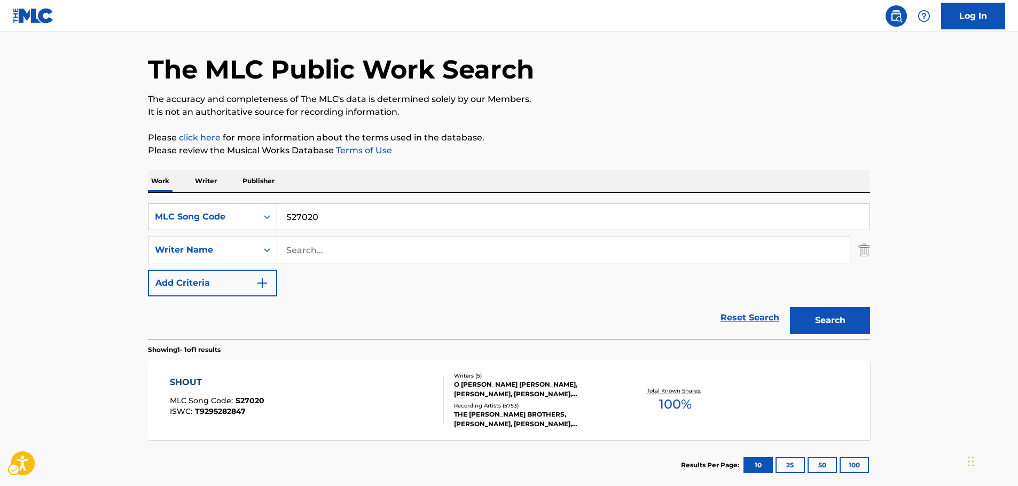
click at [265, 221] on icon "Search Form" at bounding box center [267, 217] width 11 height 11
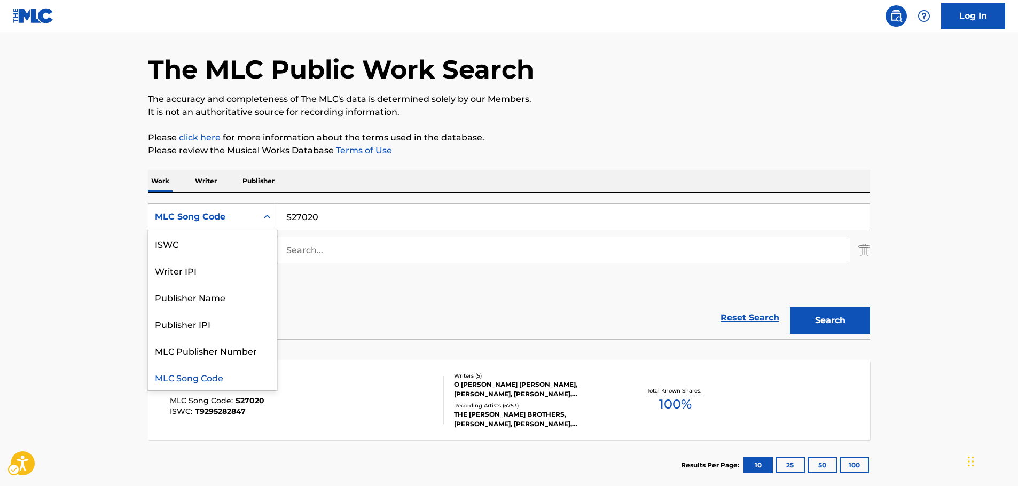
scroll to position [0, 0]
click at [232, 244] on div "Work Title" at bounding box center [212, 243] width 128 height 27
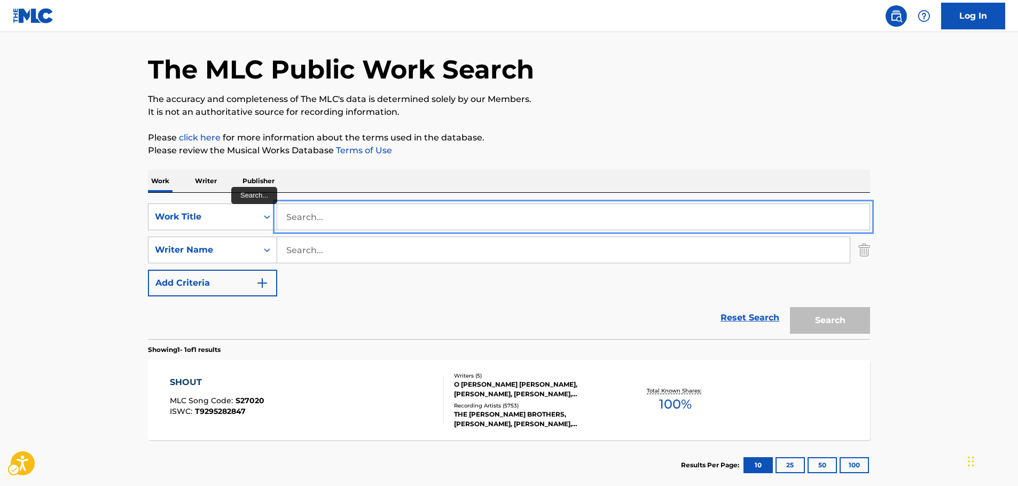
paste input "siempre fuiste mi amor"
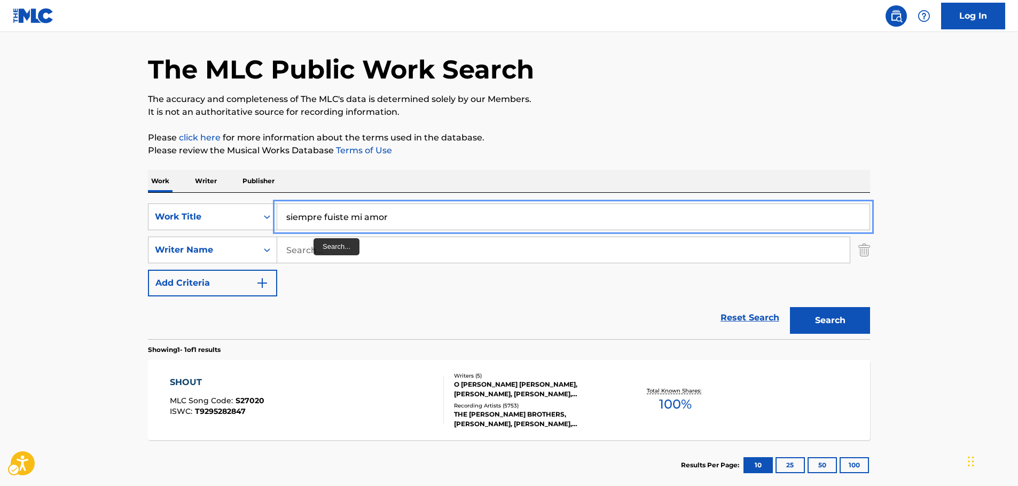
type input "siempre fuiste mi amor"
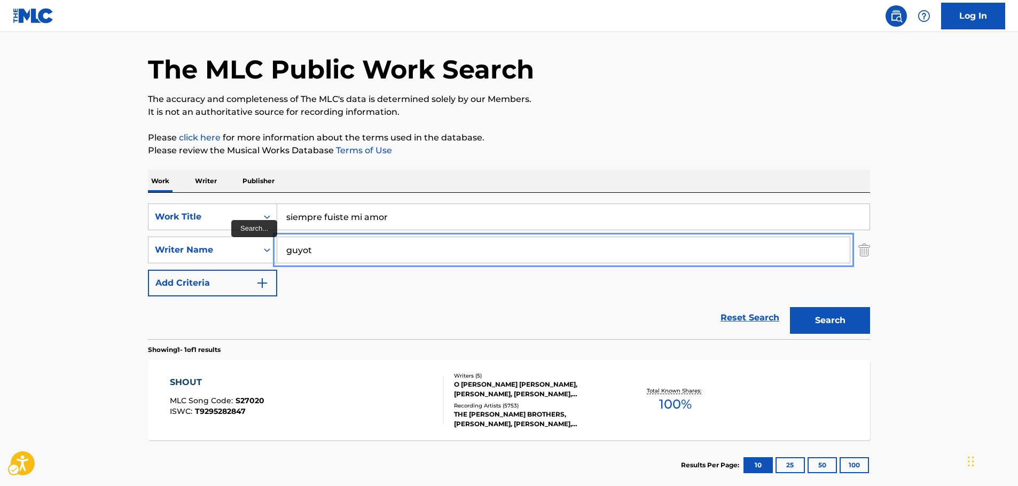
type input "guyot"
click at [790, 307] on button "Search" at bounding box center [830, 320] width 80 height 27
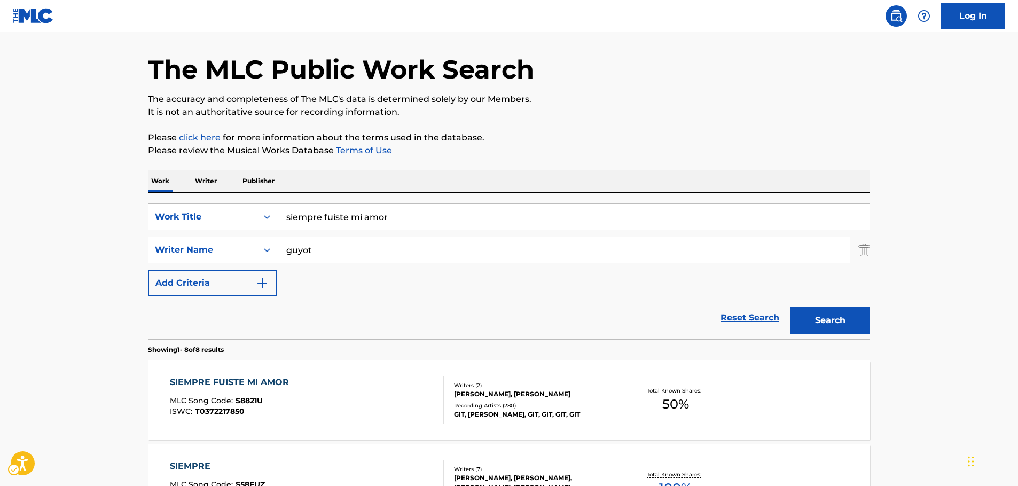
scroll to position [88, 0]
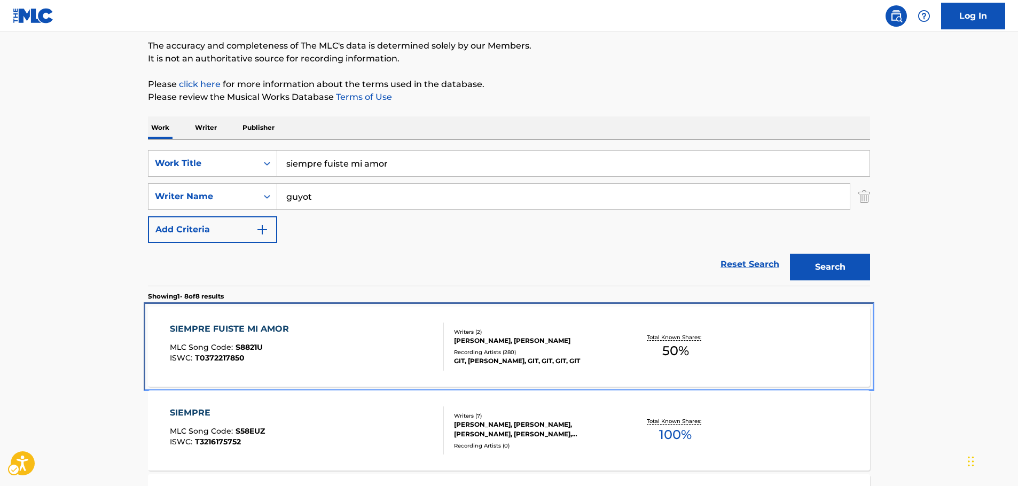
click at [309, 347] on div "SIEMPRE FUISTE MI AMOR MLC Song Code : S8821U ISWC : T0372217850" at bounding box center [307, 347] width 275 height 48
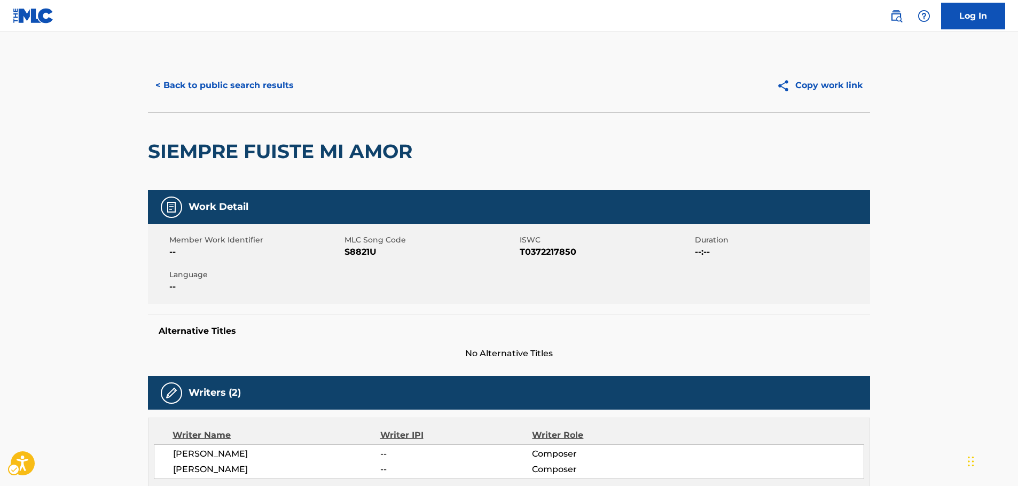
click at [361, 255] on span "MLC Song Code - S8821U" at bounding box center [431, 252] width 173 height 13
click at [551, 250] on span "ISWC - T0372217850" at bounding box center [606, 252] width 173 height 13
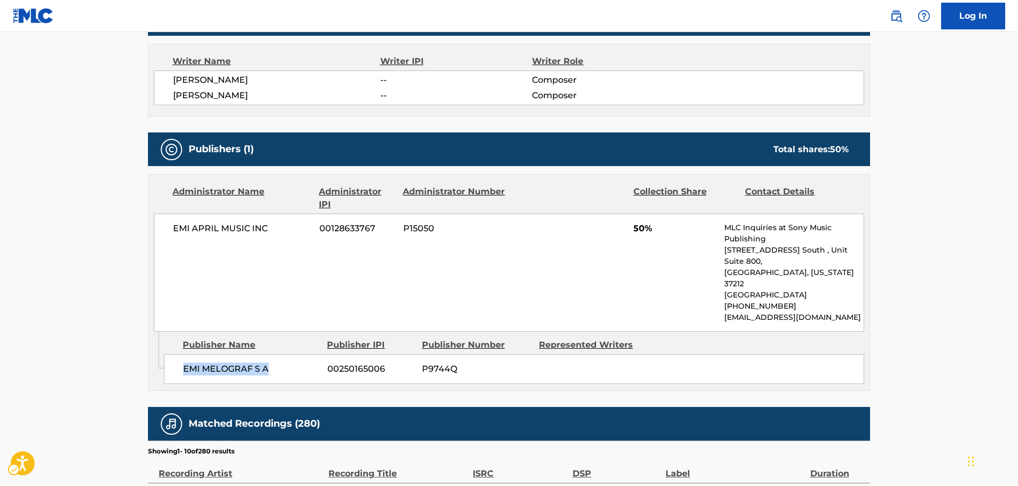
drag, startPoint x: 287, startPoint y: 357, endPoint x: 163, endPoint y: 350, distance: 123.6
click at [173, 354] on div "EMI MELOGRAF S A 00250165006 P9744Q" at bounding box center [514, 369] width 700 height 30
drag, startPoint x: 281, startPoint y: 232, endPoint x: 25, endPoint y: 277, distance: 259.9
click at [152, 233] on div "Administrator Name Administrator IPI Administrator Number Collection Share Cont…" at bounding box center [508, 253] width 721 height 157
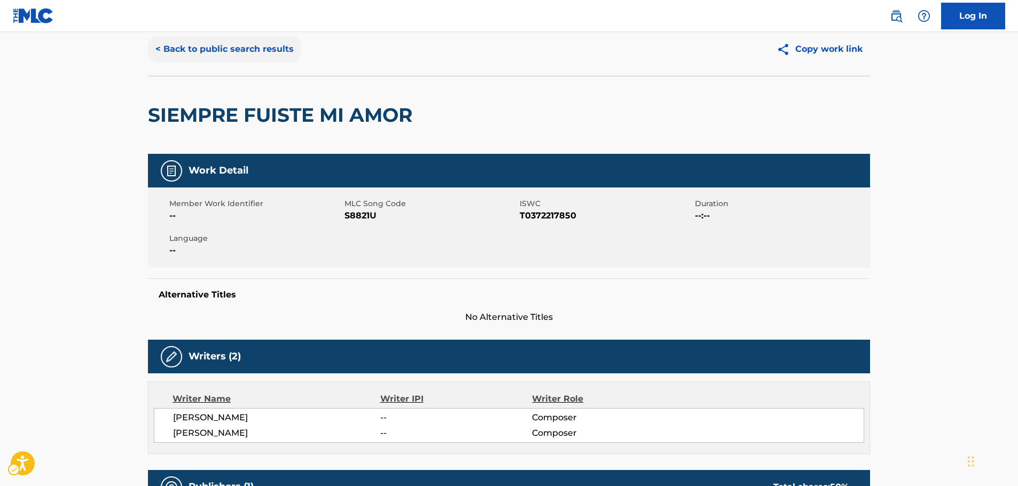
scroll to position [0, 0]
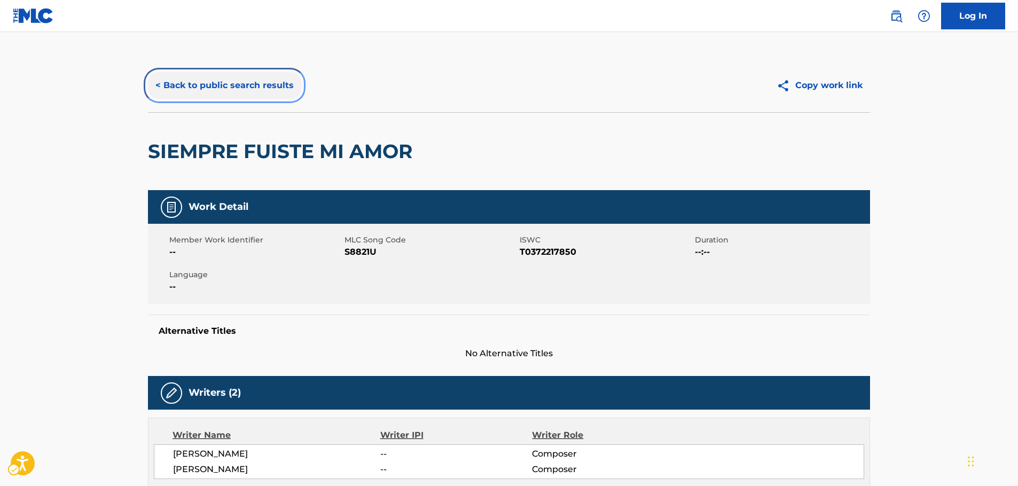
click at [213, 87] on button "< Back to public search results" at bounding box center [224, 85] width 153 height 27
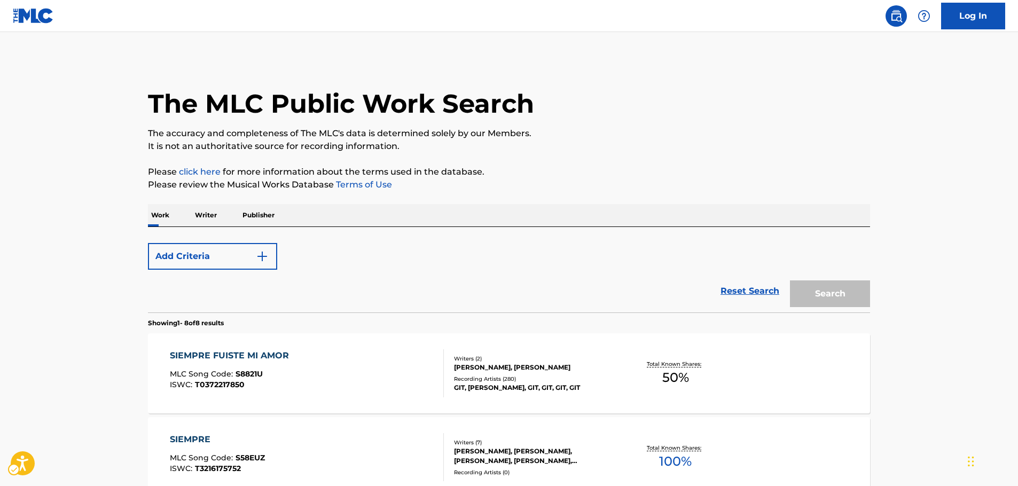
scroll to position [88, 0]
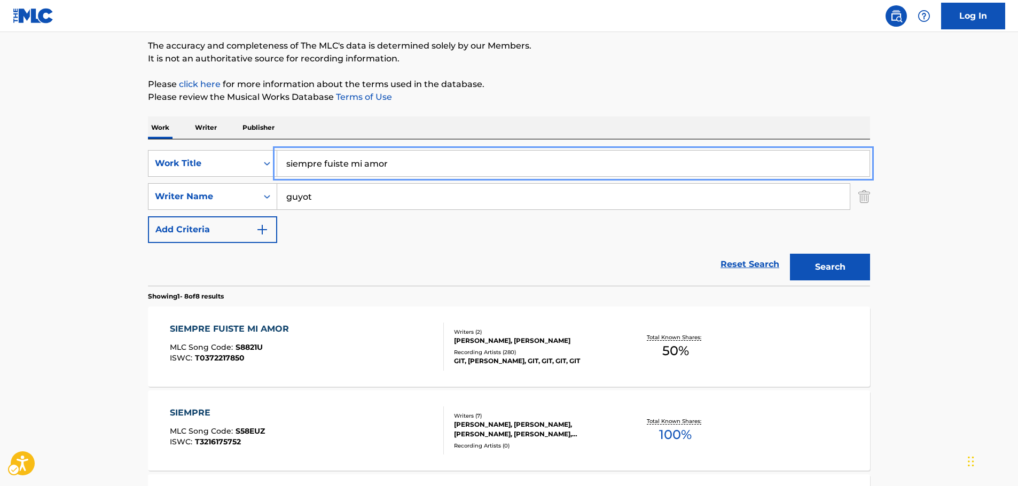
drag, startPoint x: 386, startPoint y: 167, endPoint x: 139, endPoint y: 160, distance: 246.9
paste input "Kill The Itch"
type input "Kill The Itch"
drag, startPoint x: 117, startPoint y: 159, endPoint x: 201, endPoint y: 175, distance: 86.0
click at [117, 159] on main "The MLC Public Work Search The accuracy and completeness of The MLC's data is d…" at bounding box center [509, 486] width 1018 height 1085
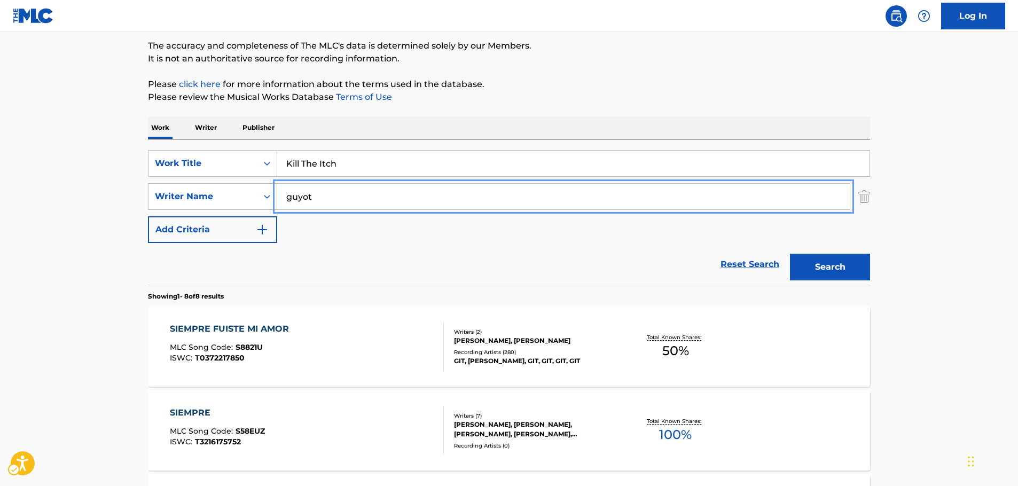
drag, startPoint x: 335, startPoint y: 197, endPoint x: 176, endPoint y: 190, distance: 159.3
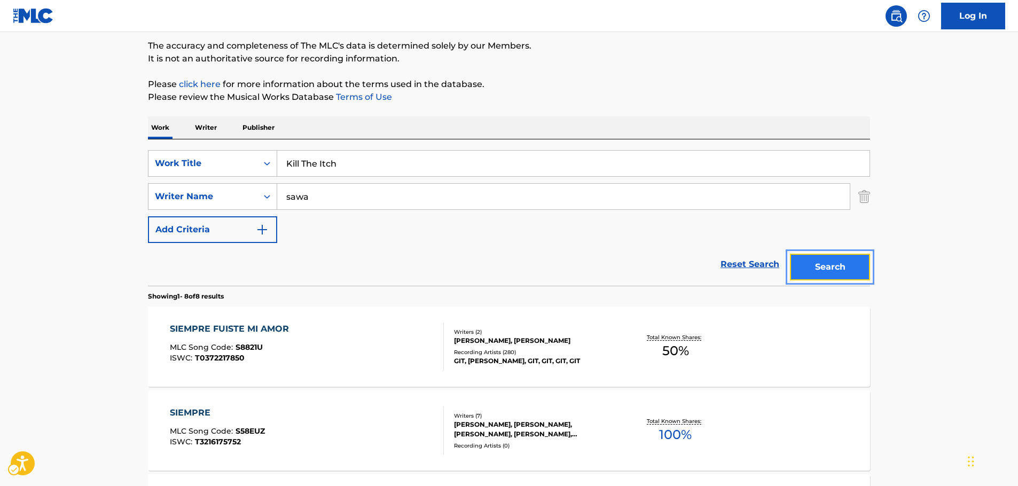
click at [836, 269] on button "Search" at bounding box center [830, 267] width 80 height 27
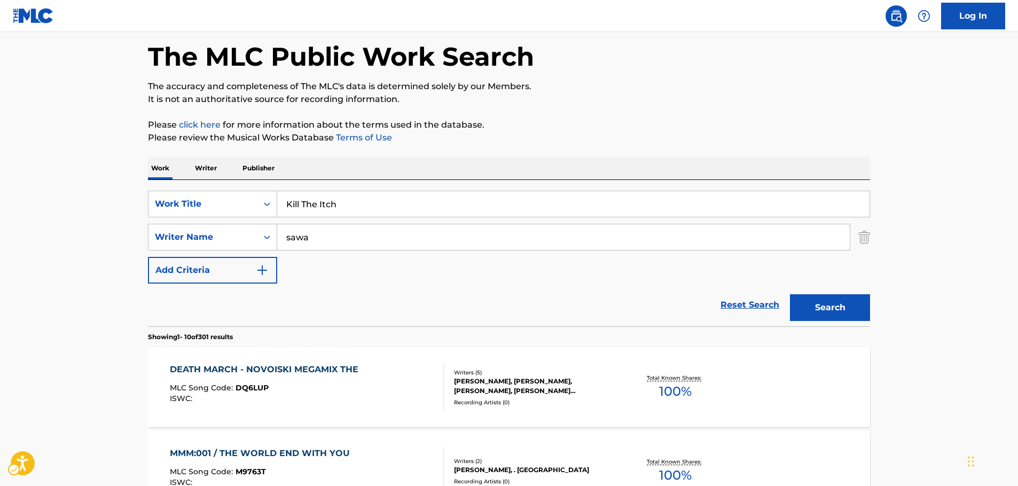
scroll to position [0, 0]
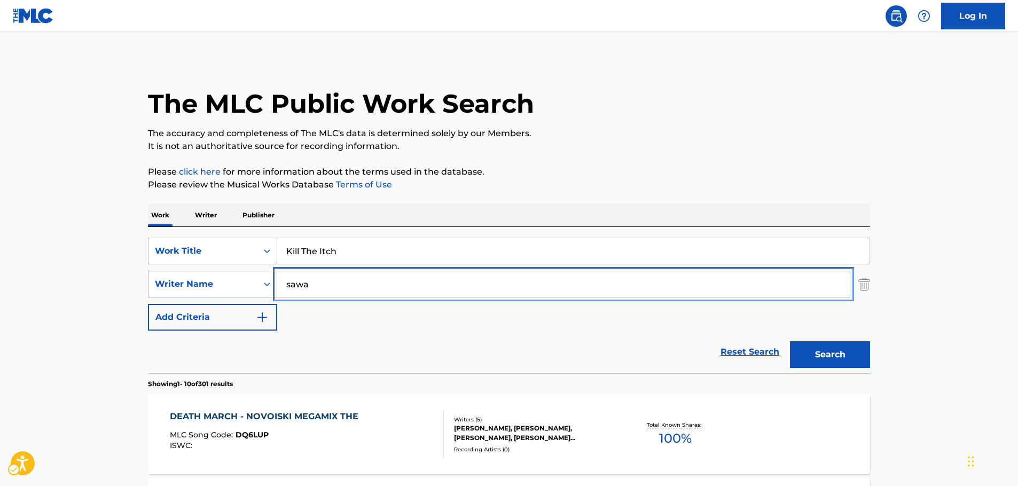
drag, startPoint x: 338, startPoint y: 288, endPoint x: 220, endPoint y: 293, distance: 118.7
click at [220, 293] on div "SearchWithCriteriad5c5945b-cf5a-4586-a203-a11d03ce5f59 Writer Name [PERSON_NAME]" at bounding box center [509, 284] width 722 height 27
paste input "KIMURA"
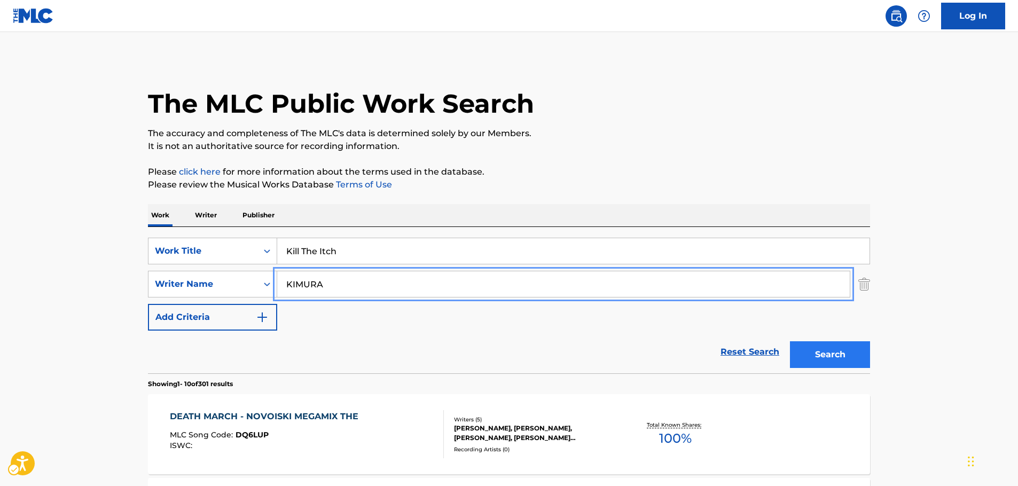
type input "KIMURA"
click at [823, 353] on button "Search" at bounding box center [830, 354] width 80 height 27
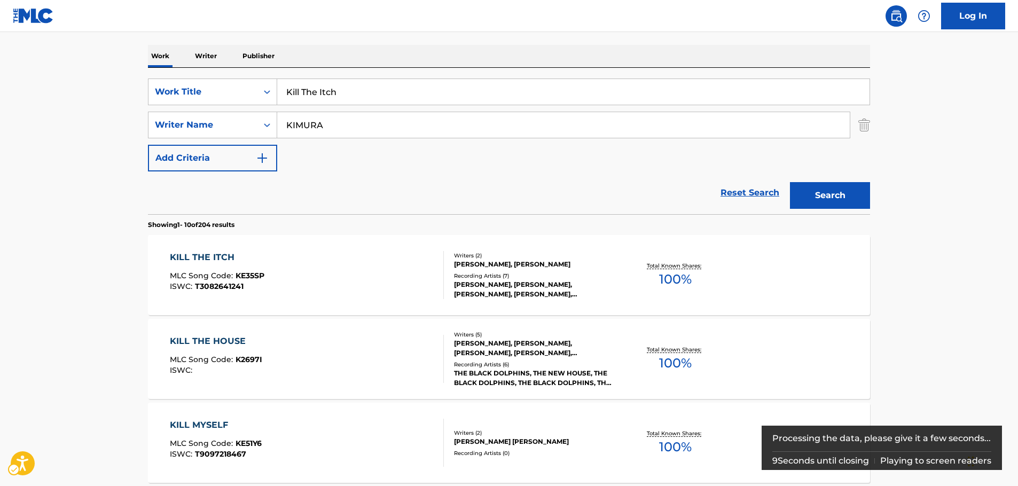
scroll to position [160, 0]
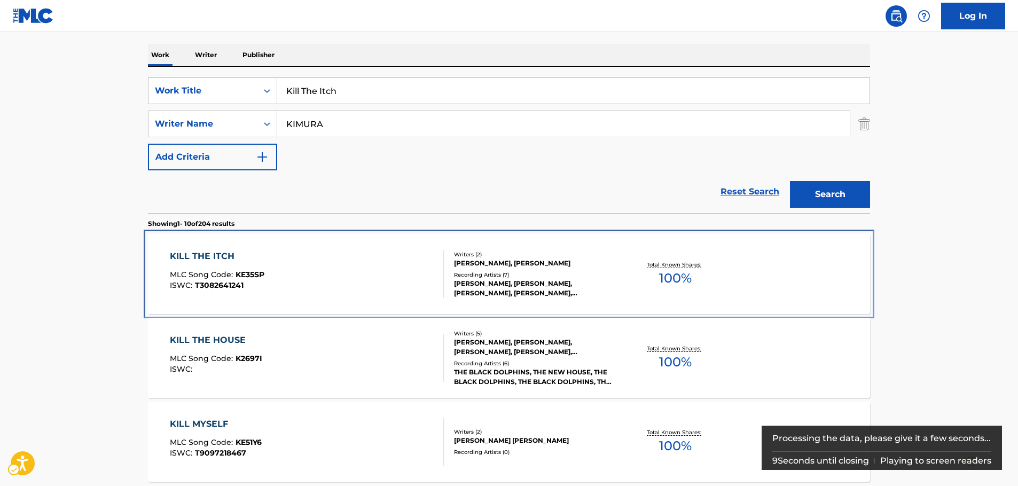
click at [327, 261] on div "KILL THE ITCH MLC Song Code : KE35SP ISWC : T3082641241" at bounding box center [307, 274] width 275 height 48
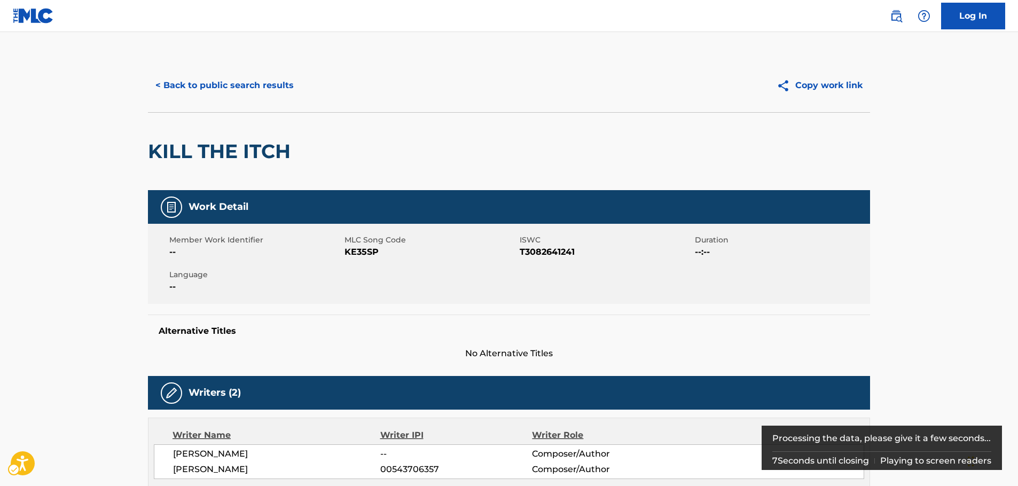
click at [361, 250] on span "MLC Song Code - KE35SP" at bounding box center [431, 252] width 173 height 13
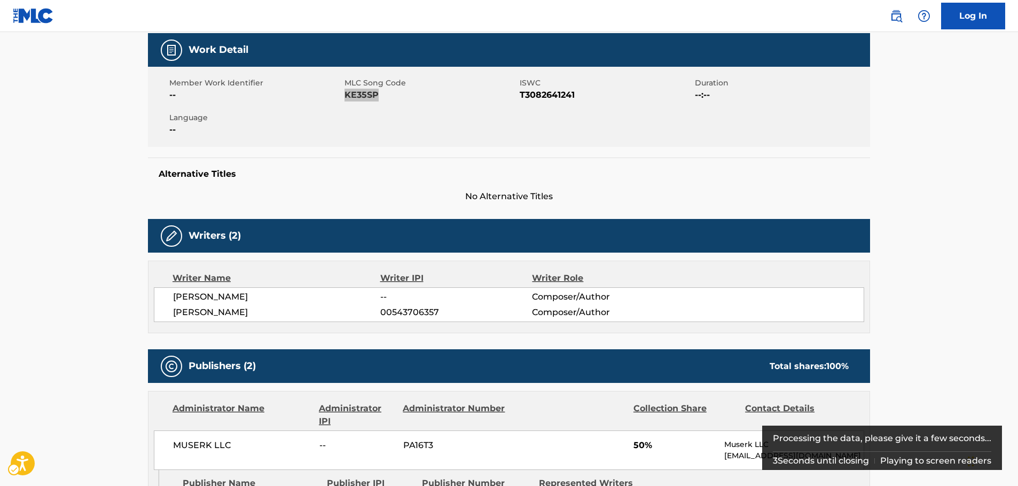
scroll to position [160, 0]
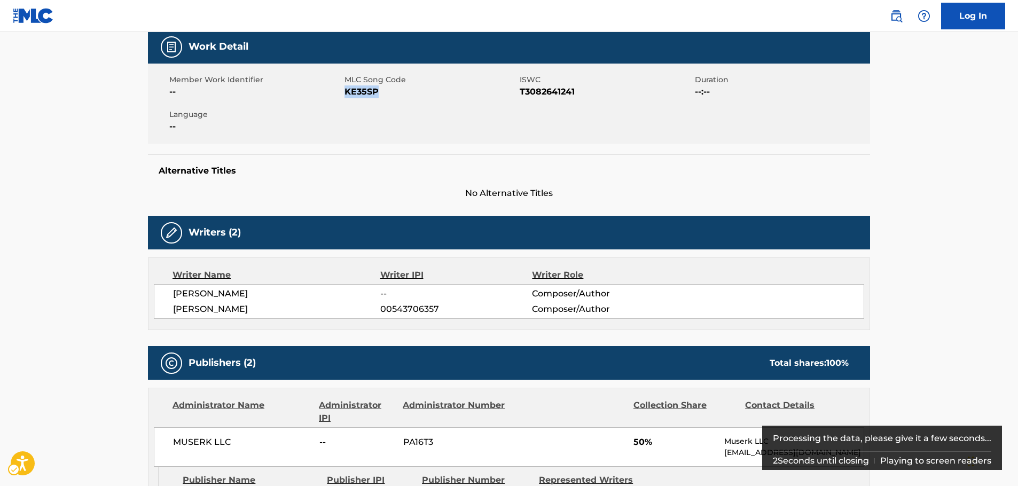
click at [154, 292] on div "[PERSON_NAME] -- Composer/Author [PERSON_NAME] 00543706357 Composer/Author" at bounding box center [509, 301] width 710 height 35
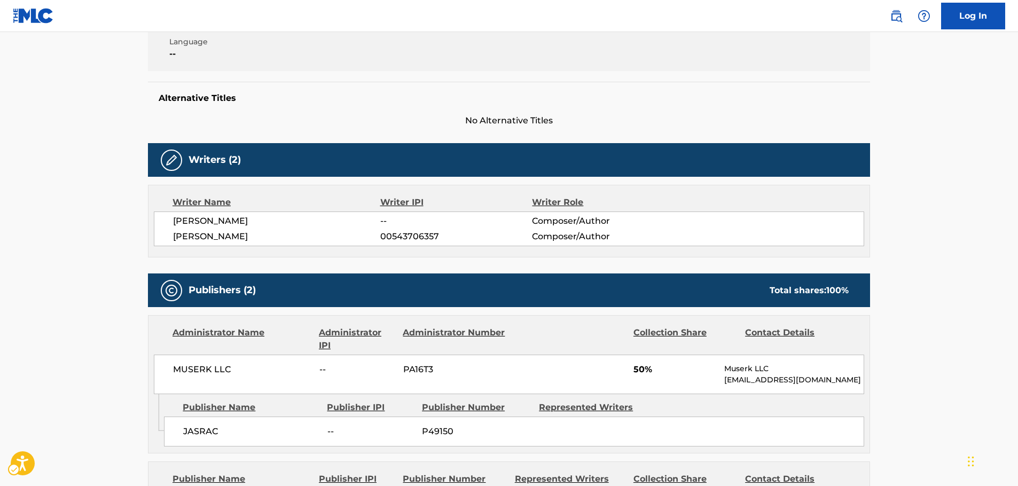
scroll to position [374, 0]
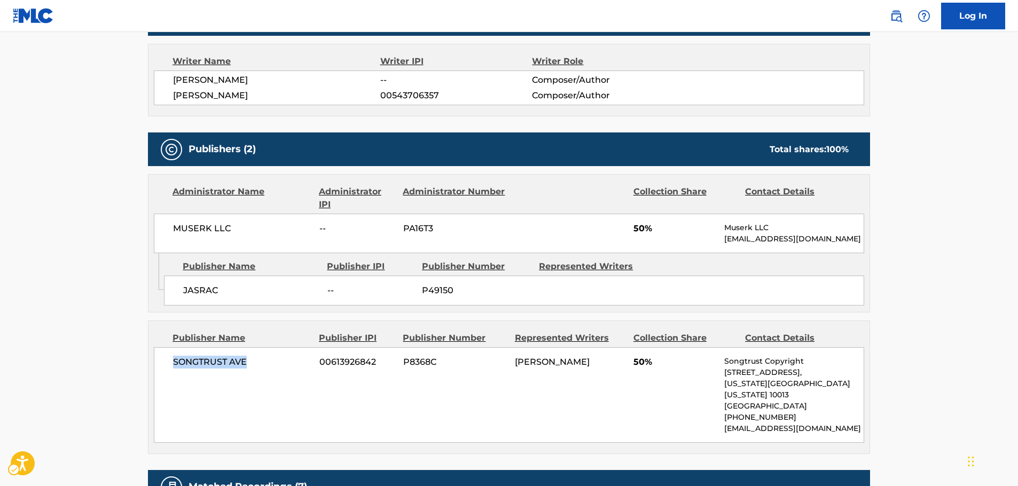
drag, startPoint x: 255, startPoint y: 364, endPoint x: 167, endPoint y: 363, distance: 88.1
click at [167, 363] on div "SONGTRUST AVE 00613926842 P8368C [PERSON_NAME] 50% Songtrust Copyright [STREET_…" at bounding box center [509, 395] width 710 height 96
drag, startPoint x: 228, startPoint y: 291, endPoint x: 169, endPoint y: 290, distance: 58.8
click at [169, 290] on div "JASRAC -- P49150" at bounding box center [514, 291] width 700 height 30
drag, startPoint x: 203, startPoint y: 233, endPoint x: 161, endPoint y: 234, distance: 42.2
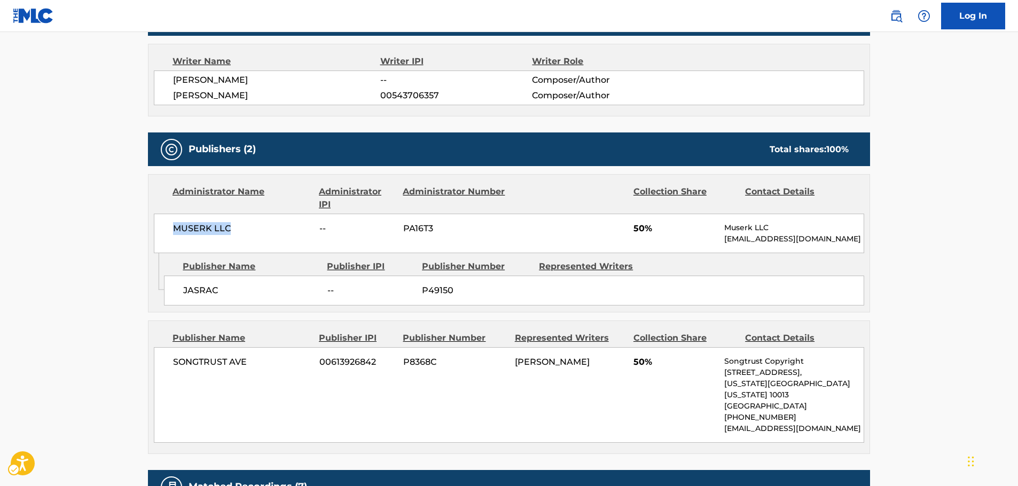
click at [161, 234] on div "MUSERK LLC -- PA16T3 50% Muserk LLC [EMAIL_ADDRESS][DOMAIN_NAME]" at bounding box center [509, 234] width 710 height 40
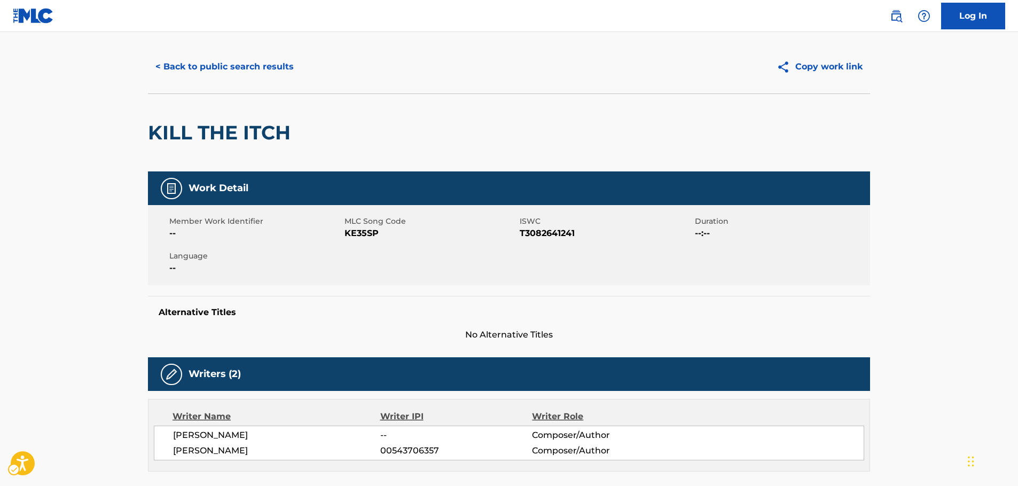
scroll to position [0, 0]
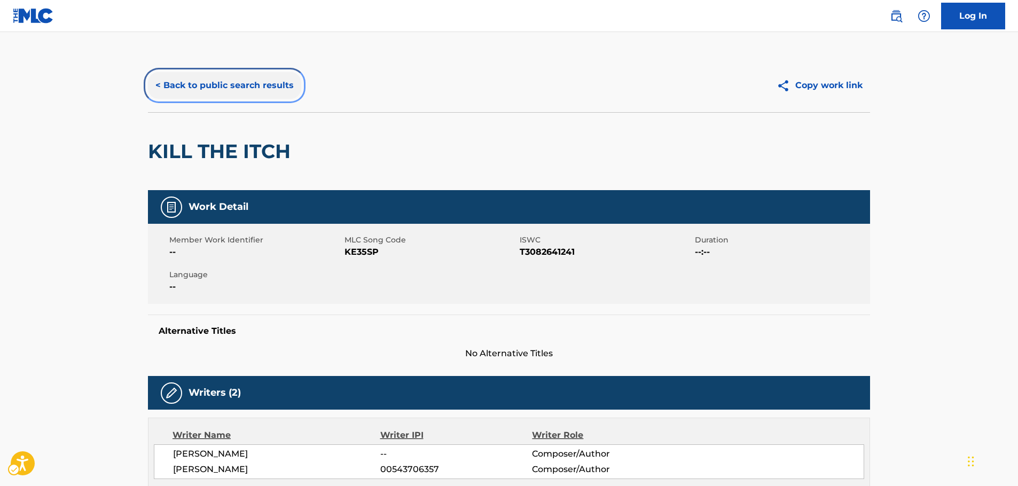
click at [196, 87] on button "< Back to public search results" at bounding box center [224, 85] width 153 height 27
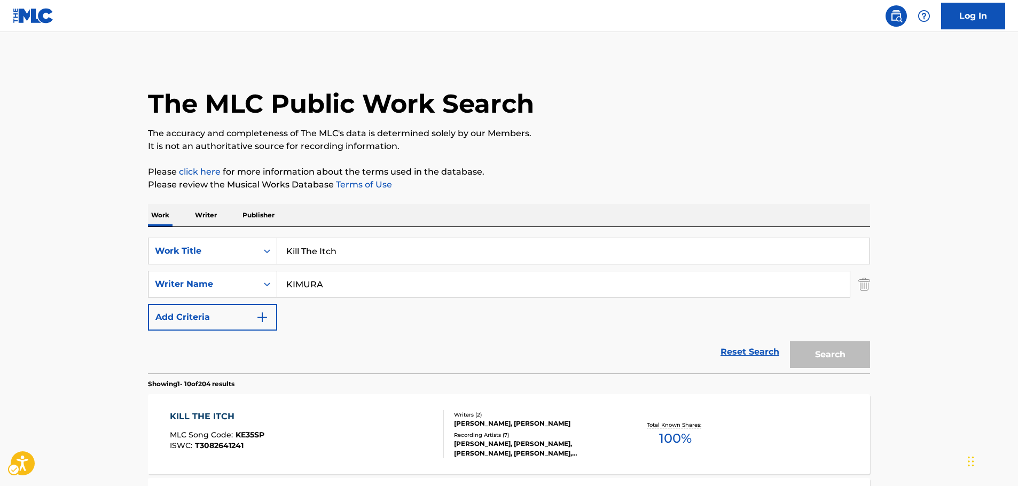
scroll to position [160, 0]
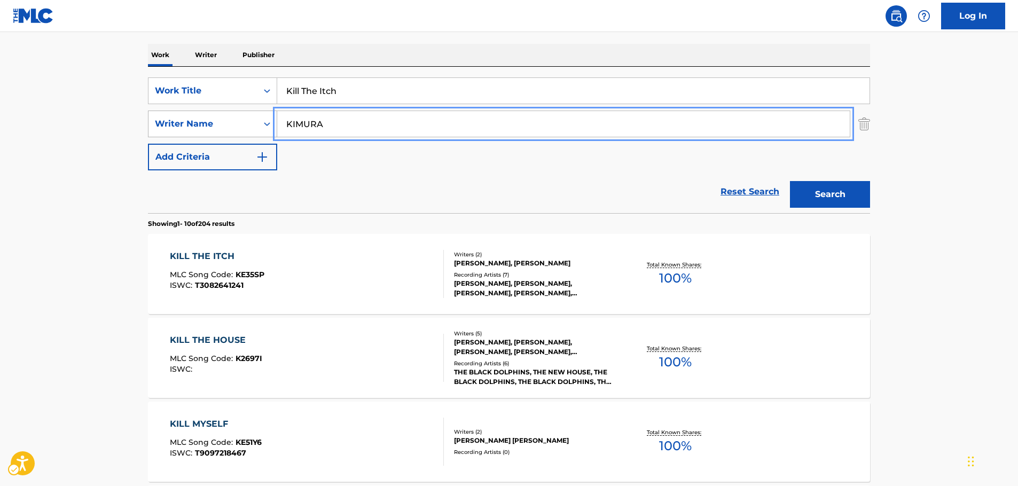
drag, startPoint x: 268, startPoint y: 124, endPoint x: 252, endPoint y: 124, distance: 16.0
paste input "Christodoulou"
type input "Christodoulou"
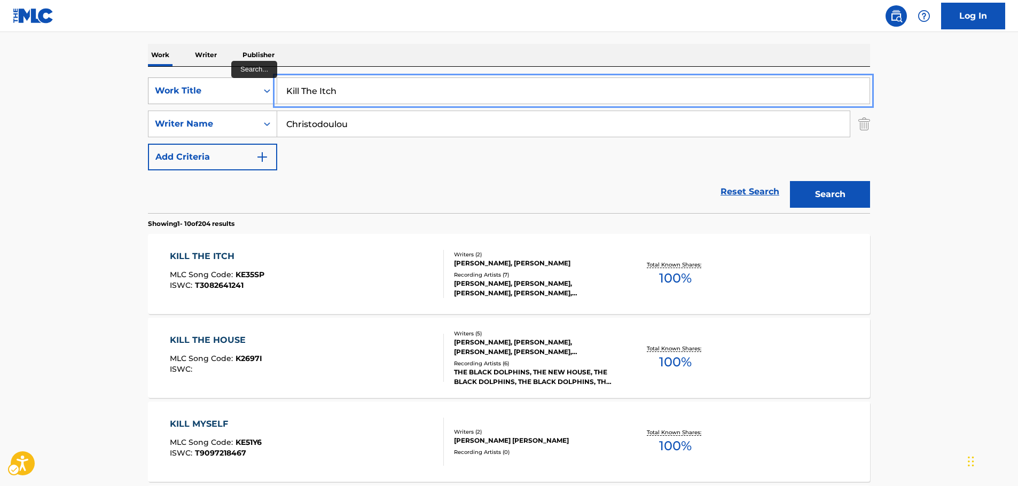
drag, startPoint x: 363, startPoint y: 87, endPoint x: 248, endPoint y: 91, distance: 114.4
paste input "öppen As Fuck"
click at [833, 193] on button "Search" at bounding box center [830, 194] width 80 height 27
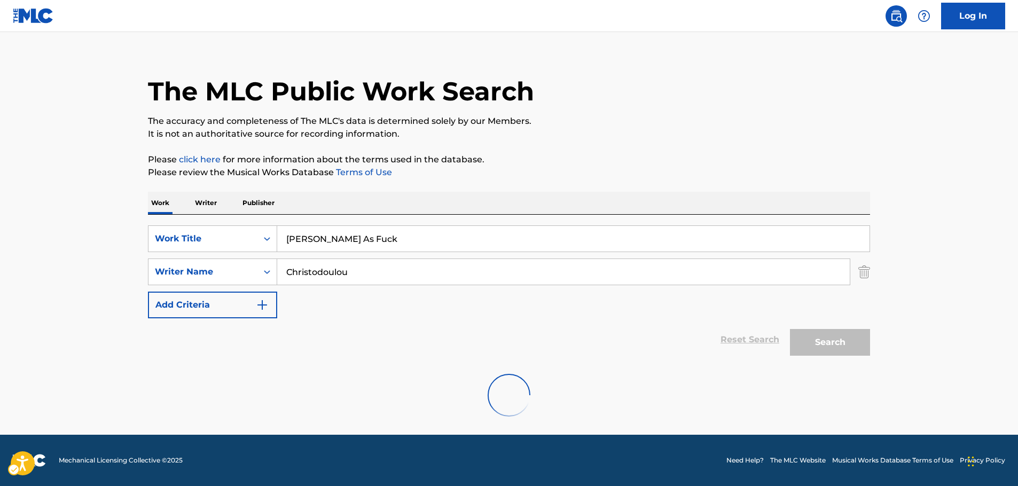
scroll to position [0, 0]
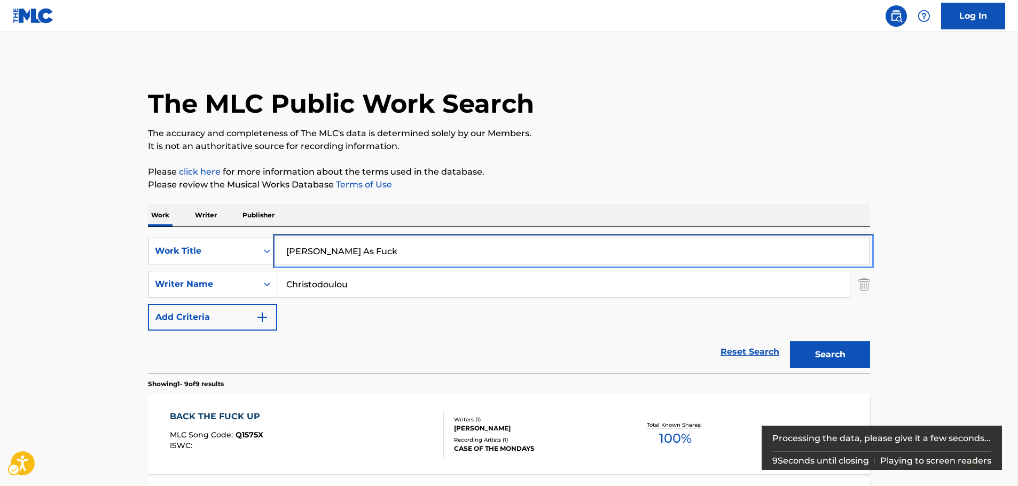
click at [296, 251] on input "[PERSON_NAME] As Fuck" at bounding box center [573, 251] width 592 height 26
click at [790, 341] on button "Search" at bounding box center [830, 354] width 80 height 27
drag, startPoint x: 361, startPoint y: 253, endPoint x: 246, endPoint y: 250, distance: 114.4
click at [246, 251] on div "SearchWithCriteria3b000bd4-a9d7-4f41-84ca-eb660b8191a9 Work Title [PERSON_NAME]…" at bounding box center [509, 251] width 722 height 27
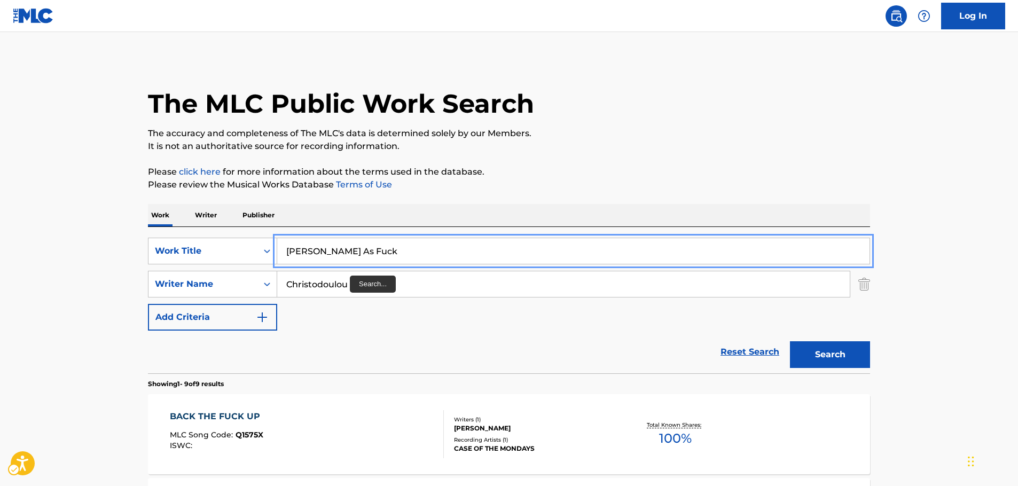
paste input "Ohhhhohohoho!"
type input "Ohhhhohohoho!"
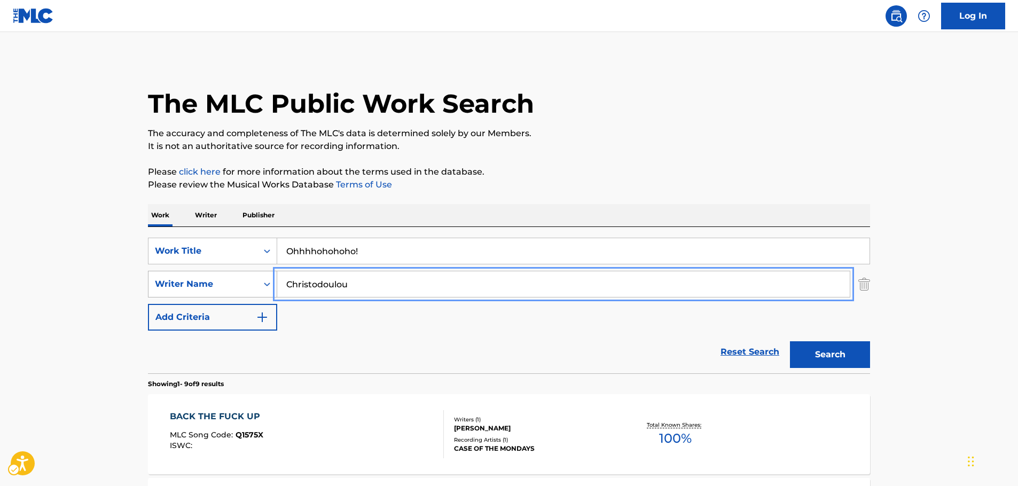
drag, startPoint x: 338, startPoint y: 284, endPoint x: 184, endPoint y: 291, distance: 153.4
click at [185, 291] on div "SearchWithCriteriad5c5945b-cf5a-4586-a203-a11d03ce5f59 Writer Name [PERSON_NAME]" at bounding box center [509, 284] width 722 height 27
type input "fox"
click at [790, 341] on button "Search" at bounding box center [830, 354] width 80 height 27
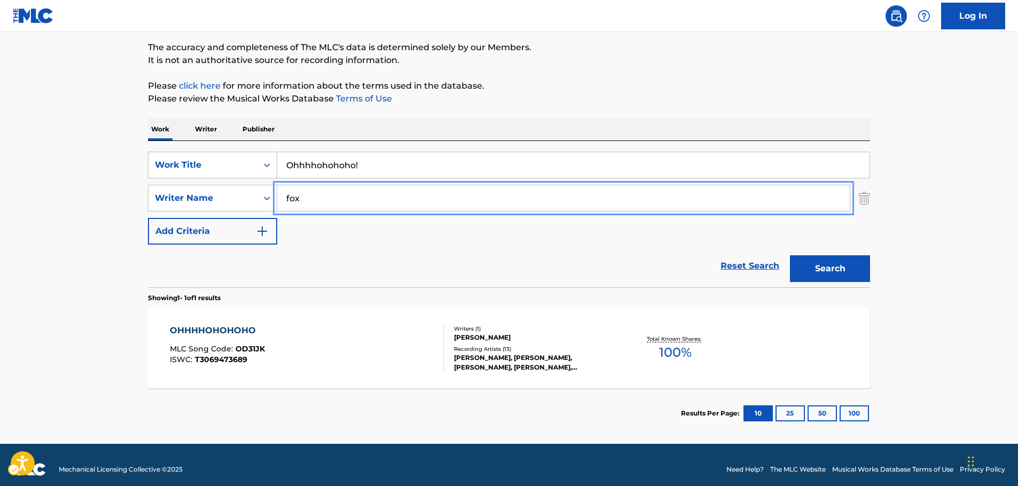
scroll to position [95, 0]
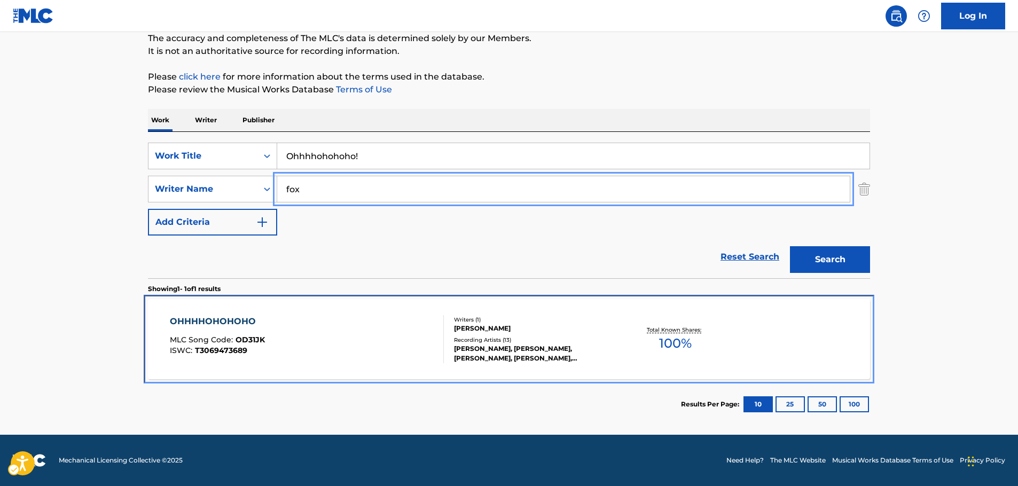
click at [315, 338] on div "OHHHHOHOHOHO MLC Song Code : OD31JK ISWC : T3069473689" at bounding box center [307, 339] width 275 height 48
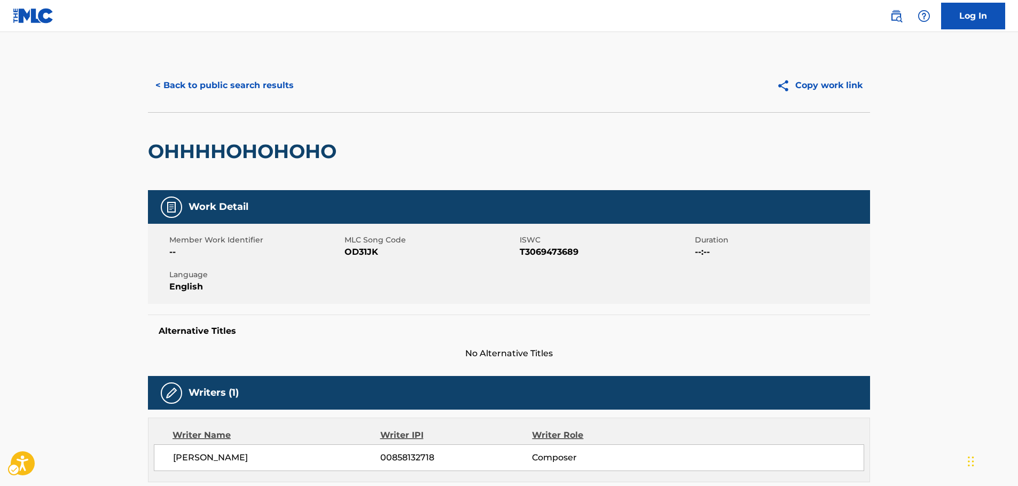
click at [353, 248] on span "MLC Song Code - OD31JK" at bounding box center [431, 252] width 173 height 13
click at [557, 256] on span "ISWC - T3069473689" at bounding box center [606, 252] width 173 height 13
click at [558, 255] on span "ISWC - T3069473689" at bounding box center [606, 252] width 173 height 13
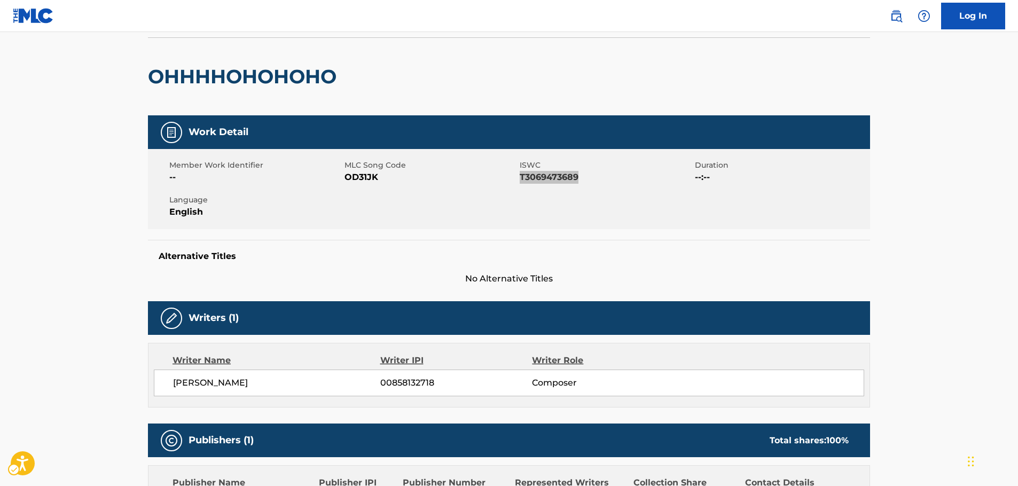
scroll to position [214, 0]
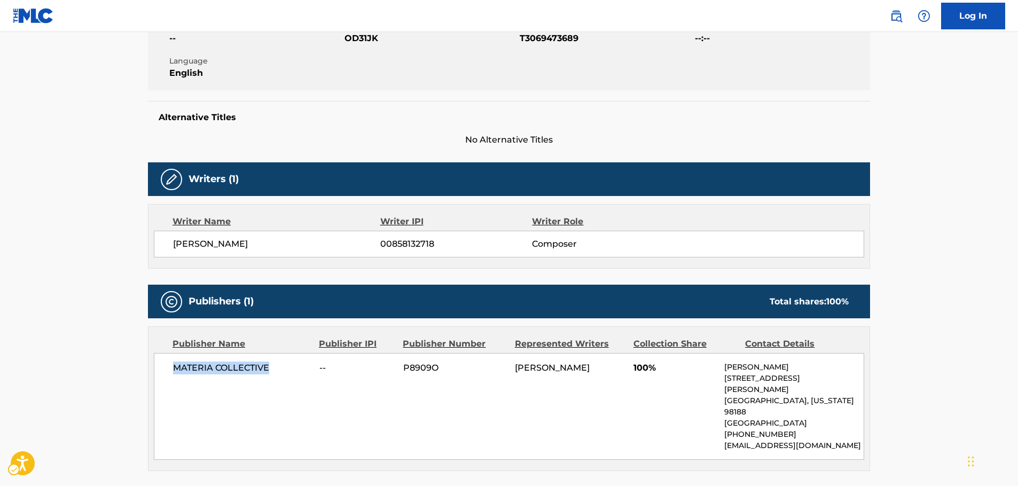
drag, startPoint x: 271, startPoint y: 370, endPoint x: 168, endPoint y: 372, distance: 103.1
click at [168, 372] on div "MATERIA COLLECTIVE -- P8909O [PERSON_NAME] 100% [PERSON_NAME] [STREET_ADDRESS][…" at bounding box center [509, 406] width 710 height 107
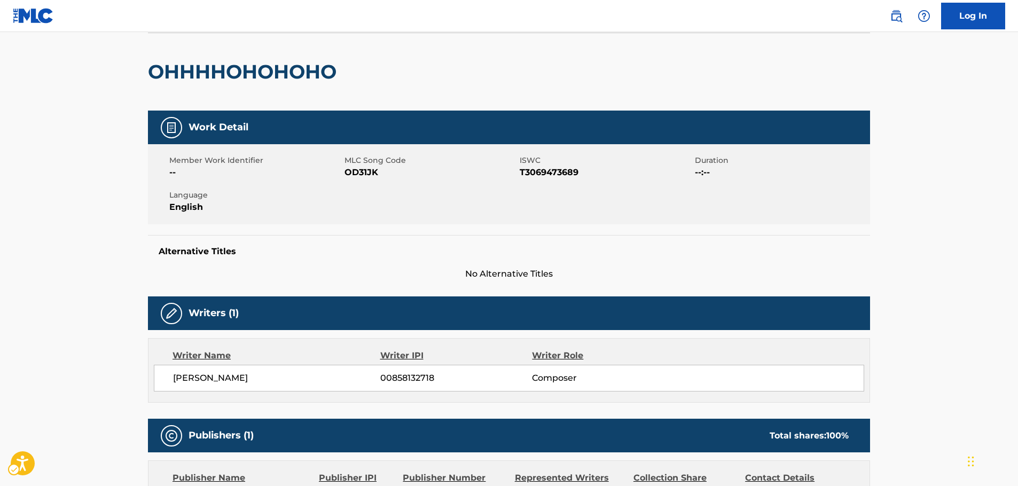
scroll to position [0, 0]
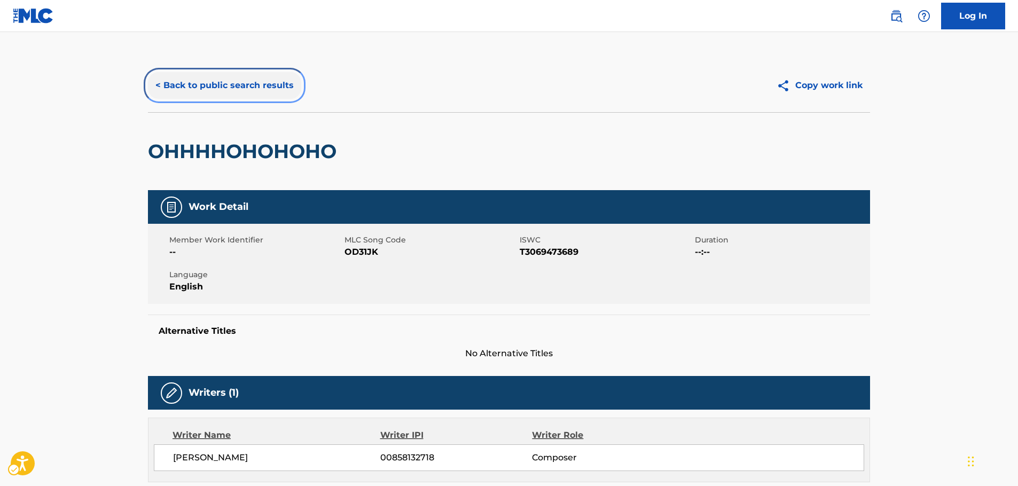
click at [247, 89] on button "< Back to public search results" at bounding box center [224, 85] width 153 height 27
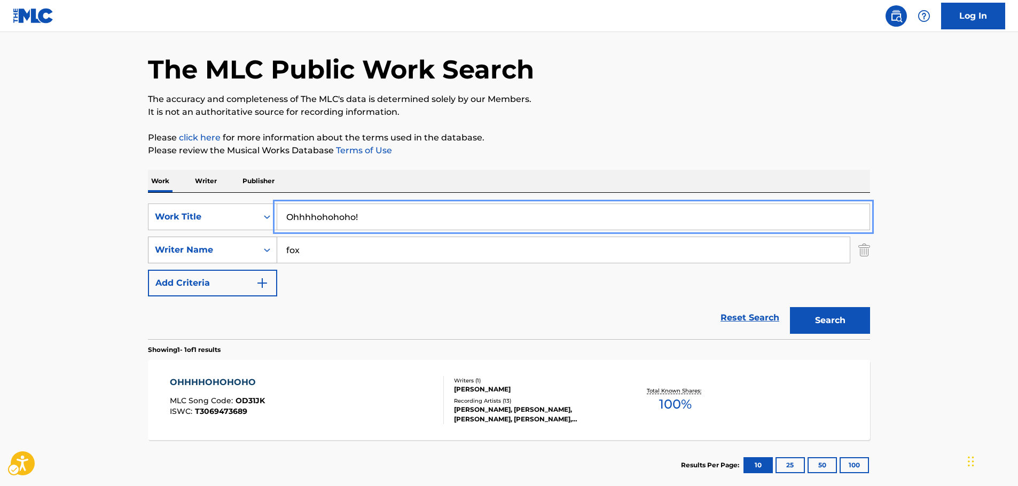
drag, startPoint x: 390, startPoint y: 222, endPoint x: 162, endPoint y: 246, distance: 229.4
paste input "S.T.A.L.K.E.R. He Was a Good Stalker"
type input "S.T.A.L.K.E.R. He Was a Good Stalker"
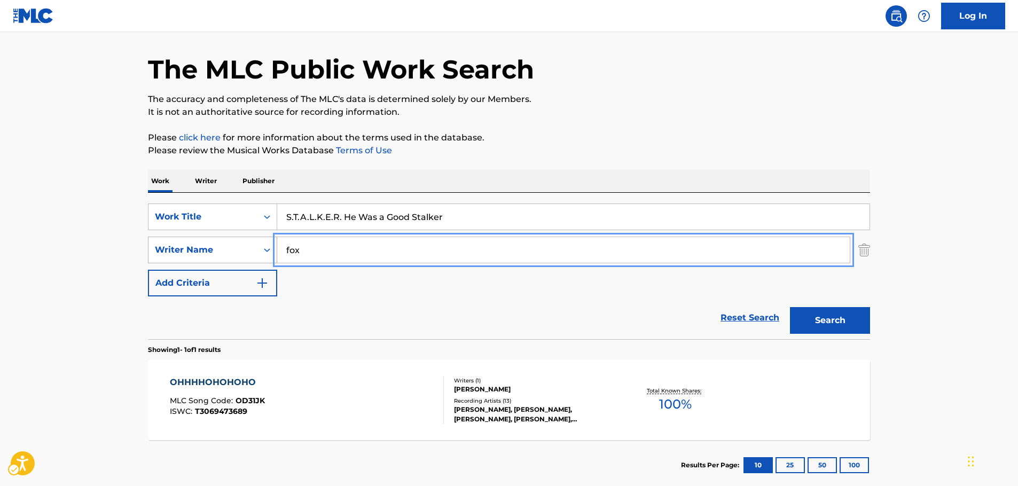
drag, startPoint x: 242, startPoint y: 252, endPoint x: 221, endPoint y: 249, distance: 21.0
click at [790, 307] on button "Search" at bounding box center [830, 320] width 80 height 27
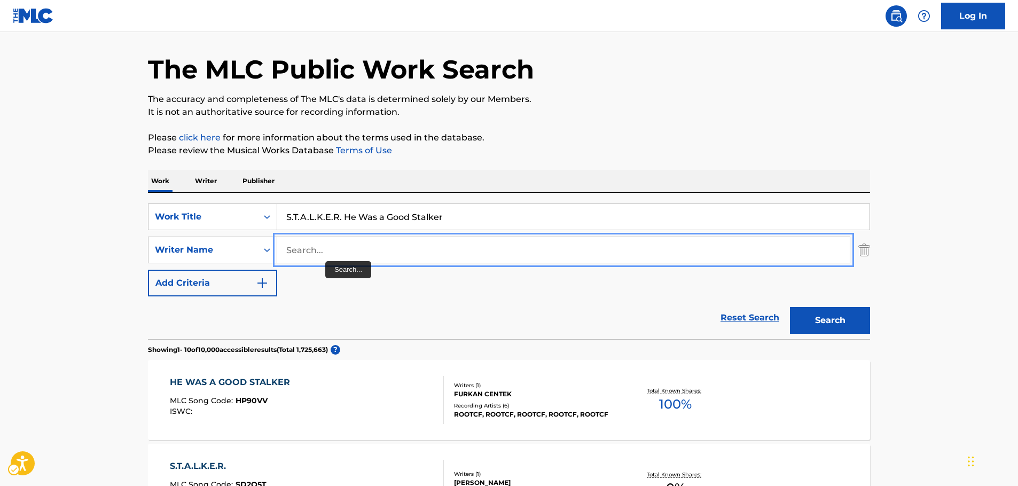
click at [323, 253] on input "Search..." at bounding box center [563, 250] width 573 height 26
paste input "Ishimoto"
type input "Ishimoto"
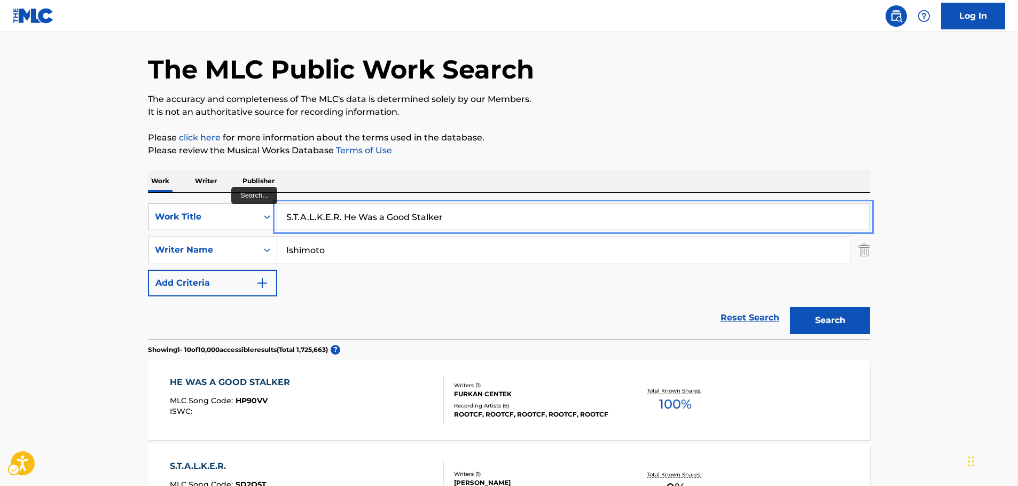
drag, startPoint x: 327, startPoint y: 225, endPoint x: 174, endPoint y: 223, distance: 153.3
click at [171, 225] on div "SearchWithCriteria3b000bd4-a9d7-4f41-84ca-eb660b8191a9 Work Title S.T.A.L.K.E.R…" at bounding box center [509, 217] width 722 height 27
paste input "World Is Yours"
type input "World Is Yours"
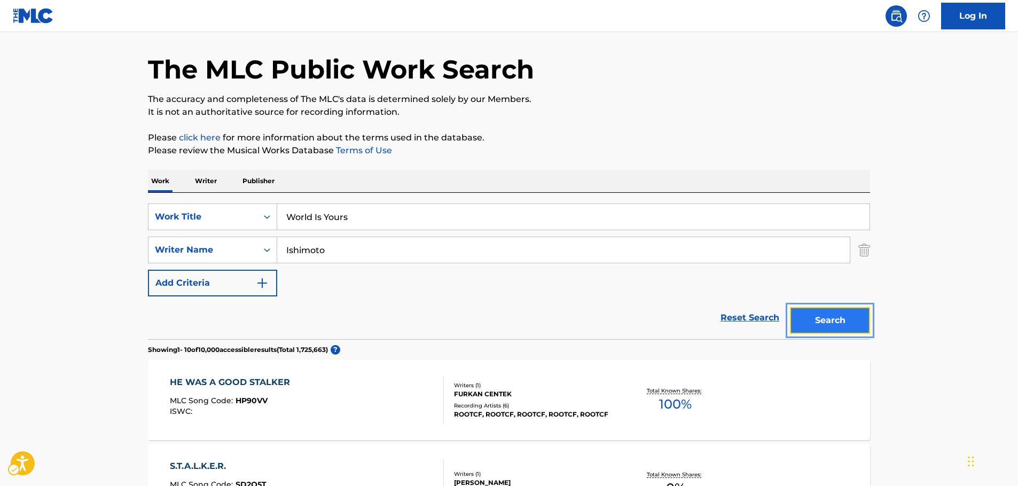
click at [831, 316] on button "Search" at bounding box center [830, 320] width 80 height 27
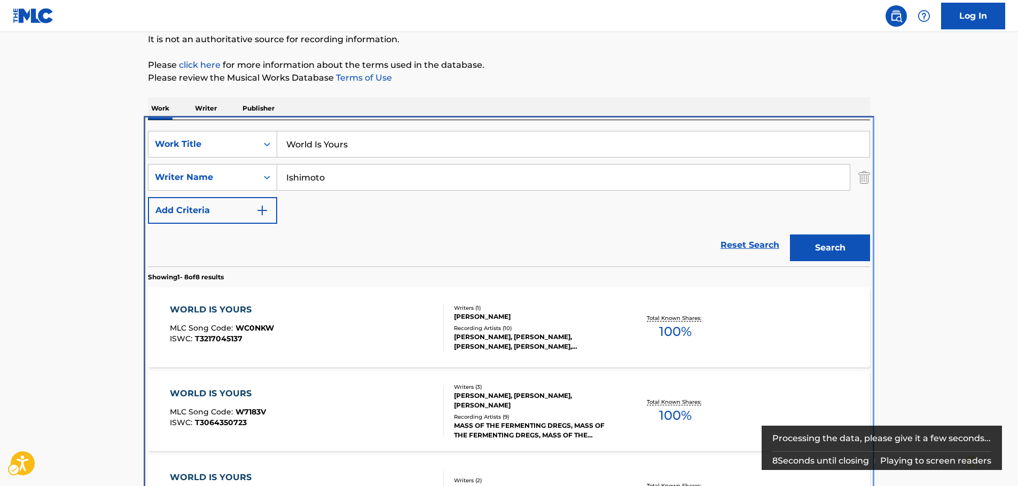
scroll to position [227, 0]
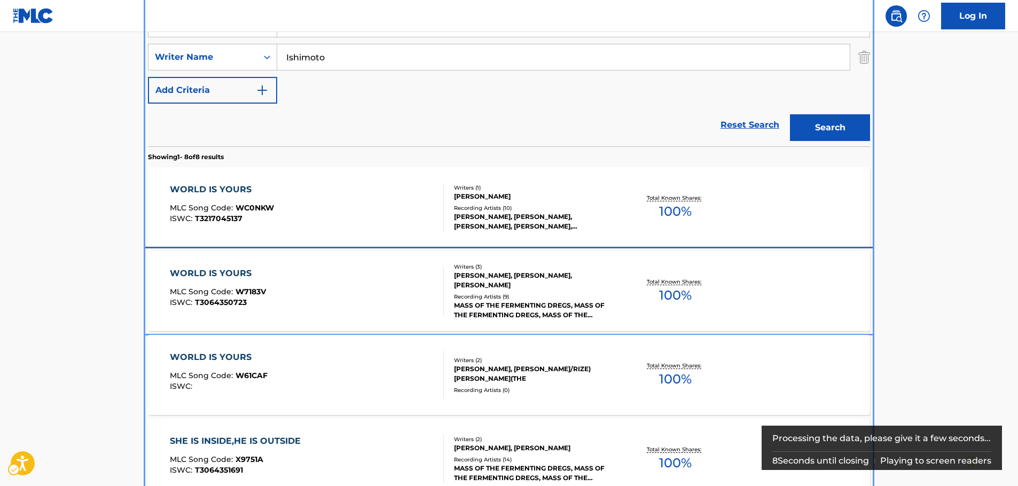
click at [295, 314] on div "WORLD IS YOURS MLC Song Code : W7183V ISWC : T3064350723" at bounding box center [307, 291] width 275 height 48
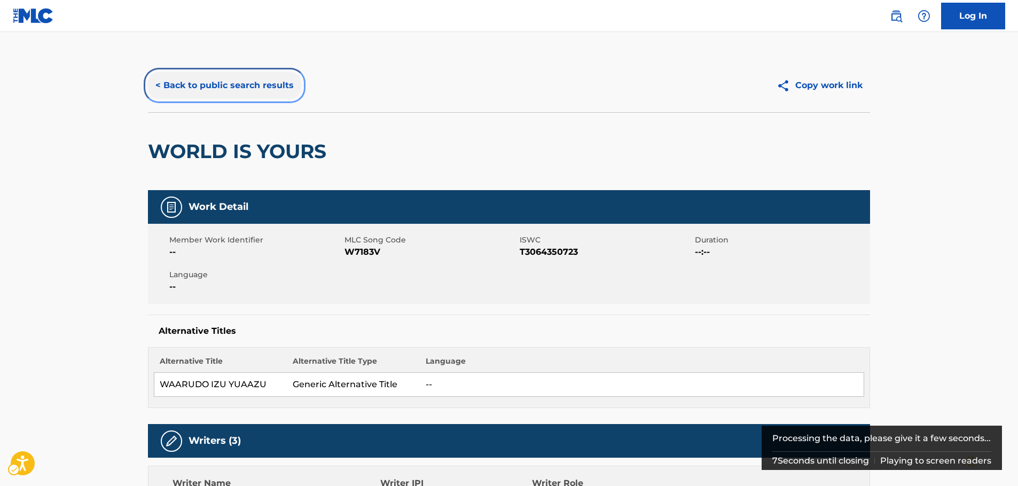
click at [235, 87] on button "< Back to public search results" at bounding box center [224, 85] width 153 height 27
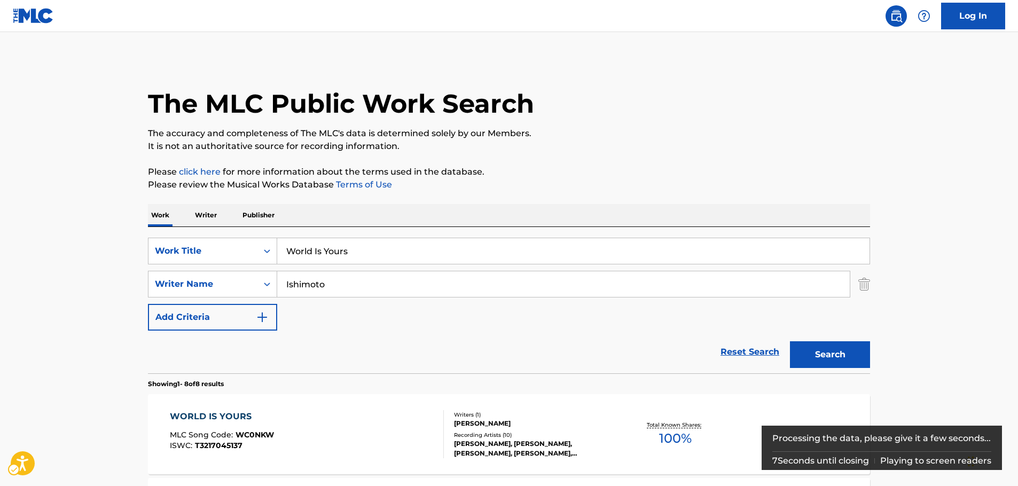
scroll to position [227, 0]
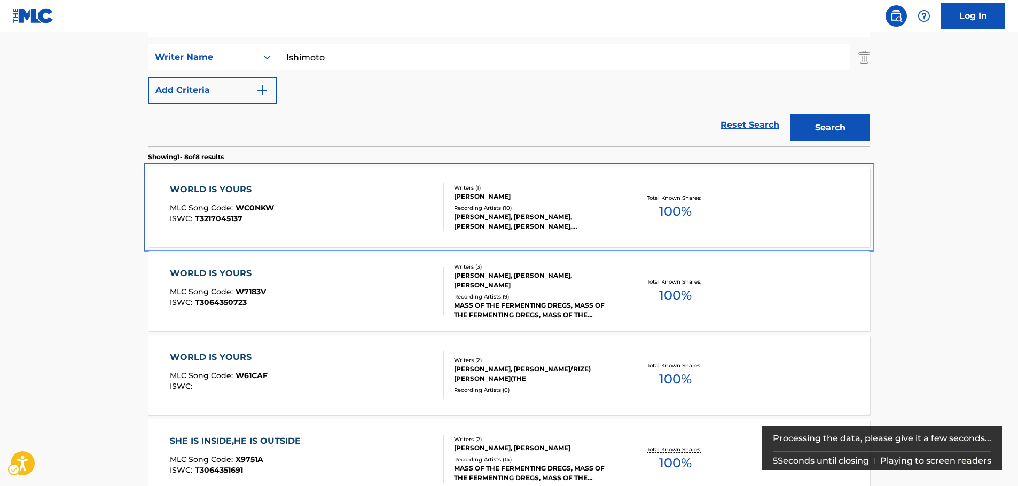
click at [315, 202] on div "WORLD IS YOURS MLC Song Code : WC0NKW ISWC : T3217045137" at bounding box center [307, 207] width 275 height 48
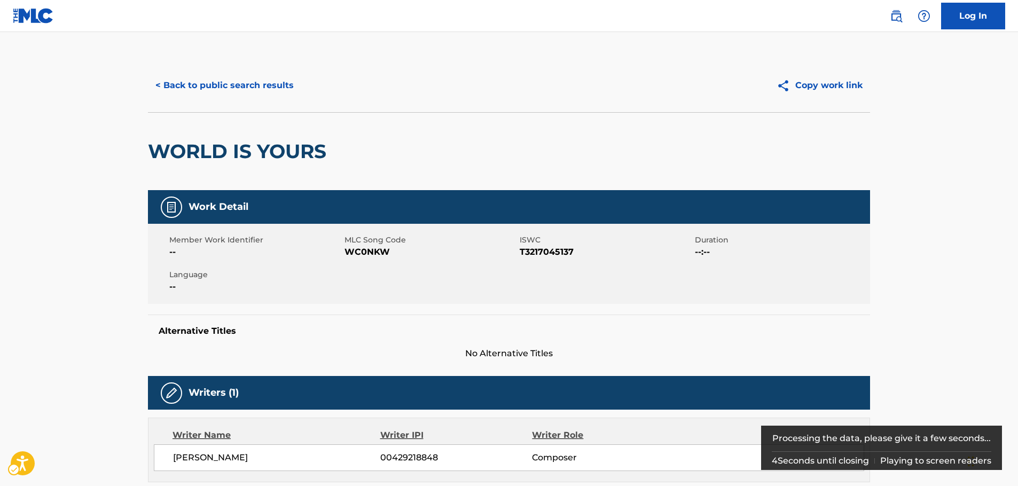
click at [359, 248] on span "MLC Song Code - WC0NKW" at bounding box center [431, 252] width 173 height 13
click at [533, 249] on span "ISWC - T3217045137" at bounding box center [606, 252] width 173 height 13
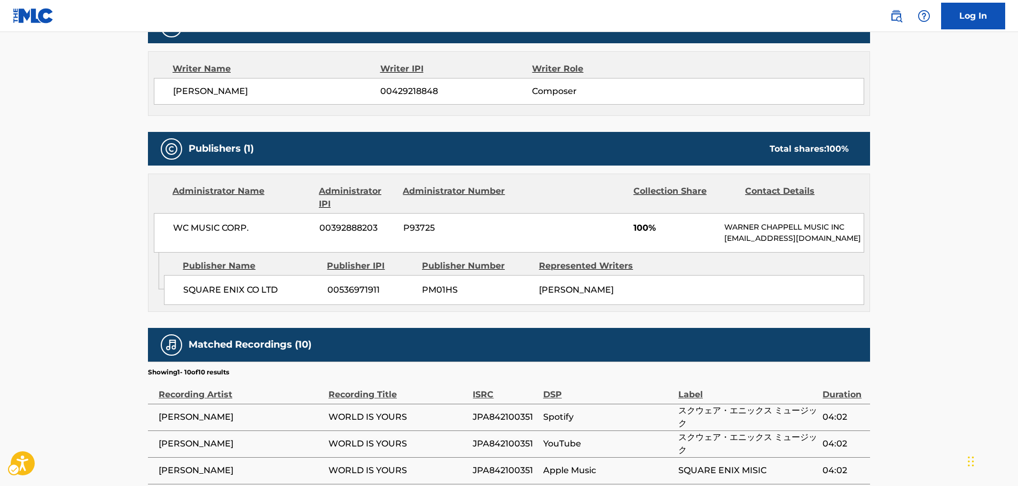
scroll to position [374, 0]
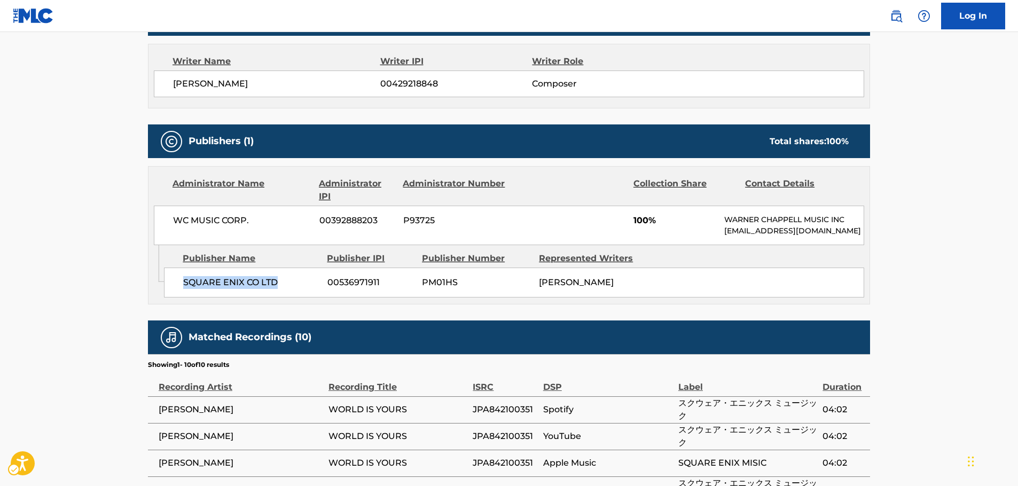
drag, startPoint x: 294, startPoint y: 300, endPoint x: 179, endPoint y: 302, distance: 114.3
click at [179, 298] on div "SQUARE ENIX CO LTD 00536971911 PM01HS [PERSON_NAME]" at bounding box center [514, 283] width 700 height 30
drag, startPoint x: 259, startPoint y: 220, endPoint x: 162, endPoint y: 225, distance: 96.3
click at [162, 225] on div "WC MUSIC CORP. 00392888203 P93725 100% [PERSON_NAME] MUSIC INC [EMAIL_ADDRESS][…" at bounding box center [509, 226] width 710 height 40
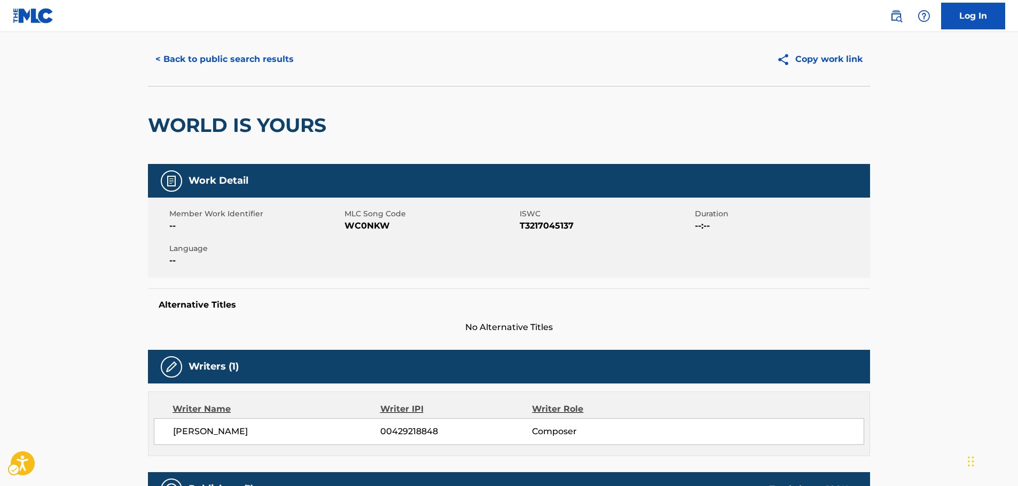
scroll to position [0, 0]
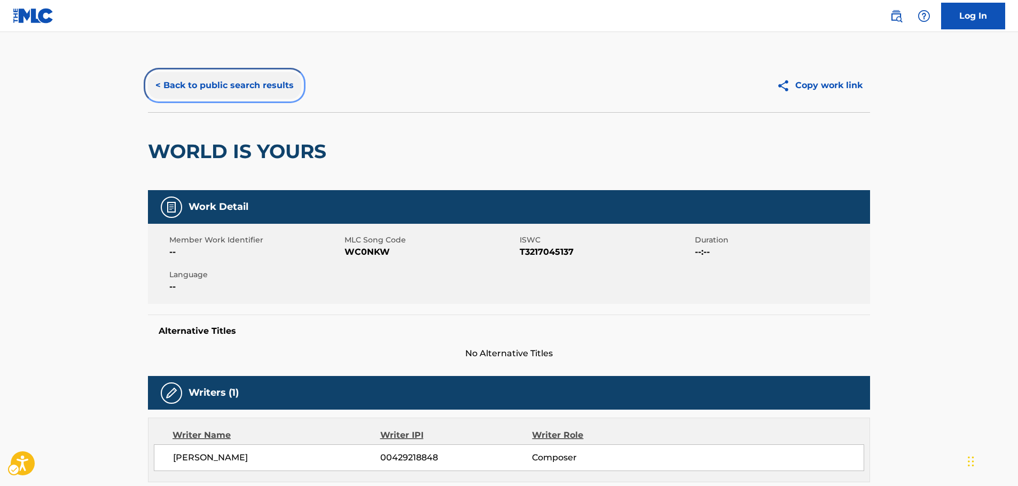
click at [243, 85] on button "< Back to public search results" at bounding box center [224, 85] width 153 height 27
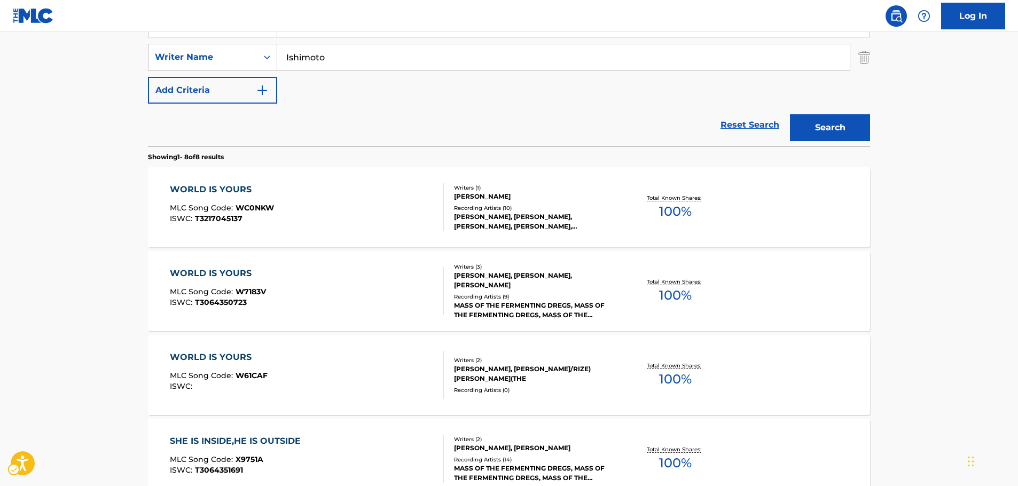
scroll to position [120, 0]
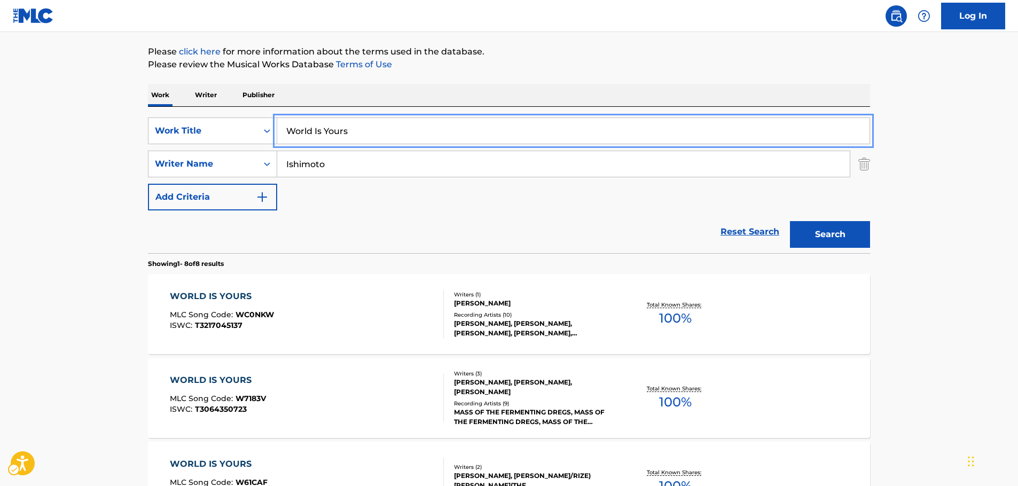
drag, startPoint x: 180, startPoint y: 135, endPoint x: 114, endPoint y: 136, distance: 65.7
paste input "Karmotrine Dream"
type input "Karmotrine Dream"
drag, startPoint x: 97, startPoint y: 138, endPoint x: 298, endPoint y: 161, distance: 201.6
click at [97, 138] on main "The MLC Public Work Search The accuracy and completeness of The MLC's data is d…" at bounding box center [509, 454] width 1018 height 1085
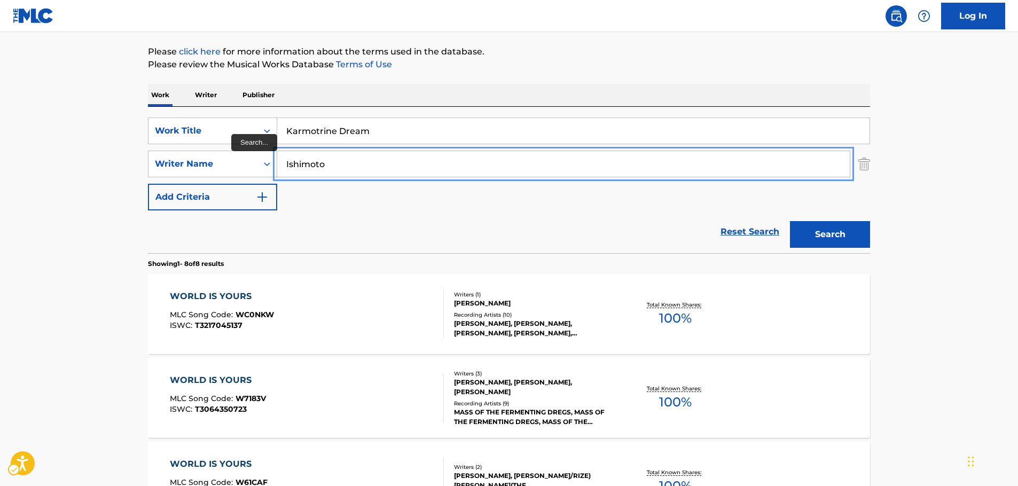
drag, startPoint x: 350, startPoint y: 171, endPoint x: 147, endPoint y: 169, distance: 203.0
click at [790, 221] on button "Search" at bounding box center [830, 234] width 80 height 27
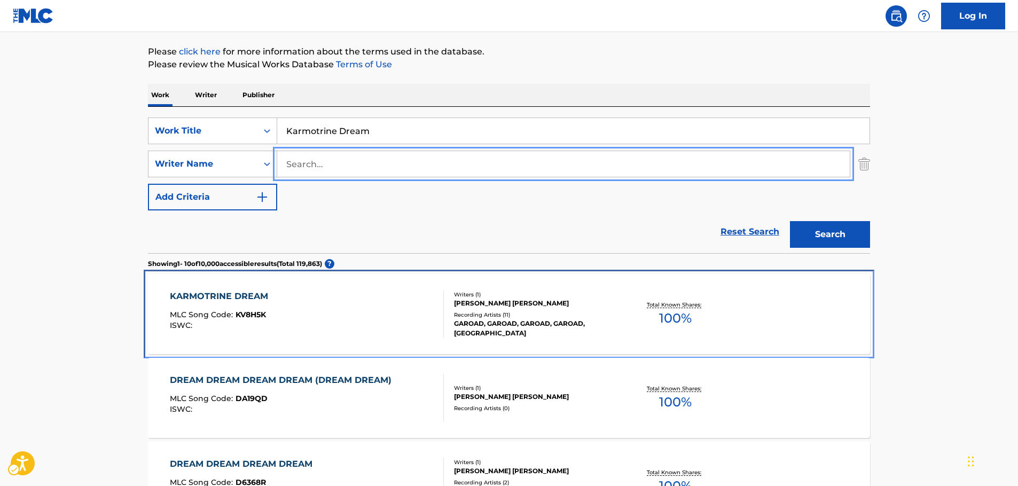
click at [366, 307] on div "KARMOTRINE DREAM MLC Song Code : KV8H5K ISWC :" at bounding box center [307, 314] width 275 height 48
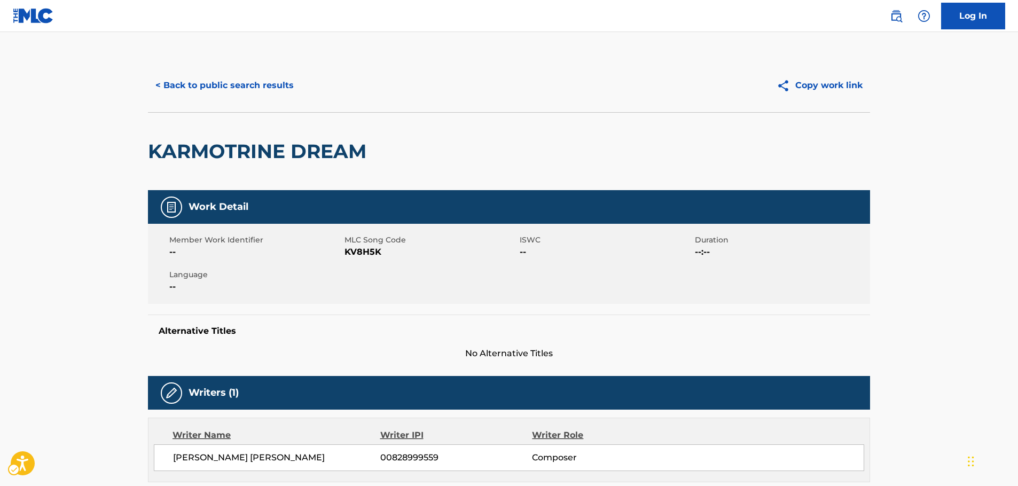
click at [357, 254] on span "MLC Song Code - KV8H5K" at bounding box center [431, 252] width 173 height 13
click at [356, 254] on span "MLC Song Code - KV8H5K" at bounding box center [431, 252] width 173 height 13
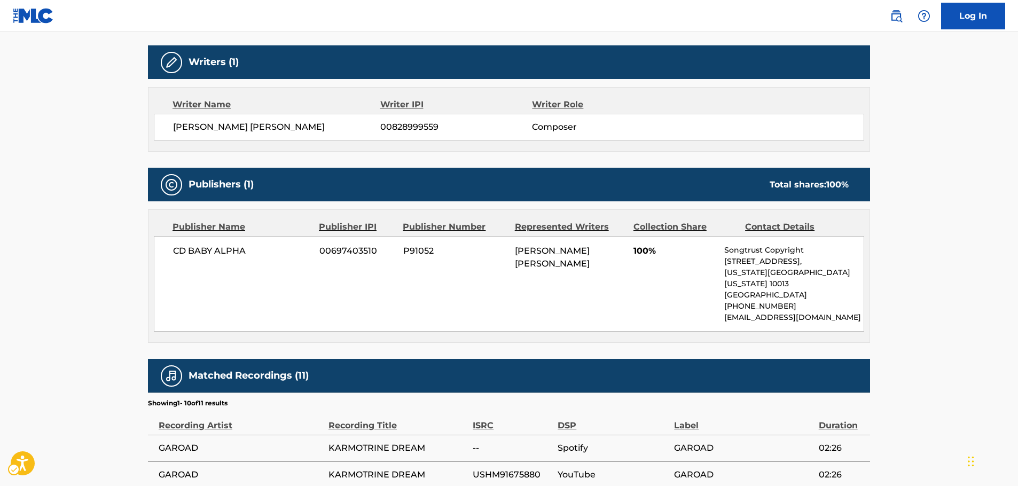
scroll to position [374, 0]
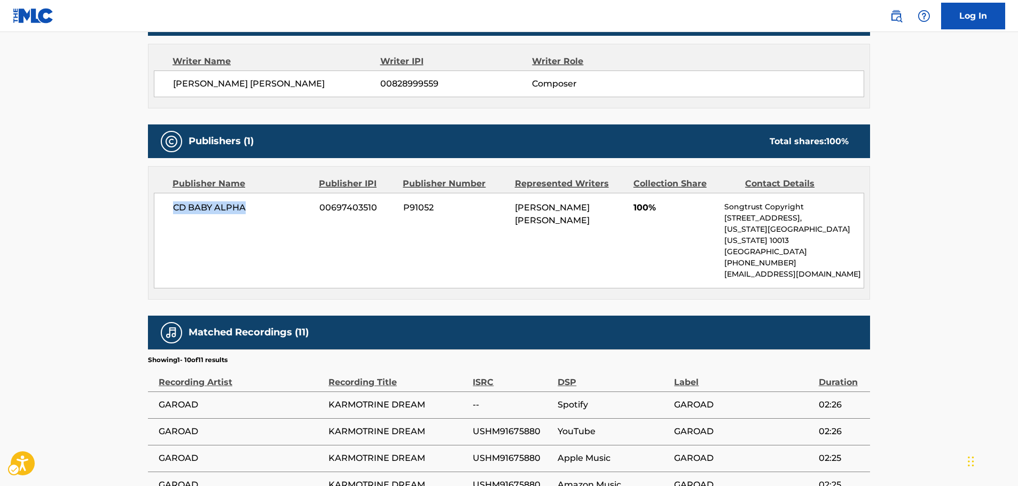
drag, startPoint x: 256, startPoint y: 215, endPoint x: 153, endPoint y: 212, distance: 103.1
click at [153, 212] on div "Publisher Name Publisher IPI Publisher Number Represented Writers Collection Sh…" at bounding box center [508, 233] width 721 height 132
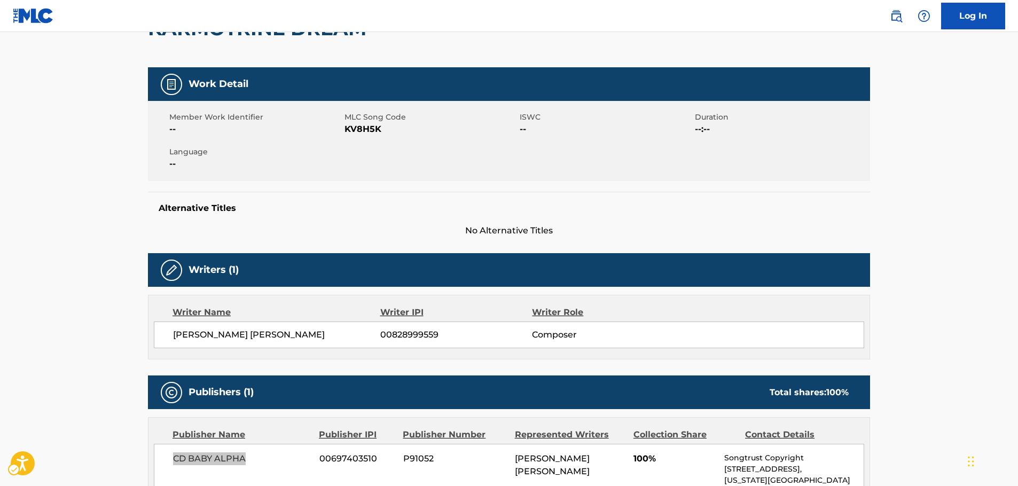
scroll to position [0, 0]
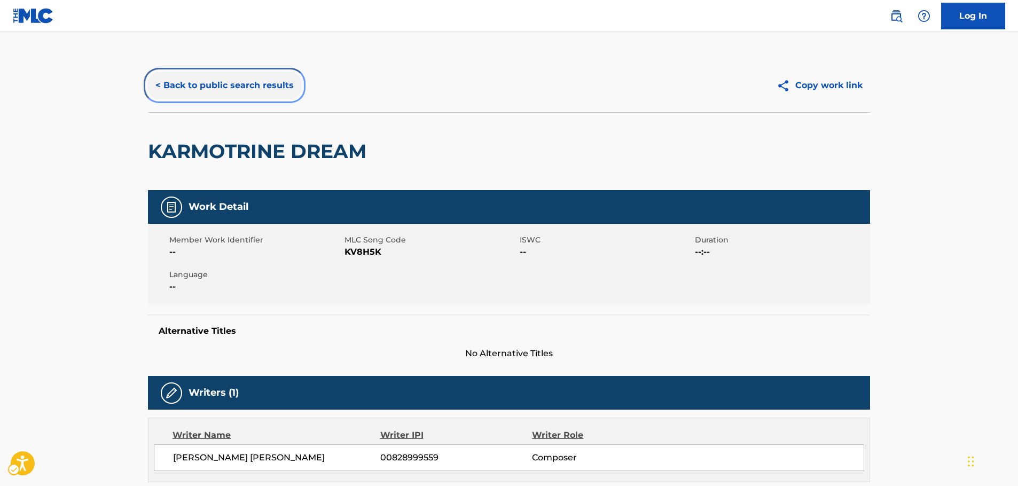
click at [229, 75] on button "< Back to public search results" at bounding box center [224, 85] width 153 height 27
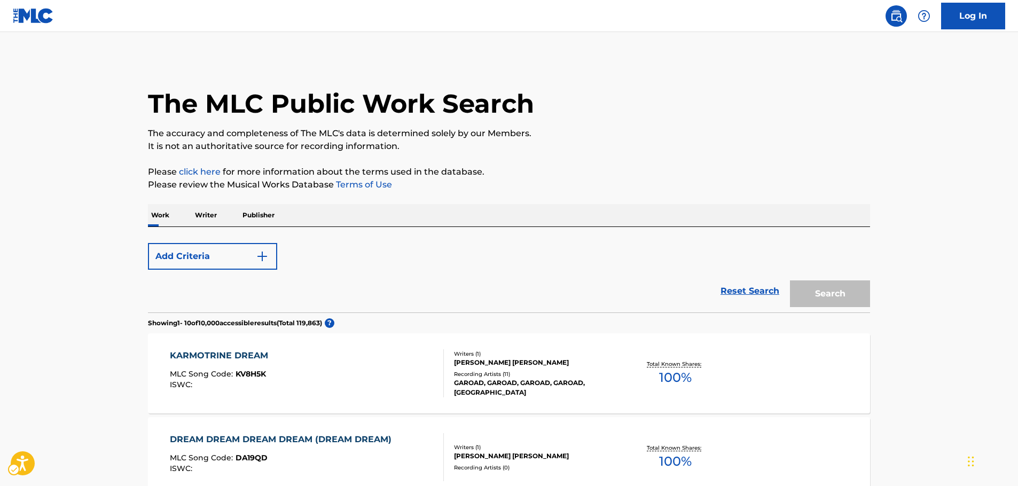
scroll to position [120, 0]
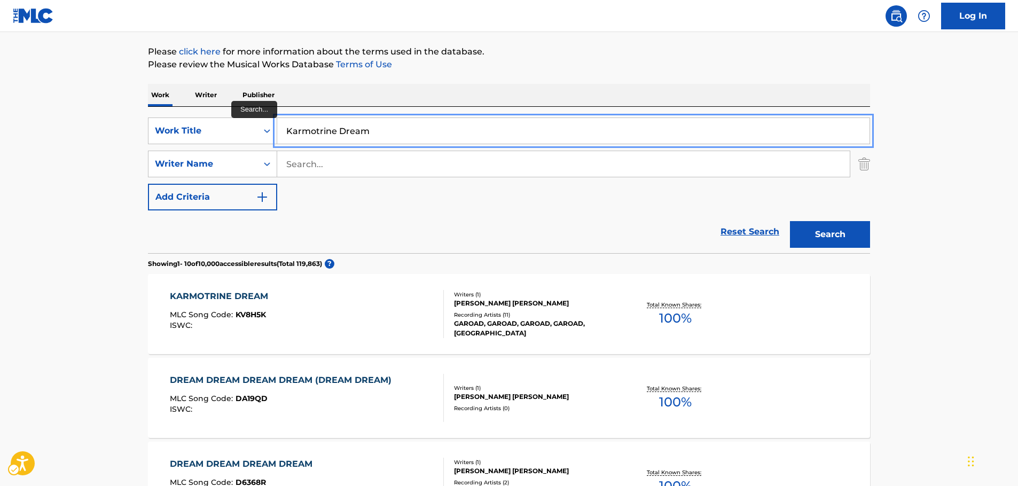
drag, startPoint x: 256, startPoint y: 136, endPoint x: 41, endPoint y: 142, distance: 215.3
type input "roses"
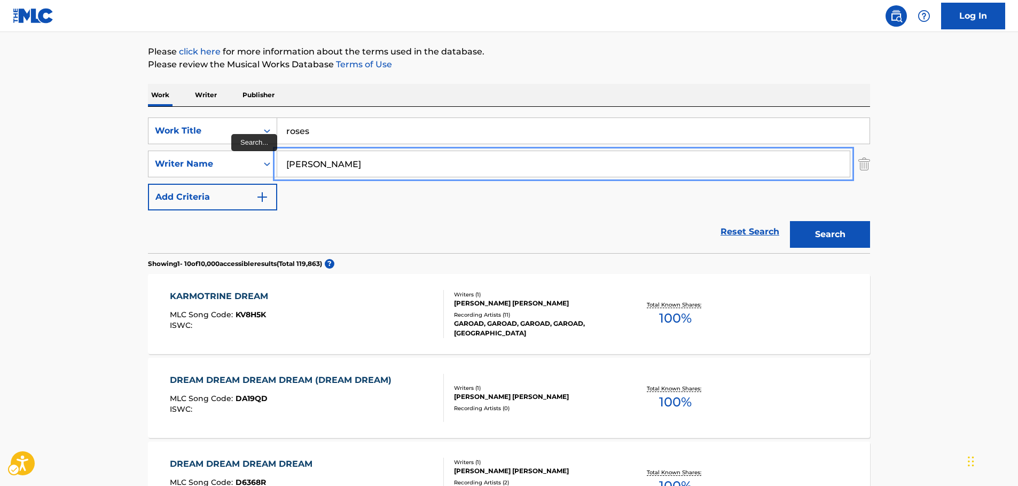
type input "[PERSON_NAME]"
click at [790, 221] on button "Search" at bounding box center [830, 234] width 80 height 27
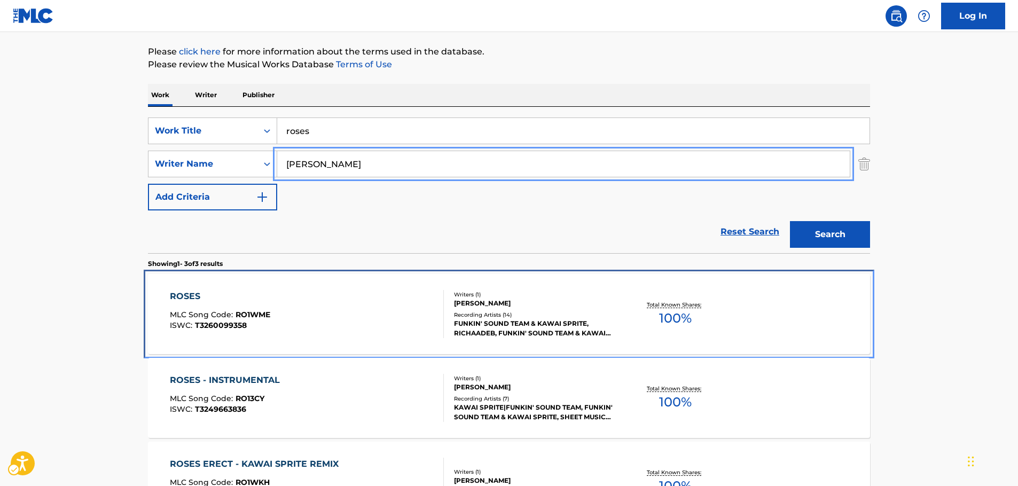
click at [325, 305] on div "ROSES MLC Song Code : RO1WME ISWC : T3260099358" at bounding box center [307, 314] width 275 height 48
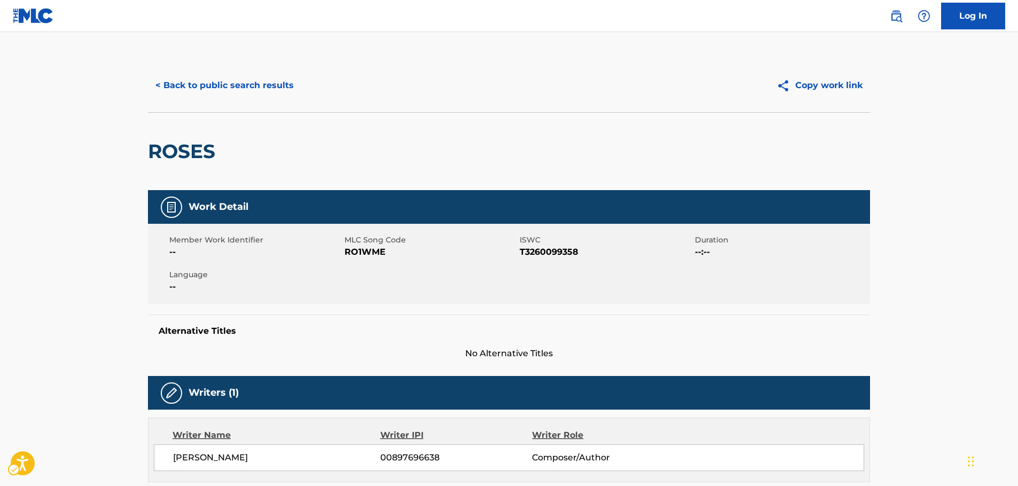
click at [369, 251] on span "MLC Song Code - RO1WME" at bounding box center [431, 252] width 173 height 13
click at [544, 251] on span "ISWC - T3260099358" at bounding box center [606, 252] width 173 height 13
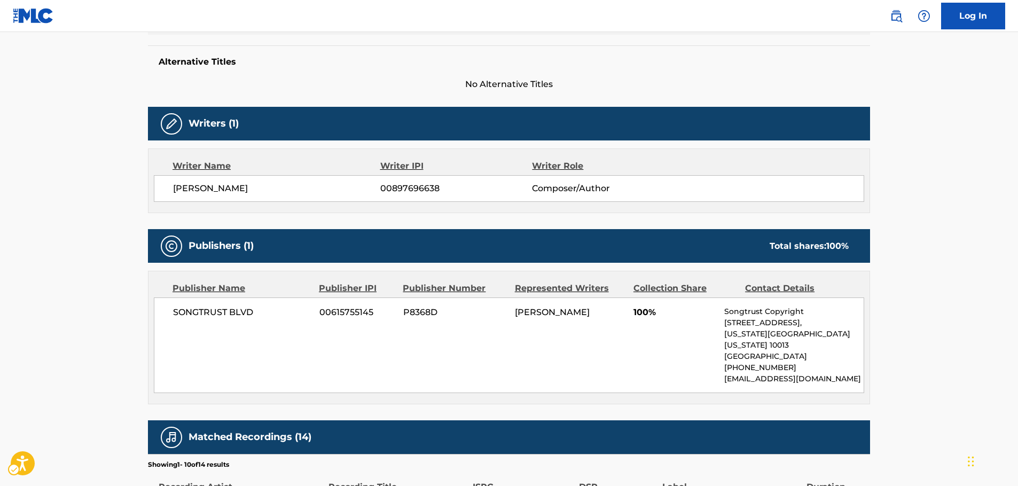
scroll to position [374, 0]
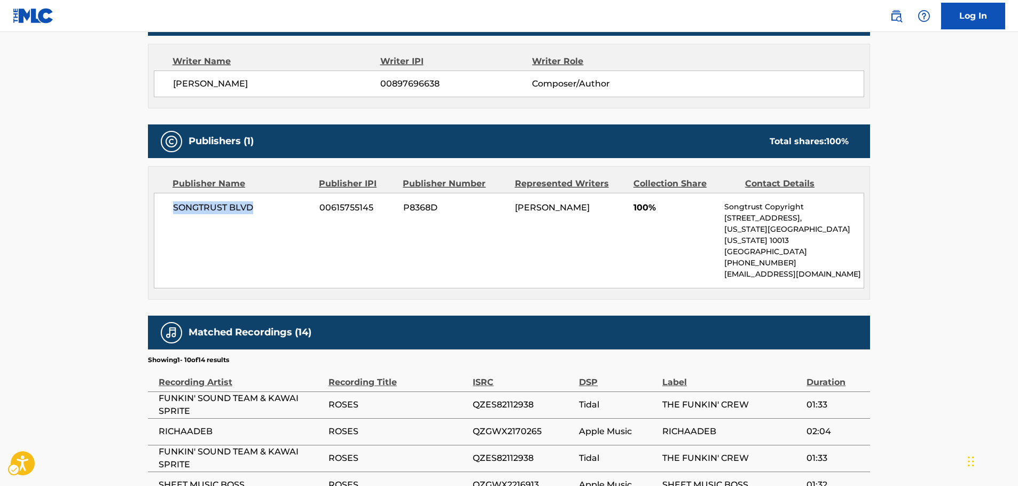
drag, startPoint x: 245, startPoint y: 216, endPoint x: 161, endPoint y: 216, distance: 84.4
click at [161, 216] on div "SONGTRUST BLVD 00615755145 P8368D [PERSON_NAME] 100% Songtrust Copyright [STREE…" at bounding box center [509, 241] width 710 height 96
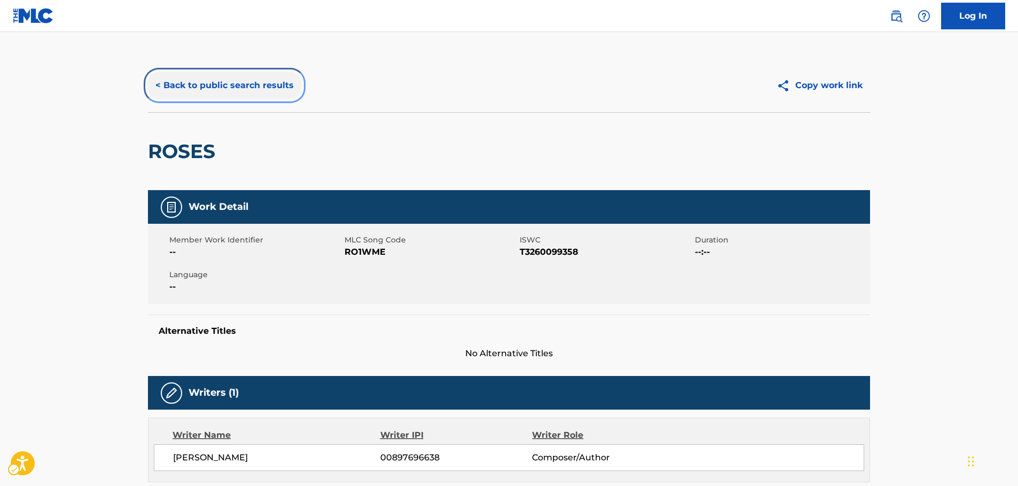
click at [261, 77] on button "< Back to public search results" at bounding box center [224, 85] width 153 height 27
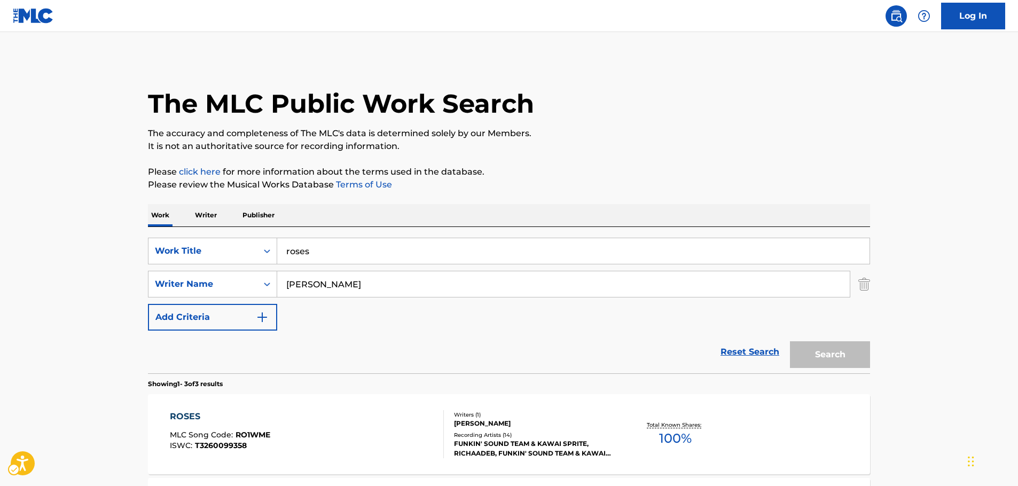
scroll to position [120, 0]
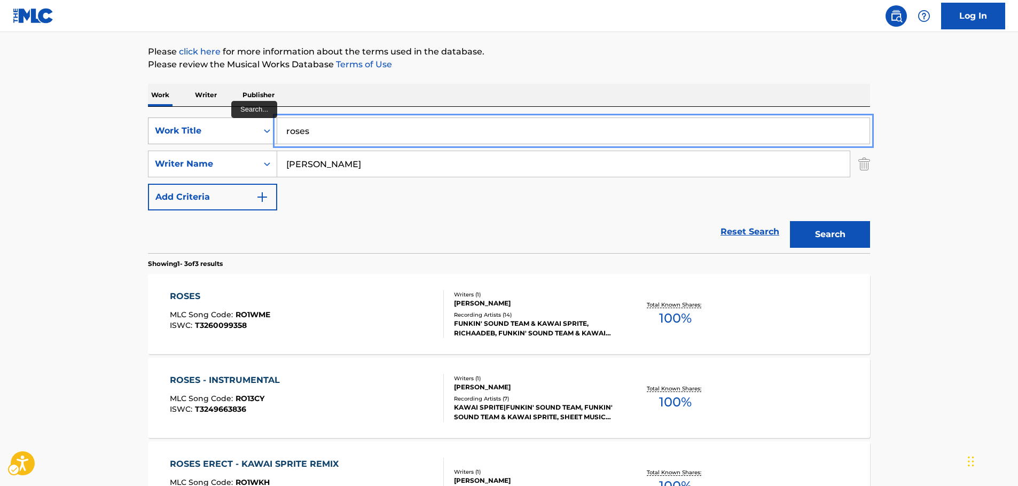
drag, startPoint x: 283, startPoint y: 127, endPoint x: 270, endPoint y: 140, distance: 18.9
paste input "Fight With Assailant"
type input "Fight With Assailant"
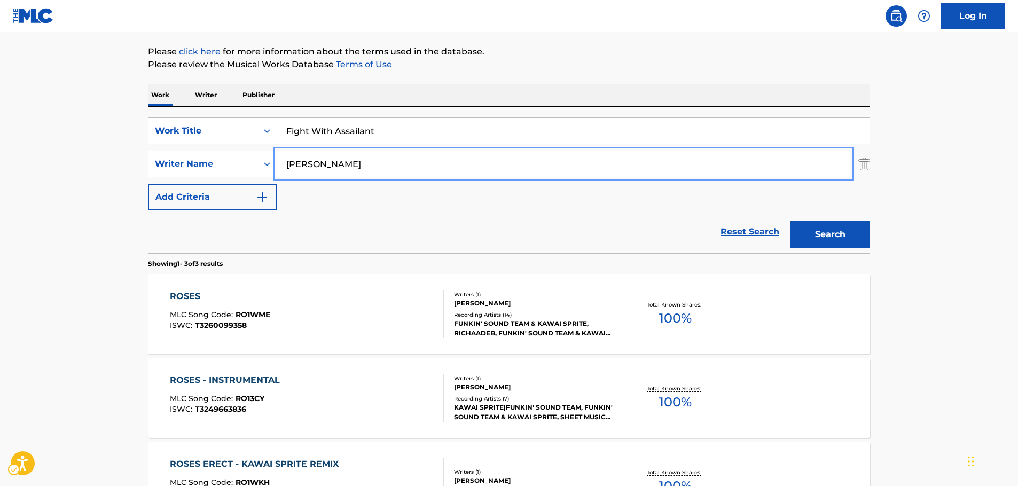
drag, startPoint x: 329, startPoint y: 162, endPoint x: 53, endPoint y: 174, distance: 275.9
click at [790, 221] on button "Search" at bounding box center [830, 234] width 80 height 27
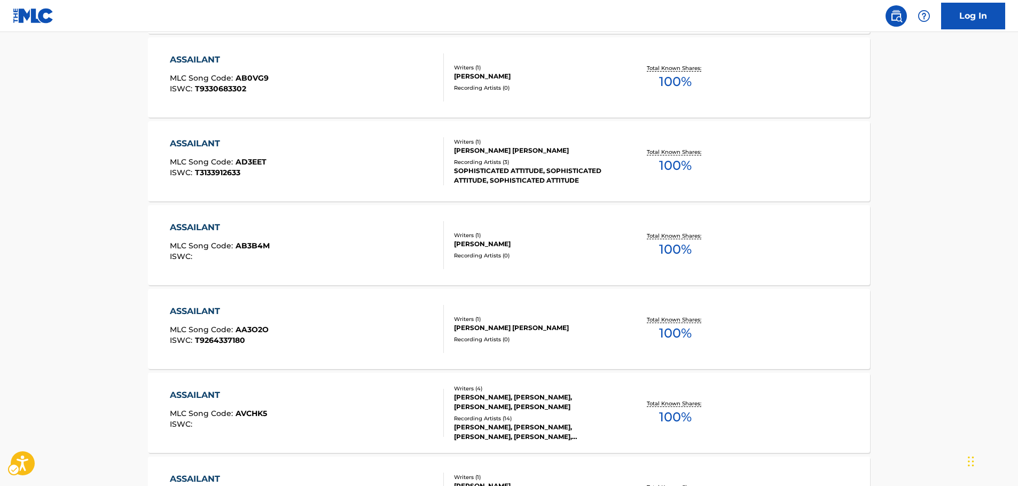
scroll to position [174, 0]
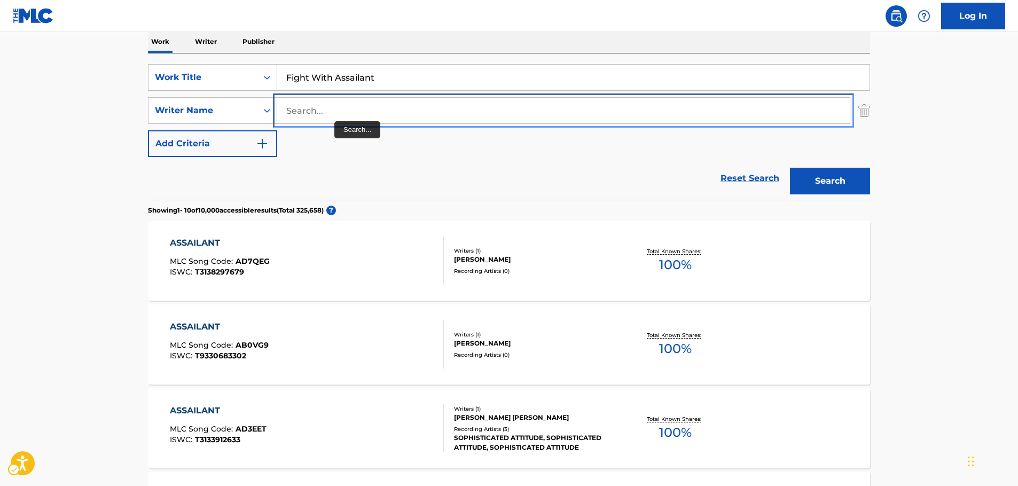
click at [331, 111] on input "Search..." at bounding box center [563, 111] width 573 height 26
paste input "[PERSON_NAME]"
type input "[PERSON_NAME]"
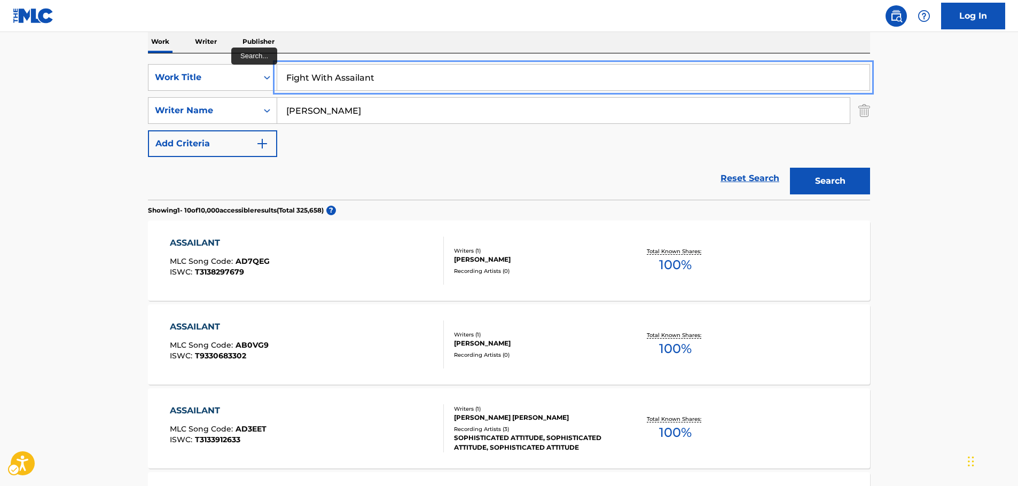
drag, startPoint x: 365, startPoint y: 74, endPoint x: 147, endPoint y: 74, distance: 218.5
click at [442, 83] on input "Fight With Assailant" at bounding box center [573, 78] width 592 height 26
drag, startPoint x: 158, startPoint y: 79, endPoint x: 112, endPoint y: 81, distance: 46.0
click at [111, 80] on main "The MLC Public Work Search The accuracy and completeness of The MLC's data is d…" at bounding box center [509, 486] width 1018 height 1257
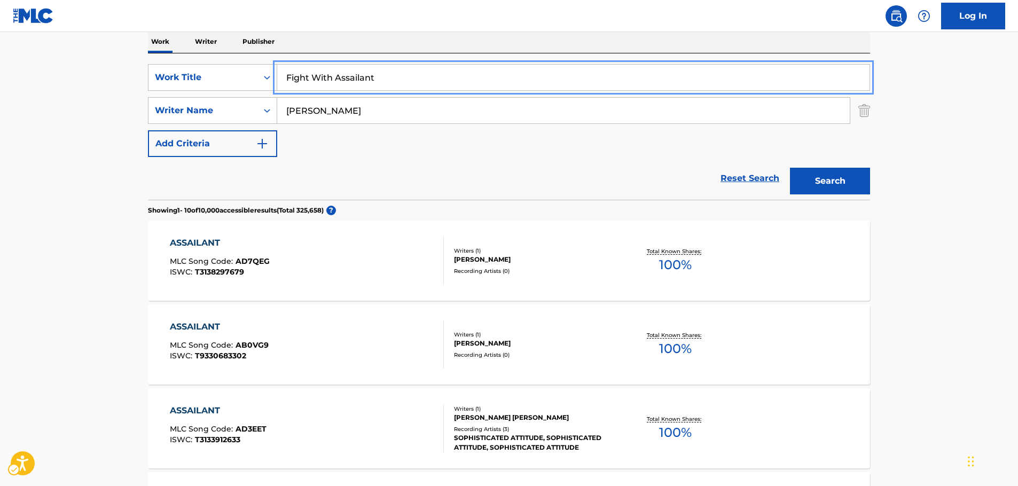
paste input "On The Verge"
type input "On The Verge"
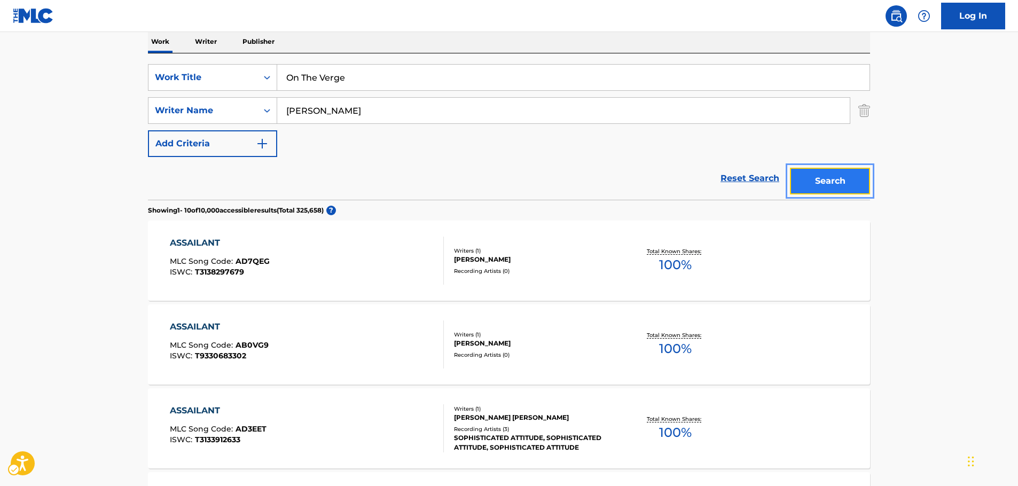
click at [835, 182] on button "Search" at bounding box center [830, 181] width 80 height 27
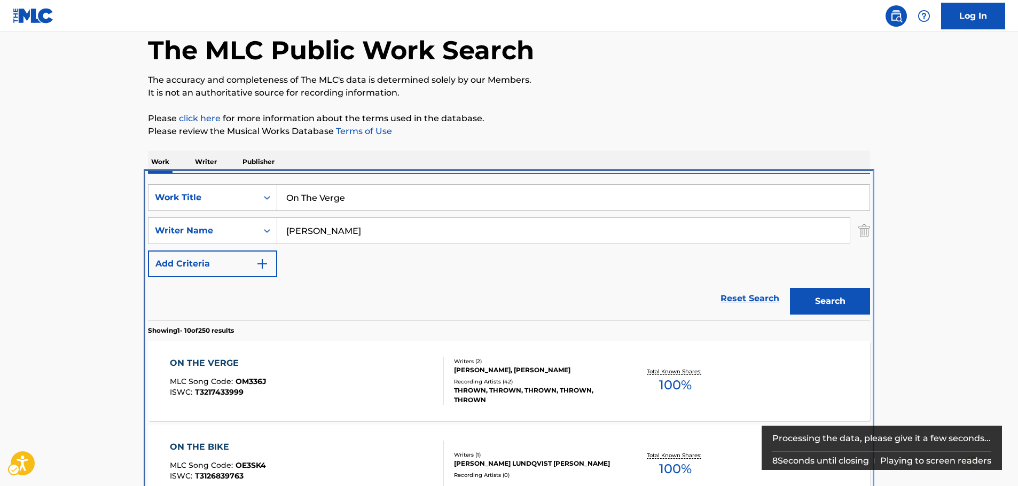
scroll to position [227, 0]
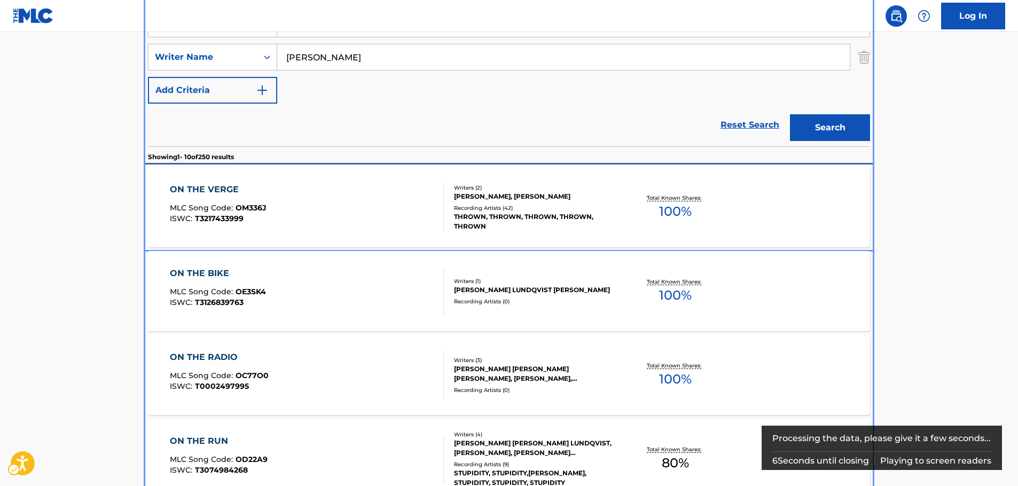
click at [301, 218] on div "ON THE VERGE MLC Song Code : OM336J ISWC : T3217433999" at bounding box center [307, 207] width 275 height 48
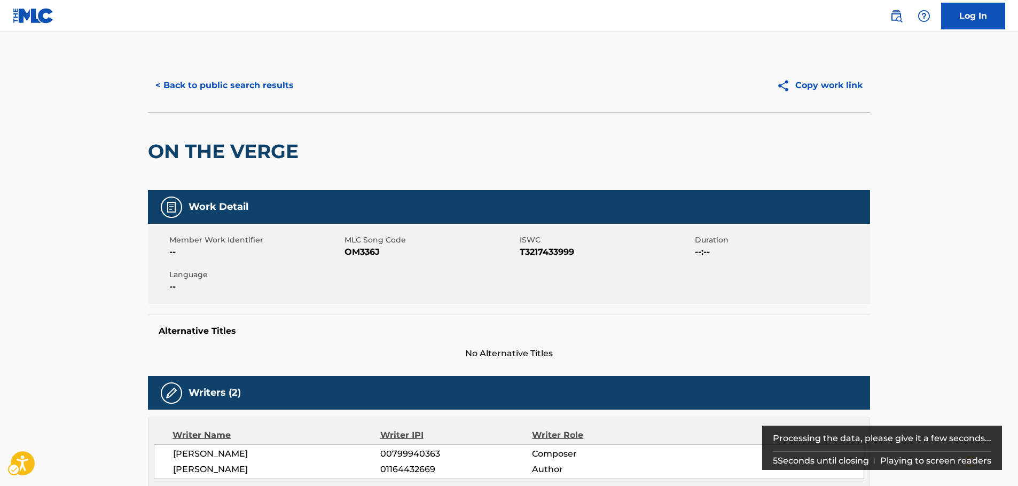
click at [373, 251] on span "MLC Song Code - OM336J" at bounding box center [431, 252] width 173 height 13
click at [552, 253] on span "ISWC - T3217433999" at bounding box center [606, 252] width 173 height 13
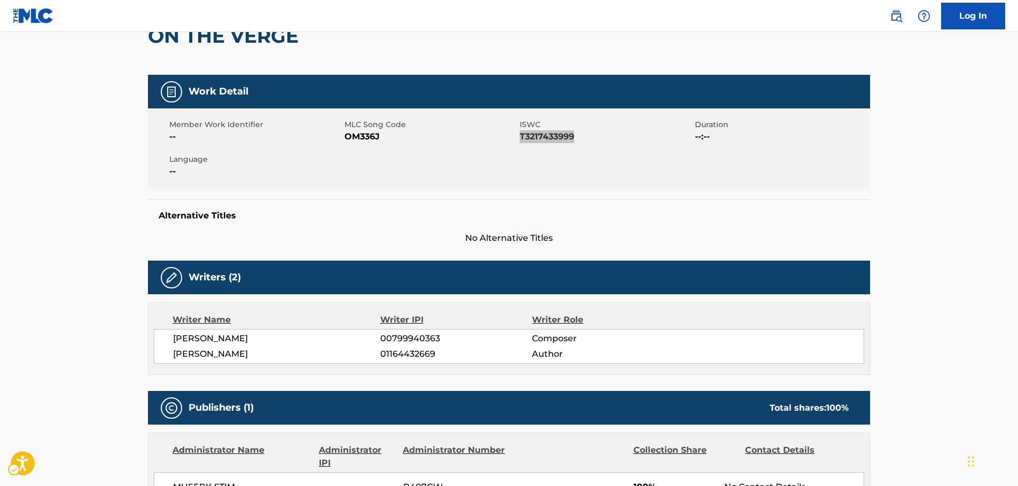
scroll to position [214, 0]
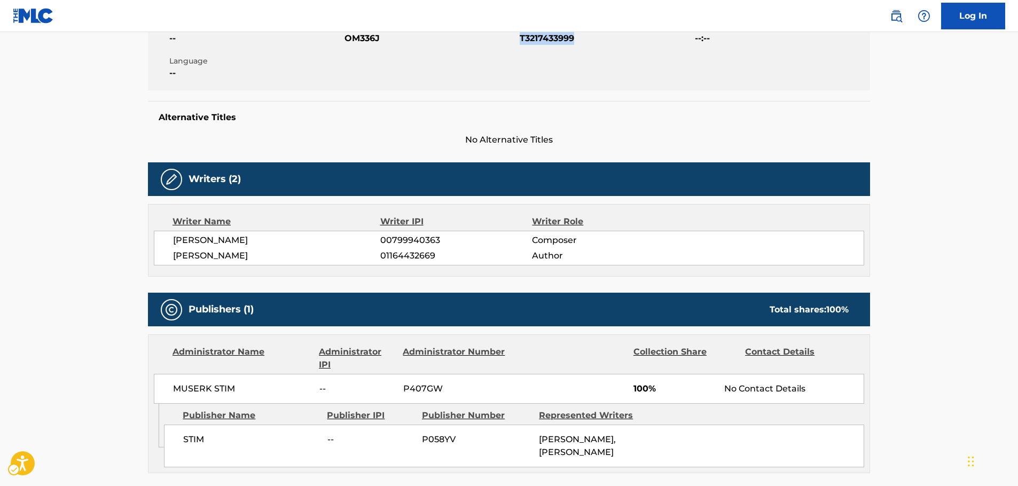
drag, startPoint x: 313, startPoint y: 259, endPoint x: 163, endPoint y: 244, distance: 150.3
click at [163, 244] on div "[PERSON_NAME] 00799940363 Composer [PERSON_NAME] 01164432669 Author" at bounding box center [509, 248] width 710 height 35
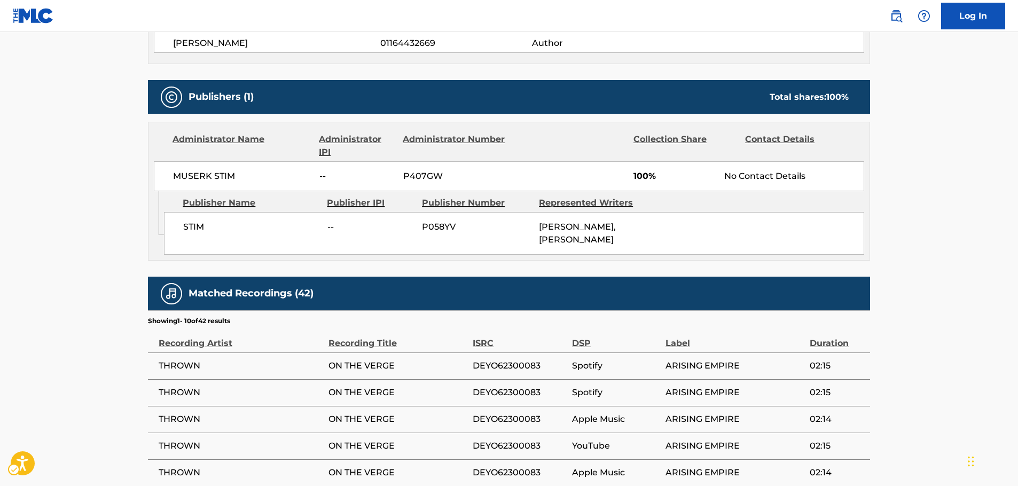
scroll to position [427, 0]
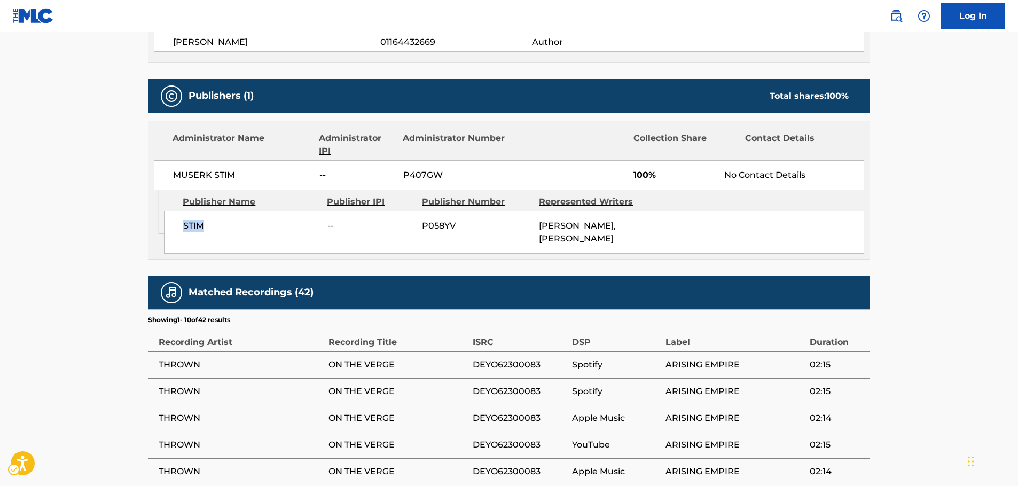
drag, startPoint x: 222, startPoint y: 232, endPoint x: 176, endPoint y: 229, distance: 45.6
click at [176, 229] on div "STIM -- P058YV [PERSON_NAME], [PERSON_NAME]" at bounding box center [514, 232] width 700 height 43
drag, startPoint x: 241, startPoint y: 175, endPoint x: 171, endPoint y: 177, distance: 69.5
click at [171, 177] on div "MUSERK STIM -- P407GW 100% No Contact Details" at bounding box center [509, 175] width 710 height 30
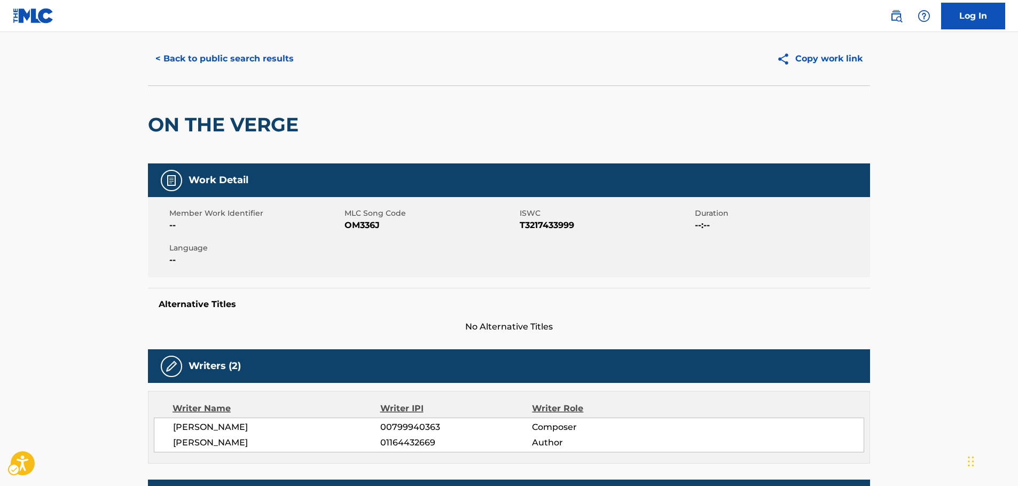
scroll to position [0, 0]
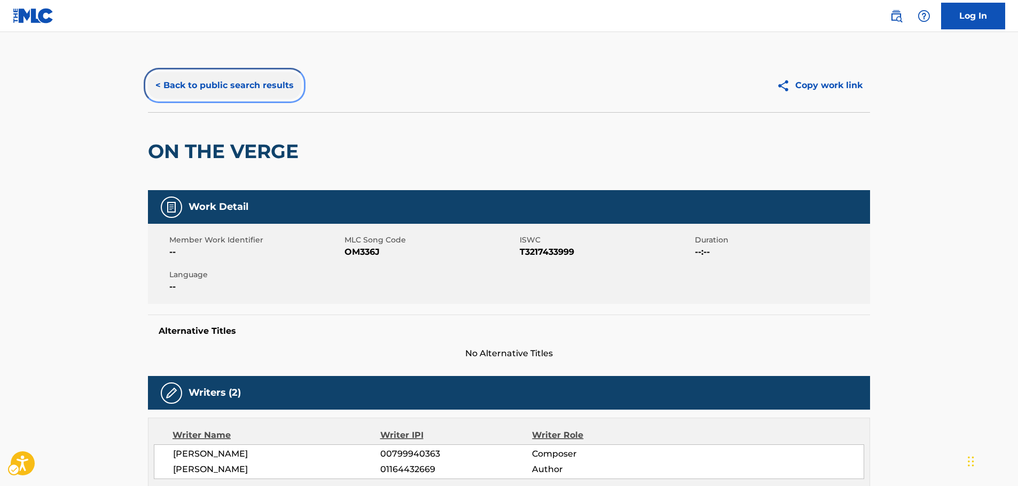
click at [234, 84] on button "< Back to public search results" at bounding box center [224, 85] width 153 height 27
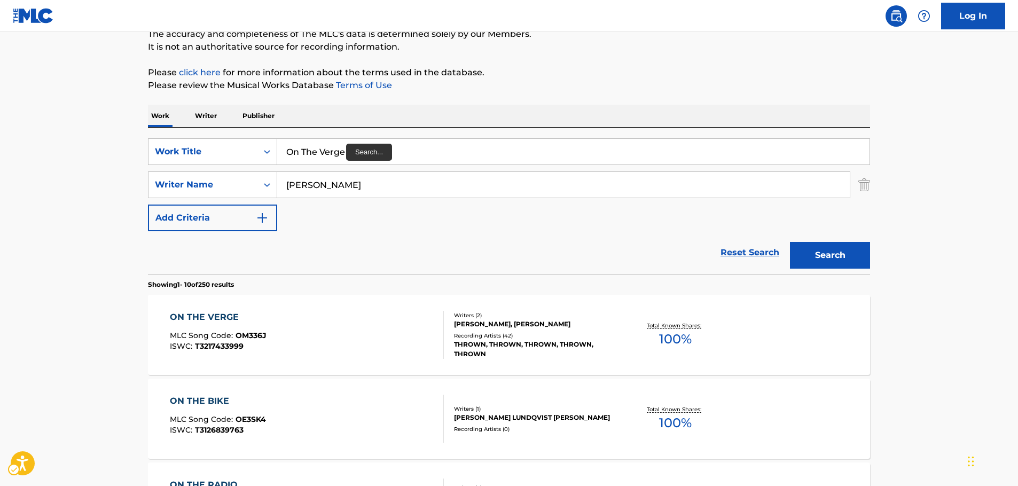
scroll to position [67, 0]
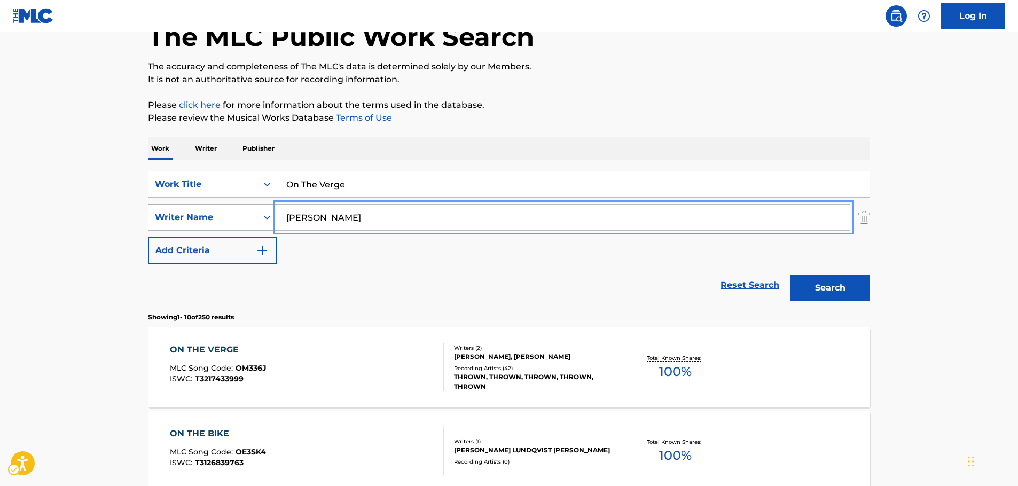
drag, startPoint x: 291, startPoint y: 221, endPoint x: 237, endPoint y: 223, distance: 53.5
paste input "[PERSON_NAME]"
type input "[PERSON_NAME]"
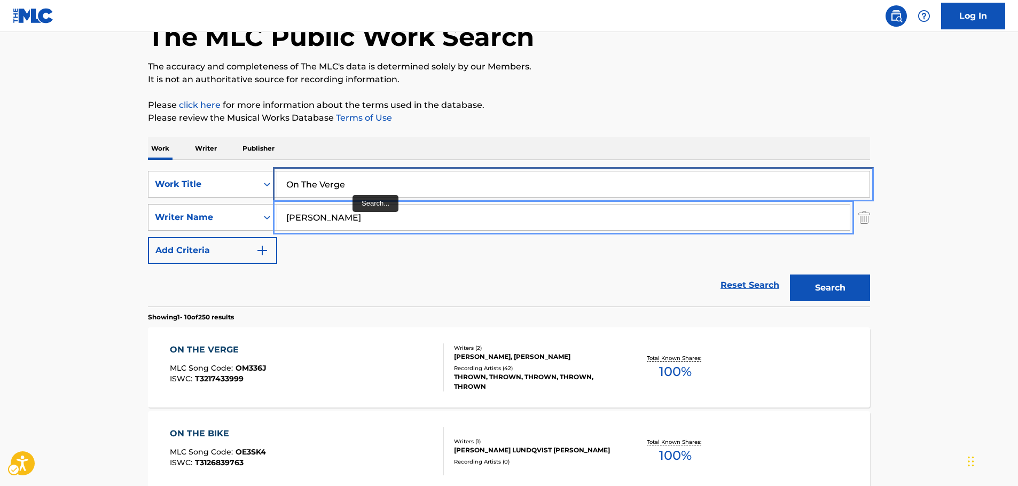
drag, startPoint x: 182, startPoint y: 191, endPoint x: 146, endPoint y: 192, distance: 35.8
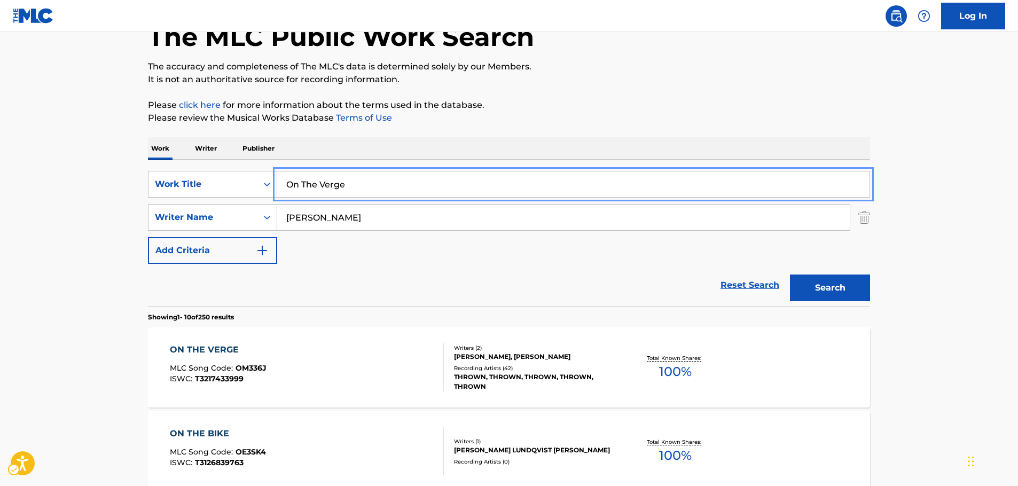
paste input "mi poema"
type input "mi poema"
click at [823, 290] on button "Search" at bounding box center [830, 288] width 80 height 27
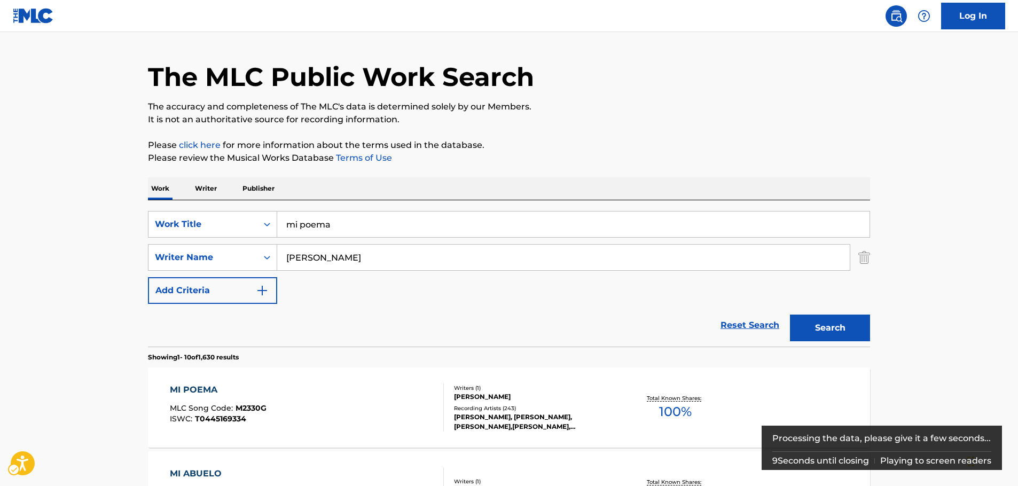
scroll to position [101, 0]
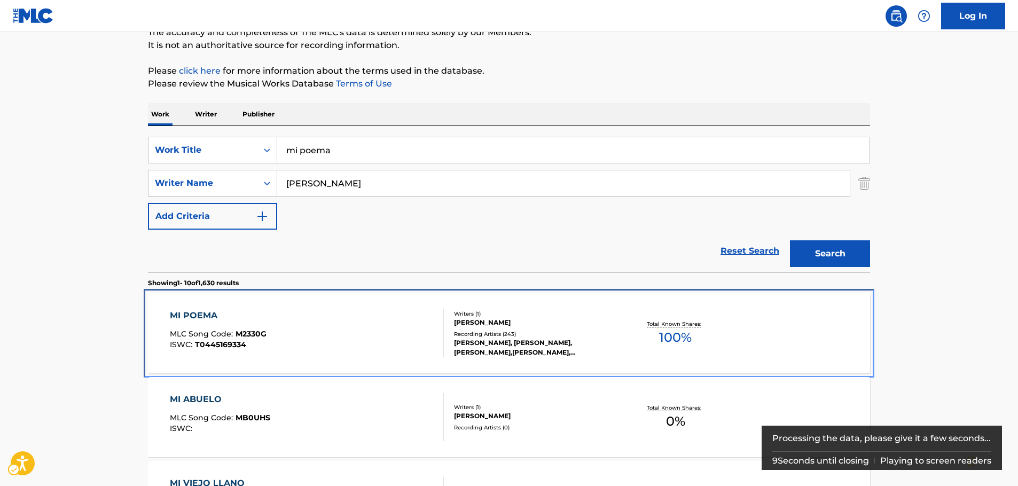
click at [327, 325] on div "MI POEMA MLC Song Code : M2330G ISWC : T0445169334" at bounding box center [307, 333] width 275 height 48
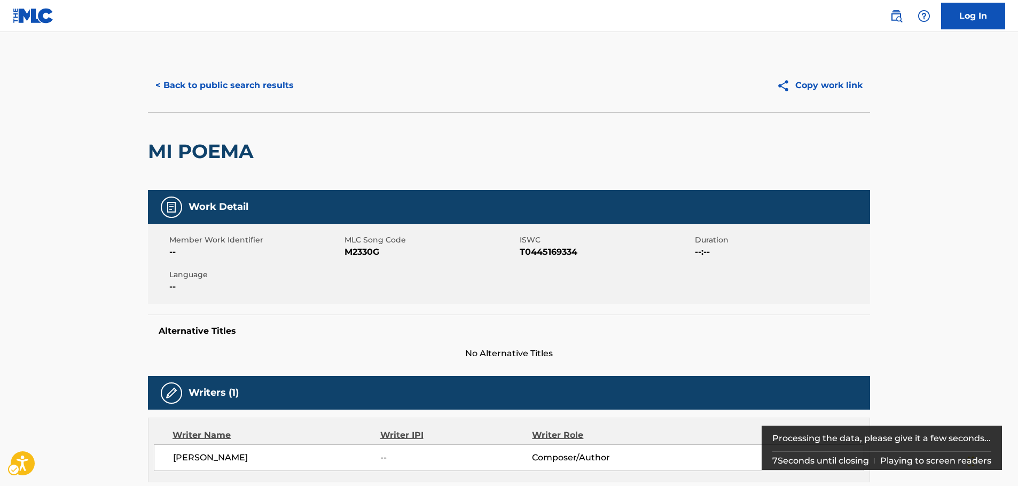
click at [368, 255] on span "MLC Song Code - M2330G" at bounding box center [431, 252] width 173 height 13
click at [214, 81] on button "< Back to public search results" at bounding box center [224, 85] width 153 height 27
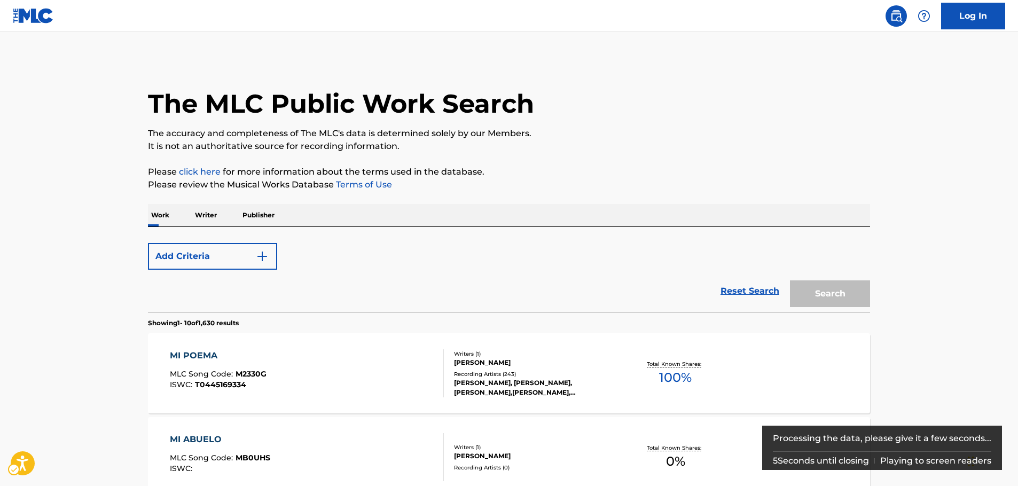
scroll to position [107, 0]
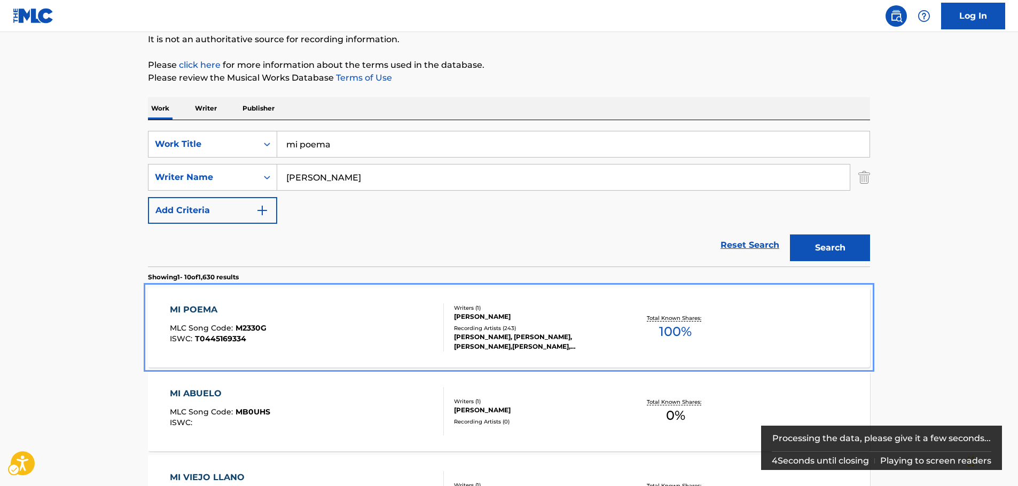
click at [406, 315] on div "MI POEMA MLC Song Code : M2330G ISWC : T0445169334" at bounding box center [307, 327] width 275 height 48
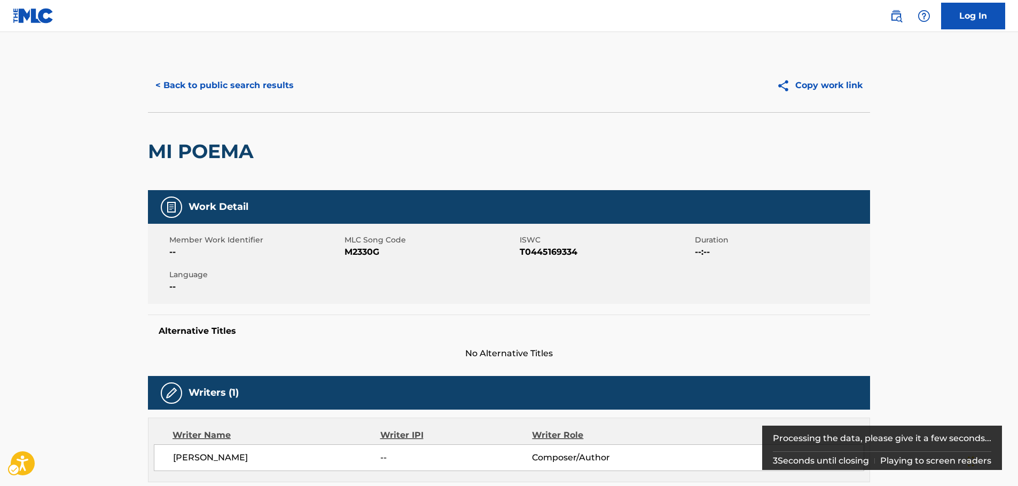
click at [356, 250] on span "MLC Song Code - M2330G" at bounding box center [431, 252] width 173 height 13
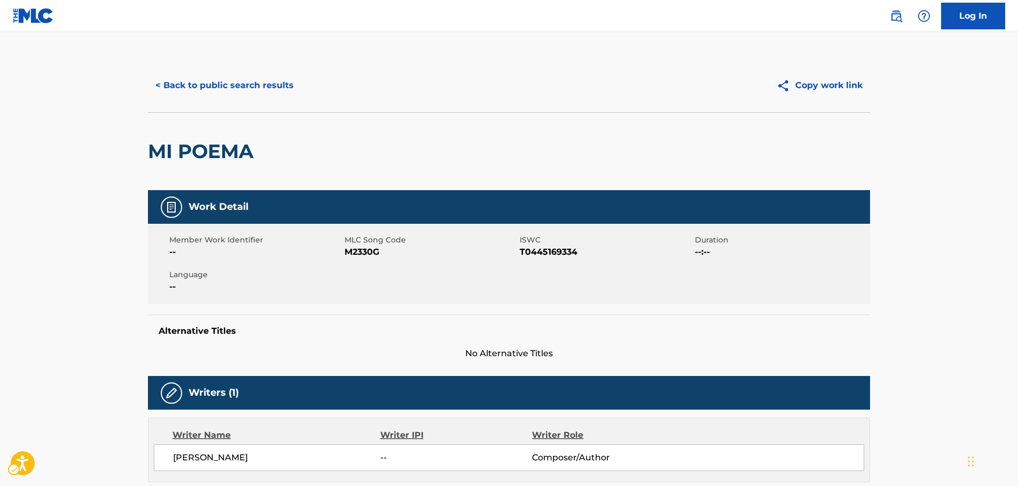
click at [542, 251] on span "ISWC - T0445169334" at bounding box center [606, 252] width 173 height 13
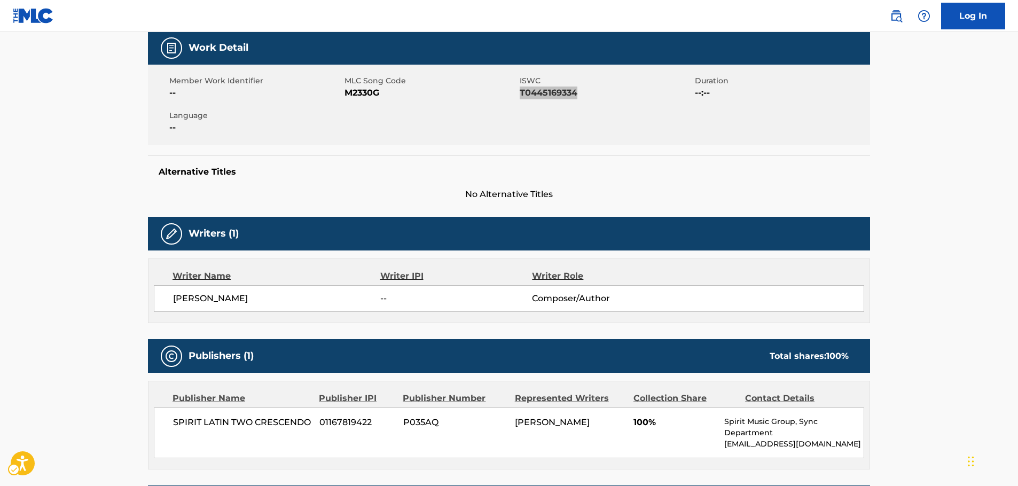
scroll to position [160, 0]
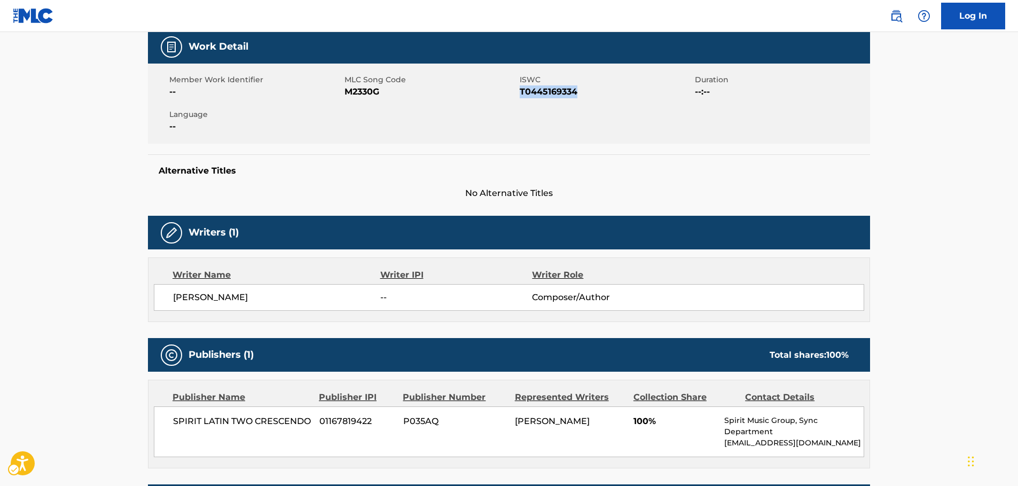
drag, startPoint x: 306, startPoint y: 300, endPoint x: 160, endPoint y: 299, distance: 145.3
click at [160, 299] on div "[PERSON_NAME] -- Composer/Author" at bounding box center [509, 297] width 710 height 27
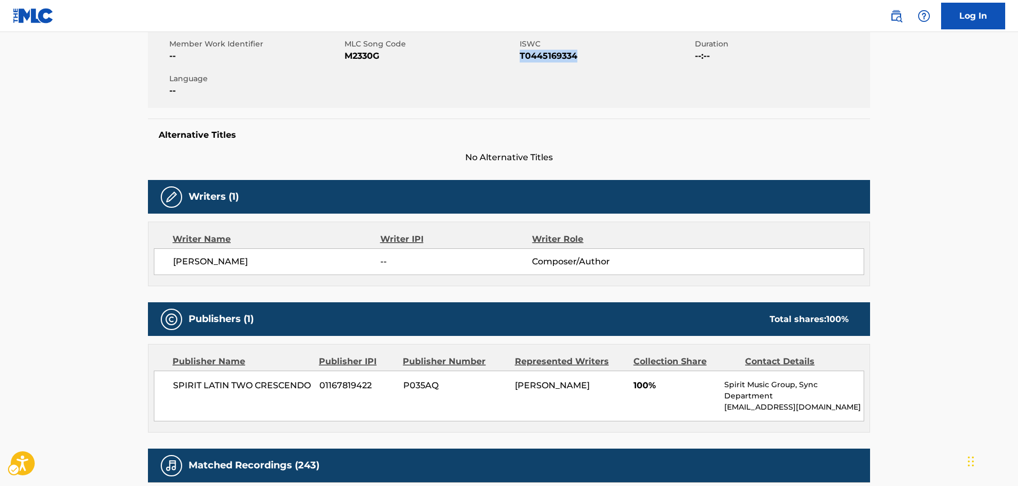
scroll to position [267, 0]
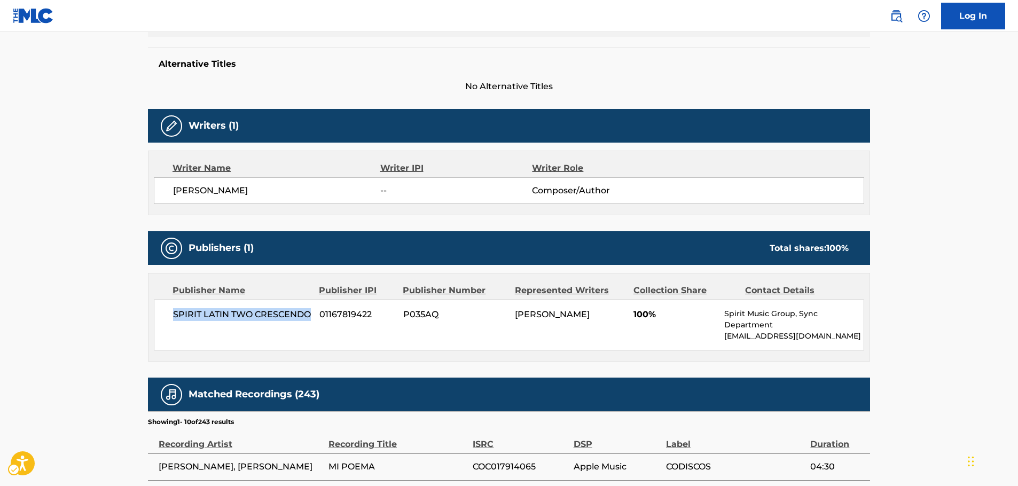
drag, startPoint x: 236, startPoint y: 335, endPoint x: 139, endPoint y: 318, distance: 98.2
click at [161, 318] on div "SPIRIT LATIN TWO CRESCENDO 01167819422 P035AQ [PERSON_NAME] 100% Spirit Music G…" at bounding box center [509, 325] width 710 height 51
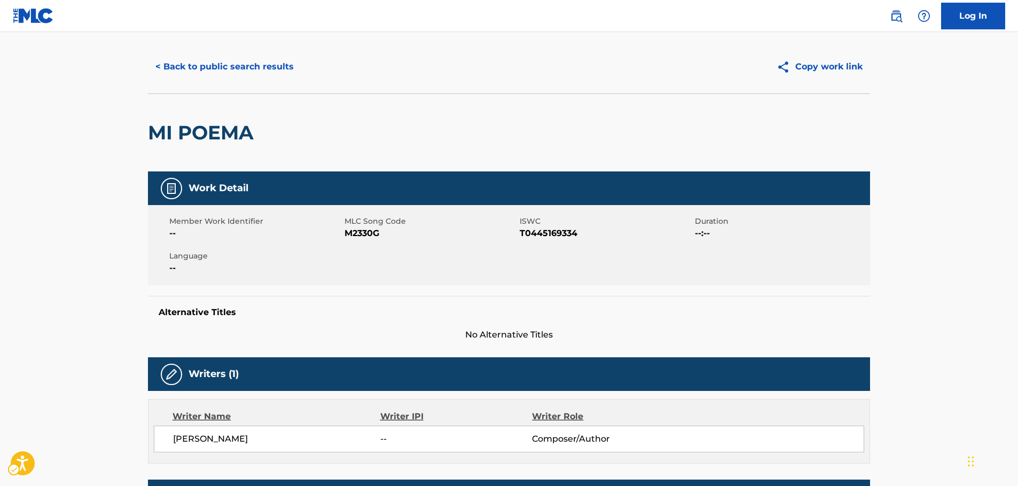
scroll to position [0, 0]
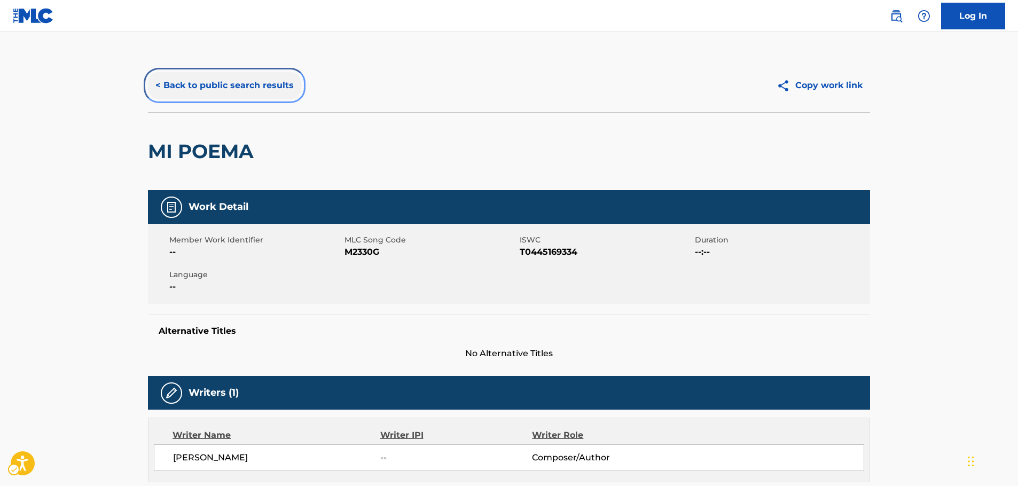
click at [174, 80] on button "< Back to public search results" at bounding box center [224, 85] width 153 height 27
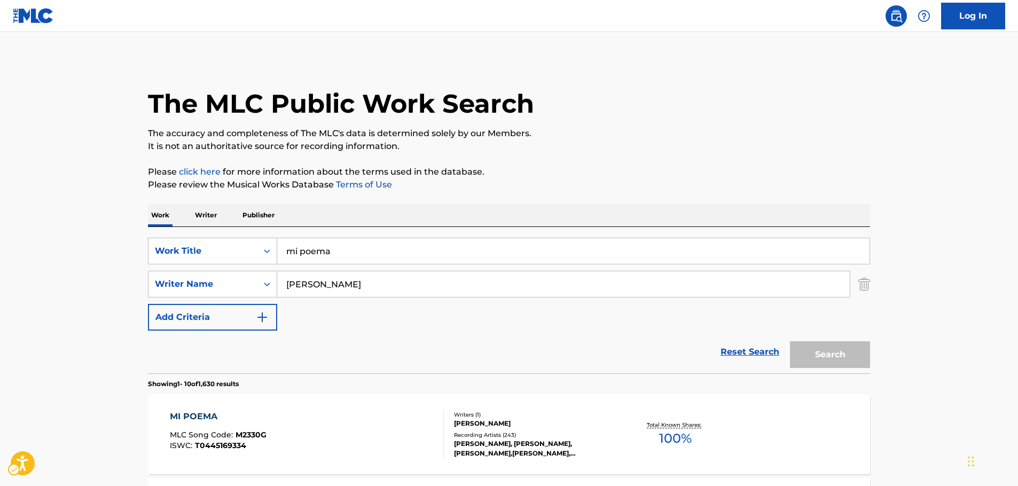
scroll to position [107, 0]
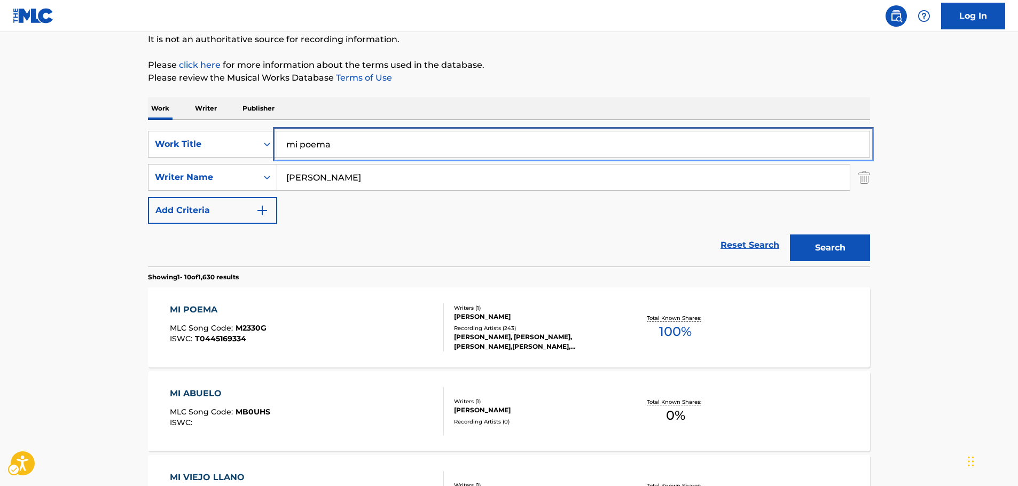
paste input "Mamma Mi"
type input "Mamma Mia"
drag, startPoint x: 86, startPoint y: 152, endPoint x: 124, endPoint y: 162, distance: 39.1
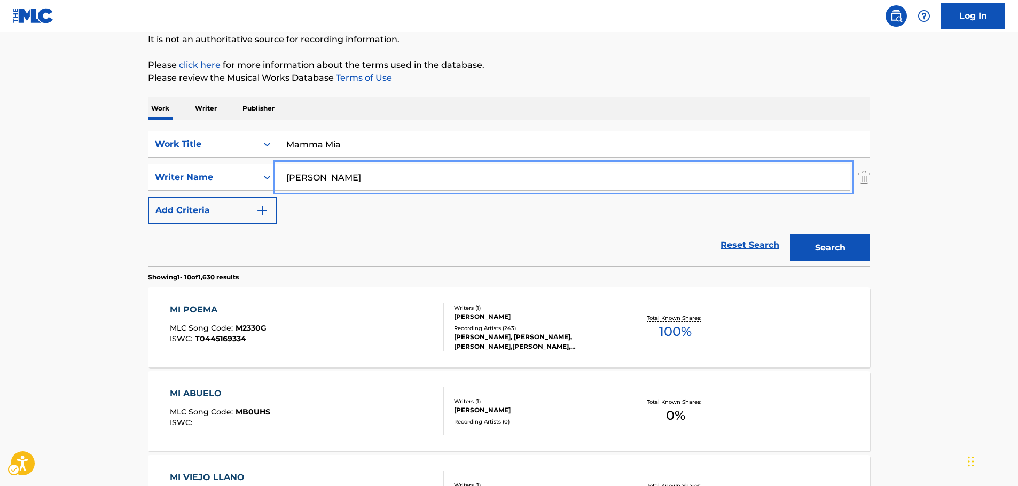
drag, startPoint x: 350, startPoint y: 176, endPoint x: 24, endPoint y: 166, distance: 326.5
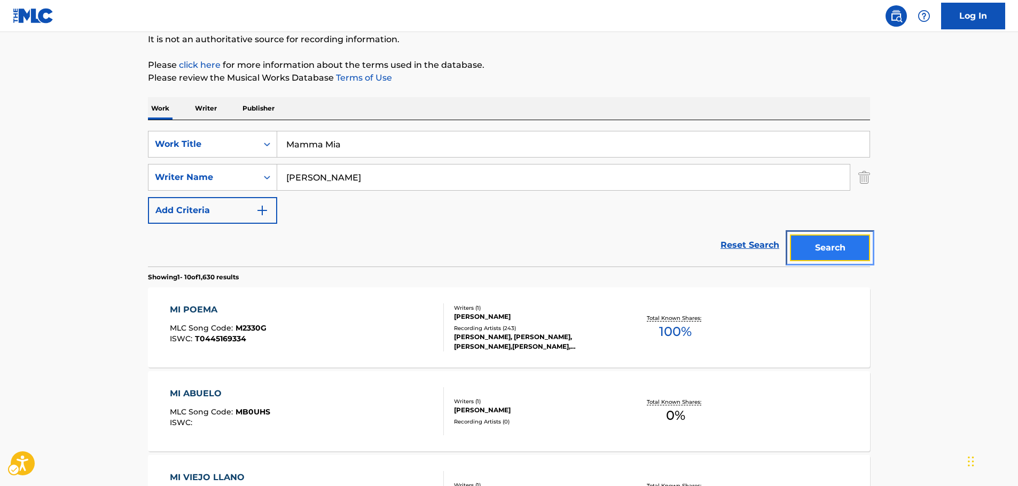
click at [857, 246] on button "Search" at bounding box center [830, 247] width 80 height 27
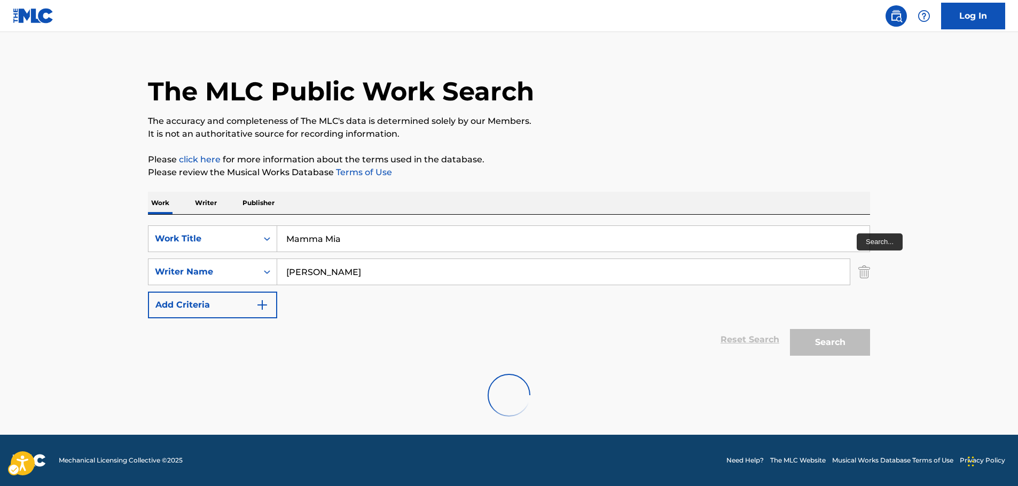
scroll to position [0, 0]
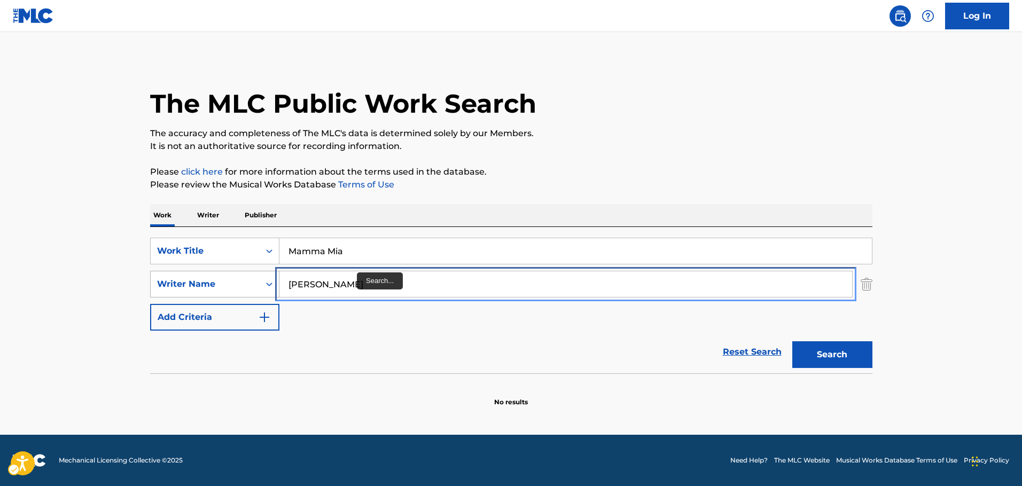
drag, startPoint x: 329, startPoint y: 288, endPoint x: 244, endPoint y: 289, distance: 84.9
click at [244, 289] on div "SearchWithCriteriad5c5945b-cf5a-4586-a203-a11d03ce5f59 Writer Name [PERSON_NAME]" at bounding box center [511, 284] width 722 height 27
paste input "Diamandis"
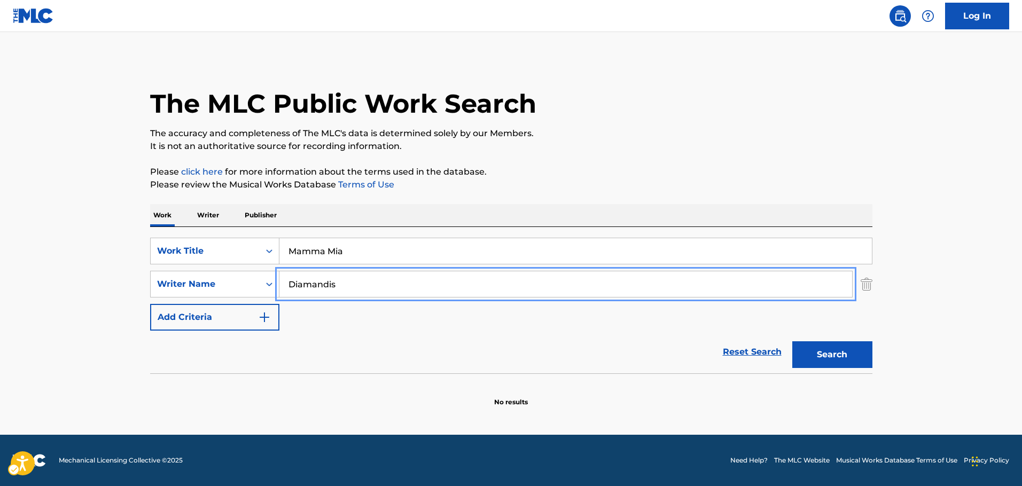
type input "Diamandis"
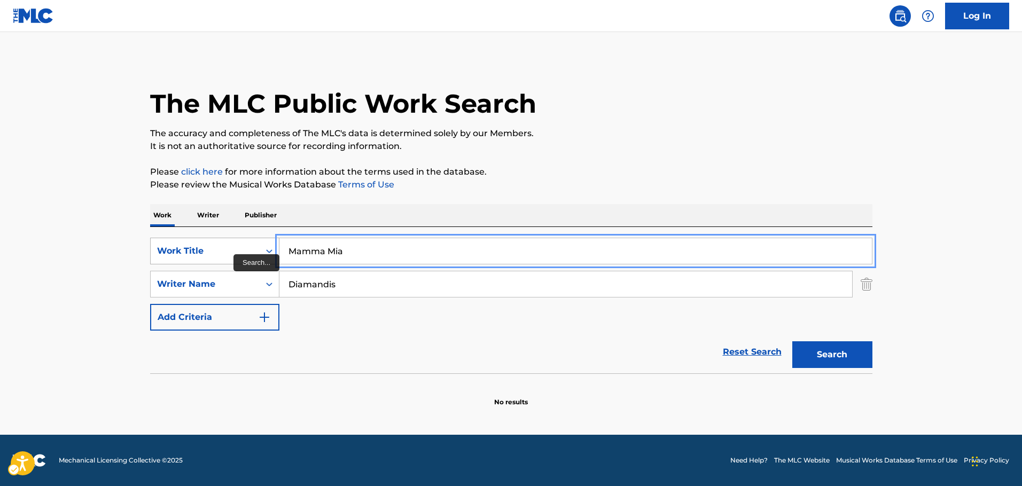
click at [173, 255] on div "SearchWithCriteria3b000bd4-a9d7-4f41-84ca-eb660b8191a9 Work Title Mamma Mia" at bounding box center [511, 251] width 722 height 27
paste input "Cross my Heart"
type input "Cross my Heart"
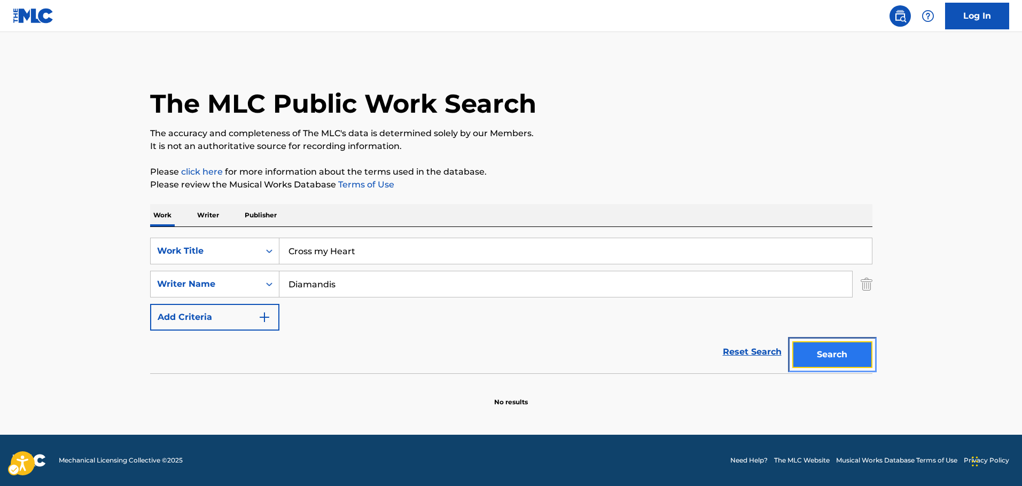
drag, startPoint x: 826, startPoint y: 353, endPoint x: 831, endPoint y: 315, distance: 37.8
click at [823, 353] on button "Search" at bounding box center [832, 354] width 80 height 27
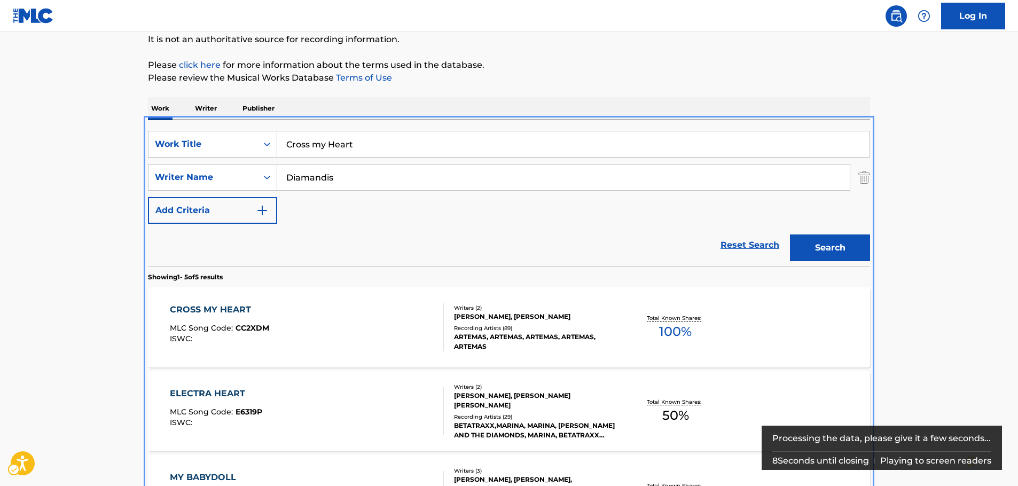
scroll to position [227, 0]
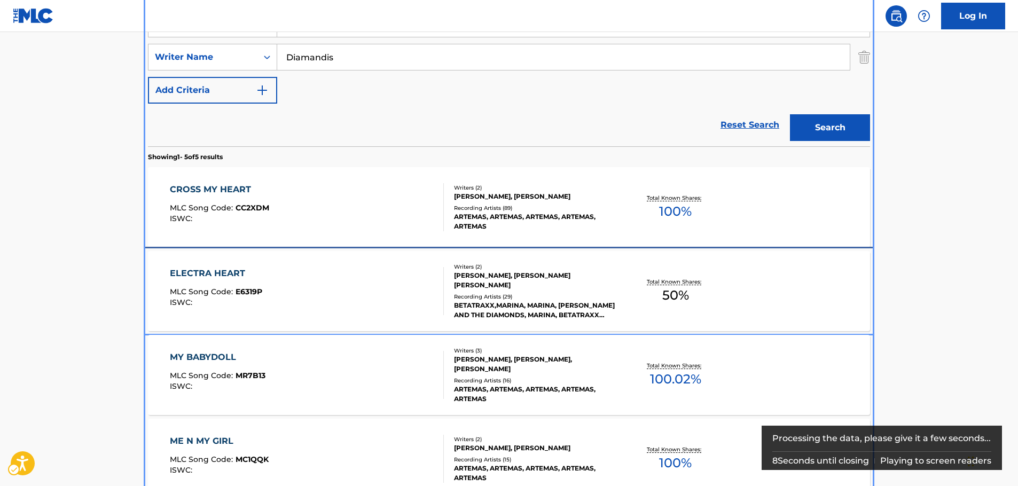
click at [298, 314] on div "ELECTRA HEART MLC Song Code : E6319P ISWC :" at bounding box center [307, 291] width 275 height 48
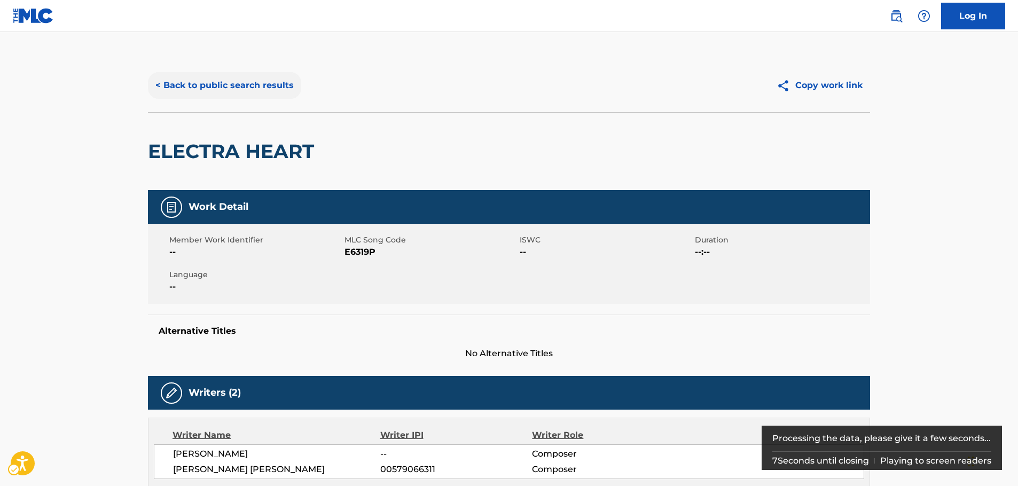
click at [239, 72] on div "< Back to public search results Copy work link" at bounding box center [509, 85] width 722 height 53
click at [241, 82] on button "< Back to public search results" at bounding box center [224, 85] width 153 height 27
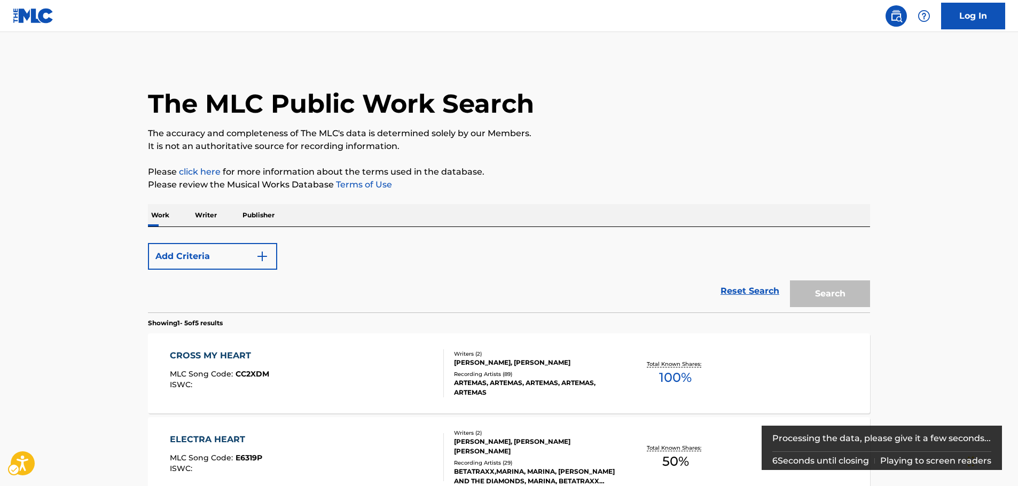
scroll to position [227, 0]
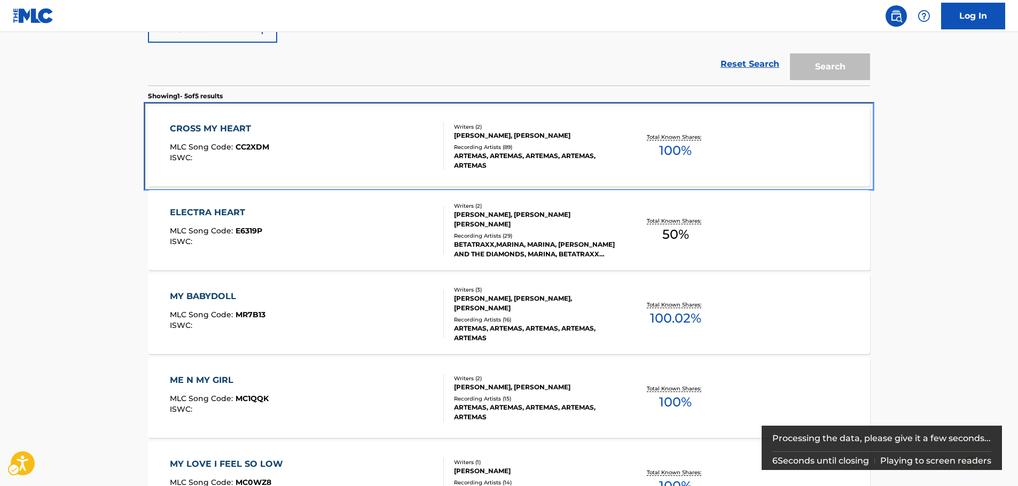
click at [287, 170] on div "CROSS MY HEART MLC Song Code : CC2XDM ISWC :" at bounding box center [307, 146] width 275 height 48
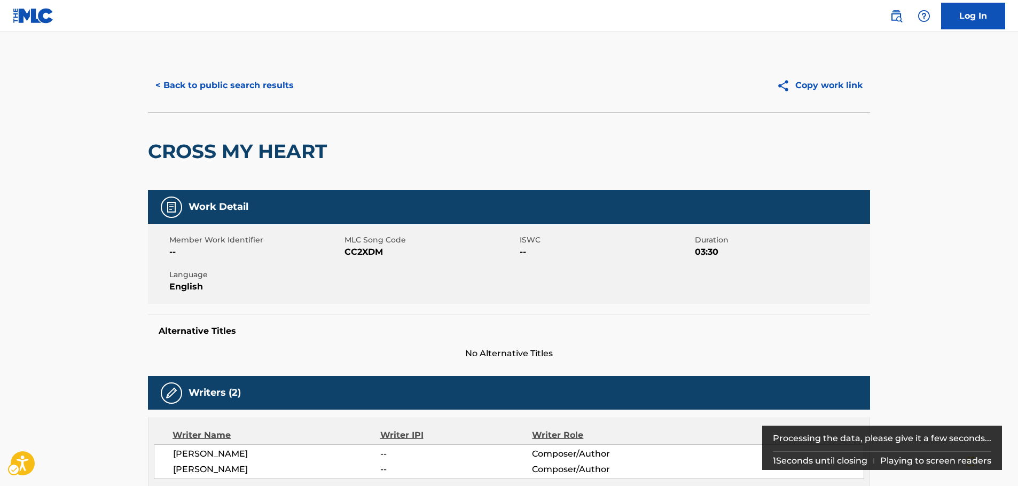
click at [366, 253] on span "MLC Song Code - CC2XDM" at bounding box center [431, 252] width 173 height 13
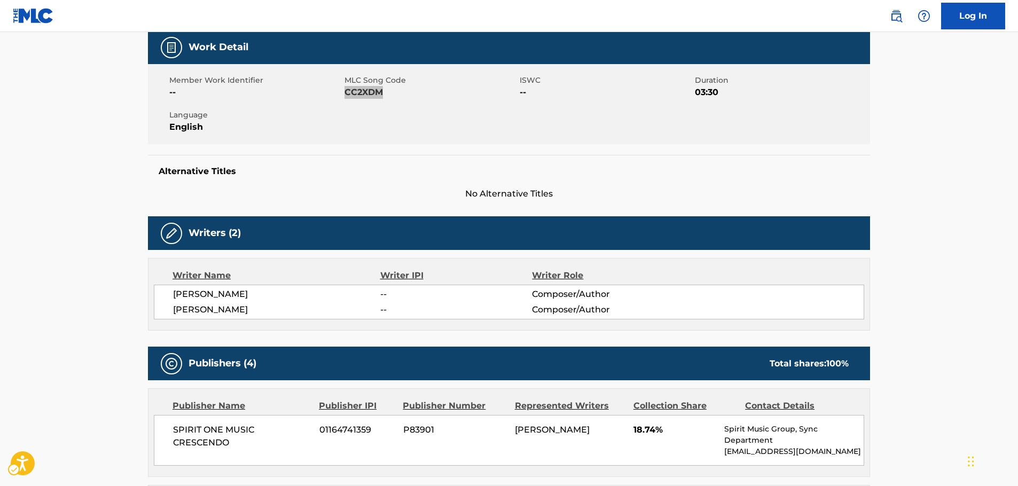
scroll to position [160, 0]
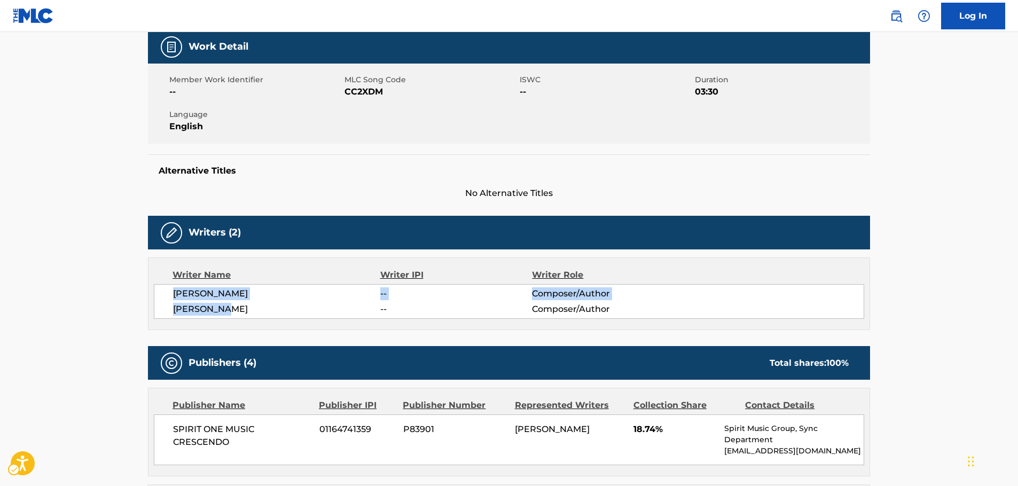
drag, startPoint x: 234, startPoint y: 314, endPoint x: 169, endPoint y: 298, distance: 67.1
click at [169, 298] on div "[PERSON_NAME] -- Composer/Author [PERSON_NAME] -- Composer/Author" at bounding box center [509, 301] width 710 height 35
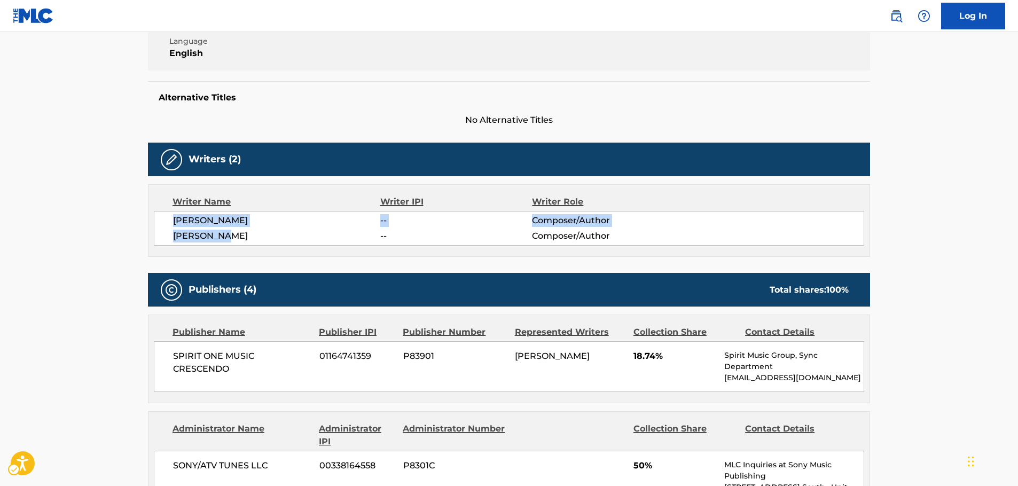
scroll to position [374, 0]
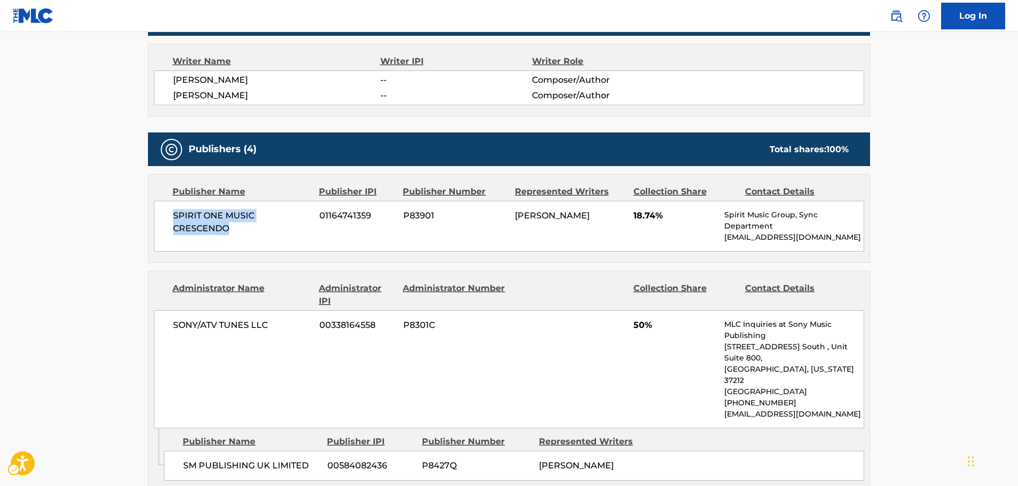
drag, startPoint x: 223, startPoint y: 230, endPoint x: 168, endPoint y: 216, distance: 56.4
click at [169, 216] on div "SPIRIT ONE MUSIC CRESCENDO 01164741359 P83901 [PERSON_NAME] 18.74% Spirit Music…" at bounding box center [509, 226] width 710 height 51
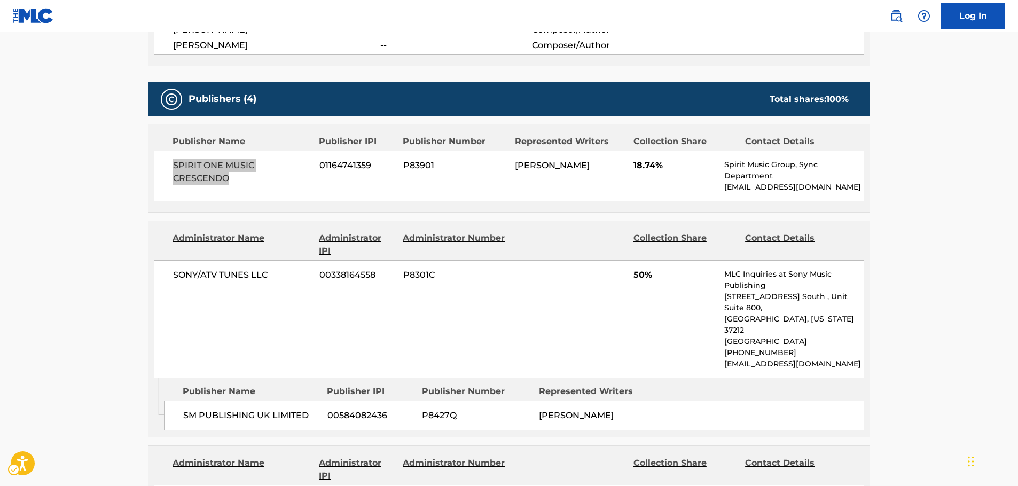
scroll to position [481, 0]
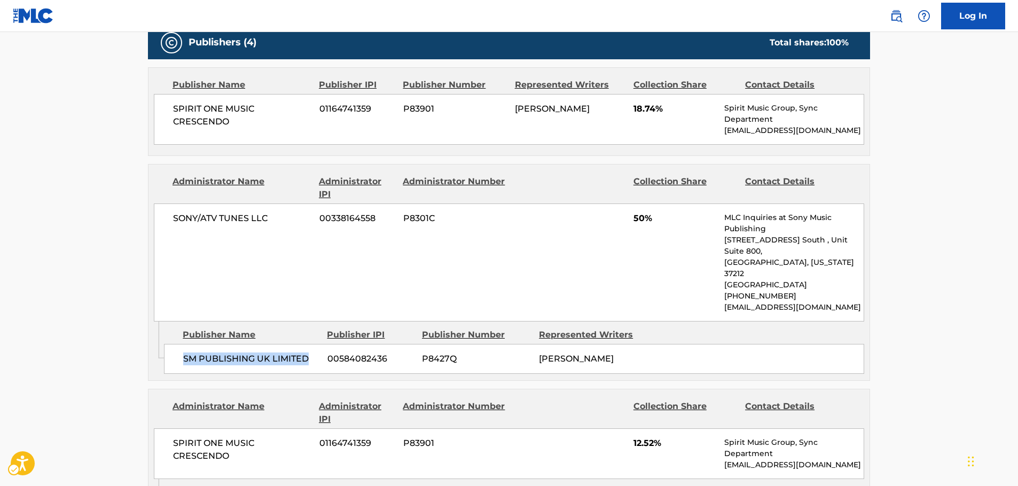
drag, startPoint x: 293, startPoint y: 340, endPoint x: 175, endPoint y: 340, distance: 118.6
click at [175, 344] on div "SM PUBLISHING UK LIMITED 00584082436 P8427Q [PERSON_NAME]" at bounding box center [514, 359] width 700 height 30
drag, startPoint x: 280, startPoint y: 219, endPoint x: 161, endPoint y: 218, distance: 119.1
click at [161, 218] on div "SONY/ATV TUNES LLC 00338164558 P8301C 50% MLC Inquiries at Sony Music Publishin…" at bounding box center [509, 263] width 710 height 118
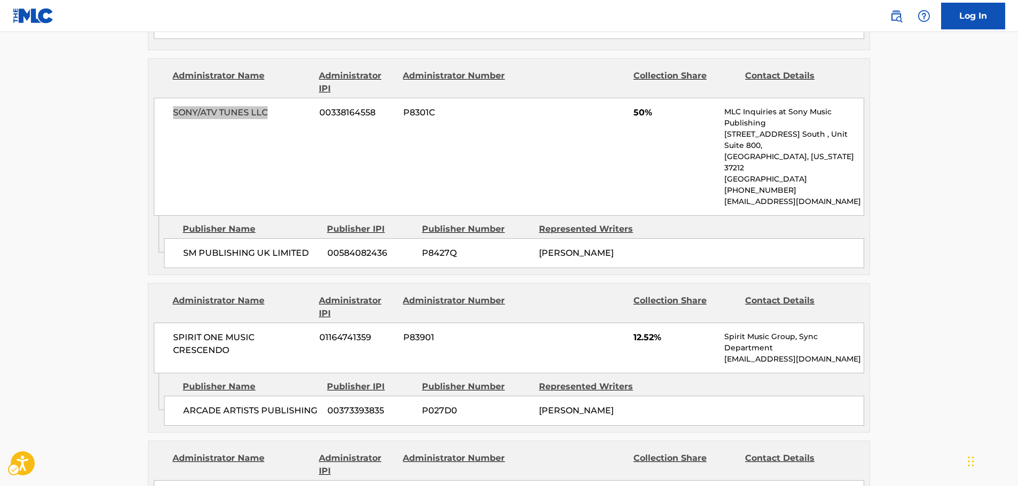
scroll to position [641, 0]
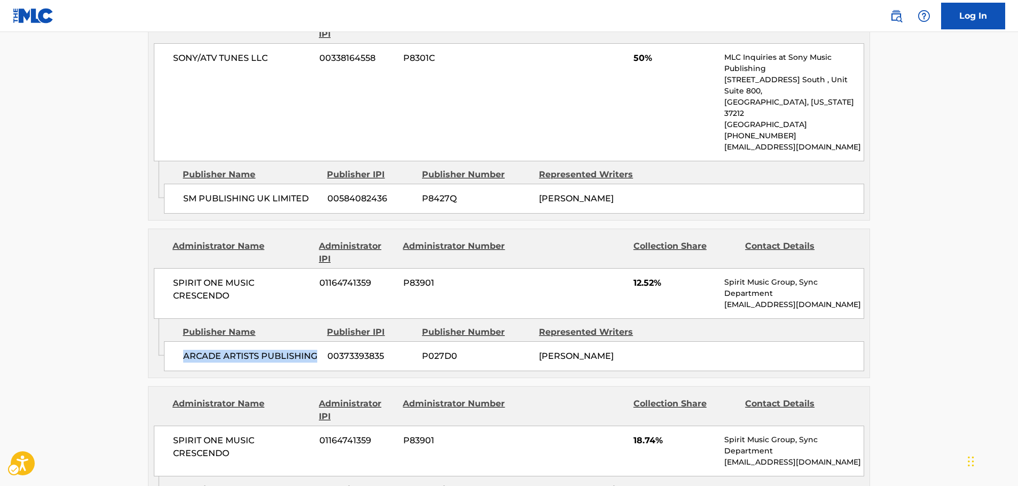
drag, startPoint x: 318, startPoint y: 334, endPoint x: 208, endPoint y: 304, distance: 113.9
click at [183, 350] on span "ARCADE ARTISTS PUBLISHING" at bounding box center [251, 356] width 136 height 13
drag, startPoint x: 216, startPoint y: 270, endPoint x: 170, endPoint y: 261, distance: 46.4
click at [170, 268] on div "SPIRIT ONE MUSIC CRESCENDO 01164741359 P83901 12.52% Spirit Music Group, Sync D…" at bounding box center [509, 293] width 710 height 51
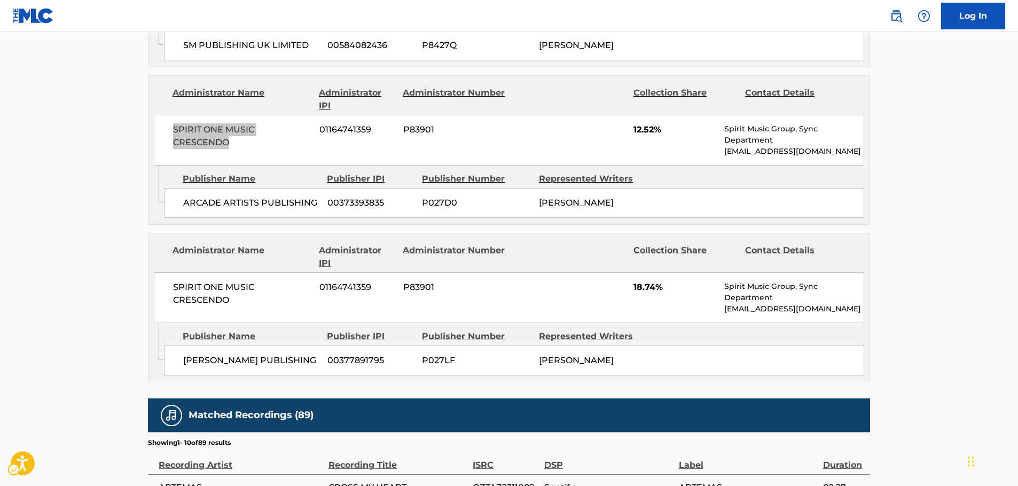
scroll to position [801, 0]
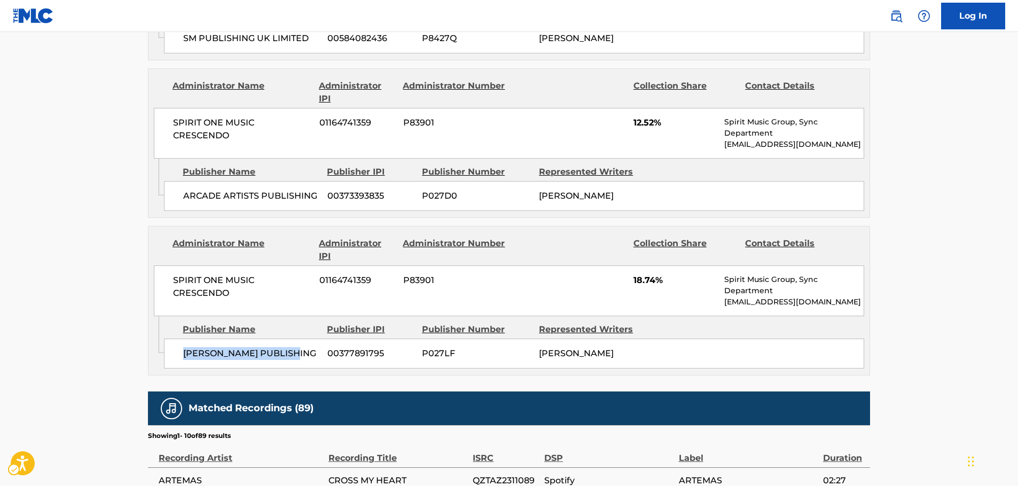
drag, startPoint x: 295, startPoint y: 330, endPoint x: 177, endPoint y: 333, distance: 118.1
click at [177, 339] on div "[PERSON_NAME] PUBLISHING 00377891795 P027LF [PERSON_NAME]" at bounding box center [514, 354] width 700 height 30
drag, startPoint x: 247, startPoint y: 271, endPoint x: 153, endPoint y: 261, distance: 94.0
click at [153, 261] on div "Administrator Name Administrator IPI Administrator Number Collection Share Cont…" at bounding box center [508, 271] width 721 height 90
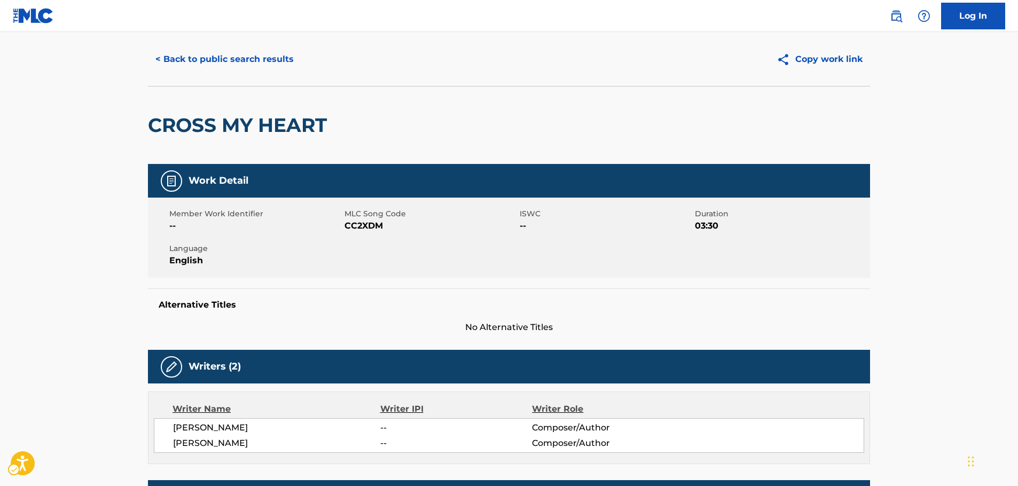
scroll to position [0, 0]
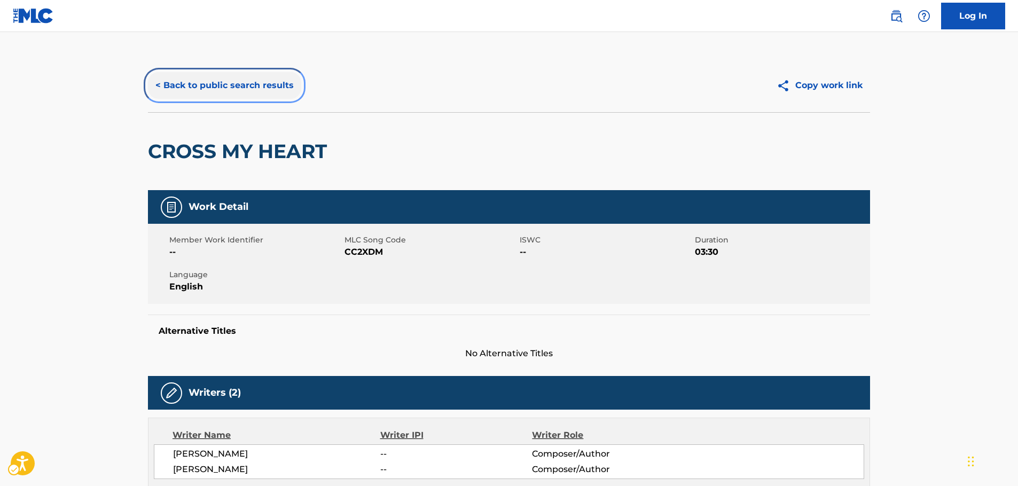
click at [238, 89] on button "< Back to public search results" at bounding box center [224, 85] width 153 height 27
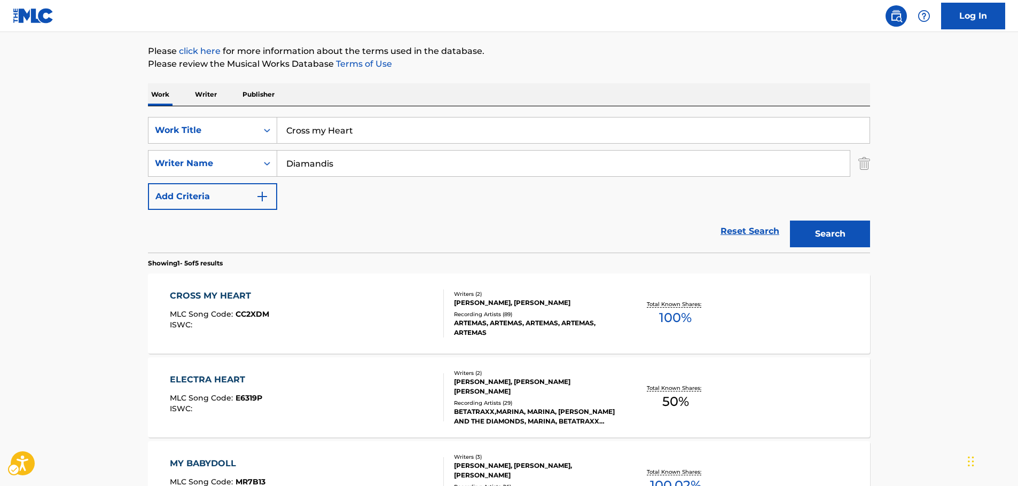
scroll to position [120, 0]
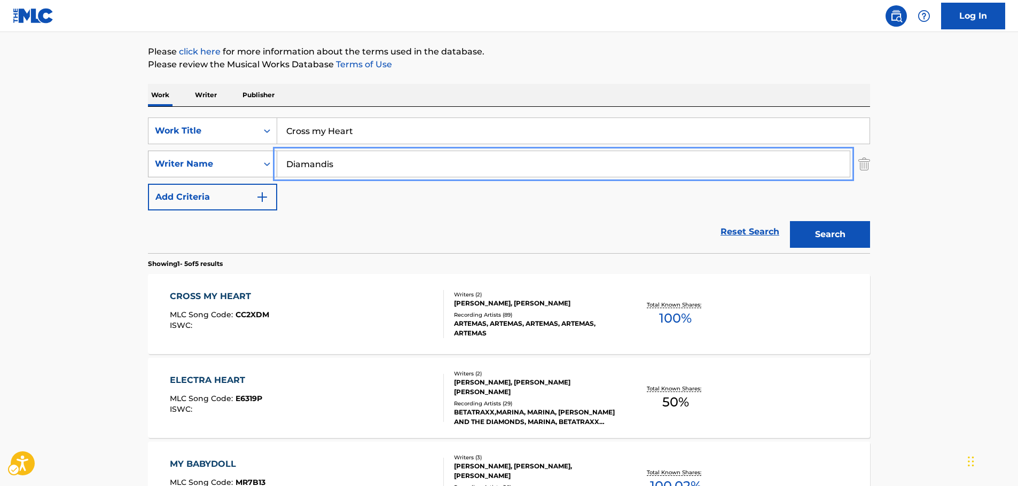
drag, startPoint x: 347, startPoint y: 167, endPoint x: 248, endPoint y: 168, distance: 98.8
paste input "Świerzyński"
type input "Świerzyński"
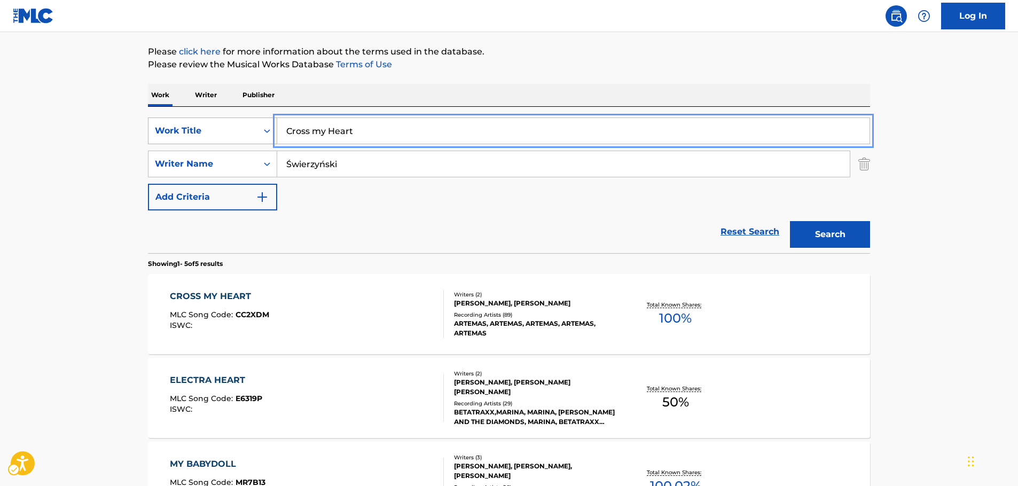
drag, startPoint x: 243, startPoint y: 132, endPoint x: 163, endPoint y: 134, distance: 80.1
paste input "Moja mała blondyneczka"
type input "Moja mała blondyneczka"
click at [818, 238] on button "Search" at bounding box center [830, 234] width 80 height 27
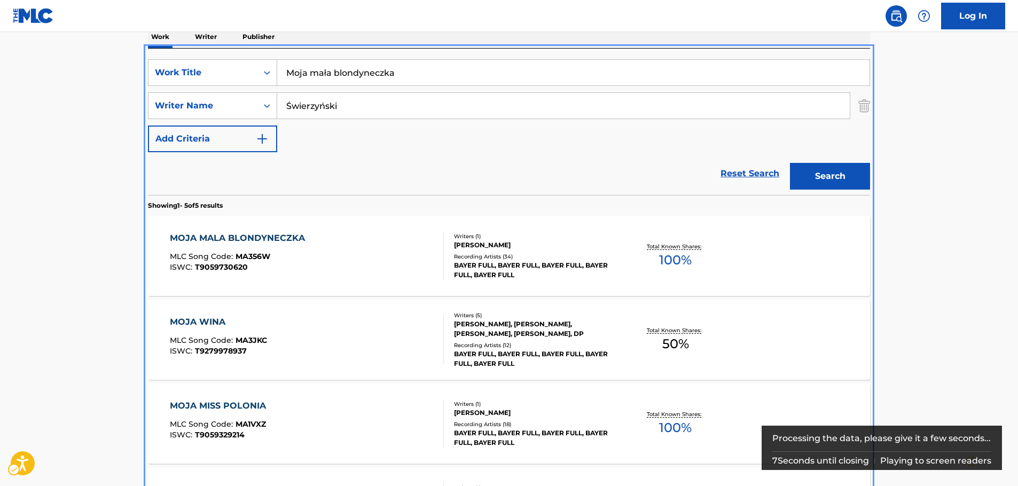
scroll to position [126, 0]
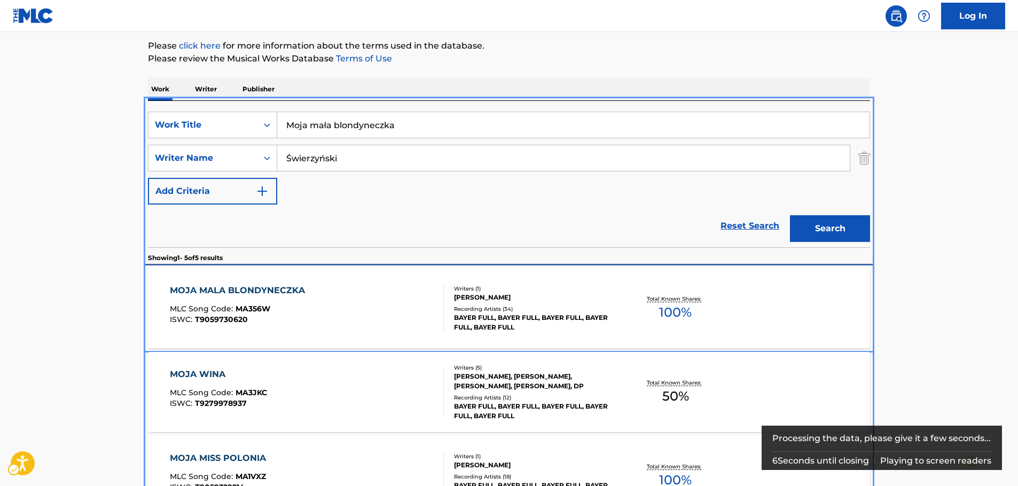
click at [303, 298] on div "MOJA MALA BLONDYNECZKA MLC Song Code : MA356W ISWC : T9059730620" at bounding box center [240, 308] width 140 height 48
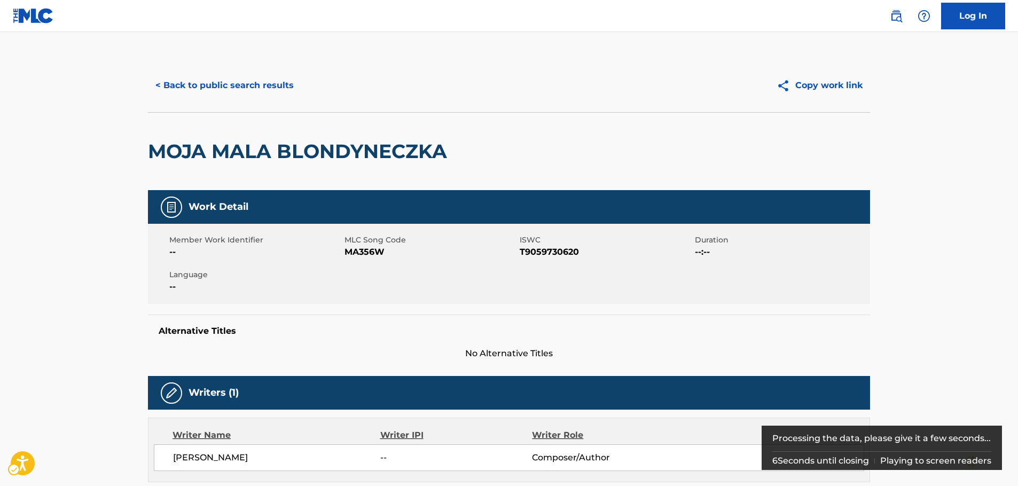
click at [361, 252] on span "MA356W" at bounding box center [431, 252] width 173 height 13
click at [359, 252] on span "MLC Song Code - MA356W" at bounding box center [431, 252] width 173 height 13
click at [533, 253] on span "ISWC - T9059730620" at bounding box center [606, 252] width 173 height 13
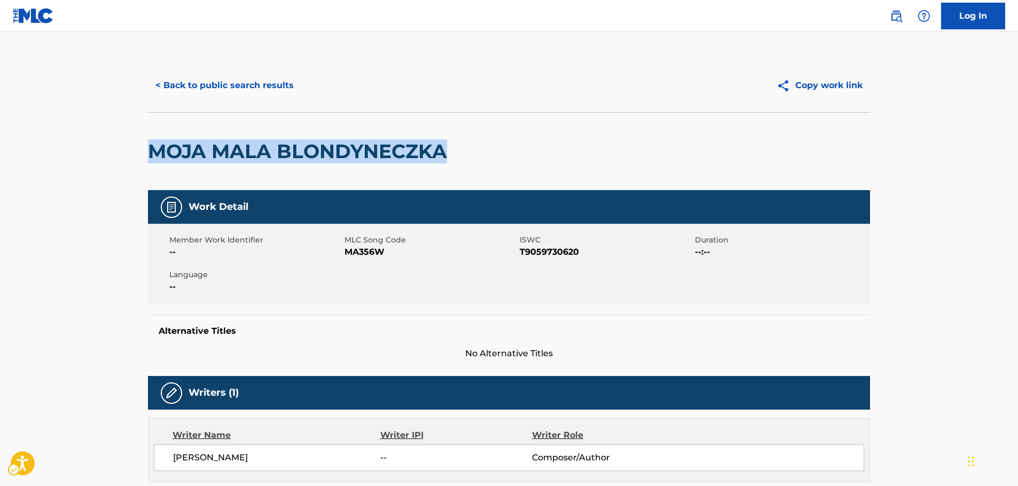
drag, startPoint x: 177, startPoint y: 156, endPoint x: 119, endPoint y: 156, distance: 58.2
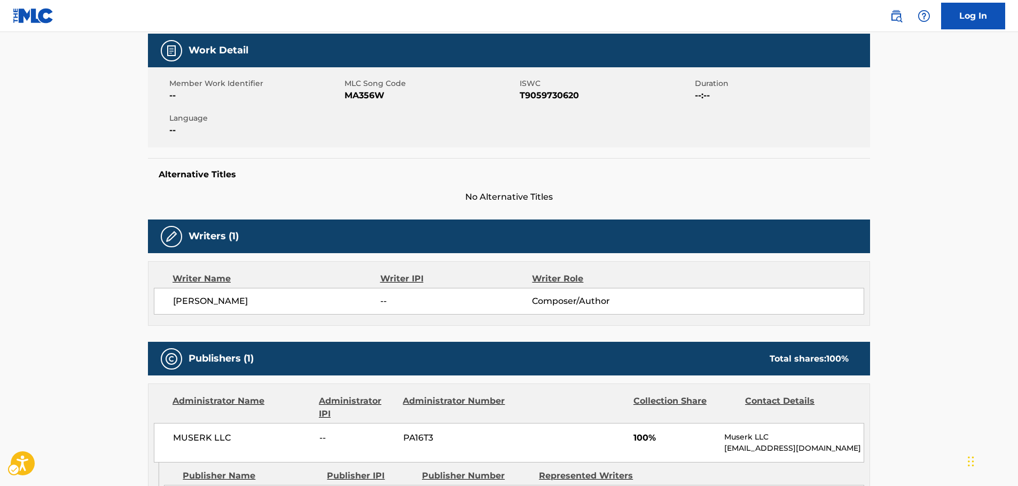
scroll to position [320, 0]
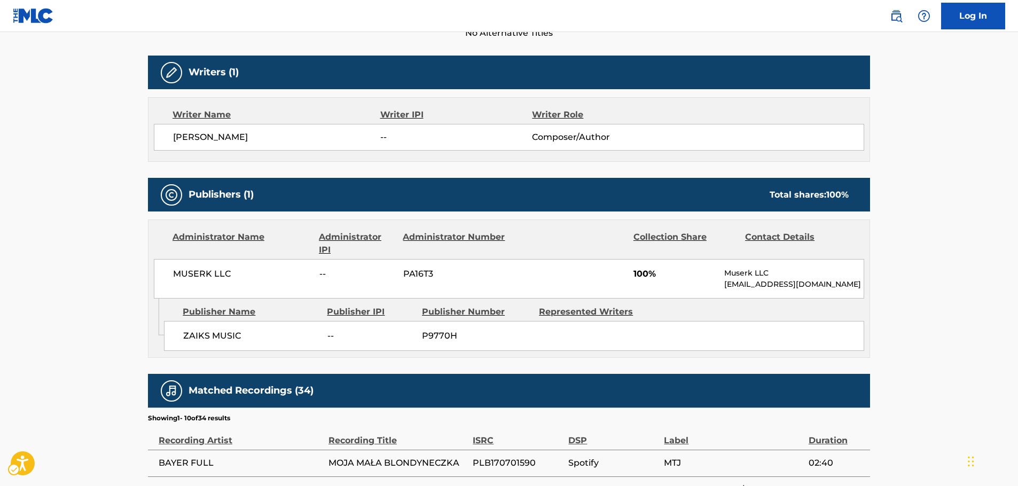
drag, startPoint x: 336, startPoint y: 142, endPoint x: 168, endPoint y: 142, distance: 168.3
click at [168, 142] on div "[PERSON_NAME] -- Composer/Author" at bounding box center [509, 137] width 710 height 27
drag, startPoint x: 233, startPoint y: 344, endPoint x: 173, endPoint y: 340, distance: 61.0
click at [173, 340] on div "ZAIKS MUSIC -- P9770H" at bounding box center [514, 336] width 700 height 30
drag, startPoint x: 231, startPoint y: 273, endPoint x: 157, endPoint y: 274, distance: 74.8
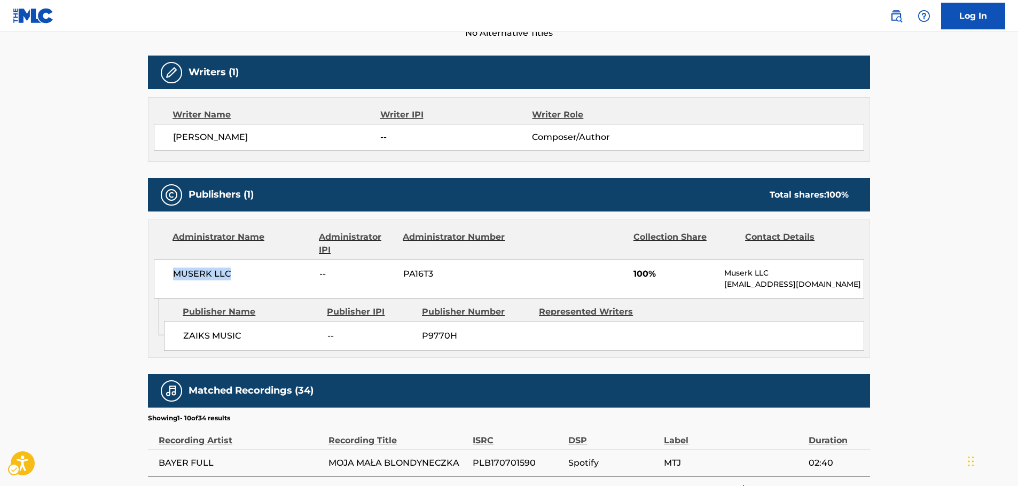
click at [157, 274] on div "MUSERK LLC -- PA16T3 100% Muserk LLC [EMAIL_ADDRESS][DOMAIN_NAME]" at bounding box center [509, 279] width 710 height 40
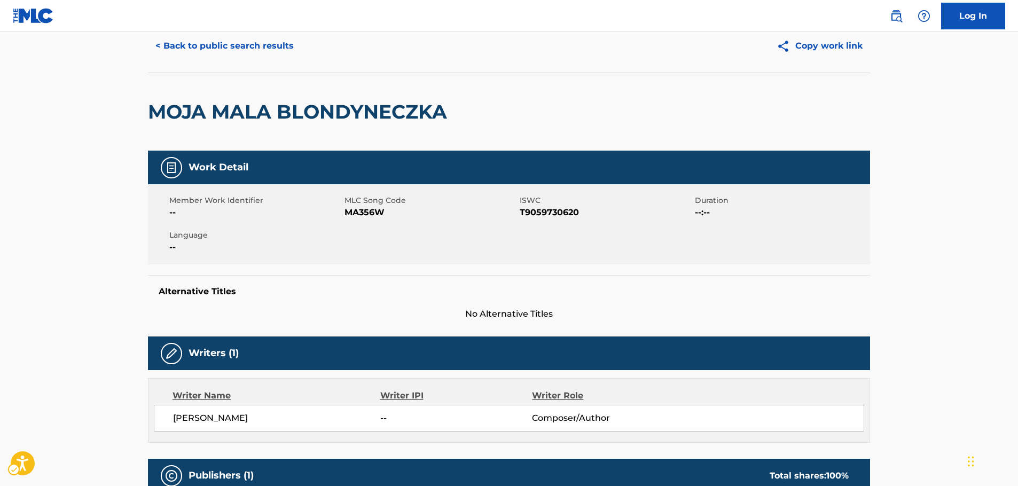
scroll to position [0, 0]
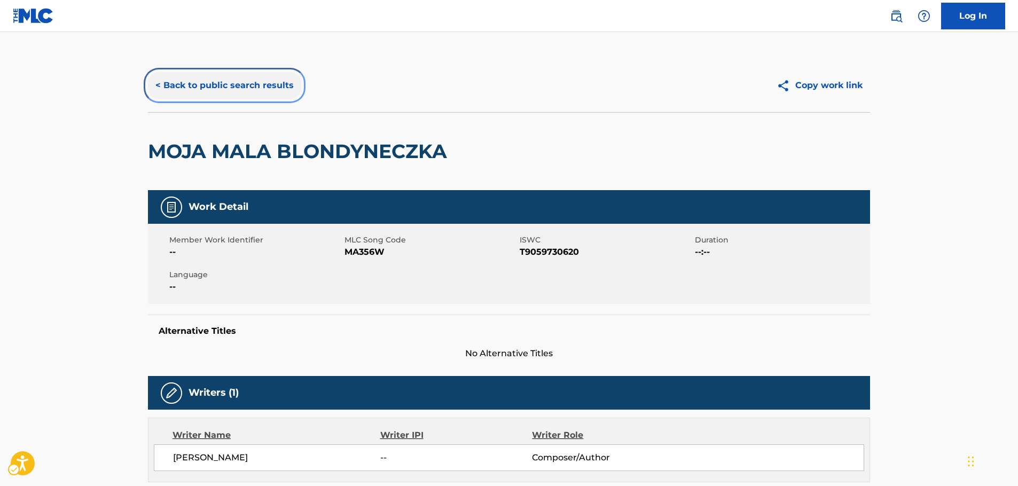
click at [236, 91] on button "< Back to public search results" at bounding box center [224, 85] width 153 height 27
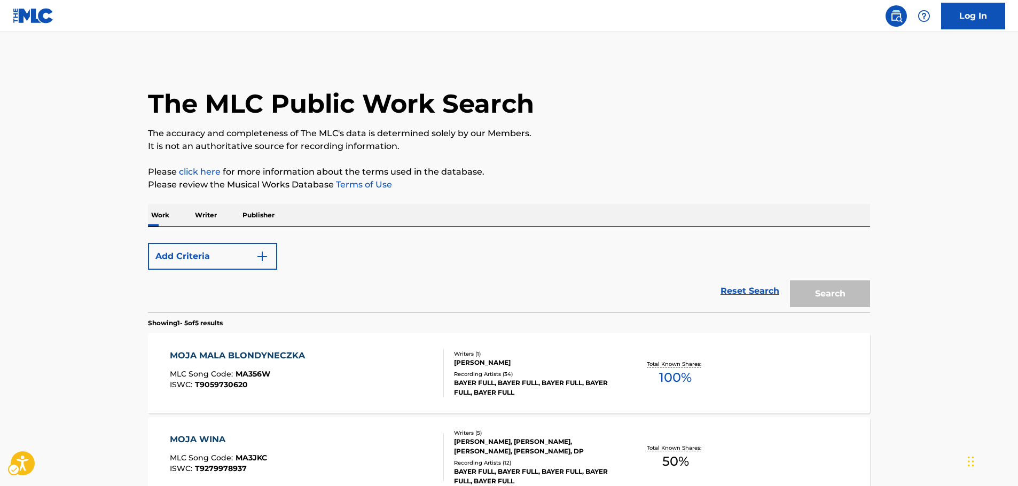
scroll to position [126, 0]
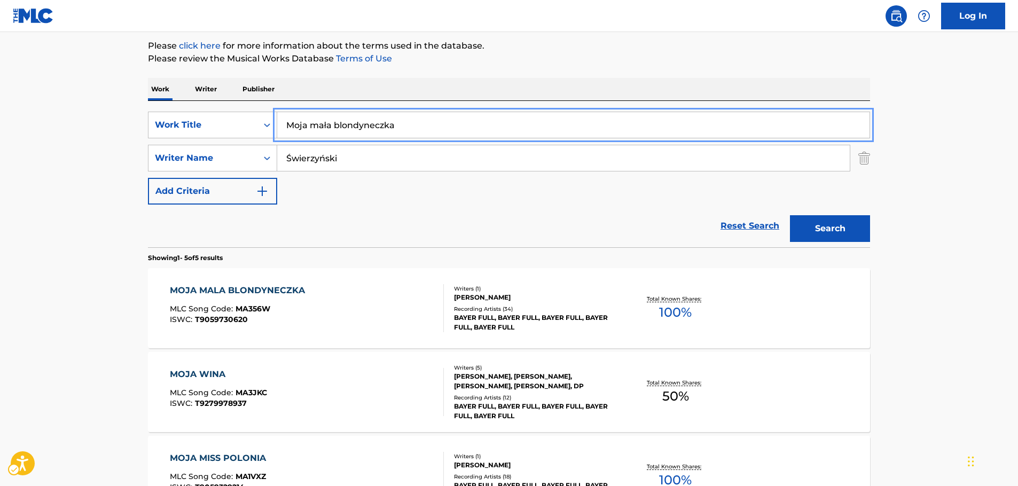
drag, startPoint x: 132, startPoint y: 128, endPoint x: 62, endPoint y: 131, distance: 70.6
paste input "Fateful Confrontation"
type input "Fateful Confrontation"
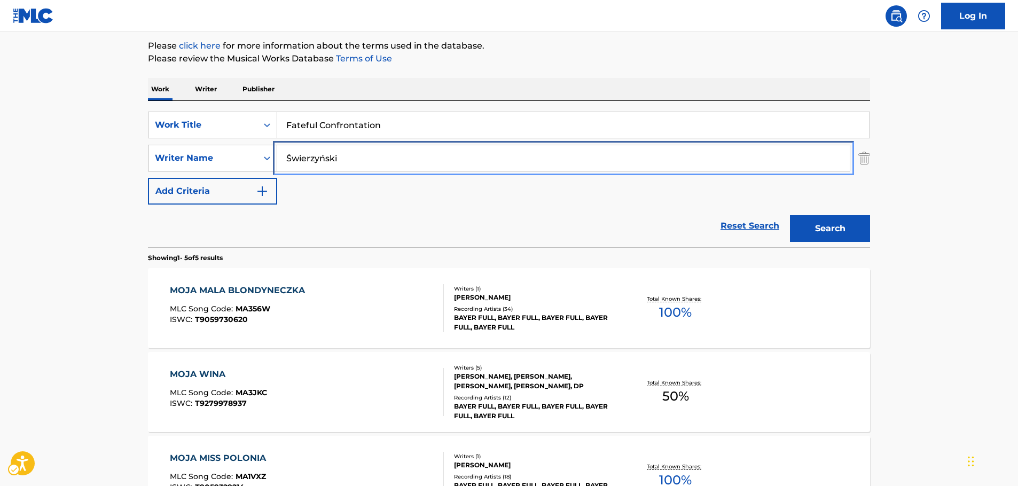
drag, startPoint x: 345, startPoint y: 159, endPoint x: 154, endPoint y: 165, distance: 190.3
click at [790, 215] on button "Search" at bounding box center [830, 228] width 80 height 27
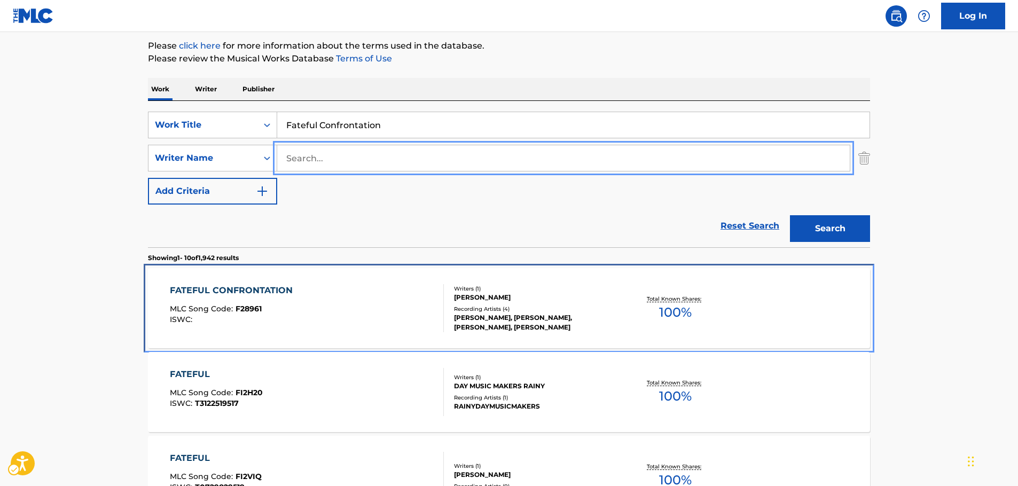
click at [310, 292] on div "FATEFUL CONFRONTATION MLC Song Code : F28961 ISWC :" at bounding box center [307, 308] width 275 height 48
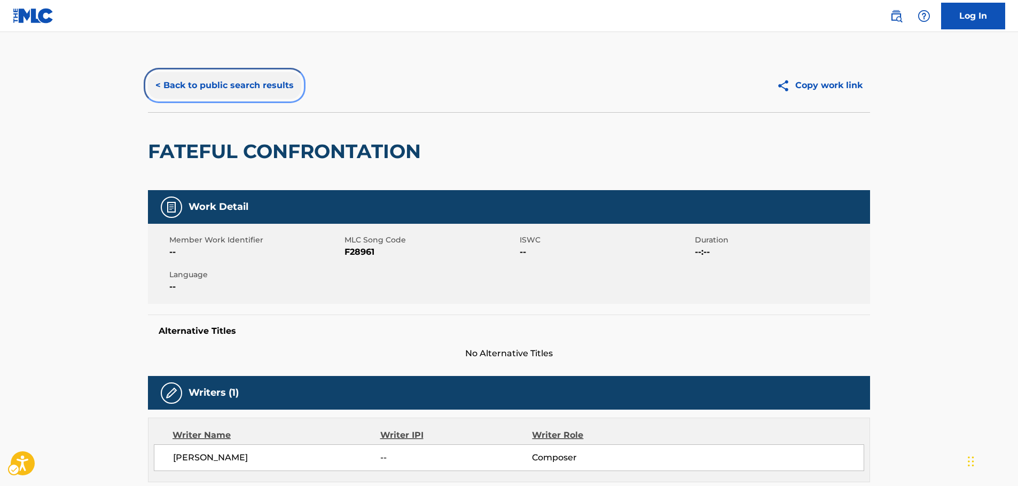
click at [210, 91] on button "< Back to public search results" at bounding box center [224, 85] width 153 height 27
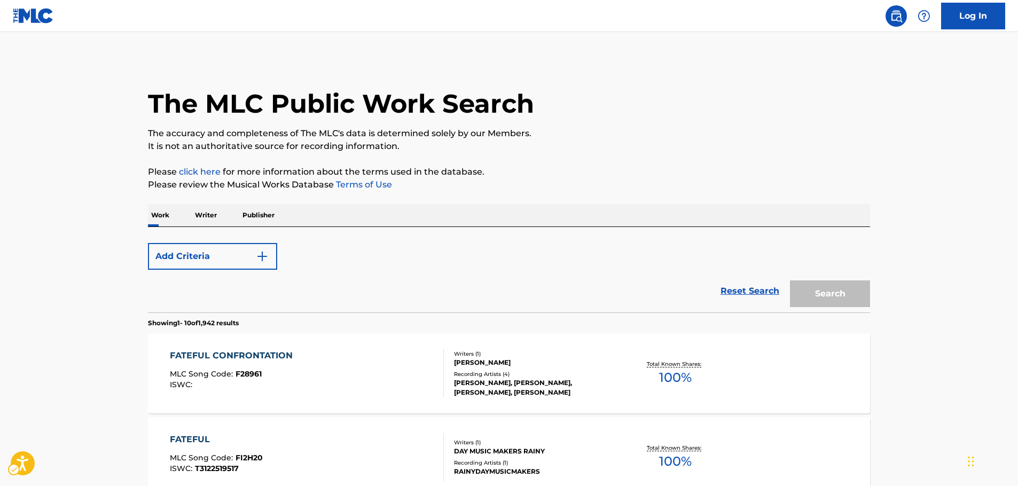
scroll to position [126, 0]
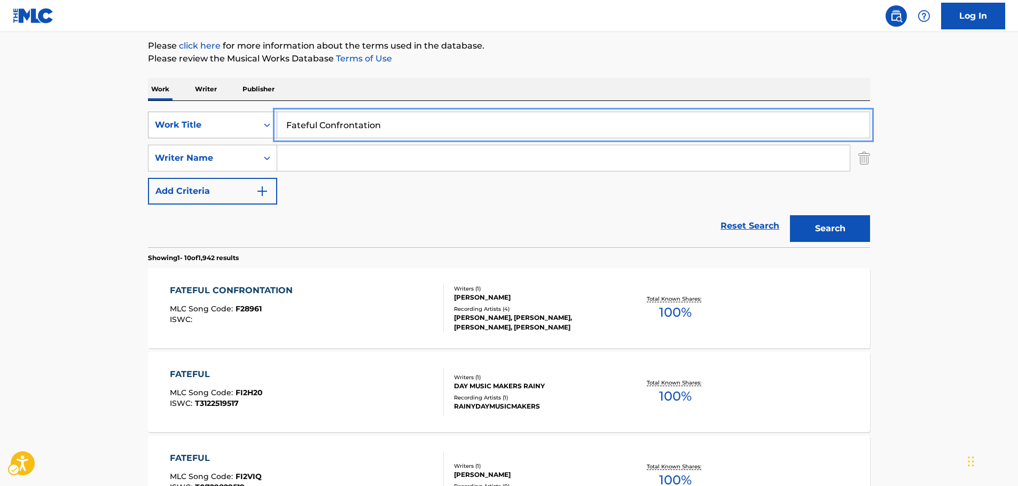
drag, startPoint x: 303, startPoint y: 126, endPoint x: 222, endPoint y: 130, distance: 81.8
paste input "Destruction Impulse"
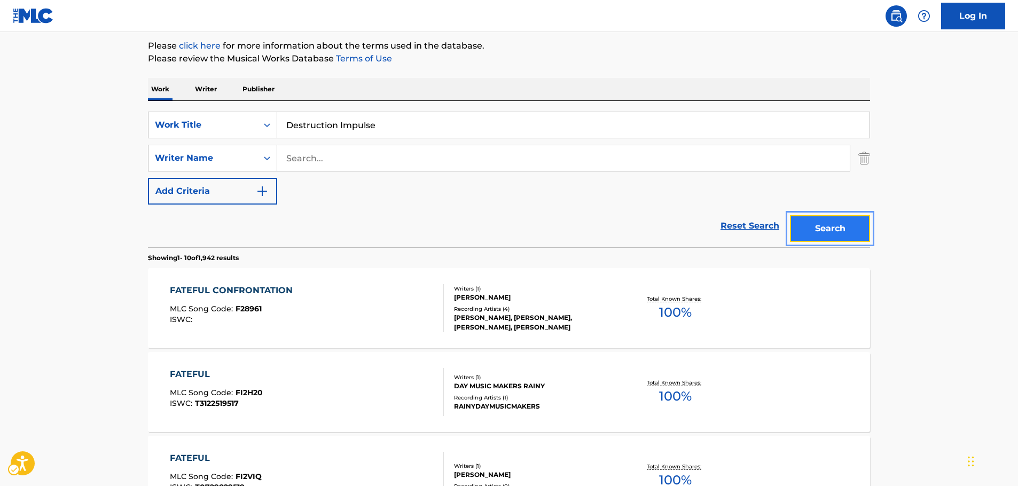
click at [827, 229] on button "Search" at bounding box center [830, 228] width 80 height 27
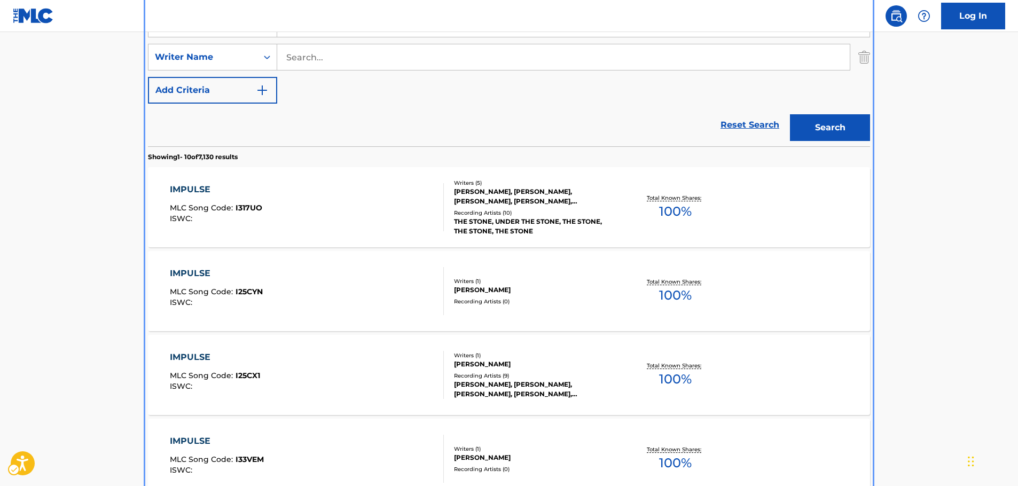
scroll to position [13, 0]
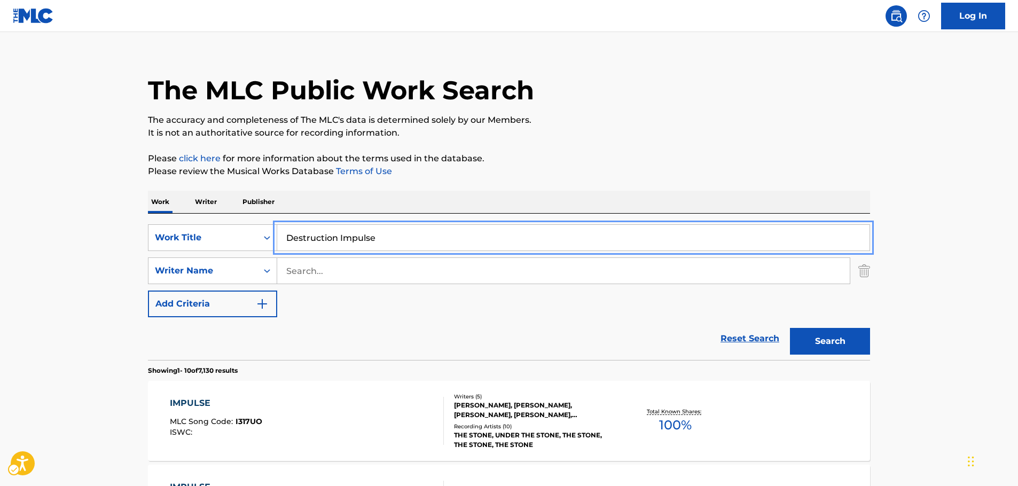
drag, startPoint x: 370, startPoint y: 240, endPoint x: 74, endPoint y: 228, distance: 296.2
type input "scream"
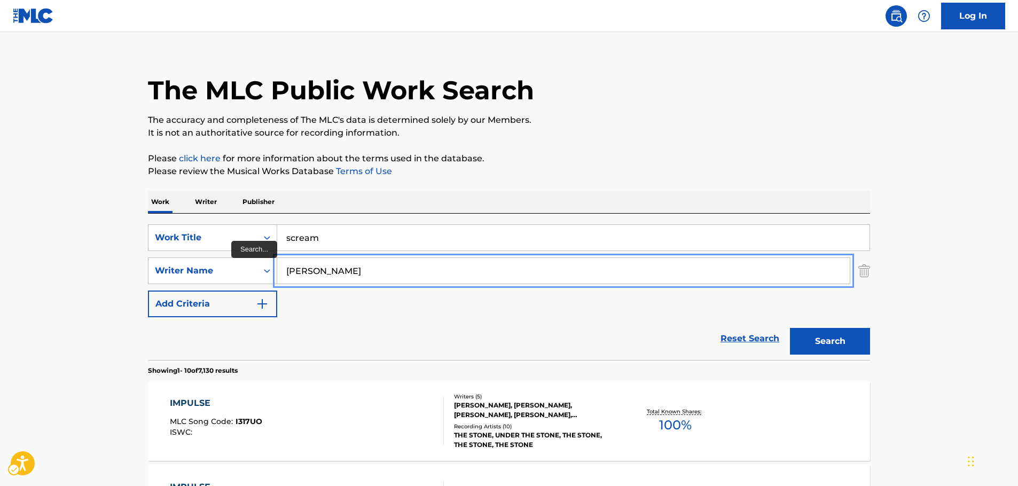
type input "[PERSON_NAME]"
click at [790, 328] on button "Search" at bounding box center [830, 341] width 80 height 27
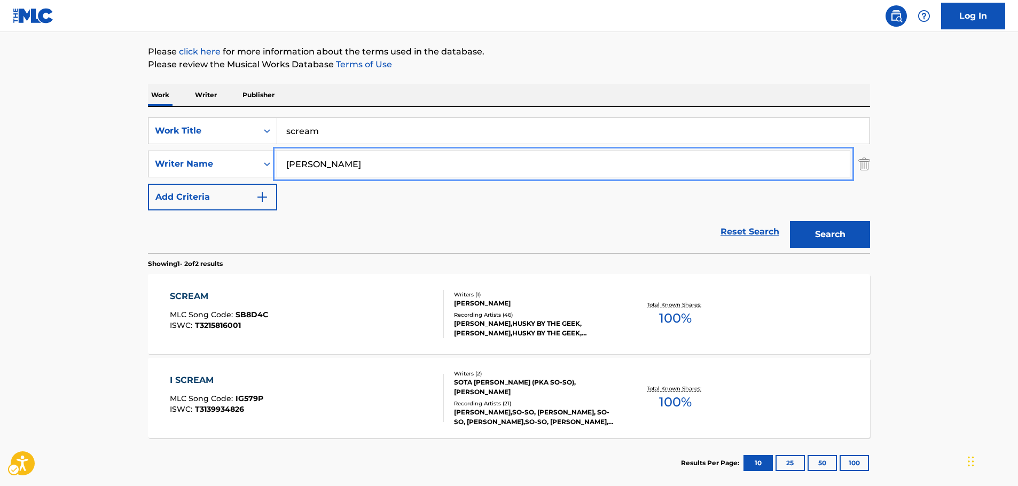
scroll to position [174, 0]
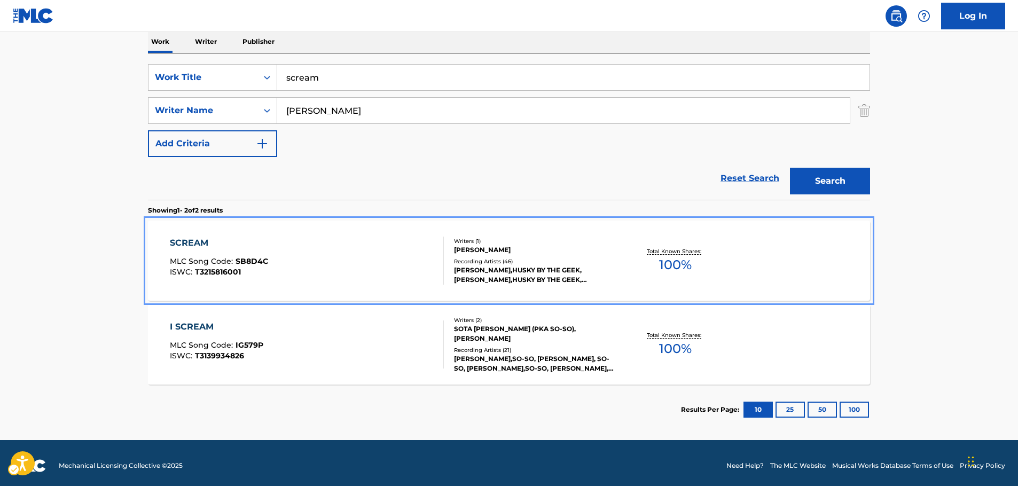
click at [273, 257] on div "SCREAM MLC Song Code : SB8D4C ISWC : T3215816001" at bounding box center [307, 261] width 275 height 48
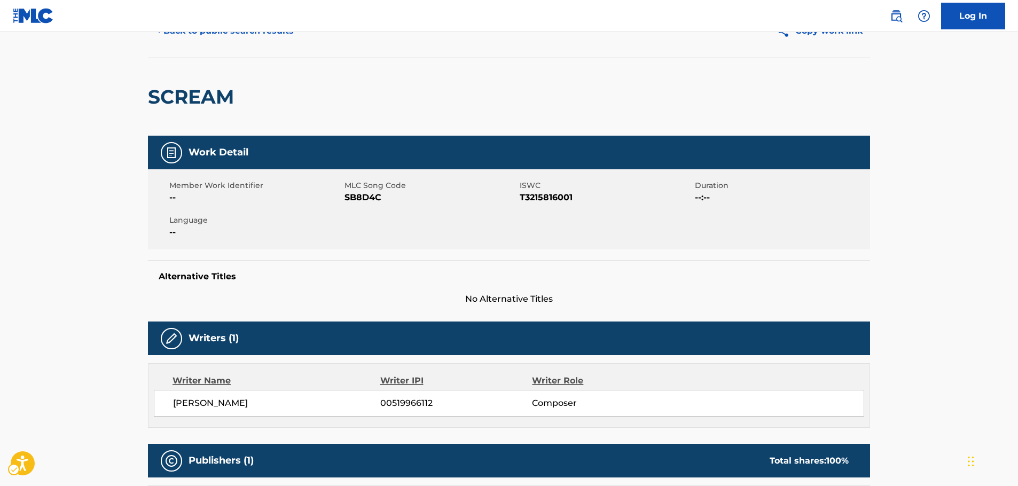
scroll to position [53, 0]
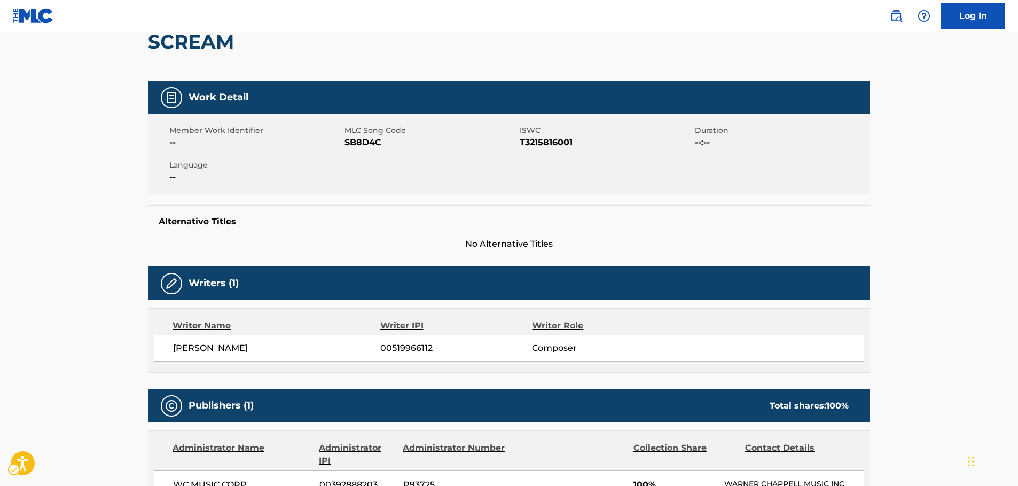
scroll to position [53, 0]
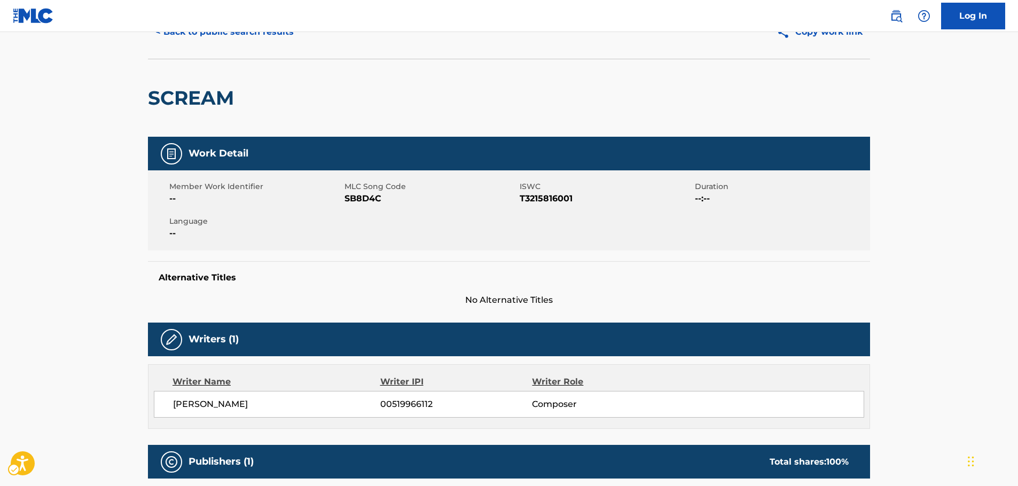
click at [357, 196] on span "MLC Song Code - SB8D4C" at bounding box center [431, 198] width 173 height 13
copy span "SB8D4C"
click at [536, 199] on span "ISWC - T3215816001" at bounding box center [606, 198] width 173 height 13
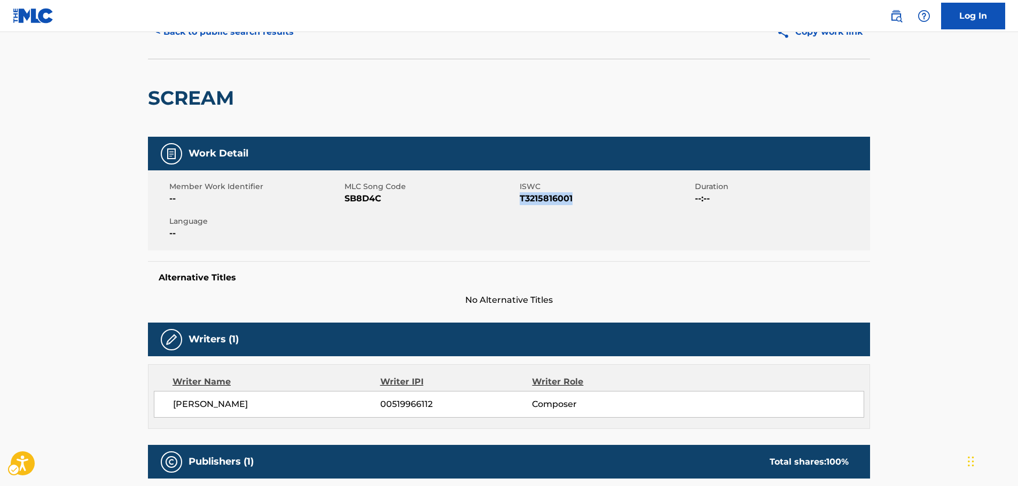
copy span "T3215816001"
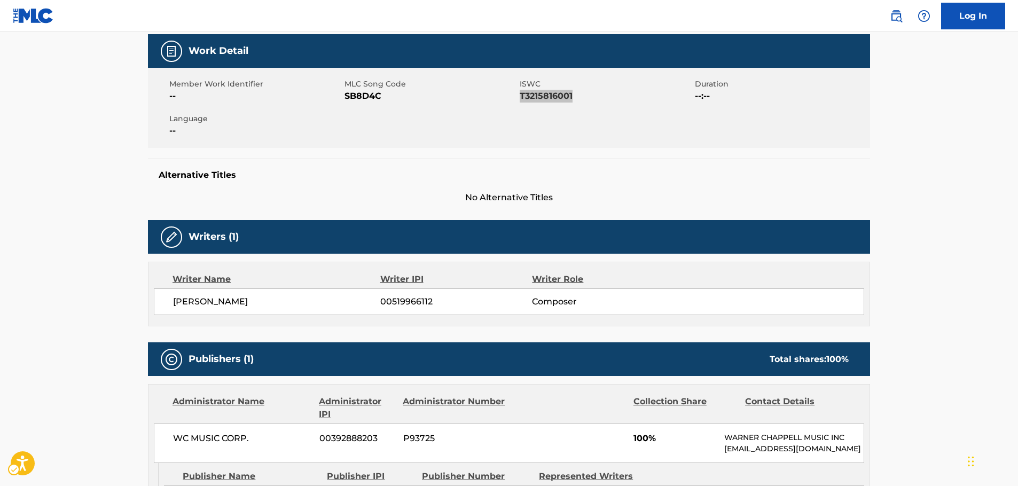
scroll to position [267, 0]
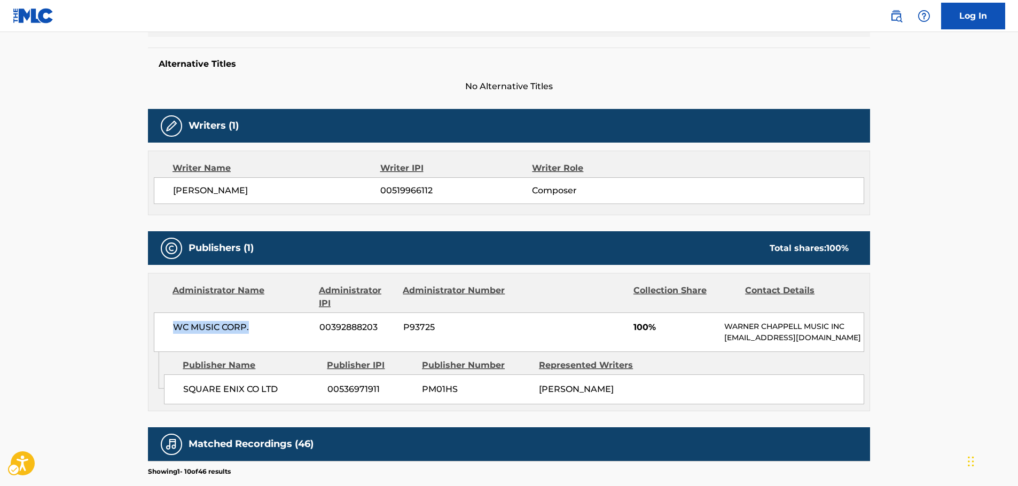
drag, startPoint x: 268, startPoint y: 333, endPoint x: 74, endPoint y: 304, distance: 196.0
click at [153, 329] on div "Administrator Name Administrator IPI Administrator Number Collection Share Cont…" at bounding box center [508, 312] width 721 height 79
copy span "WC MUSIC CORP."
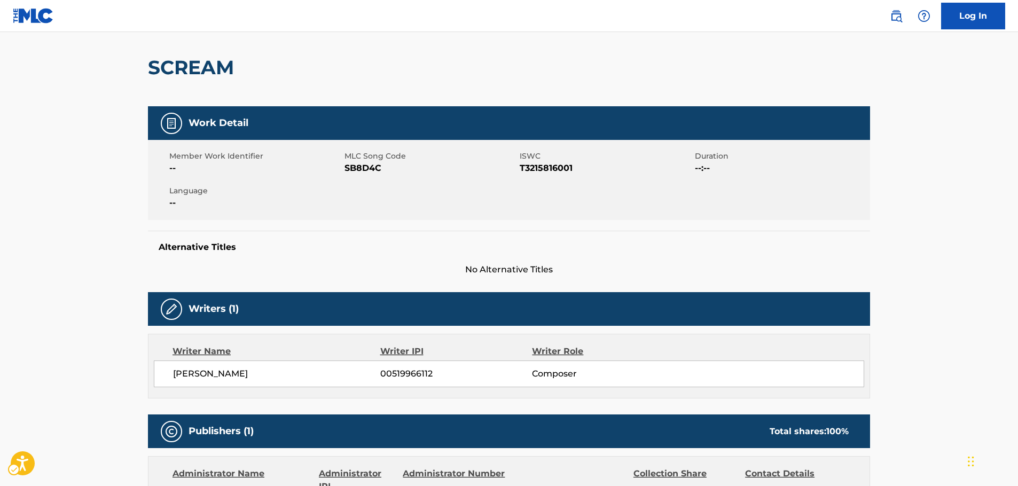
scroll to position [0, 0]
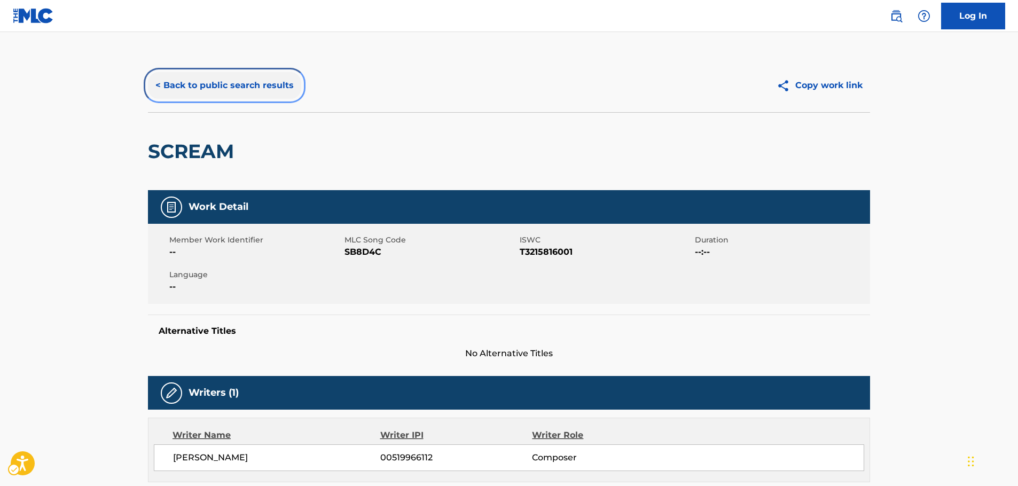
click at [234, 88] on button "< Back to public search results" at bounding box center [224, 85] width 153 height 27
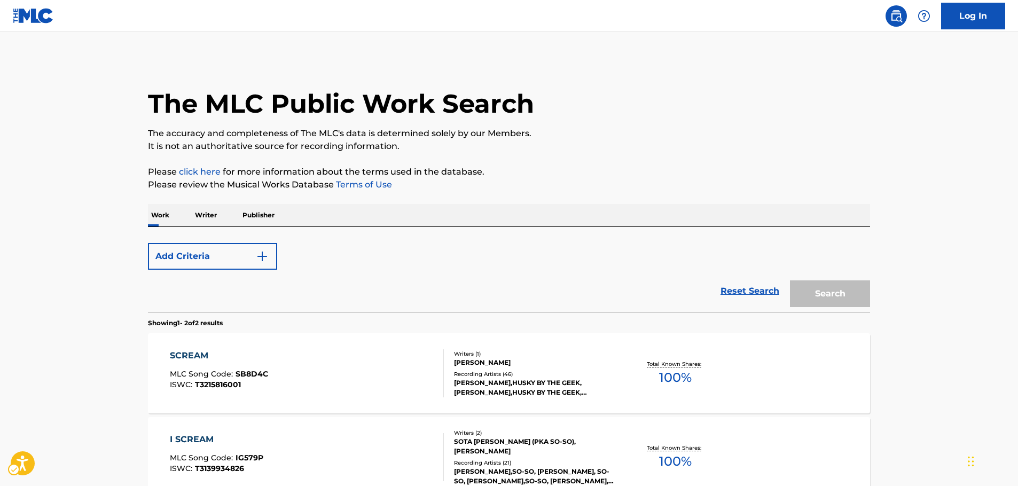
scroll to position [118, 0]
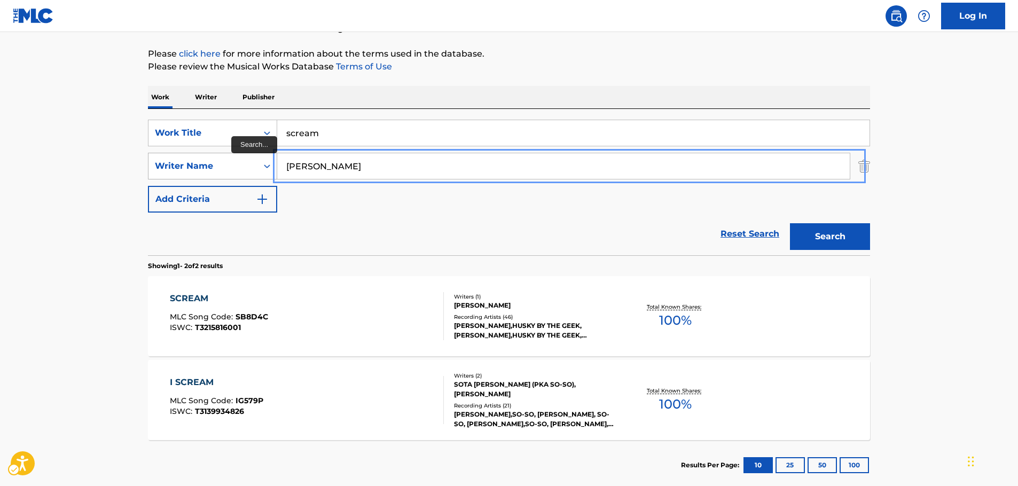
drag, startPoint x: 365, startPoint y: 167, endPoint x: 226, endPoint y: 169, distance: 138.9
paste input "Snijders"
type input "Snijders"
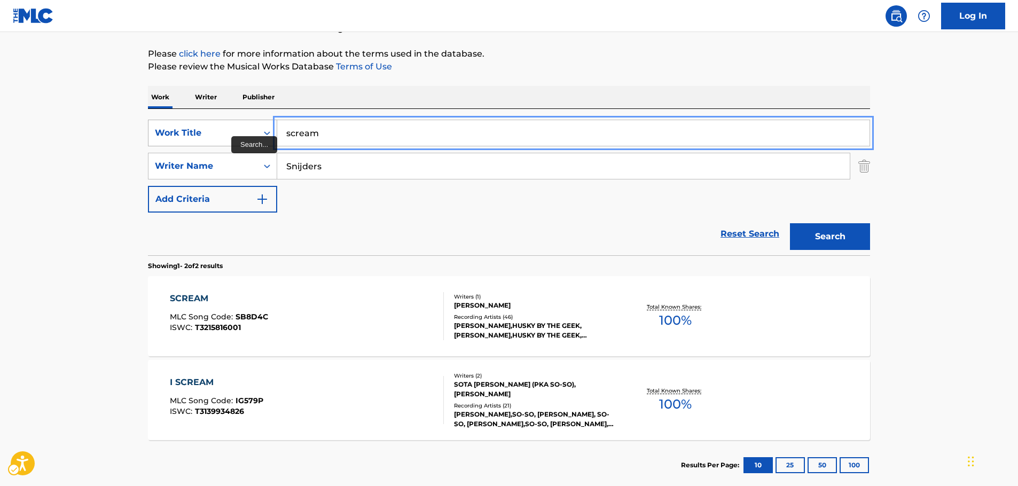
drag, startPoint x: 320, startPoint y: 135, endPoint x: 220, endPoint y: 135, distance: 101.0
click at [220, 135] on div "SearchWithCriteria3b000bd4-a9d7-4f41-84ca-eb660b8191a9 Work Title scream" at bounding box center [509, 133] width 722 height 27
paste input "Het Is Genoeg"
type input "Het Is Genoeg"
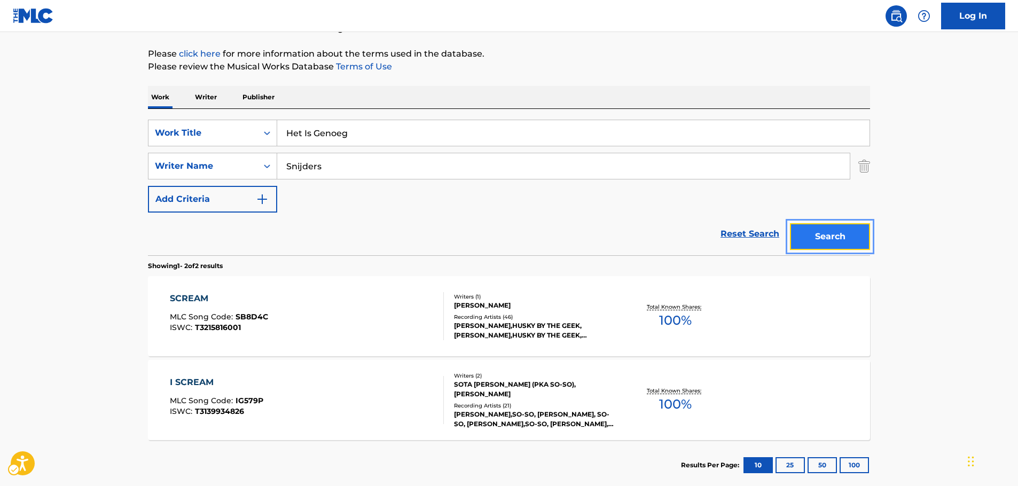
click at [818, 232] on button "Search" at bounding box center [830, 236] width 80 height 27
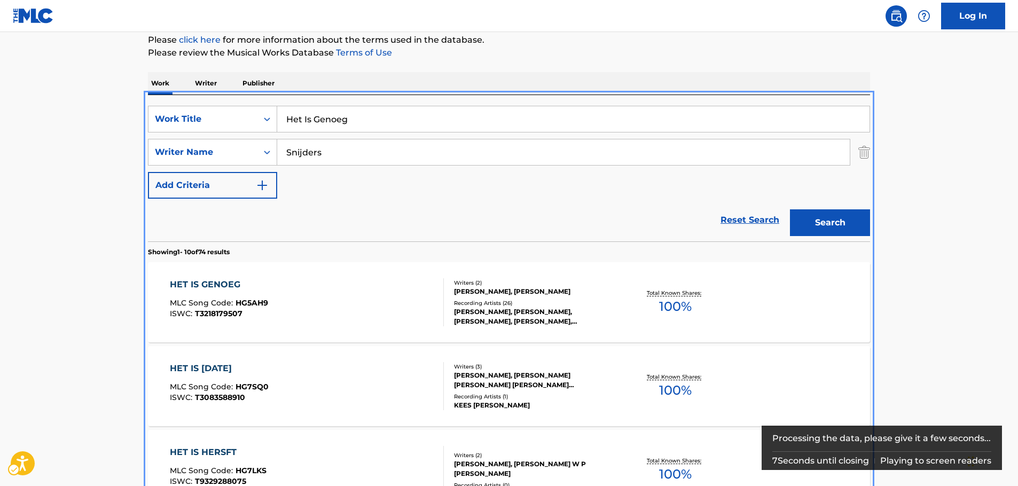
scroll to position [120, 0]
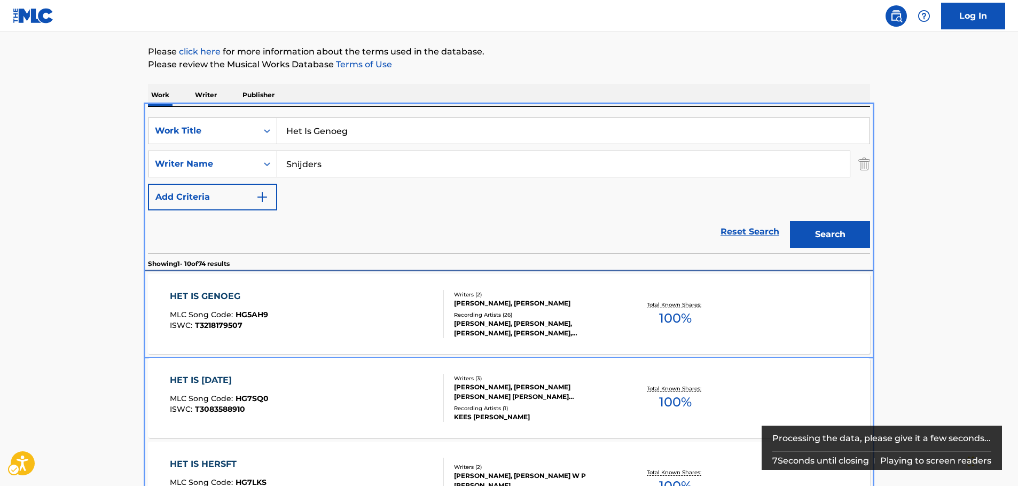
click at [313, 306] on div "HET IS GENOEG MLC Song Code : HG5AH9 ISWC : T3218179507" at bounding box center [307, 314] width 275 height 48
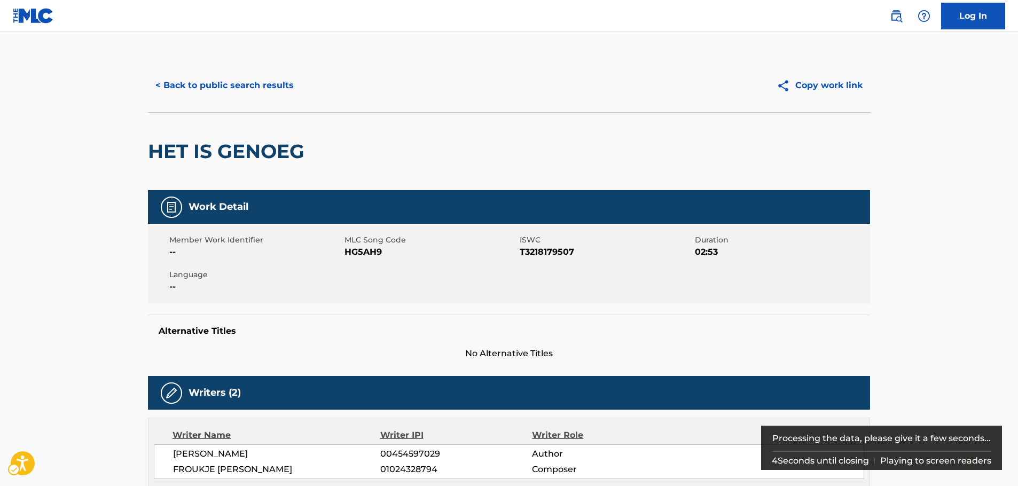
click at [355, 255] on span "MLC Song Code - HG5AH9" at bounding box center [431, 252] width 173 height 13
copy span "HG5AH9"
click at [546, 248] on span "ISWC - T3218179507" at bounding box center [606, 252] width 173 height 13
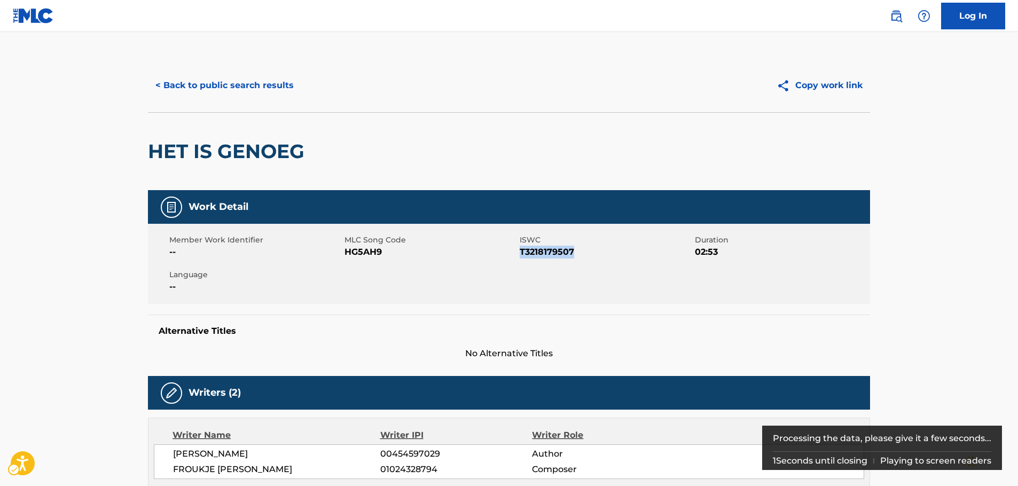
copy span "T3218179507"
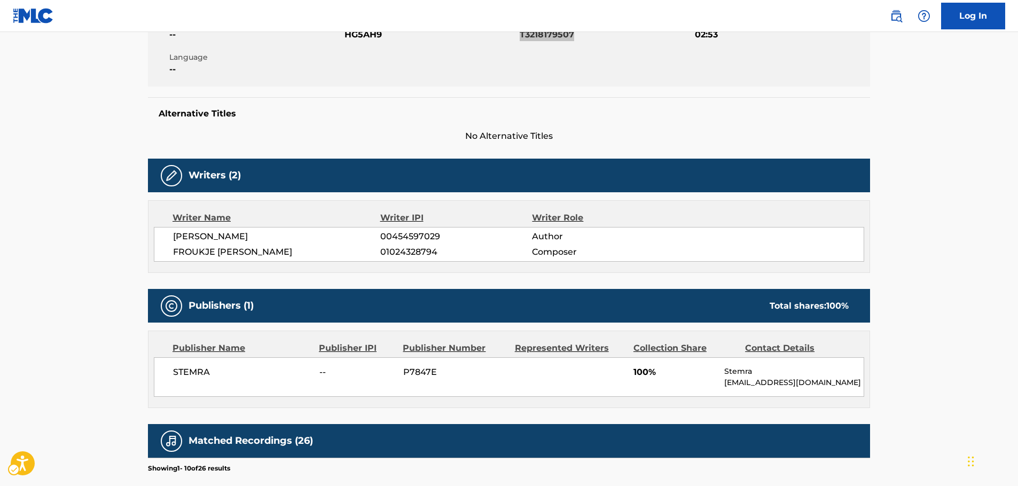
scroll to position [320, 0]
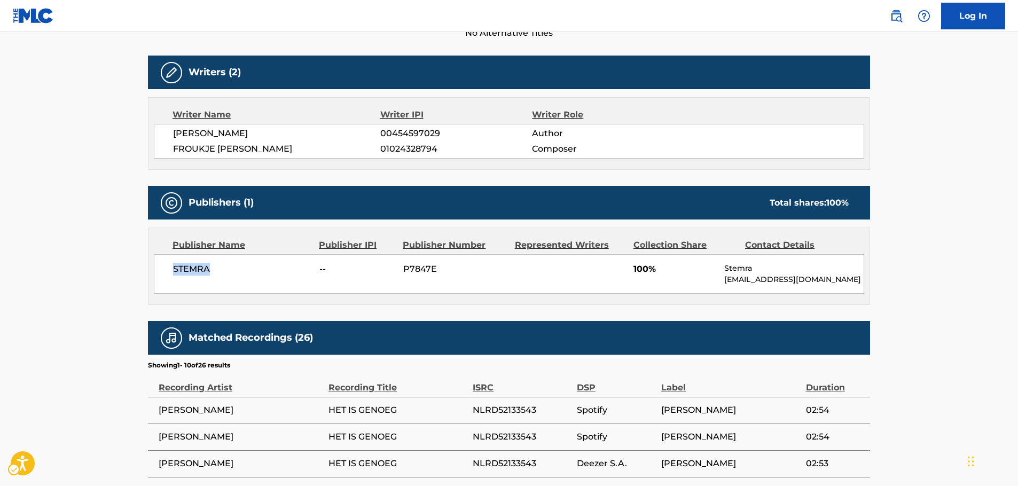
drag, startPoint x: 247, startPoint y: 273, endPoint x: 18, endPoint y: 282, distance: 229.8
click at [157, 275] on div "STEMRA -- P7847E 100% Stemra international@bumastemra.nl" at bounding box center [509, 274] width 710 height 40
copy span "STEMRA"
drag, startPoint x: 196, startPoint y: 141, endPoint x: 368, endPoint y: 99, distance: 177.1
click at [168, 135] on div "WENDE SNIJDERS 00454597029 Author FROUKJE F G VEENSTRA 01024328794 Composer" at bounding box center [509, 141] width 710 height 35
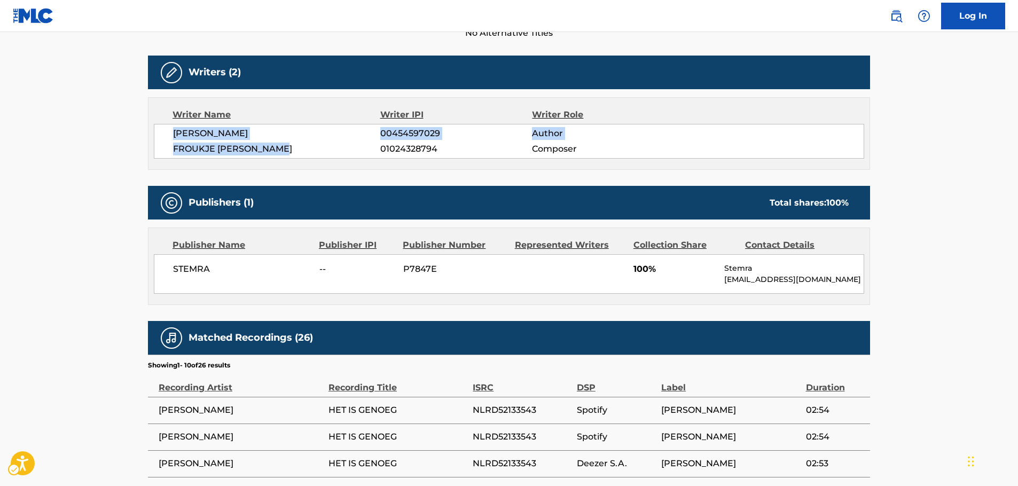
copy div "WENDE SNIJDERS 00454597029 Author FROUKJE F G VEENSTRA"
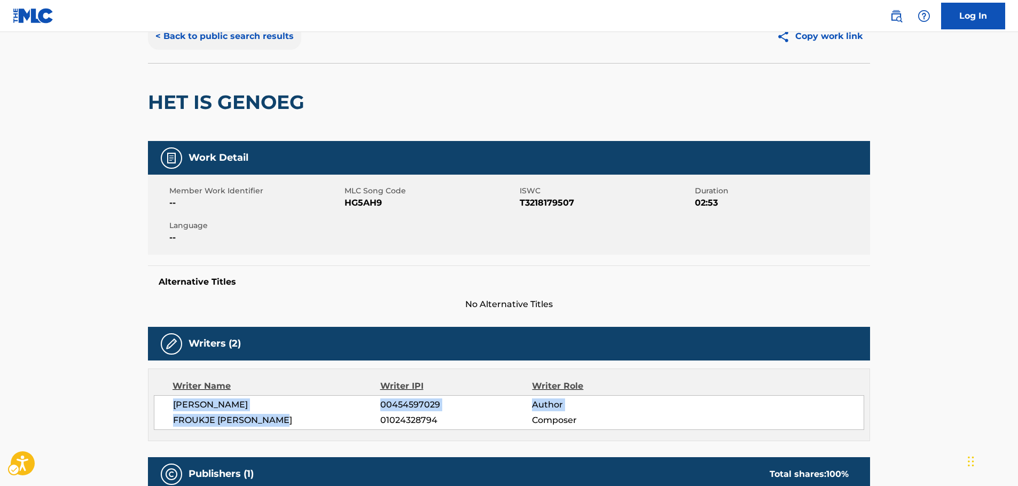
scroll to position [0, 0]
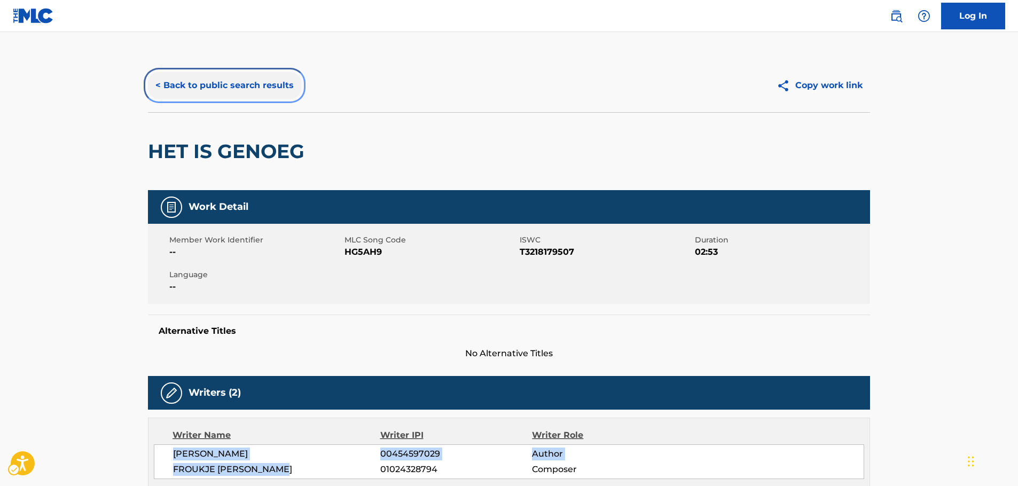
click at [230, 78] on button "< Back to public search results" at bounding box center [224, 85] width 153 height 27
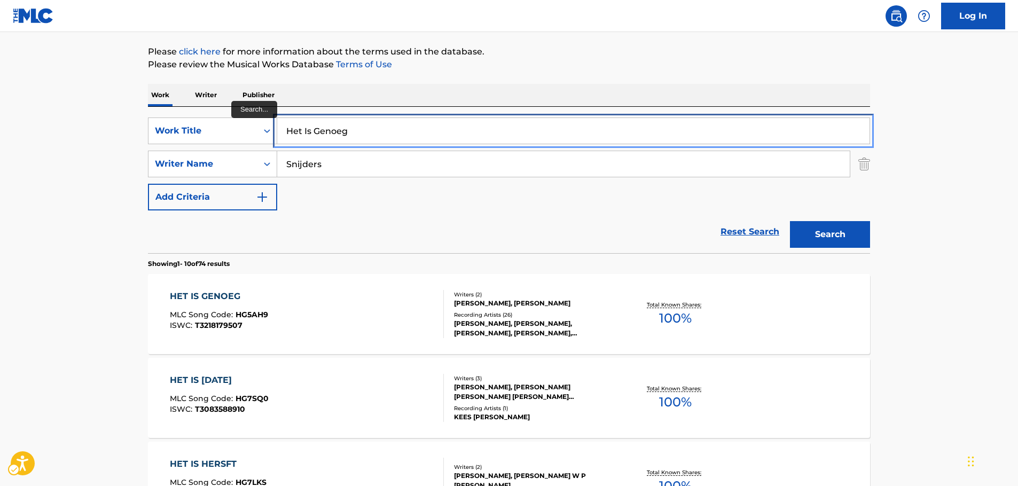
drag, startPoint x: 236, startPoint y: 127, endPoint x: 147, endPoint y: 127, distance: 88.7
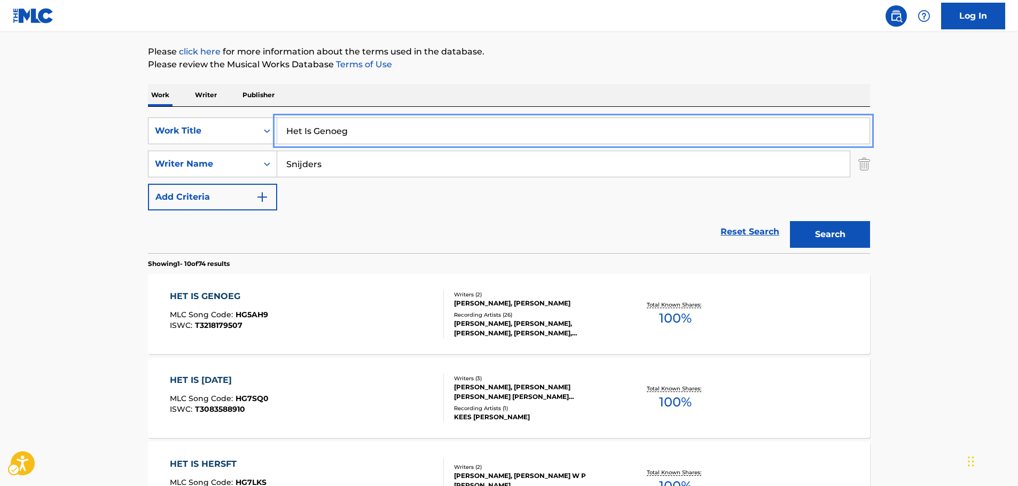
paste input "Novel Ingress"
type input "Novel Ingress"
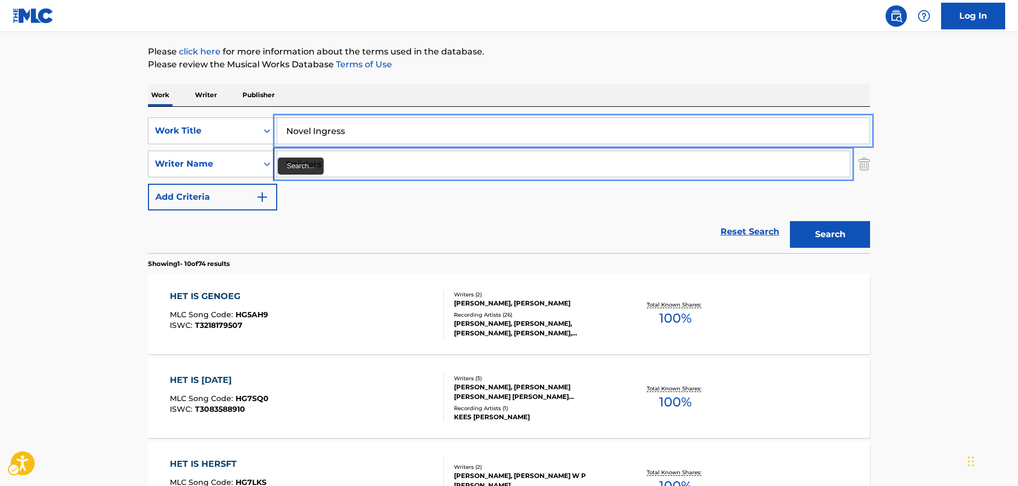
drag, startPoint x: 330, startPoint y: 165, endPoint x: 49, endPoint y: 170, distance: 281.0
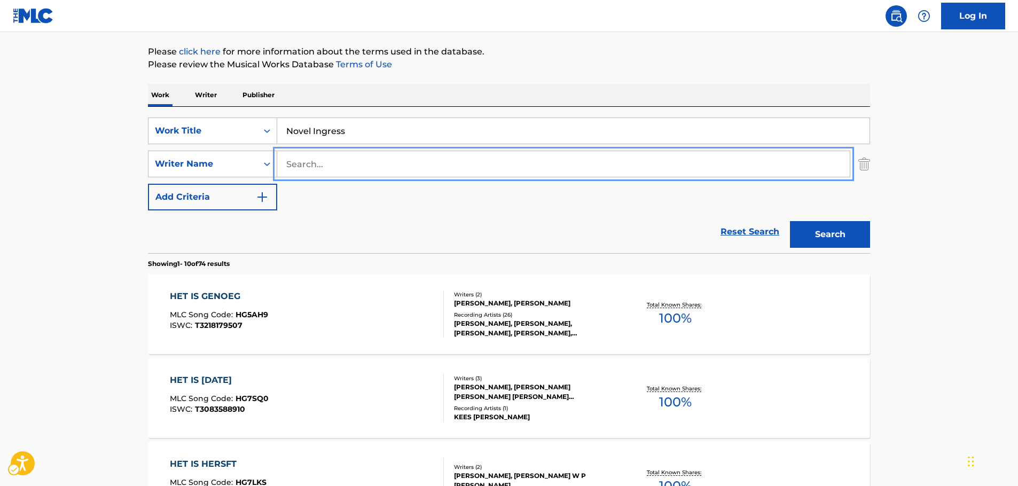
click at [790, 221] on button "Search" at bounding box center [830, 234] width 80 height 27
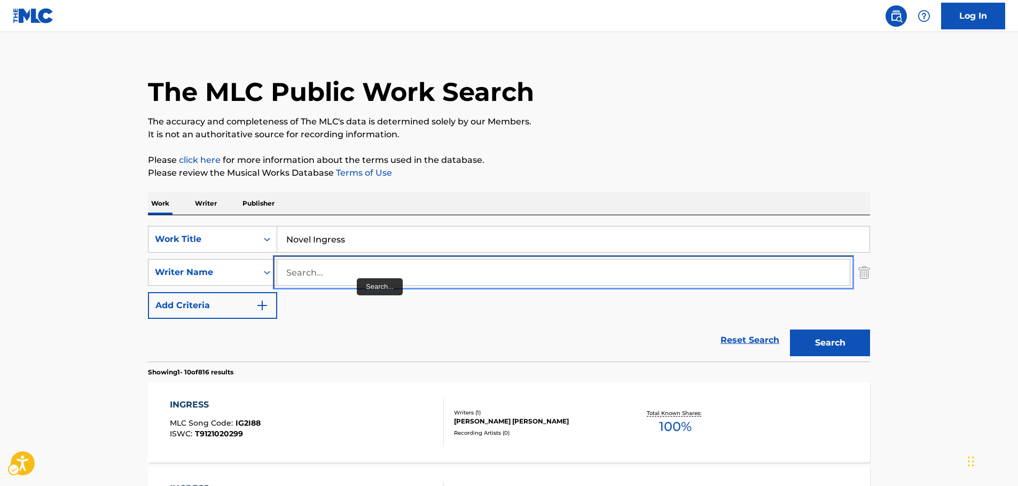
scroll to position [0, 0]
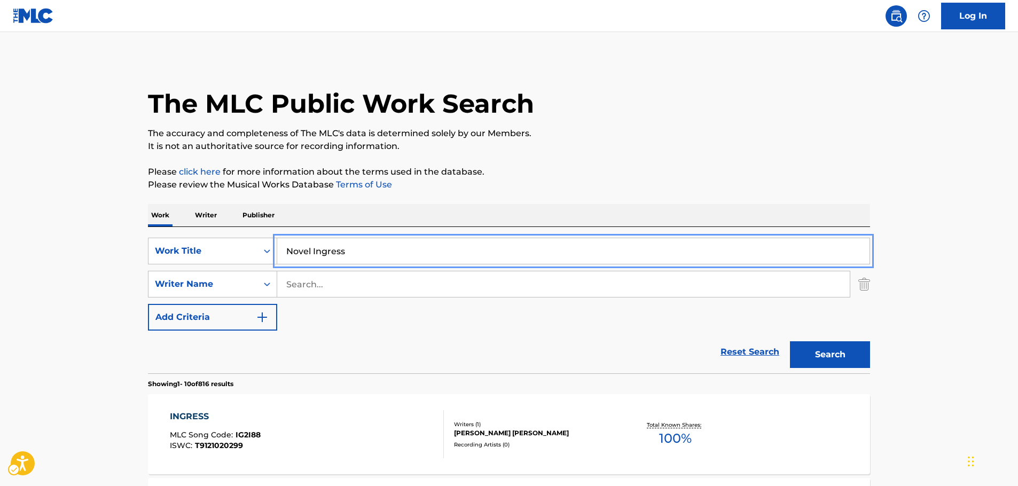
drag, startPoint x: 287, startPoint y: 251, endPoint x: 511, endPoint y: 284, distance: 225.6
click at [234, 254] on div "SearchWithCriteria3b000bd4-a9d7-4f41-84ca-eb660b8191a9 Work Title Novel Ingress" at bounding box center [509, 251] width 722 height 27
paste input "Miscreant's Melody"
type input "Miscreant's Melody"
click at [829, 351] on button "Search" at bounding box center [830, 354] width 80 height 27
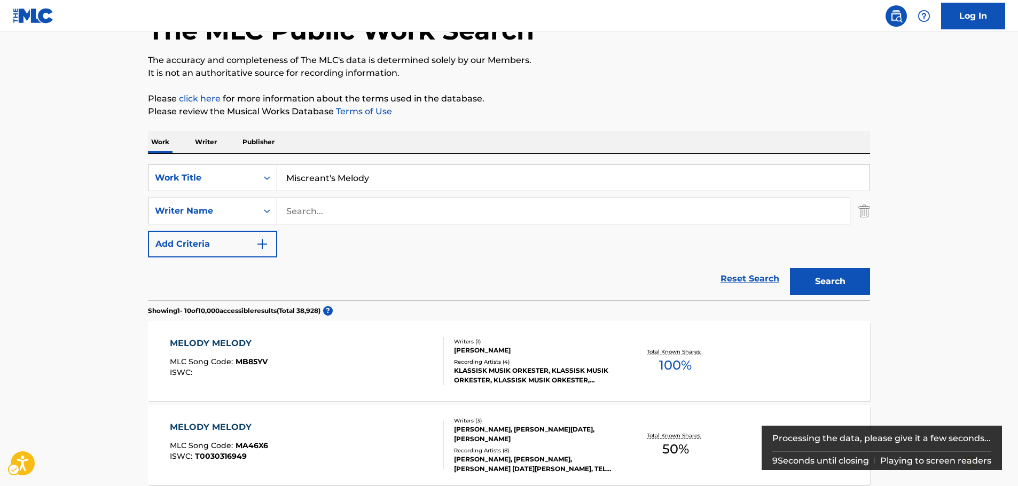
scroll to position [160, 0]
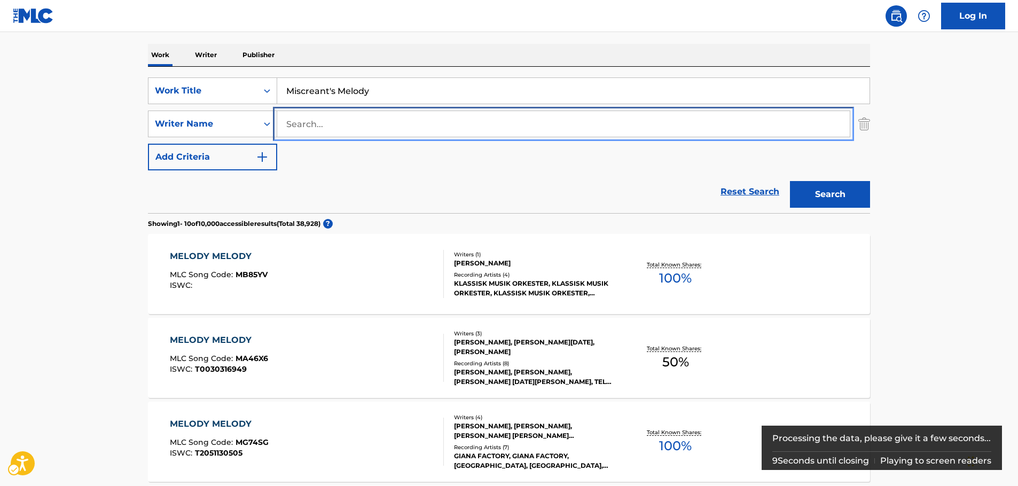
click at [333, 127] on input "Search..." at bounding box center [563, 124] width 573 height 26
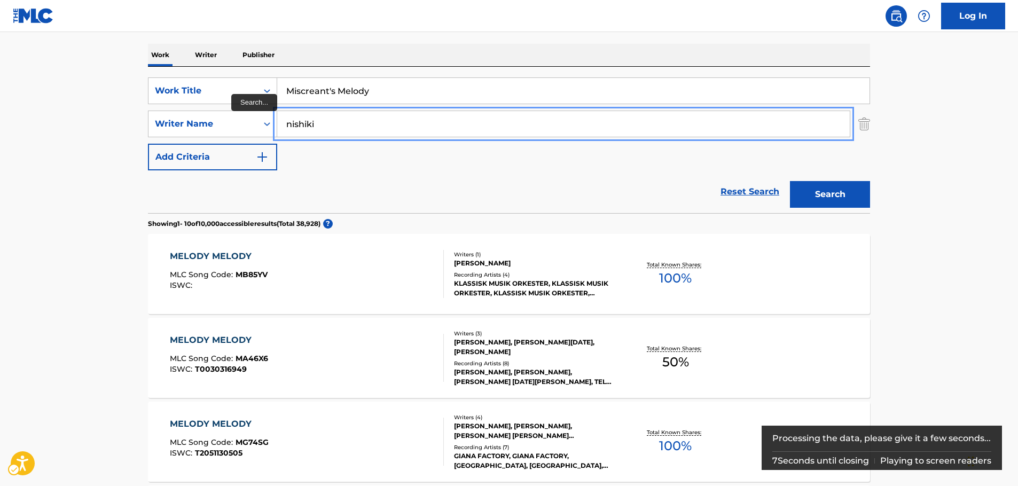
type input "nishiki"
click at [790, 181] on button "Search" at bounding box center [830, 194] width 80 height 27
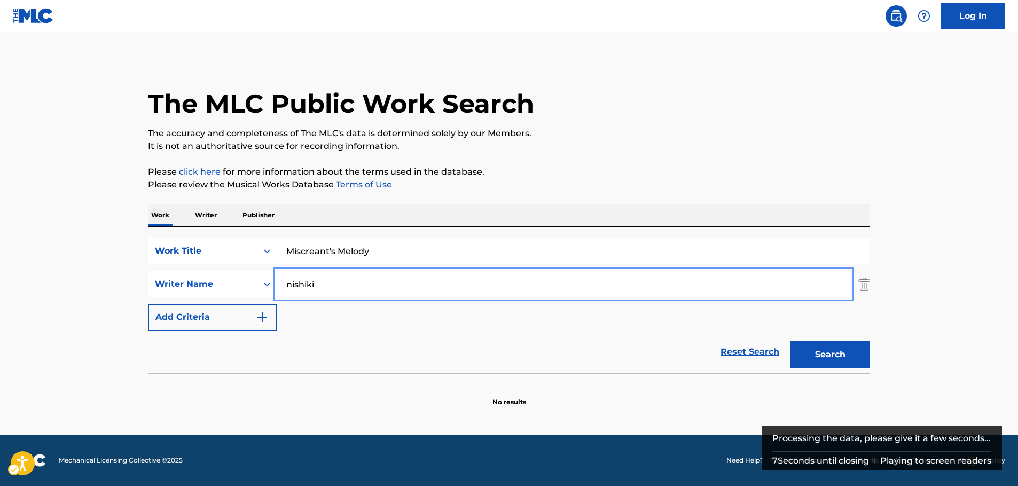
scroll to position [0, 0]
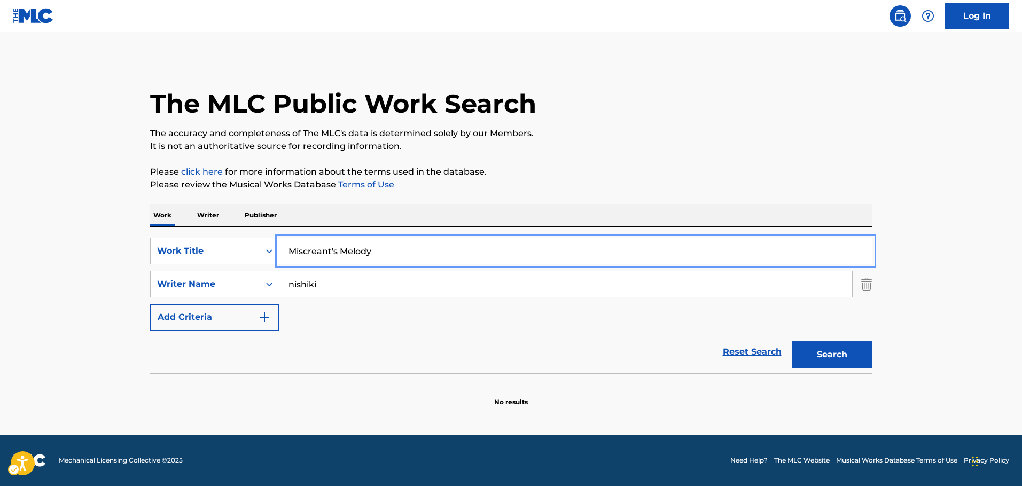
drag, startPoint x: 221, startPoint y: 254, endPoint x: 145, endPoint y: 216, distance: 84.3
click at [147, 248] on div "The MLC Public Work Search The accuracy and completeness of The MLC's data is d…" at bounding box center [511, 233] width 748 height 348
paste input "BURAINO MERODI"
drag, startPoint x: 311, startPoint y: 250, endPoint x: 171, endPoint y: 256, distance: 140.1
click at [174, 257] on div "SearchWithCriteria3b000bd4-a9d7-4f41-84ca-eb660b8191a9 Work Title BURAINO MERODI" at bounding box center [511, 251] width 722 height 27
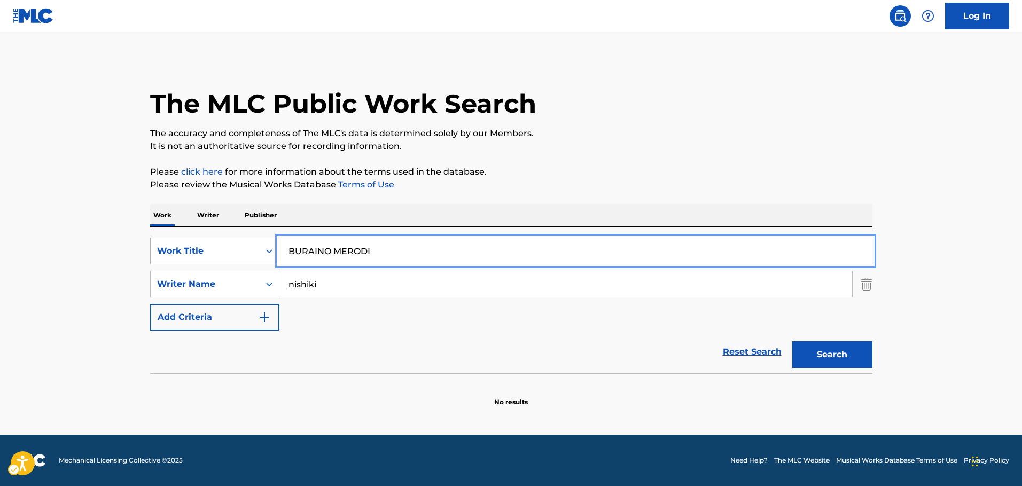
type input "BURAINO MERODI"
click at [792, 341] on button "Search" at bounding box center [832, 354] width 80 height 27
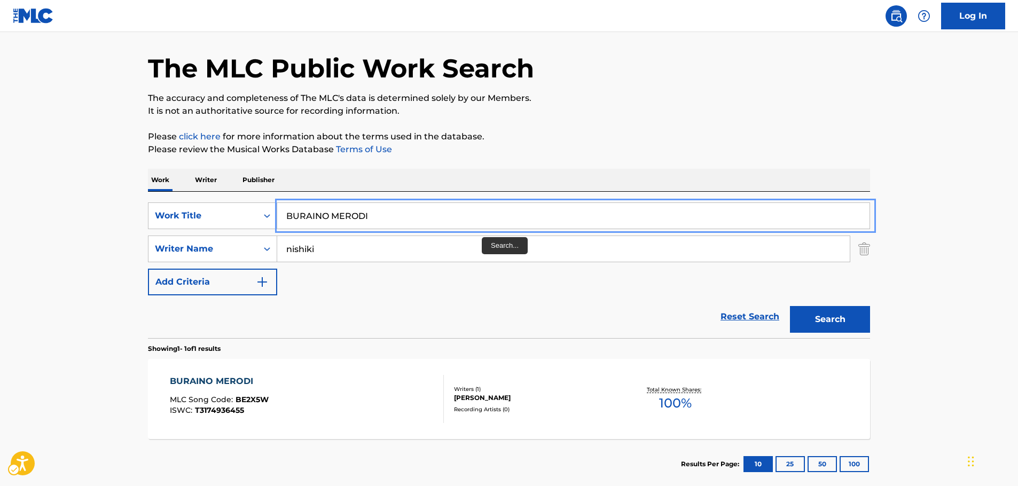
scroll to position [53, 0]
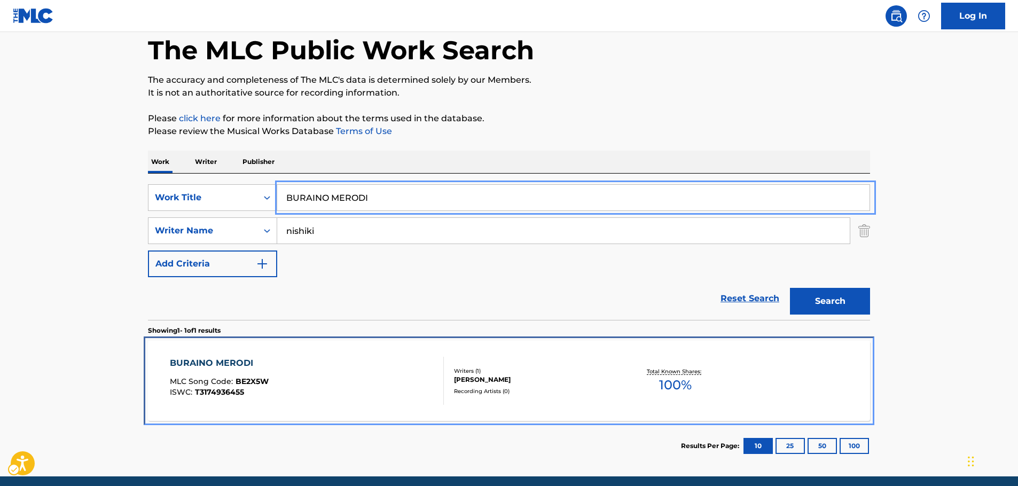
click at [366, 387] on div "BURAINO MERODI MLC Song Code : BE2X5W ISWC : T3174936455" at bounding box center [307, 381] width 275 height 48
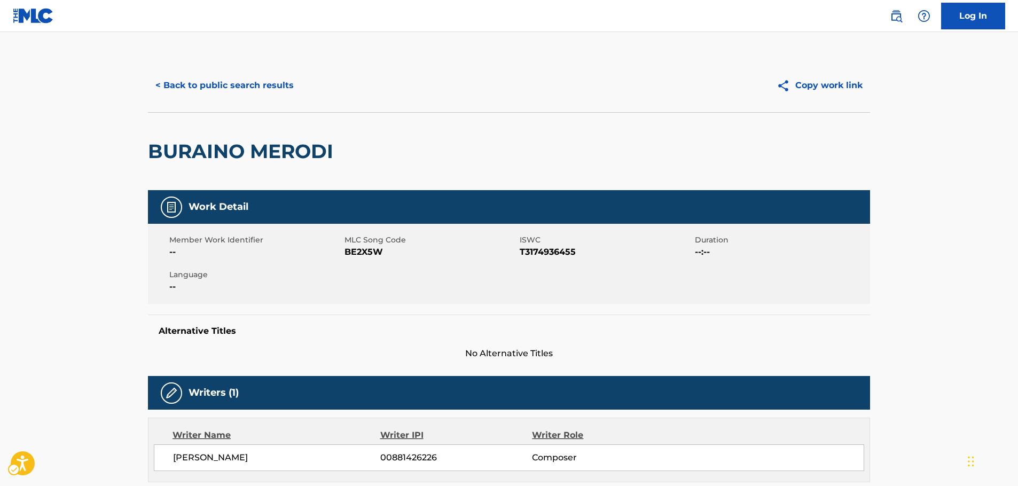
click at [362, 252] on span "MLC Song Code - BE2X5W" at bounding box center [431, 252] width 173 height 13
copy span "BE2X5W"
drag, startPoint x: 418, startPoint y: 156, endPoint x: 146, endPoint y: 152, distance: 271.9
click at [146, 152] on div "< Back to public search results Copy work link BURAINO MERODI Work Detail Membe…" at bounding box center [509, 410] width 748 height 703
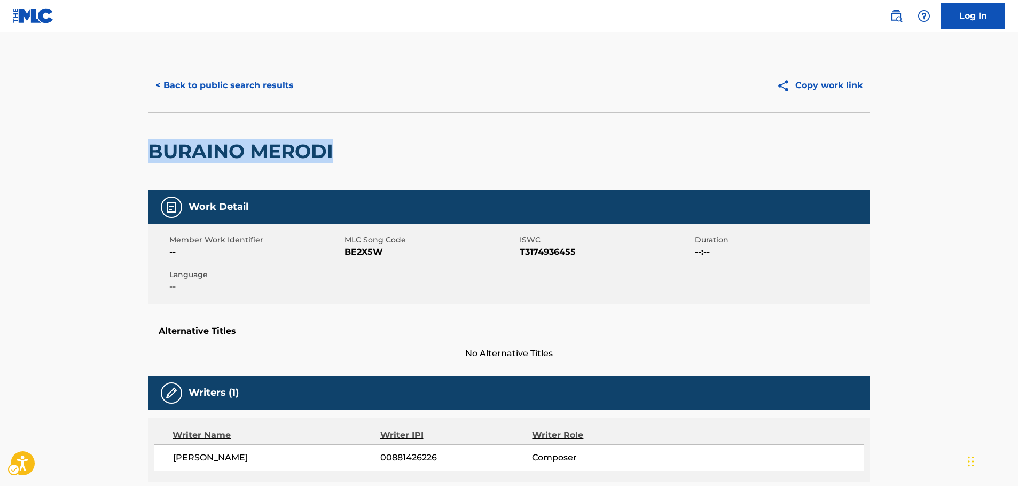
copy h2 "BURAINO MERODI"
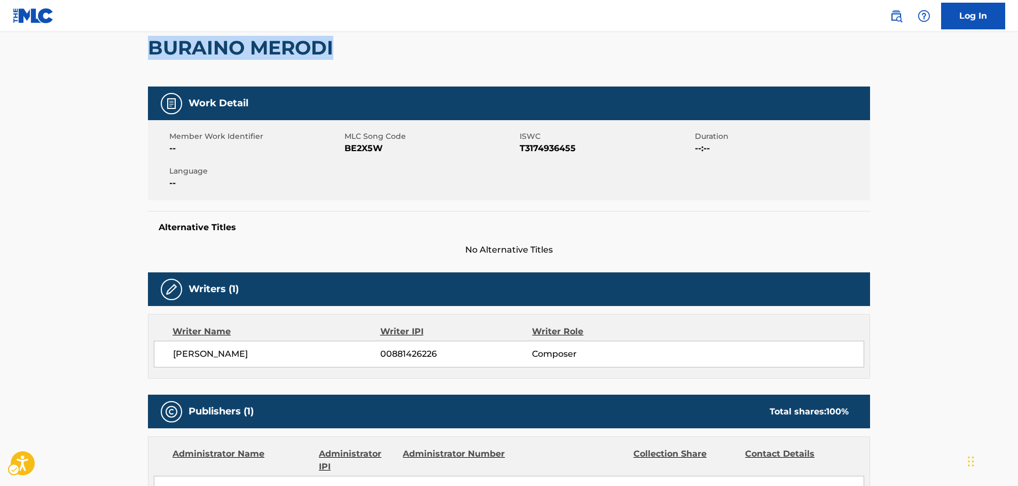
scroll to position [267, 0]
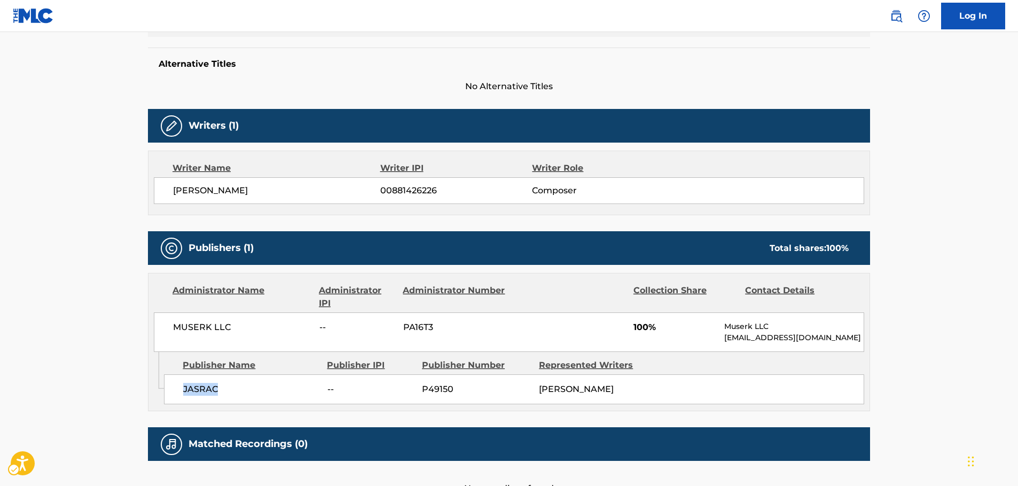
drag, startPoint x: 228, startPoint y: 388, endPoint x: 33, endPoint y: 390, distance: 195.5
click at [171, 390] on div "JASRAC -- P49150 YASUNORI NISHIKI" at bounding box center [514, 389] width 700 height 30
copy span "JASRAC"
drag, startPoint x: 295, startPoint y: 329, endPoint x: 108, endPoint y: 325, distance: 187.0
click at [129, 328] on main "< Back to public search results Copy work link BURAINO MERODI Work Detail Membe…" at bounding box center [509, 138] width 1018 height 746
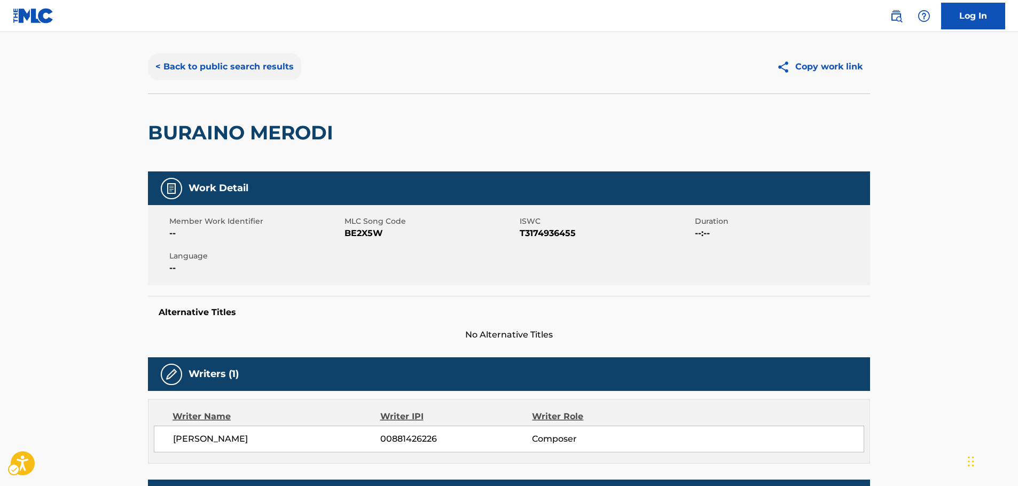
scroll to position [0, 0]
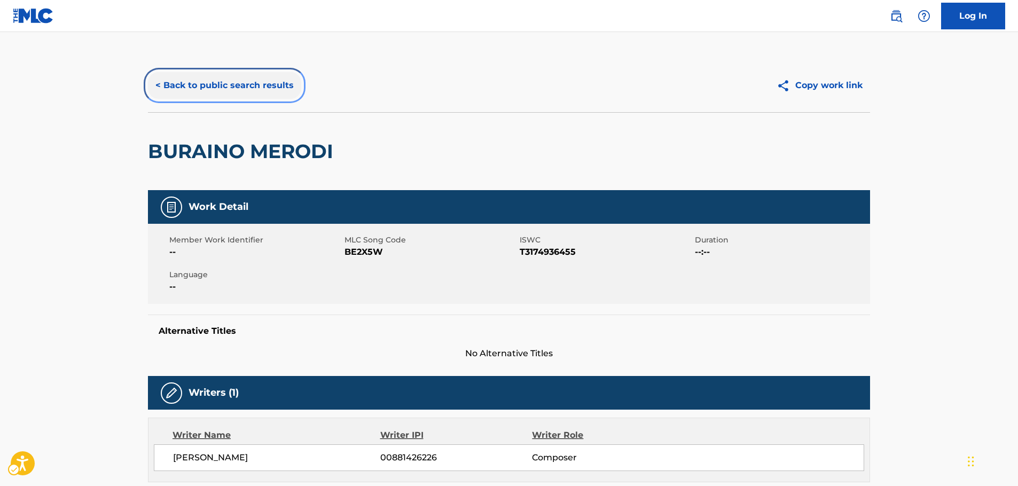
click at [224, 92] on button "< Back to public search results" at bounding box center [224, 85] width 153 height 27
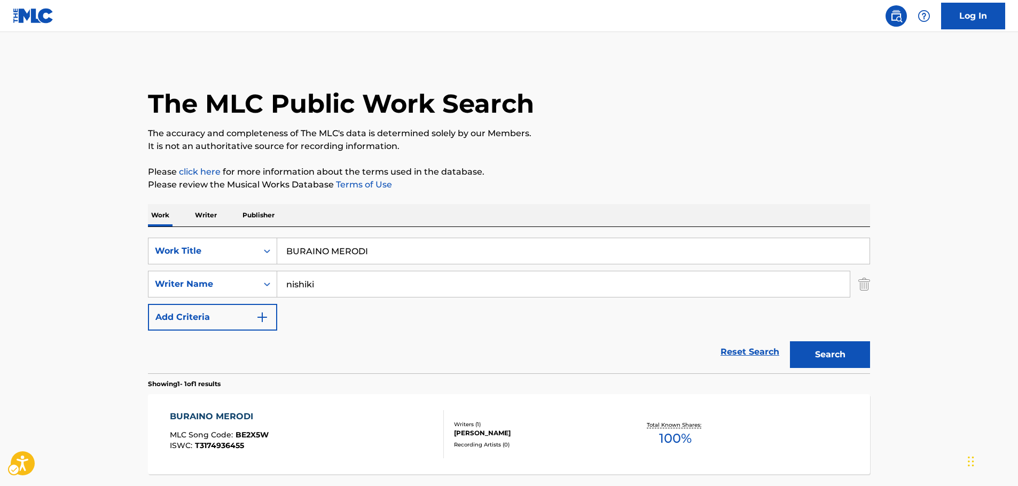
scroll to position [34, 0]
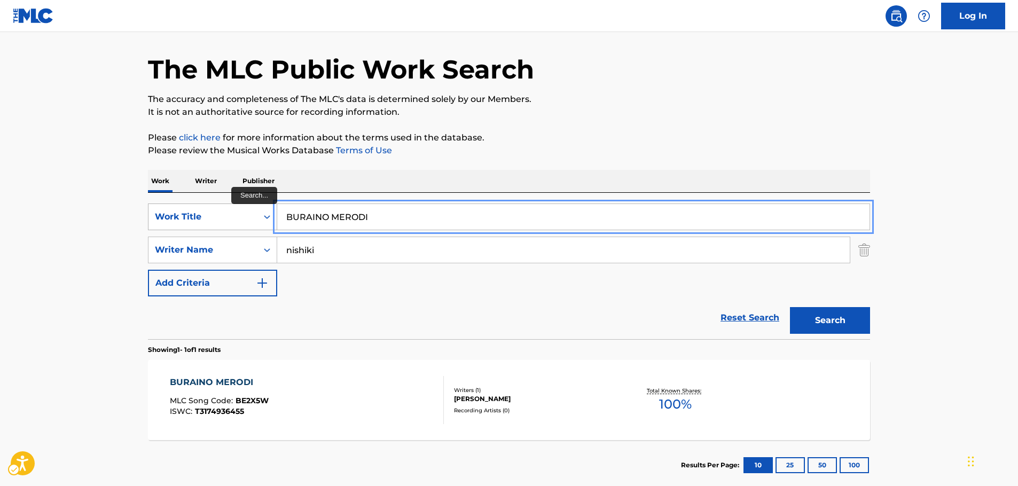
drag, startPoint x: 291, startPoint y: 210, endPoint x: 231, endPoint y: 213, distance: 59.9
paste input "Tharbad Night"
type input "Tharbad Night"
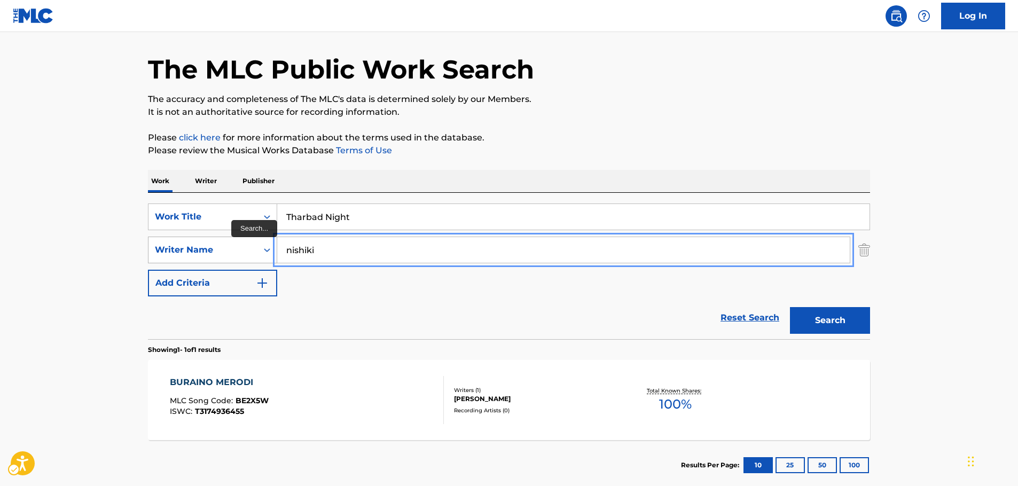
drag, startPoint x: 317, startPoint y: 253, endPoint x: 182, endPoint y: 252, distance: 135.7
click at [790, 307] on button "Search" at bounding box center [830, 320] width 80 height 27
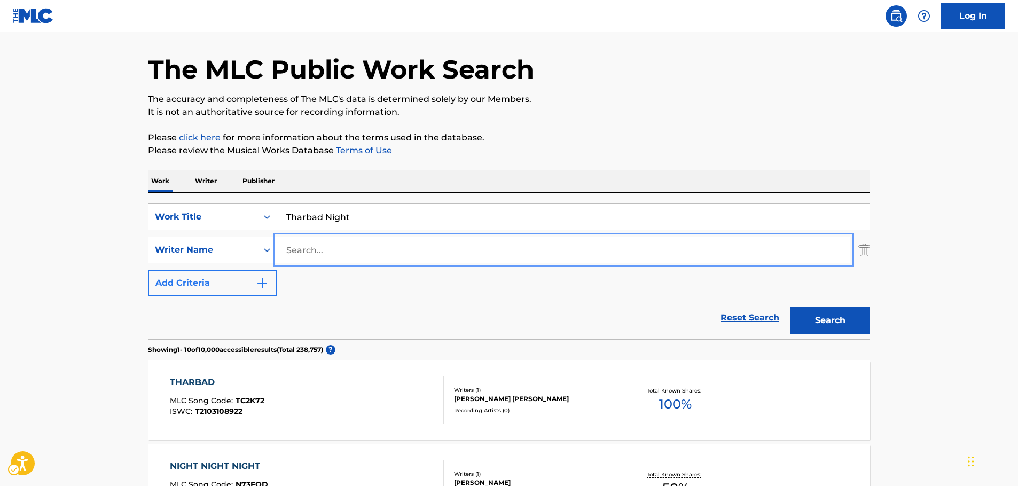
scroll to position [194, 0]
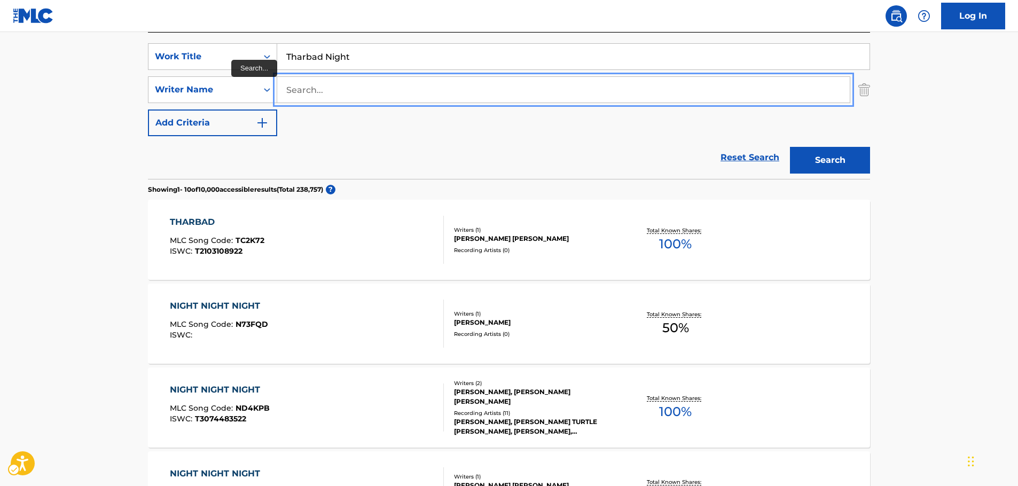
drag, startPoint x: 292, startPoint y: 92, endPoint x: 306, endPoint y: 85, distance: 15.8
click at [290, 92] on input "Search..." at bounding box center [563, 90] width 573 height 26
paste input "Gilbert"
type input "Gilbert"
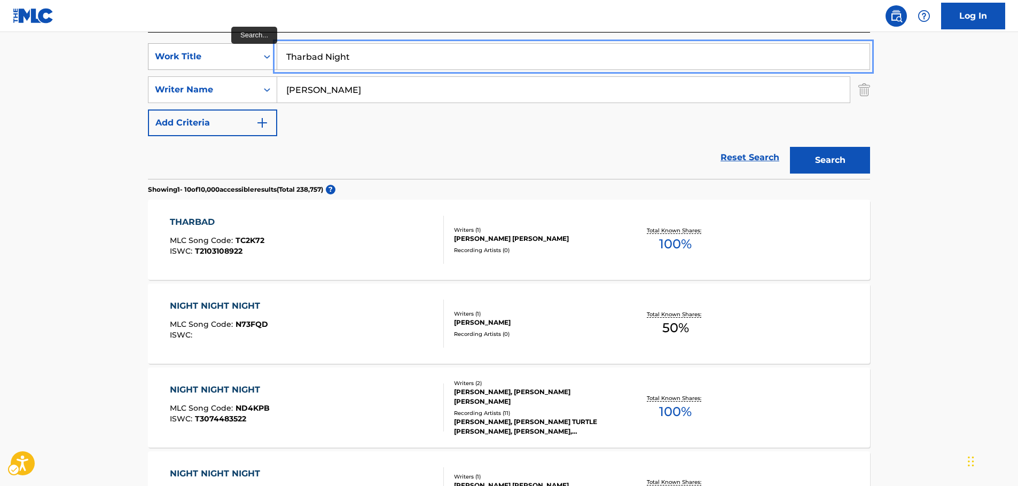
drag, startPoint x: 155, startPoint y: 60, endPoint x: 159, endPoint y: 44, distance: 16.5
click at [154, 61] on div "SearchWithCriteria3b000bd4-a9d7-4f41-84ca-eb660b8191a9 Work Title Tharbad Night" at bounding box center [509, 56] width 722 height 27
paste input "have you seen my laptop?"
click at [838, 163] on button "Search" at bounding box center [830, 160] width 80 height 27
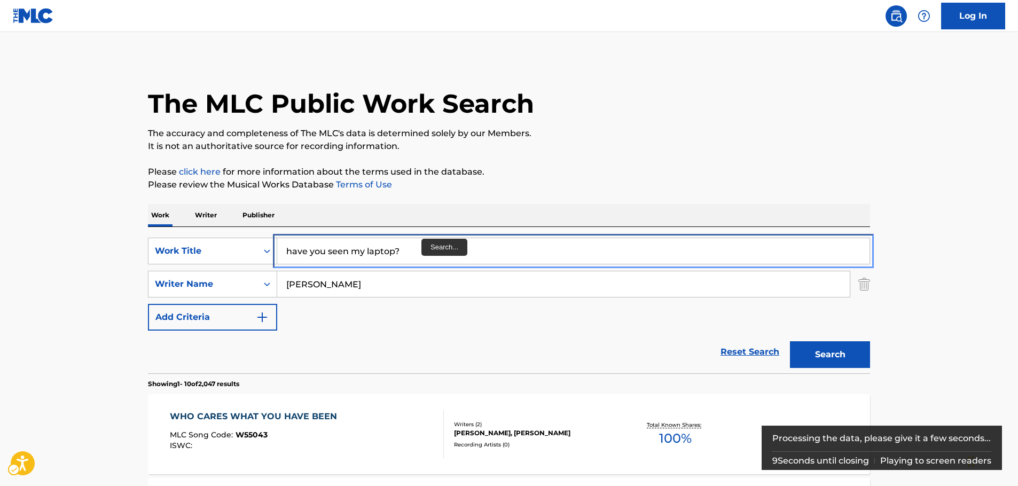
click at [424, 240] on input "have you seen my laptop?" at bounding box center [573, 251] width 592 height 26
click at [790, 341] on button "Search" at bounding box center [830, 354] width 80 height 27
drag, startPoint x: 418, startPoint y: 254, endPoint x: 389, endPoint y: 184, distance: 75.2
click at [270, 250] on div "SearchWithCriteria3b000bd4-a9d7-4f41-84ca-eb660b8191a9 Work Title have you seen…" at bounding box center [509, 251] width 722 height 27
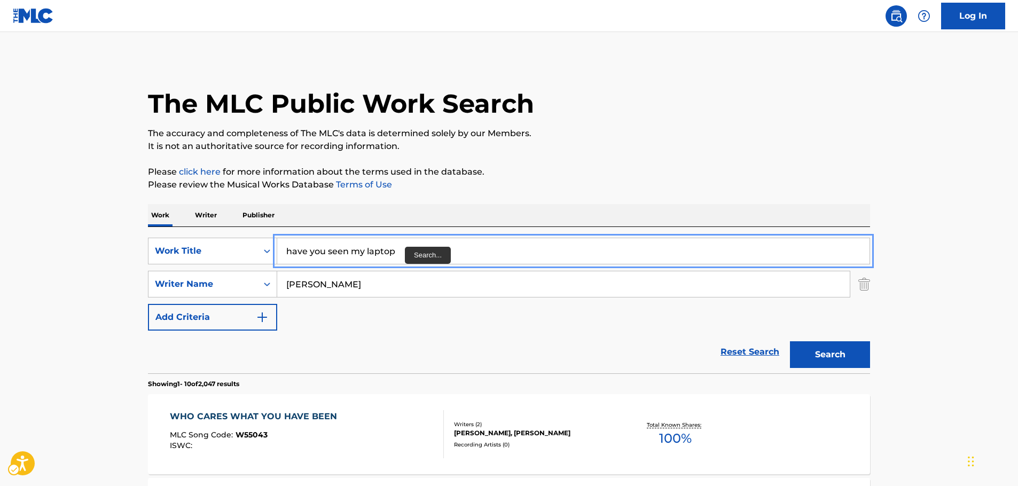
paste input "Human by Name"
type input "Human by Name"
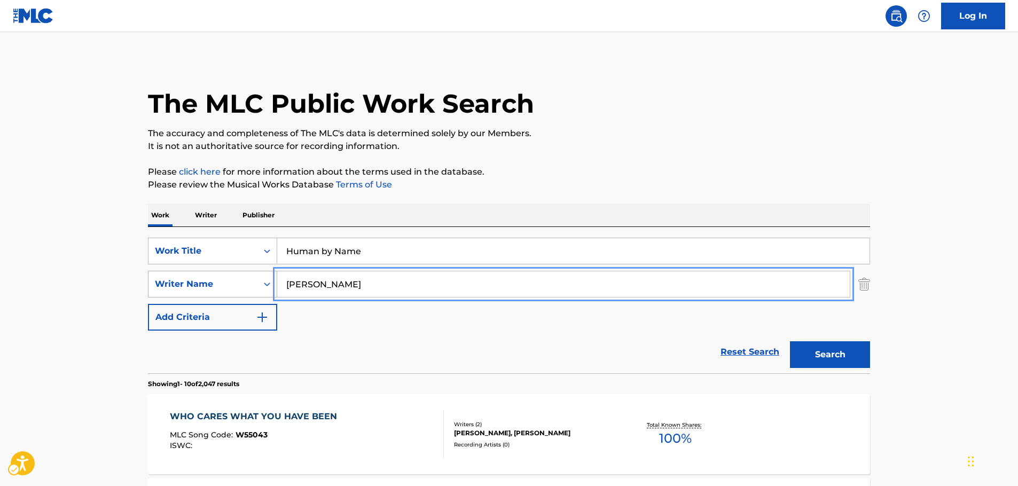
drag, startPoint x: 334, startPoint y: 288, endPoint x: 232, endPoint y: 284, distance: 102.1
click at [232, 284] on div "SearchWithCriteriad5c5945b-cf5a-4586-a203-a11d03ce5f59 Writer Name Gilbert" at bounding box center [509, 284] width 722 height 27
click at [790, 341] on button "Search" at bounding box center [830, 354] width 80 height 27
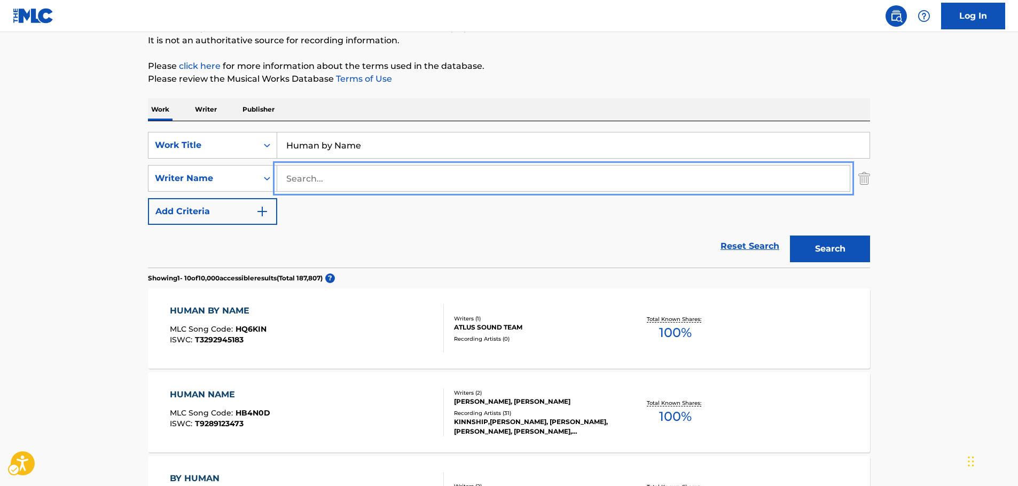
scroll to position [107, 0]
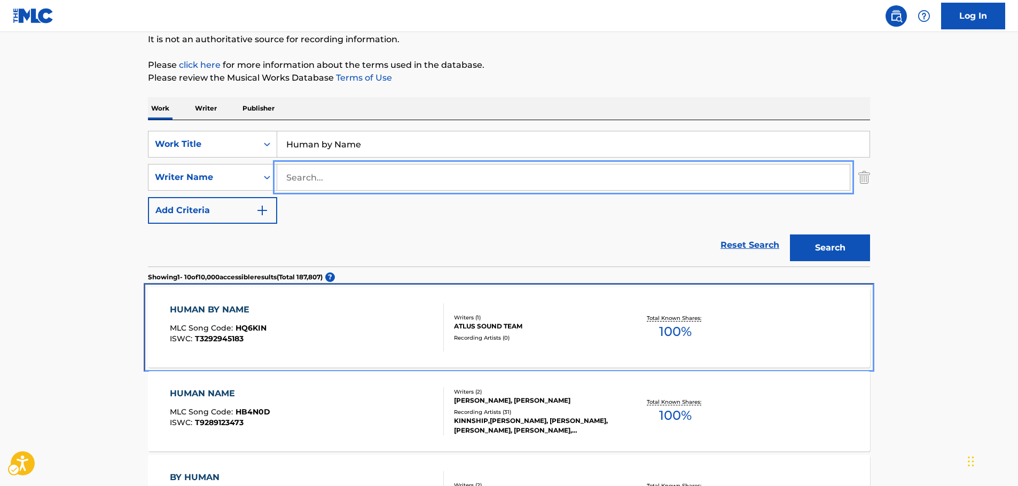
click at [269, 324] on div "HUMAN BY NAME MLC Song Code : HQ6KIN ISWC : T3292945183" at bounding box center [307, 327] width 275 height 48
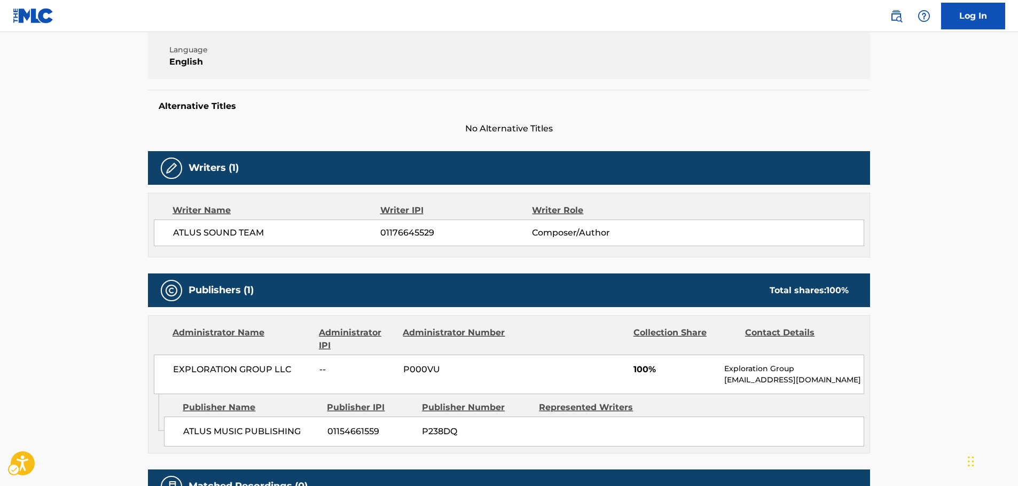
scroll to position [107, 0]
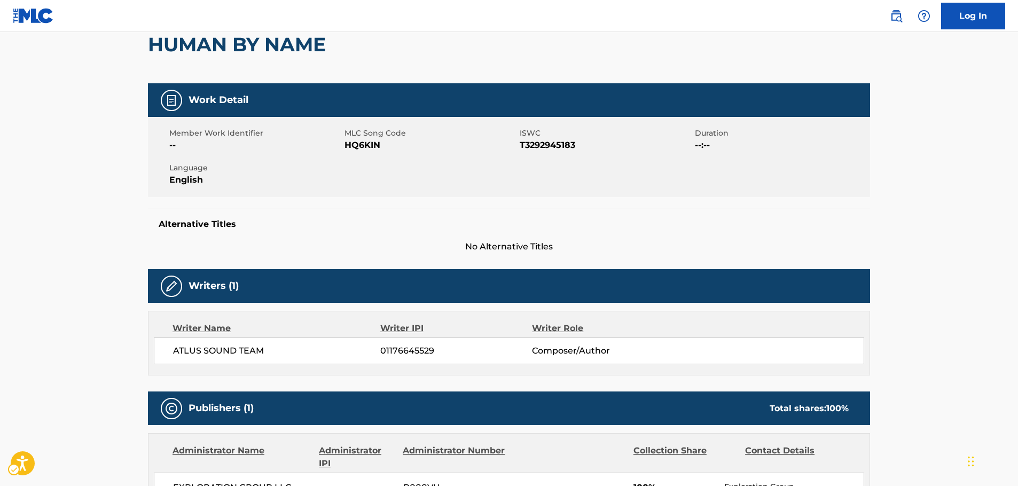
click at [363, 147] on span "MLC Song Code - HQ6KIN" at bounding box center [431, 145] width 173 height 13
click at [561, 144] on span "ISWC - T3292945183" at bounding box center [606, 145] width 173 height 13
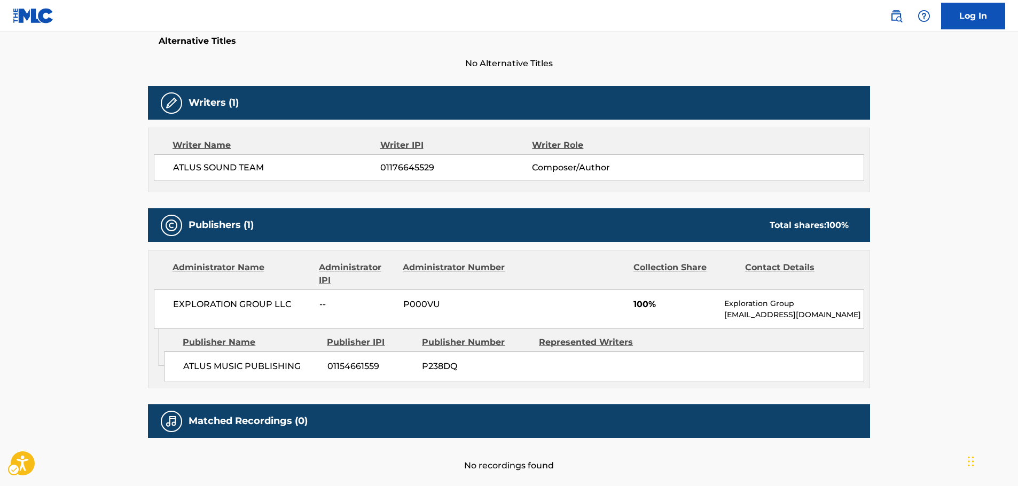
scroll to position [320, 0]
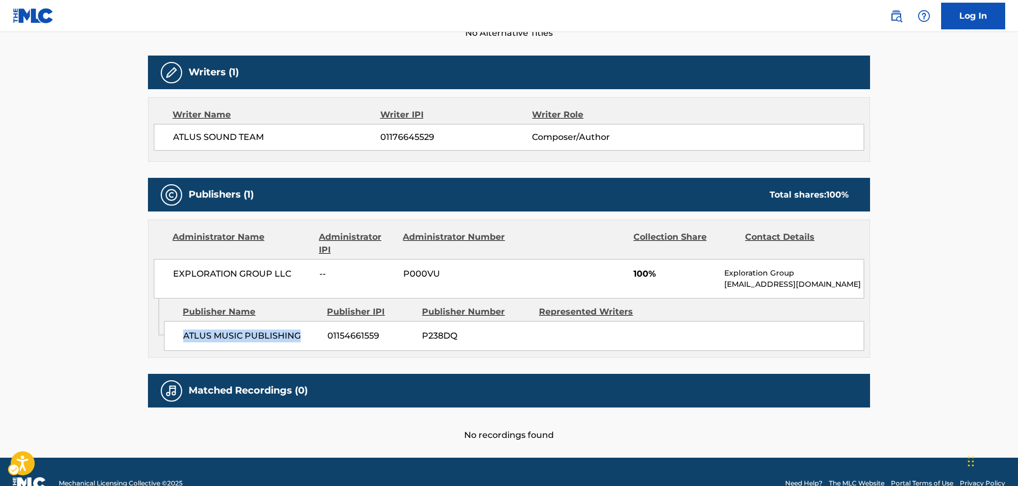
drag, startPoint x: 303, startPoint y: 334, endPoint x: 179, endPoint y: 338, distance: 124.5
click at [179, 338] on div "ATLUS MUSIC PUBLISHING 01154661559 P238DQ" at bounding box center [514, 336] width 700 height 30
drag, startPoint x: 212, startPoint y: 273, endPoint x: 168, endPoint y: 273, distance: 44.3
click at [168, 273] on div "EXPLORATION GROUP LLC -- P000VU 100% Exploration Group support@exploration.io" at bounding box center [509, 279] width 710 height 40
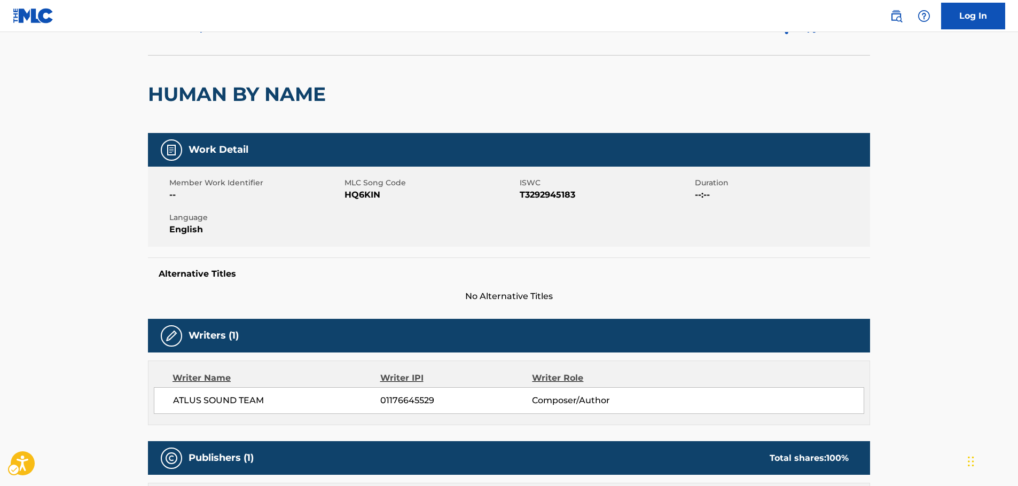
scroll to position [0, 0]
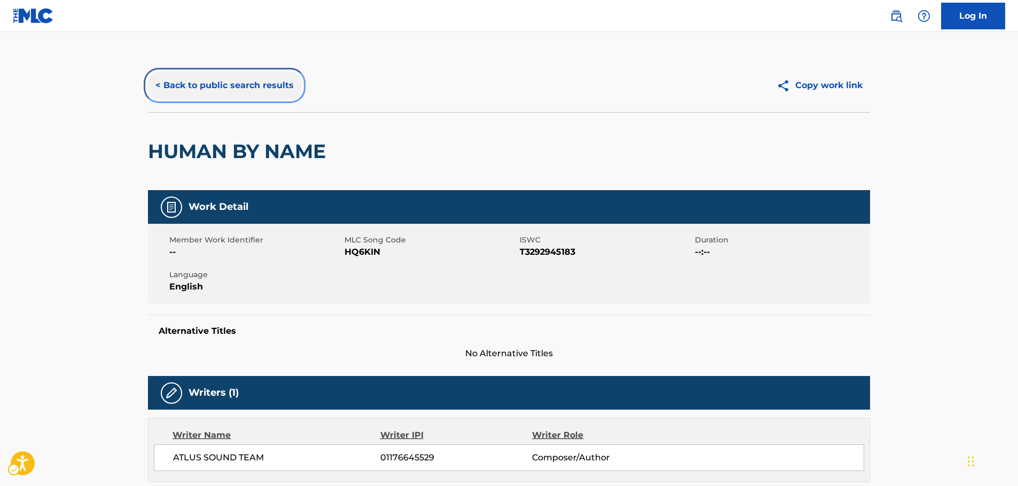
click at [229, 84] on button "< Back to public search results" at bounding box center [224, 85] width 153 height 27
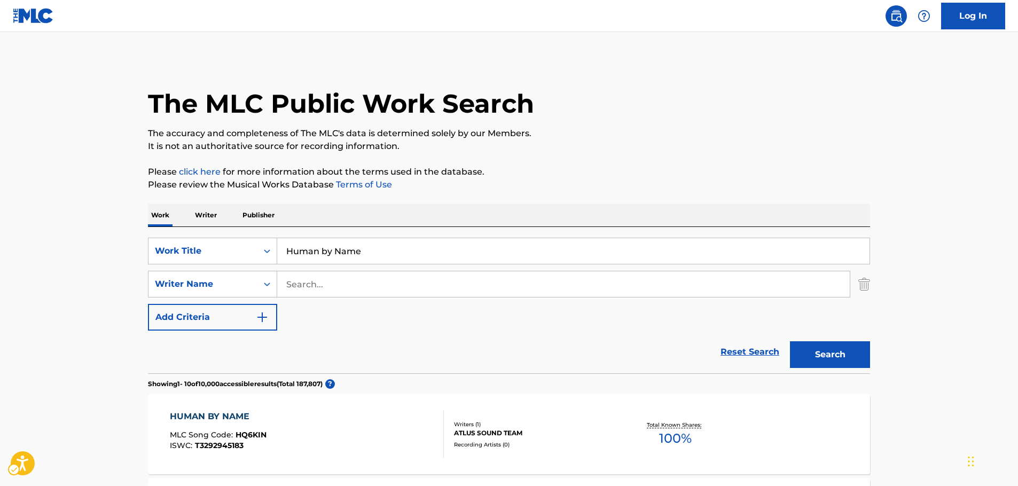
scroll to position [107, 0]
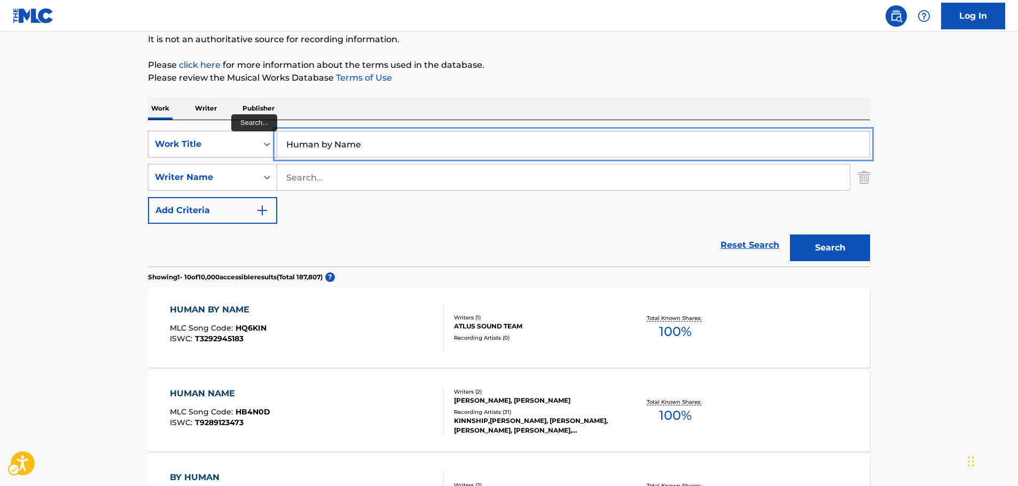
paste input "Battle-b2"
type input "Battle-b2"
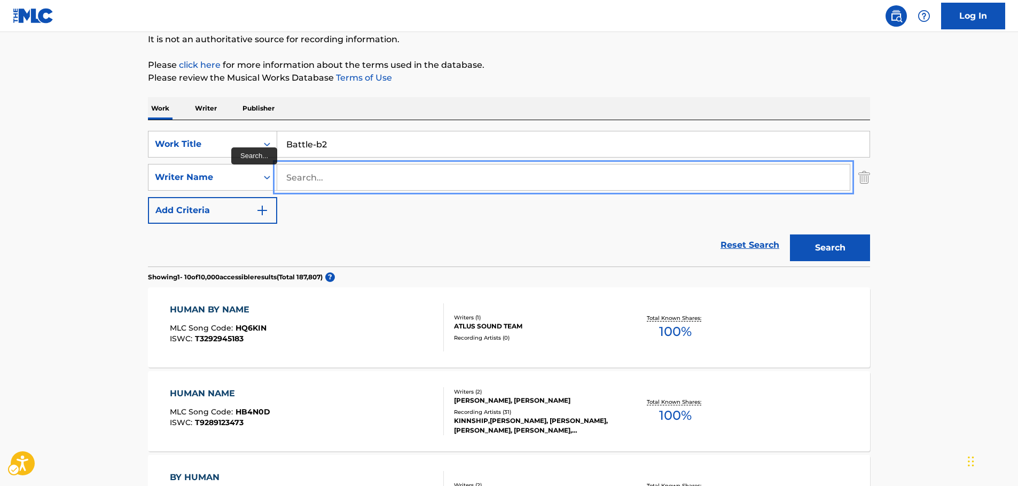
click at [790, 234] on button "Search" at bounding box center [830, 247] width 80 height 27
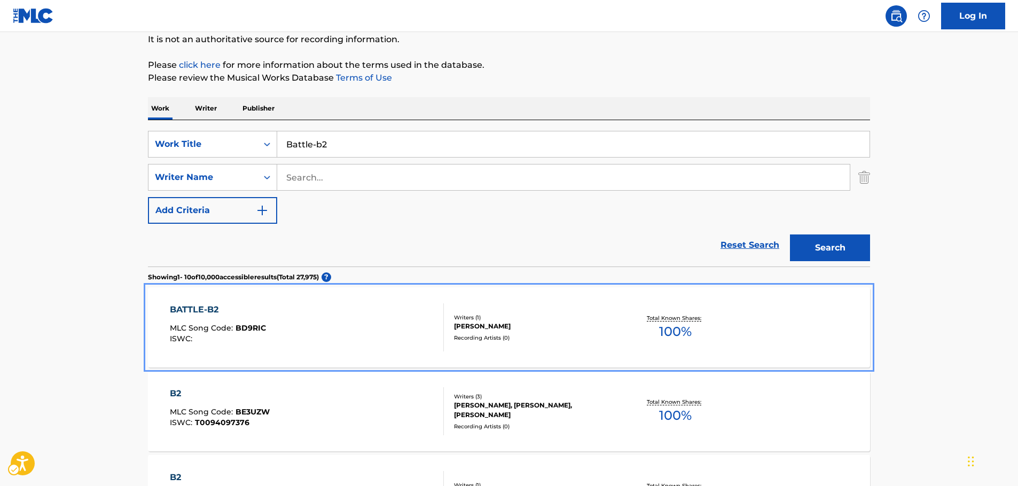
click at [303, 315] on div "BATTLE-B2 MLC Song Code : BD9RIC ISWC :" at bounding box center [307, 327] width 275 height 48
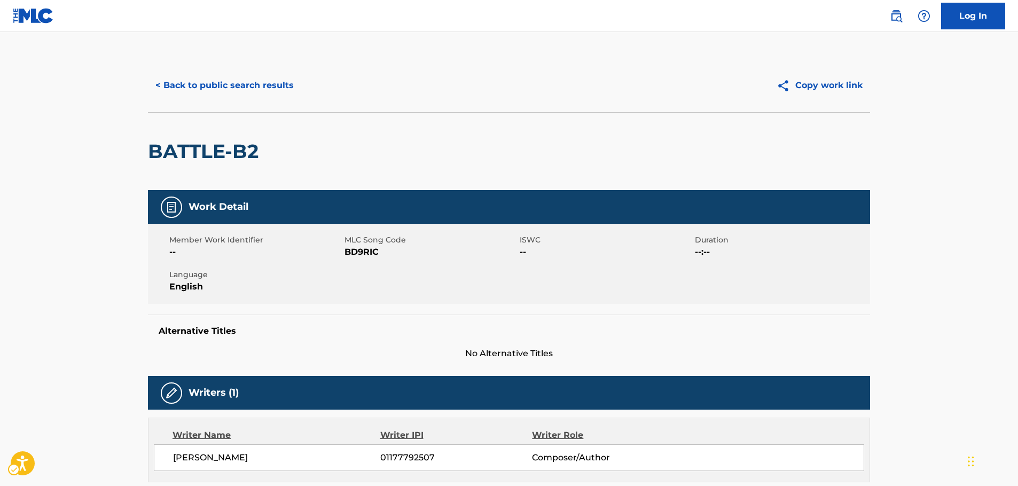
click at [364, 254] on span "MLC Song Code - BD9RIC" at bounding box center [431, 252] width 173 height 13
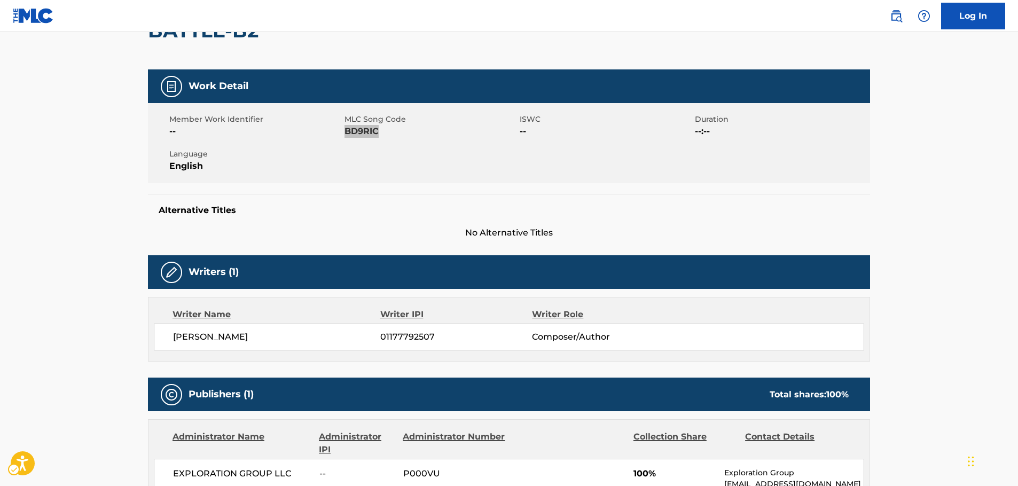
scroll to position [267, 0]
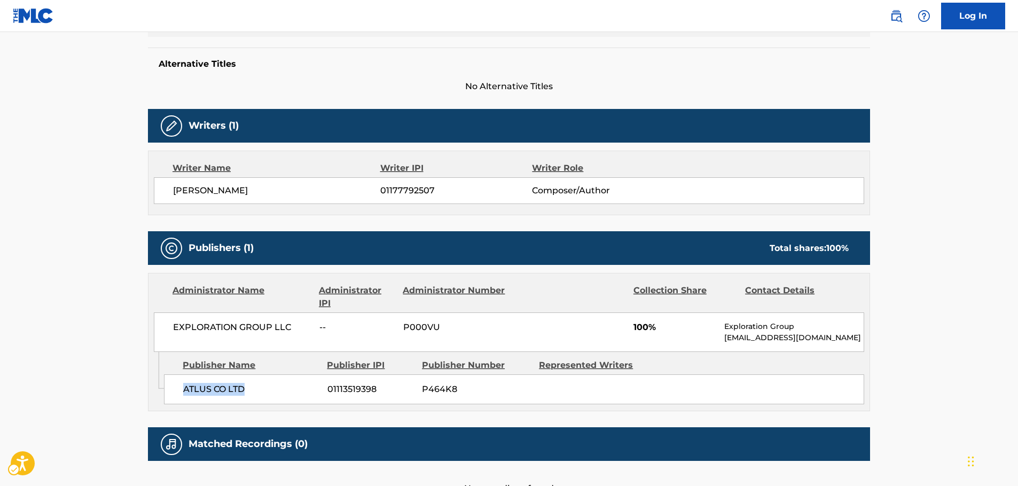
drag, startPoint x: 251, startPoint y: 397, endPoint x: 175, endPoint y: 397, distance: 75.3
click at [178, 398] on div "ATLUS CO LTD 01113519398 P464K8" at bounding box center [514, 389] width 700 height 30
drag, startPoint x: 280, startPoint y: 327, endPoint x: 163, endPoint y: 330, distance: 117.5
click at [163, 330] on div "EXPLORATION GROUP LLC -- P000VU 100% Exploration Group support@exploration.io" at bounding box center [509, 332] width 710 height 40
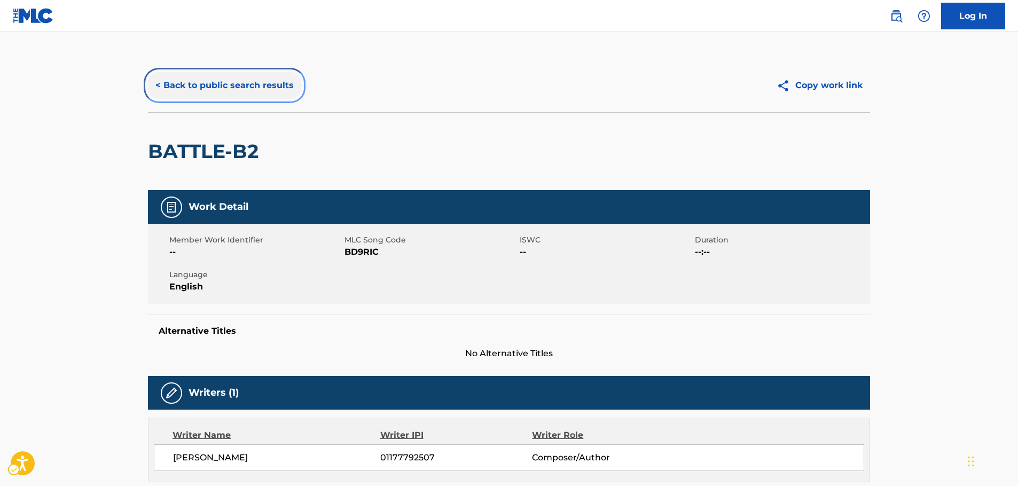
click at [177, 89] on button "< Back to public search results" at bounding box center [224, 85] width 153 height 27
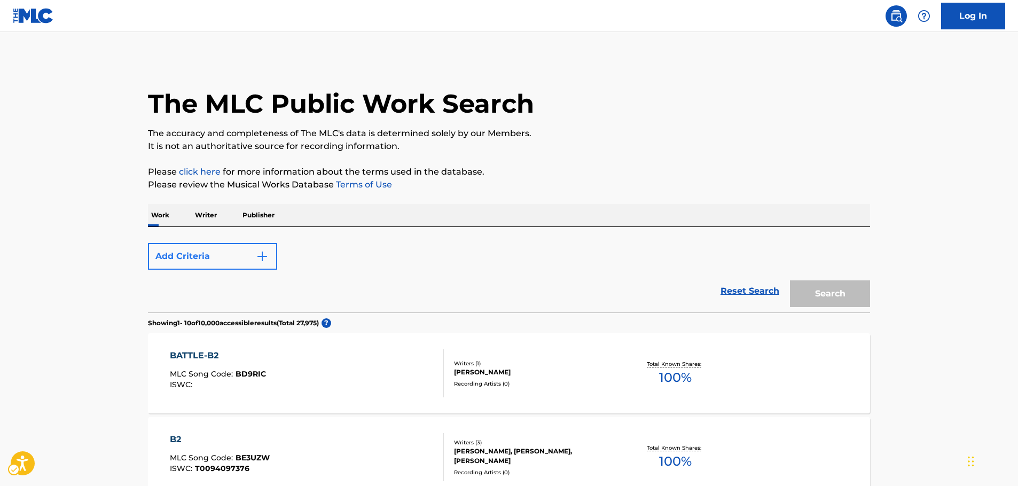
scroll to position [107, 0]
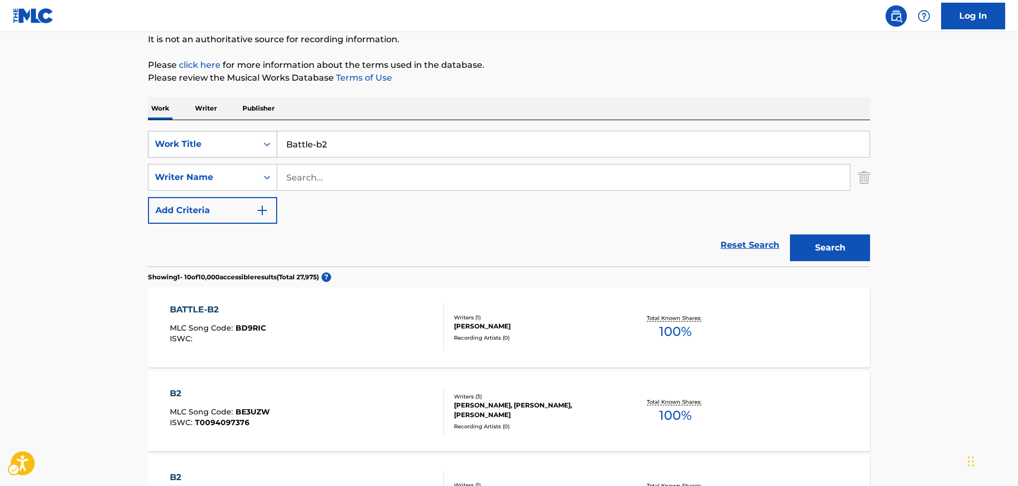
click at [240, 142] on div "Work Title" at bounding box center [203, 144] width 96 height 13
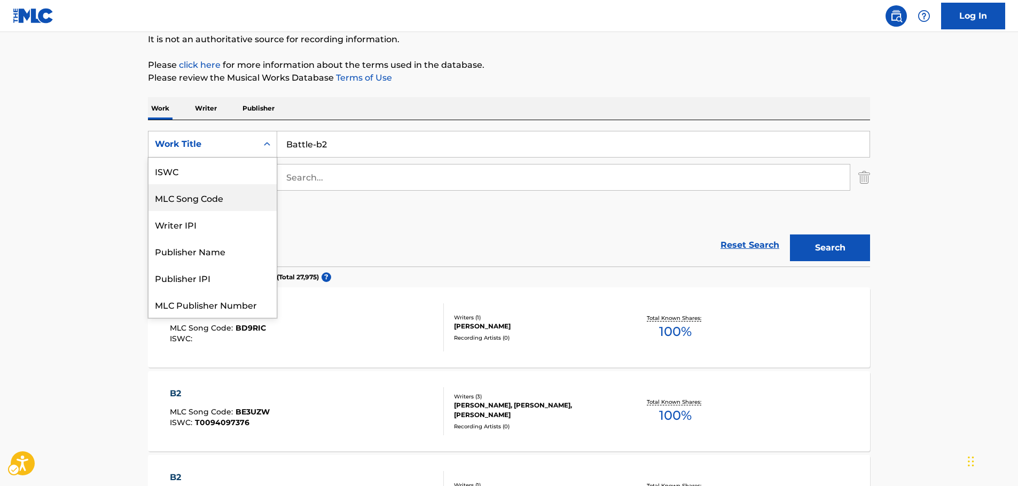
scroll to position [27, 0]
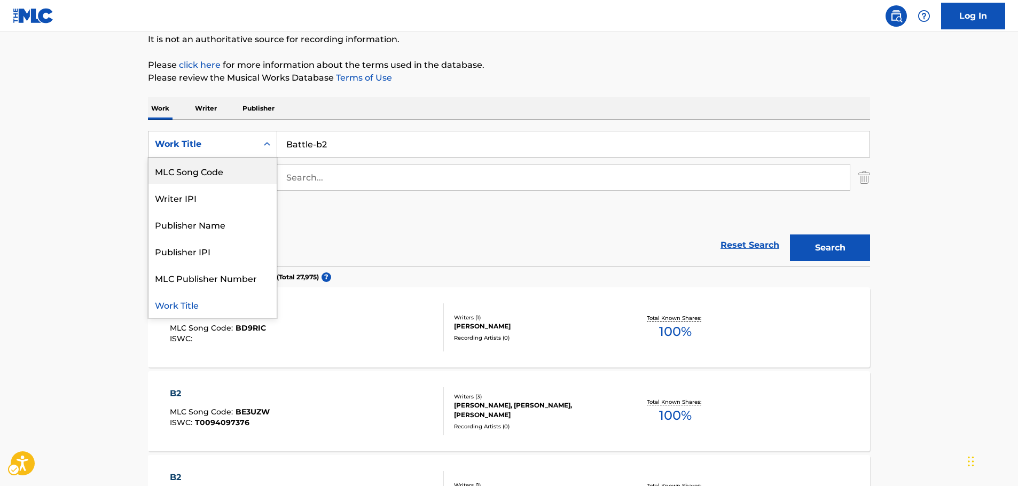
click at [211, 176] on div "MLC Song Code" at bounding box center [212, 171] width 128 height 27
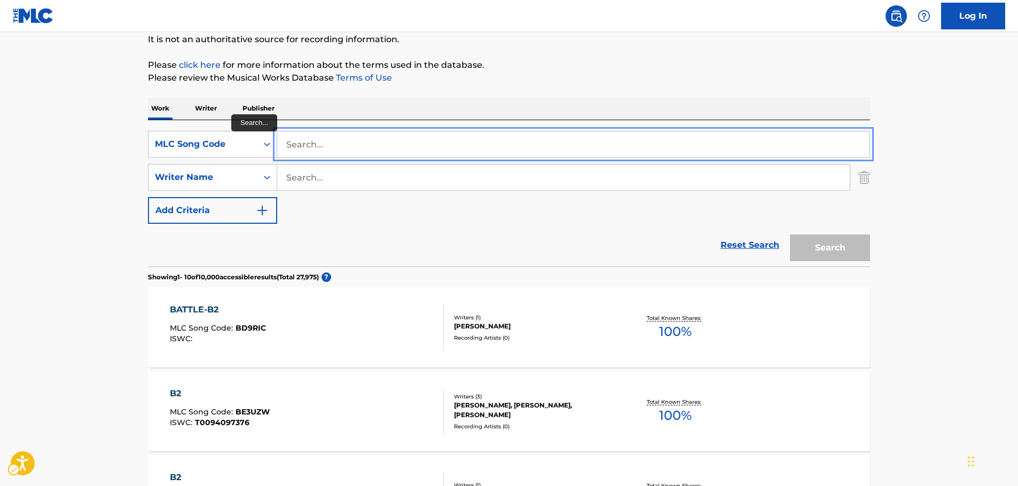
paste input "Z2406G"
type input "Z2406G"
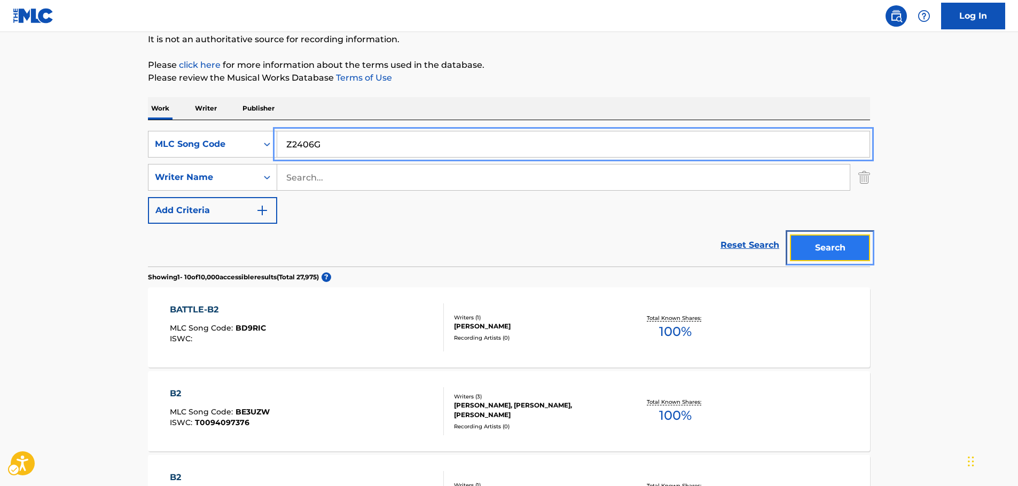
click at [812, 247] on button "Search" at bounding box center [830, 247] width 80 height 27
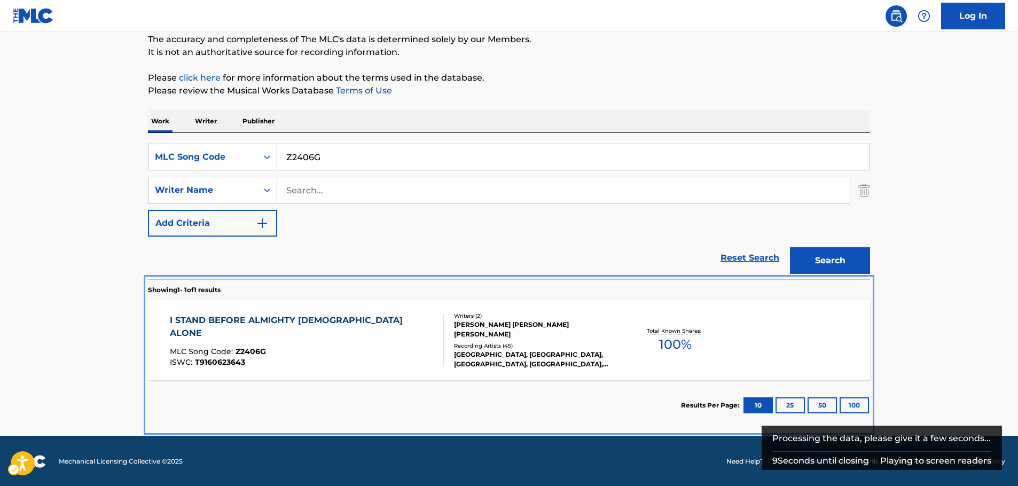
scroll to position [95, 0]
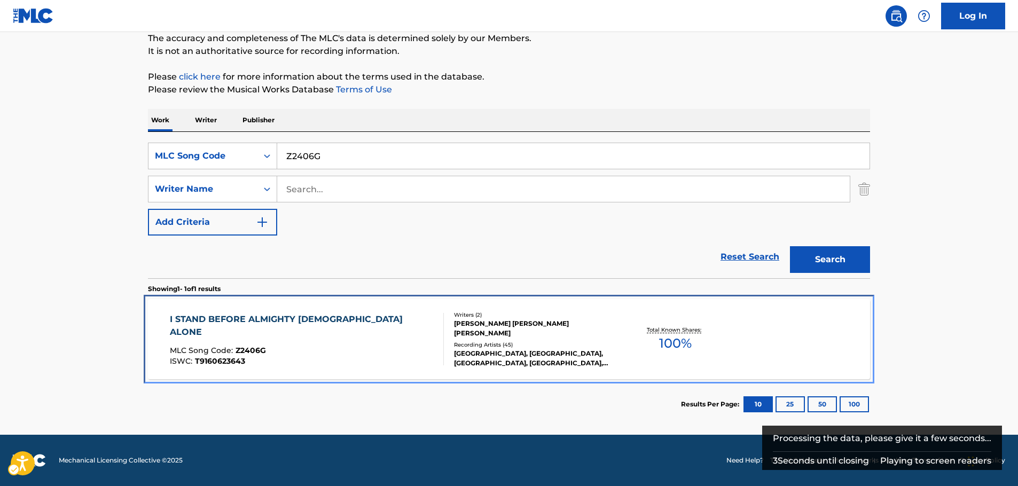
click at [445, 343] on div "Writers ( 2 ) JENNIE LEE RIDDLE, BRANDON MICHAEL COLLINS Recording Artists ( 45…" at bounding box center [529, 339] width 171 height 57
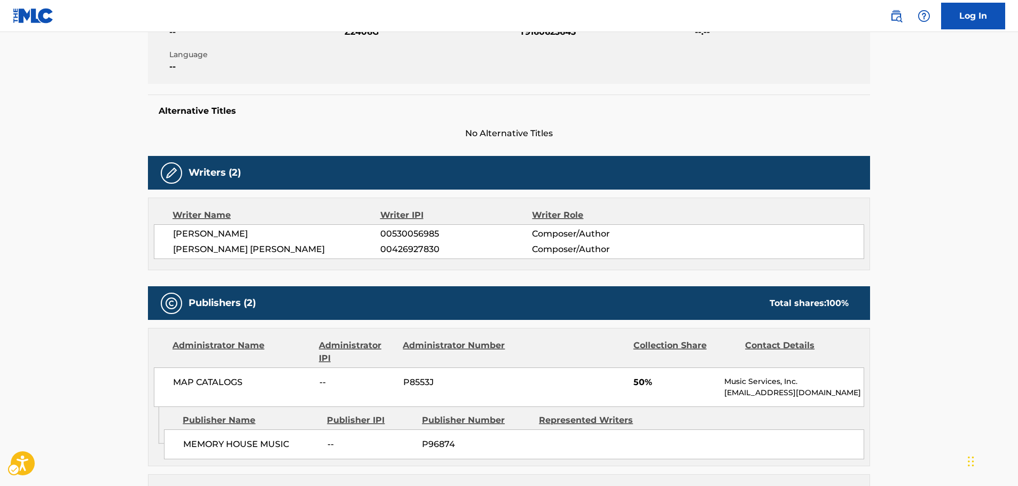
scroll to position [107, 0]
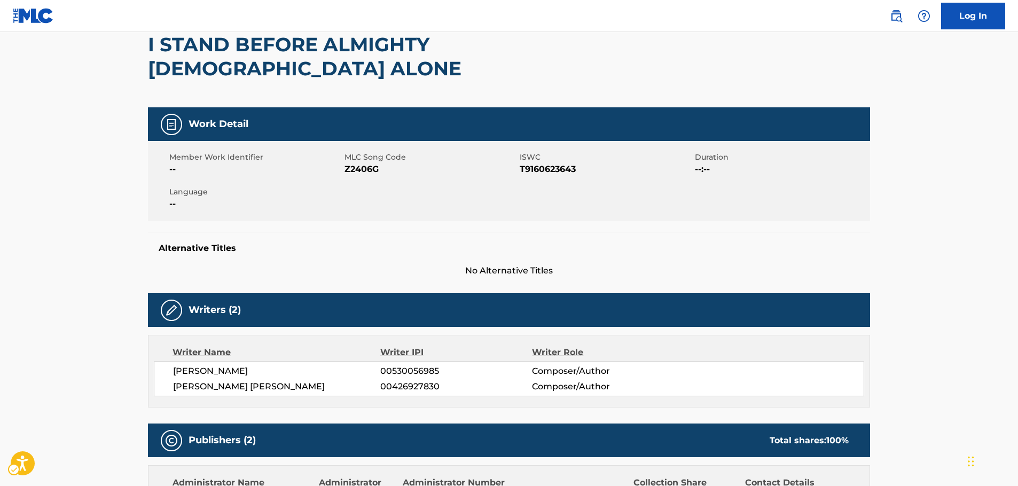
click at [562, 163] on span "ISWC - T9160623643" at bounding box center [606, 169] width 173 height 13
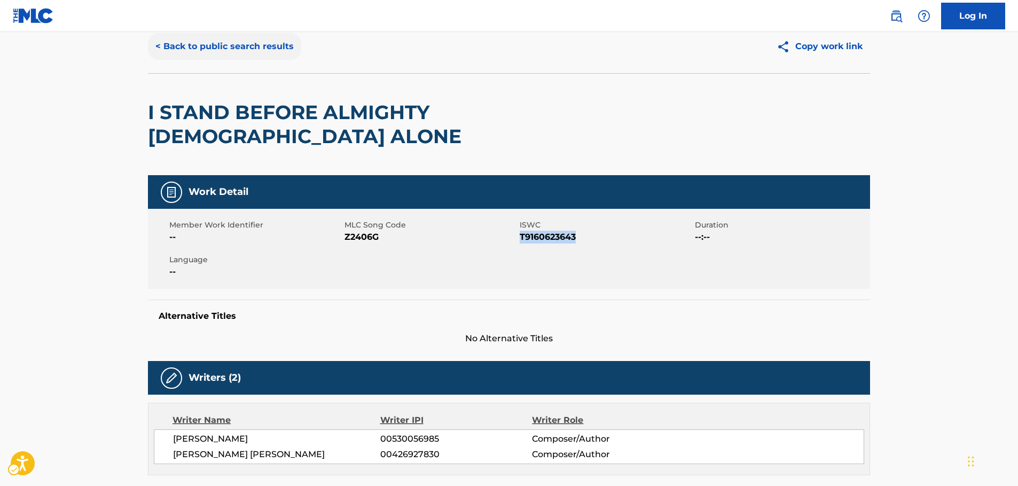
scroll to position [0, 0]
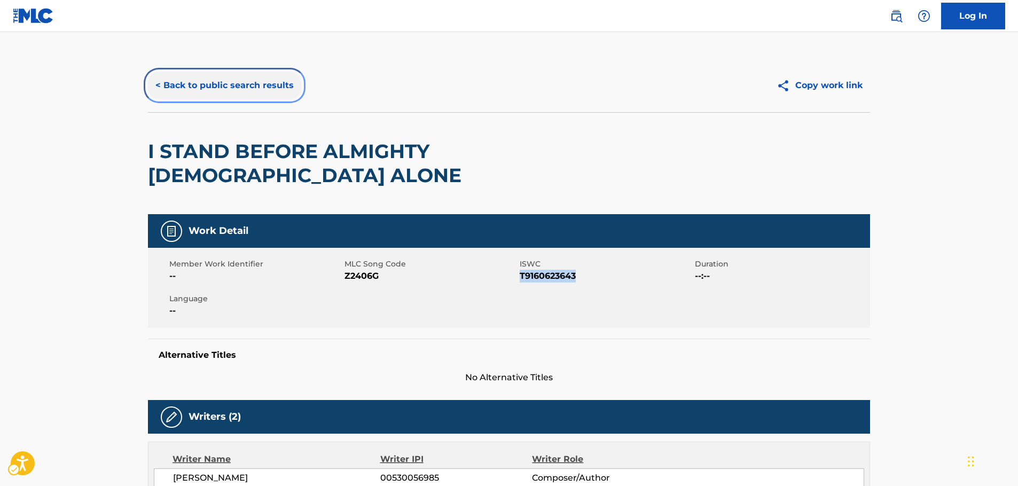
click at [218, 88] on button "< Back to public search results" at bounding box center [224, 85] width 153 height 27
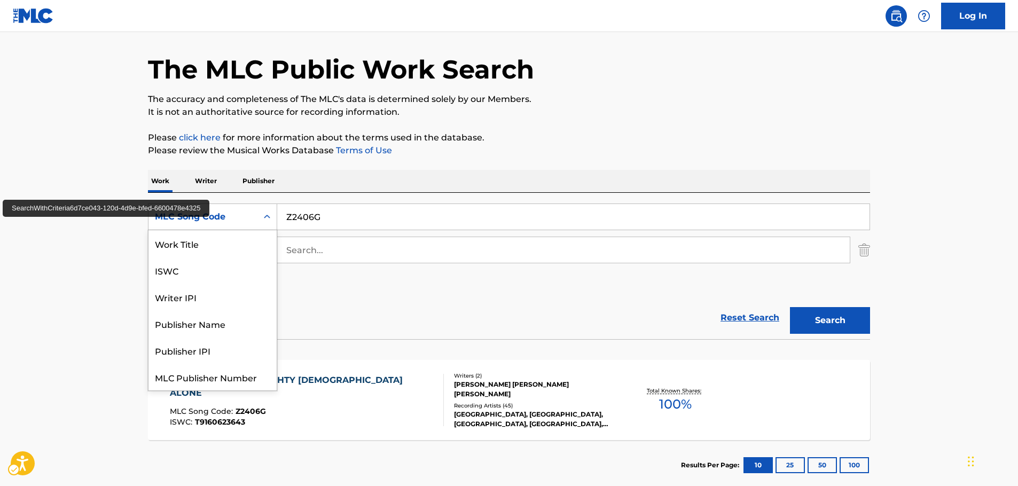
click at [257, 221] on div "Search Form" at bounding box center [266, 216] width 19 height 19
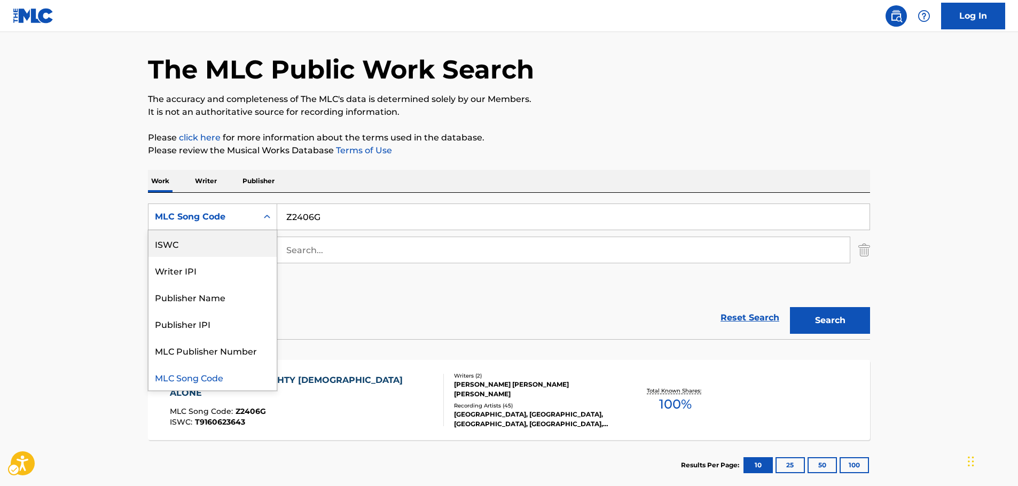
scroll to position [0, 0]
click at [214, 243] on div "Work Title" at bounding box center [212, 243] width 128 height 27
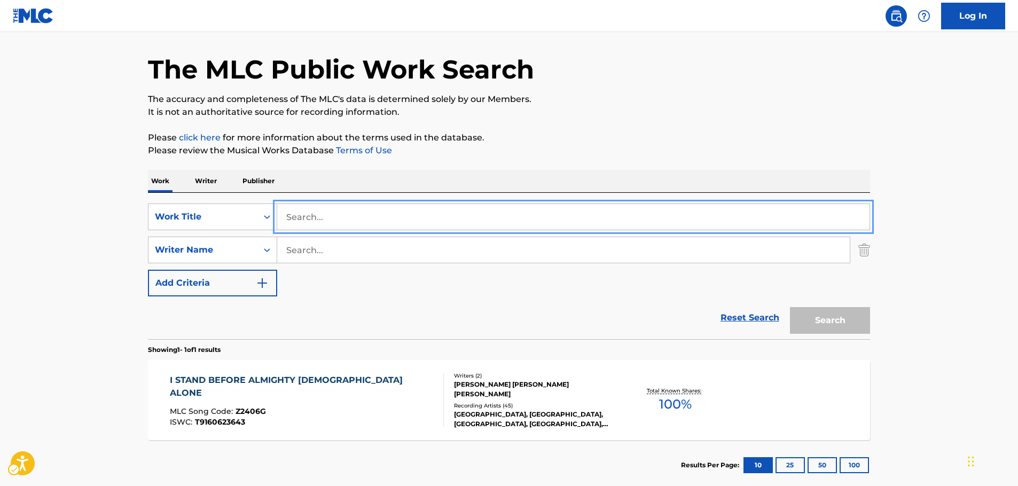
paste input "Redeemer Of The Rain"
type input "Redeemer Of The Rain"
drag, startPoint x: 79, startPoint y: 214, endPoint x: 209, endPoint y: 236, distance: 132.2
click at [78, 213] on main "The MLC Public Work Search The accuracy and completeness of The MLC's data is d…" at bounding box center [509, 247] width 1018 height 498
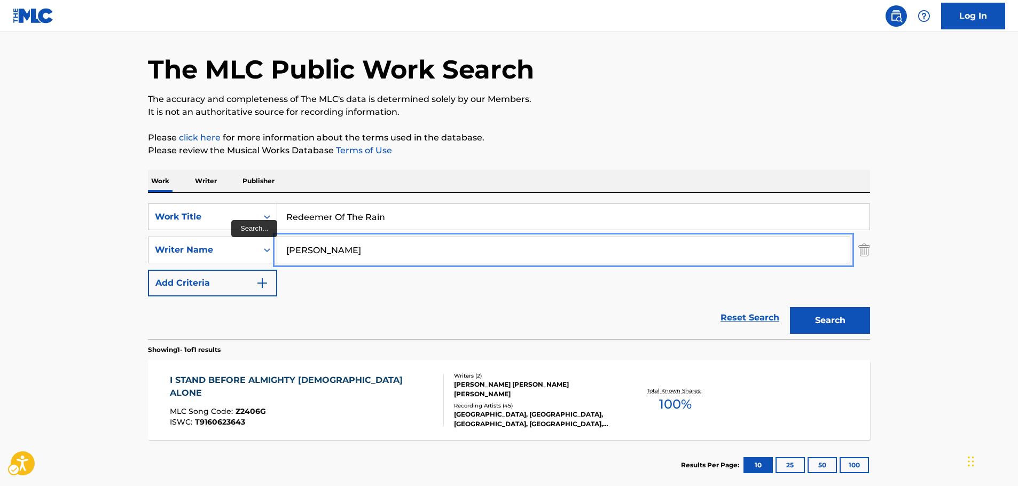
type input "peck"
click at [790, 307] on button "Search" at bounding box center [830, 320] width 80 height 27
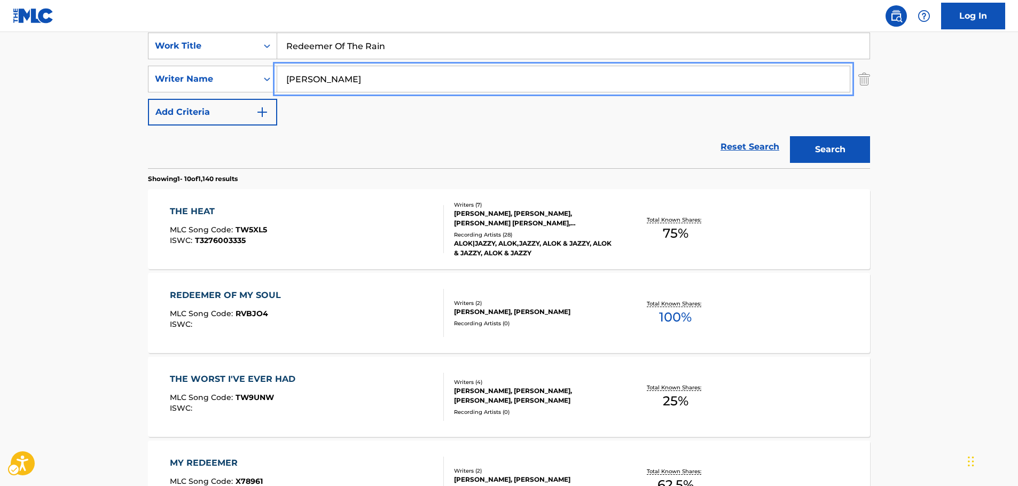
scroll to position [88, 0]
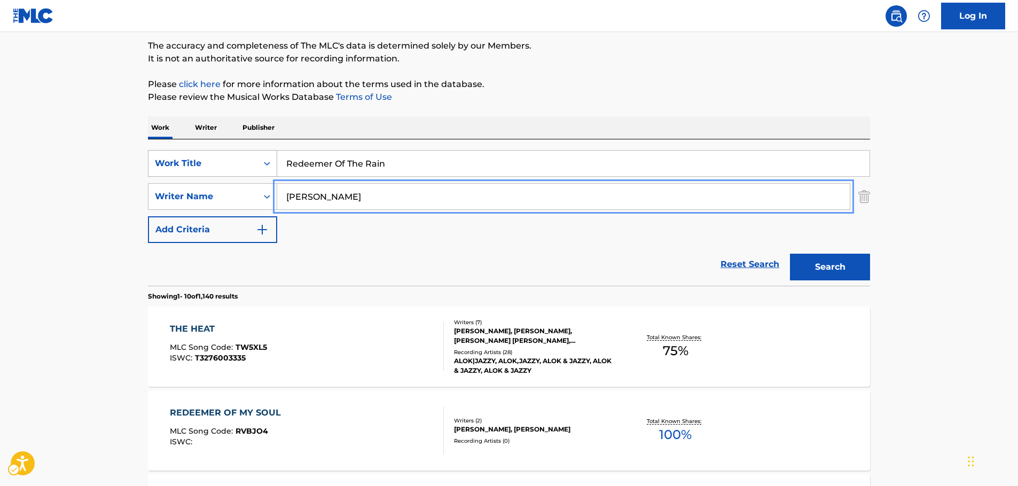
click at [237, 166] on div "Work Title" at bounding box center [203, 163] width 96 height 13
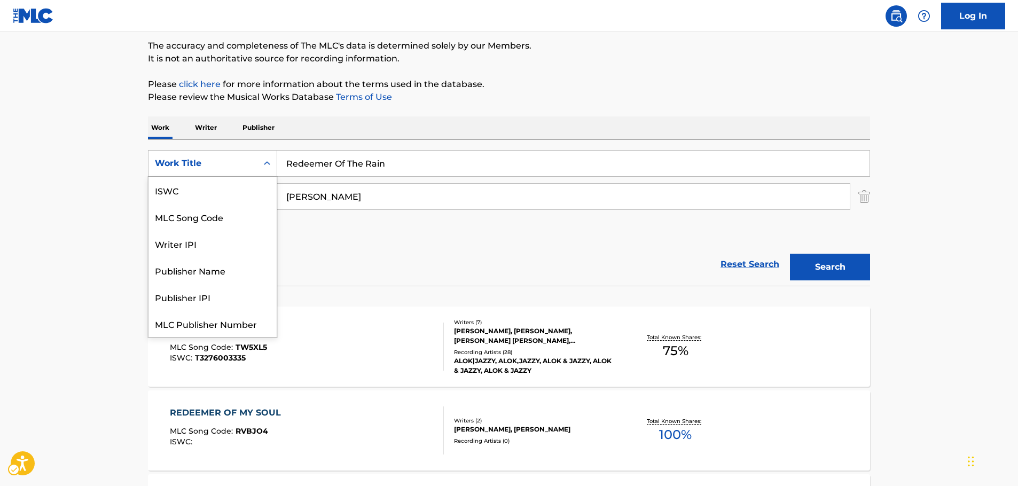
scroll to position [27, 0]
click at [215, 186] on div "MLC Song Code" at bounding box center [212, 190] width 128 height 27
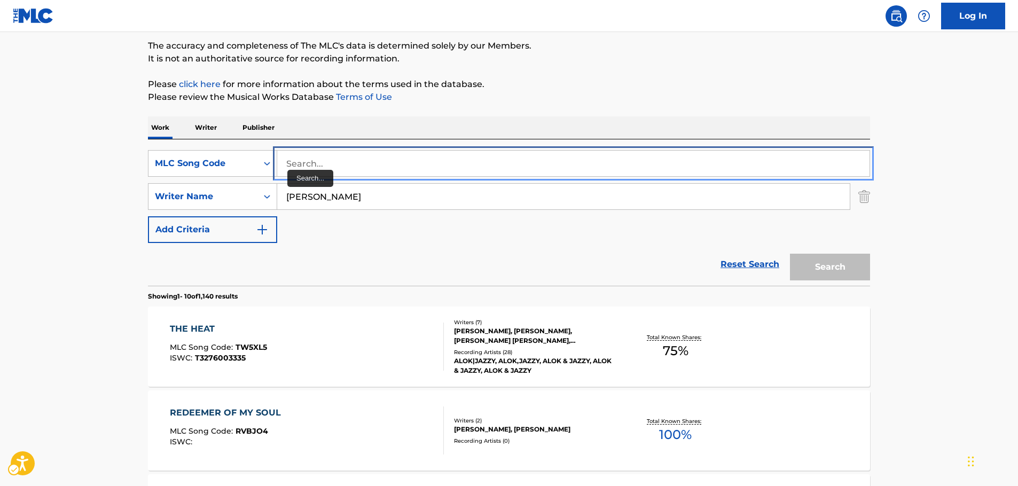
paste input "H14253"
type input "H14253"
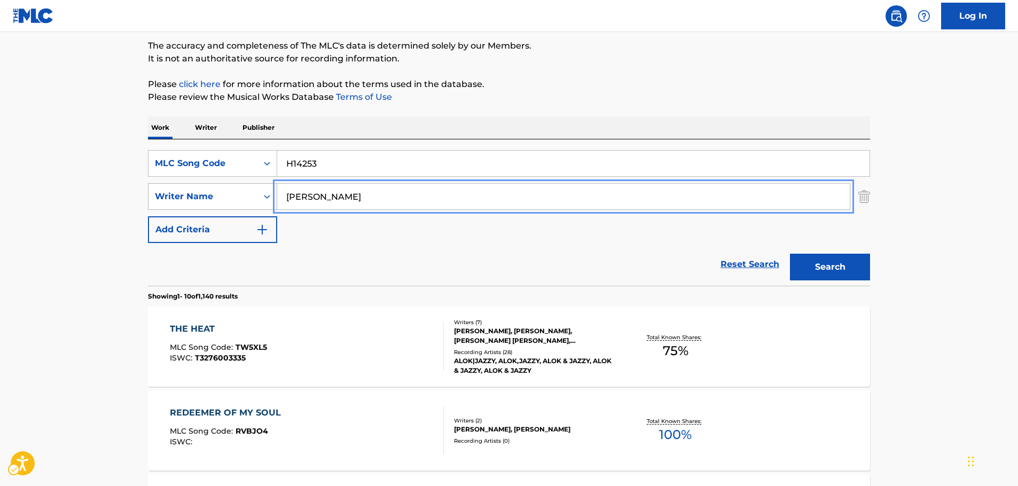
drag, startPoint x: 248, startPoint y: 201, endPoint x: 220, endPoint y: 202, distance: 28.4
click at [220, 202] on div "SearchWithCriteriad5c5945b-cf5a-4586-a203-a11d03ce5f59 Writer Name peck" at bounding box center [509, 196] width 722 height 27
click at [790, 254] on button "Search" at bounding box center [830, 267] width 80 height 27
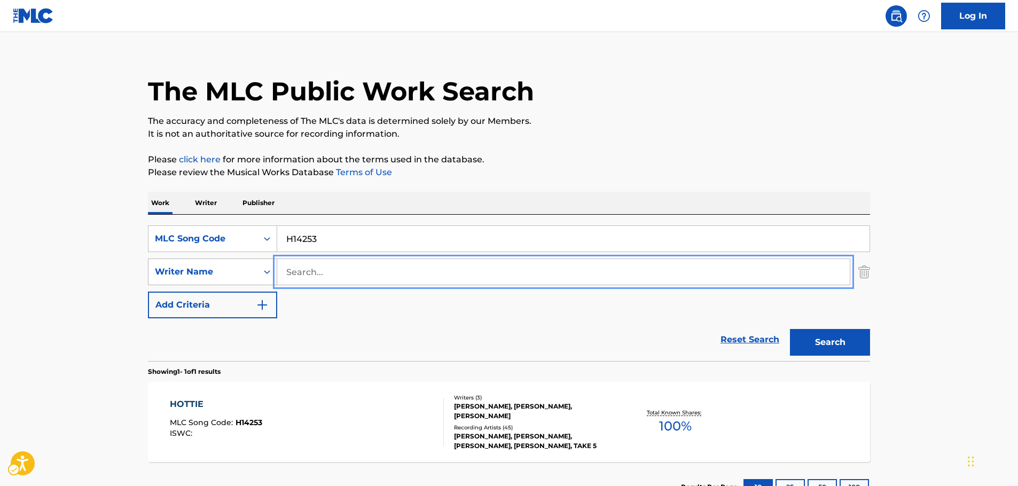
scroll to position [88, 0]
